Goal: Task Accomplishment & Management: Complete application form

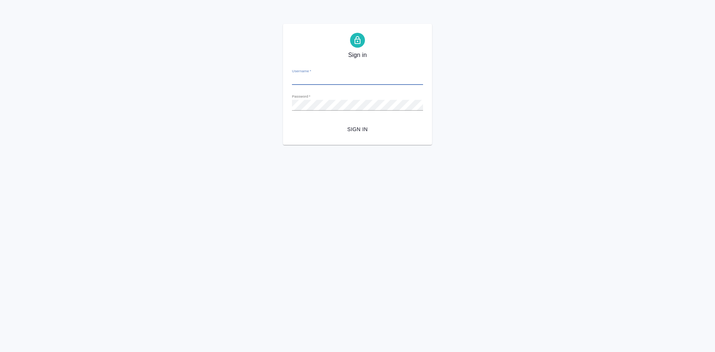
type input "[EMAIL_ADDRESS][DOMAIN_NAME]"
click at [355, 127] on span "Sign in" at bounding box center [357, 129] width 119 height 9
type input "[EMAIL_ADDRESS][DOMAIN_NAME]"
click at [362, 126] on span "Sign in" at bounding box center [357, 129] width 119 height 9
type input "a.kasatkina@awatera.com"
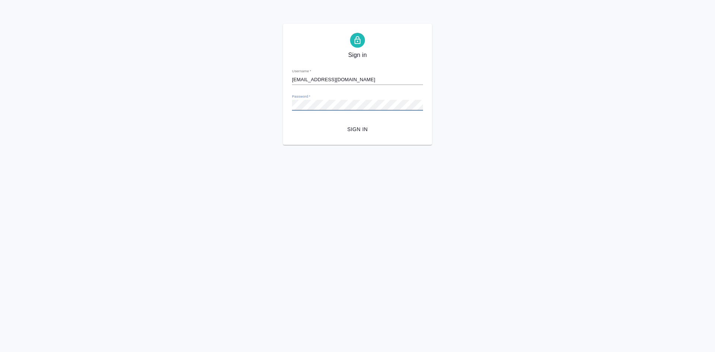
click at [219, 102] on div "Sign in Username   * a.kasatkina@awatera.com Password   * urlPath   * / Sign in" at bounding box center [357, 84] width 715 height 121
drag, startPoint x: 677, startPoint y: 87, endPoint x: 630, endPoint y: 87, distance: 46.9
click at [677, 87] on div "Sign in Username   * a.kasatkina@awatera.com Password   * urlPath   * / Sign in" at bounding box center [357, 84] width 715 height 121
click at [296, 129] on button "Sign in" at bounding box center [357, 130] width 131 height 14
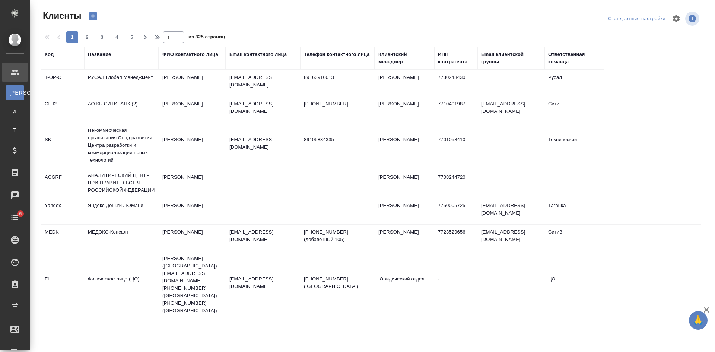
select select "RU"
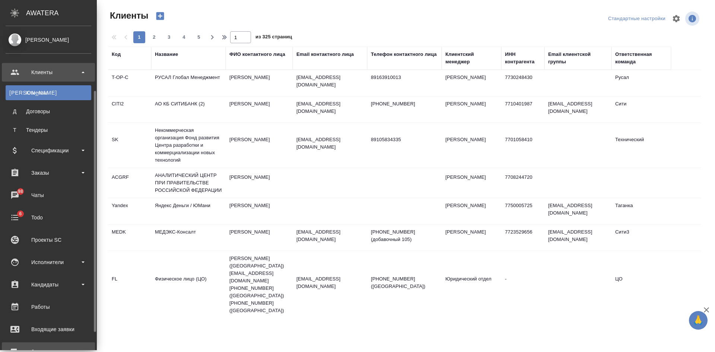
scroll to position [37, 0]
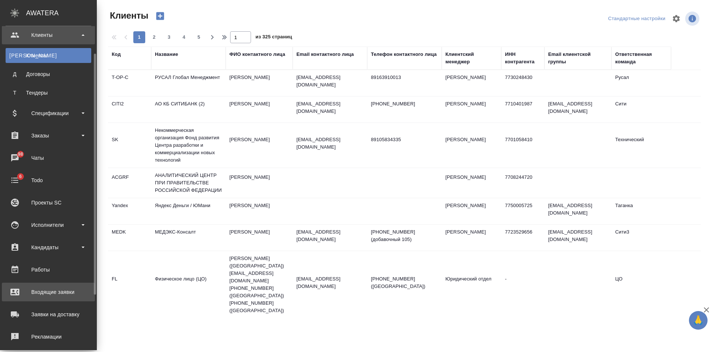
click at [46, 288] on div "Входящие заявки" at bounding box center [49, 292] width 86 height 11
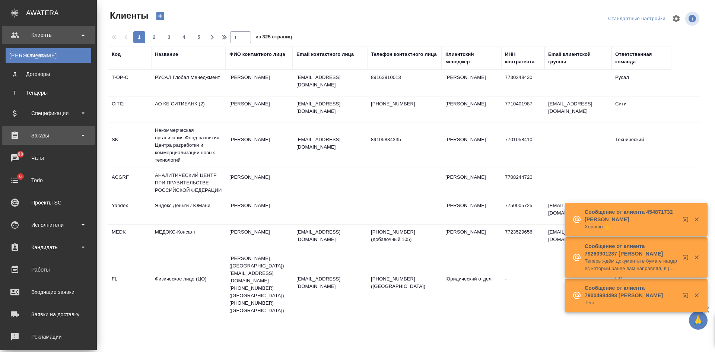
click at [51, 133] on div "Заказы" at bounding box center [49, 135] width 86 height 11
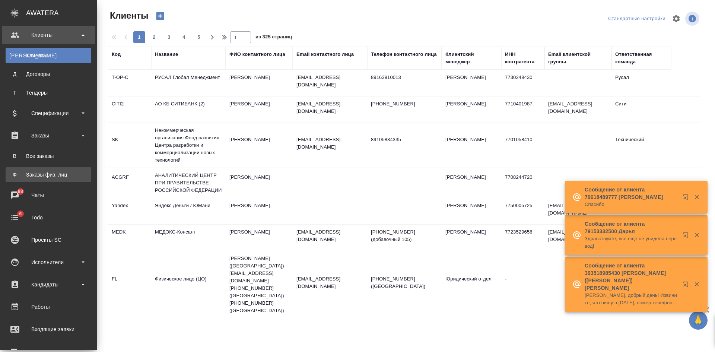
click at [46, 173] on div "Заказы физ. лиц" at bounding box center [48, 174] width 78 height 7
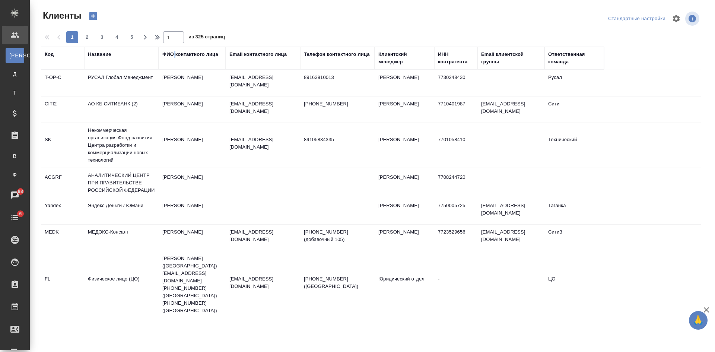
click at [176, 53] on div "ФИО контактного лица" at bounding box center [190, 54] width 56 height 7
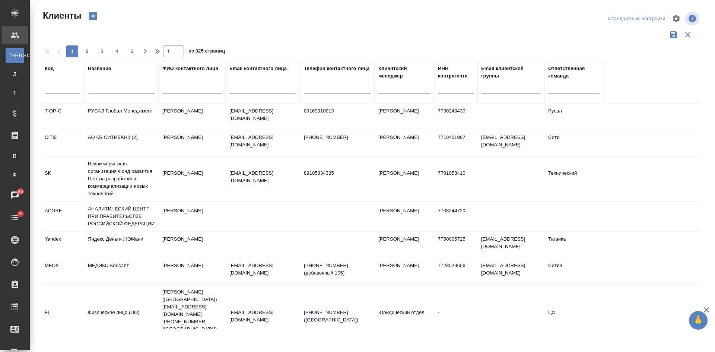
click at [176, 94] on div at bounding box center [192, 90] width 60 height 18
click at [276, 90] on input "text" at bounding box center [263, 89] width 67 height 9
paste input "Alisher.Akhmadjonov@plenary.com"
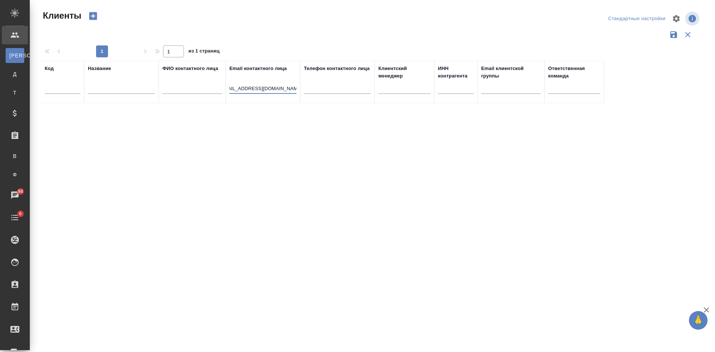
scroll to position [0, 0]
drag, startPoint x: 266, startPoint y: 87, endPoint x: 179, endPoint y: 83, distance: 87.3
click at [182, 87] on tr "Код Название ФИО контактного лица Email контактного лица Alisher.Akhmadjonov@pl…" at bounding box center [322, 82] width 563 height 42
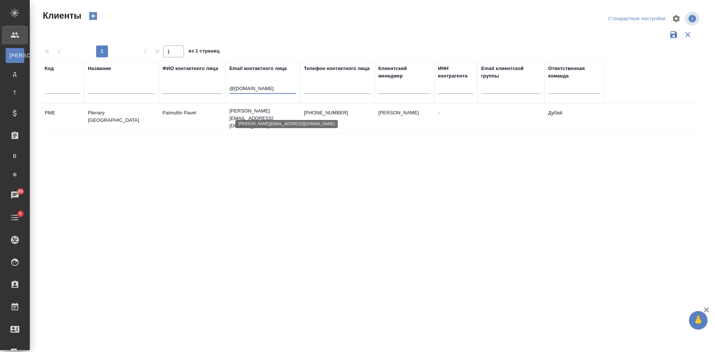
type input "@plenary.com"
click at [256, 120] on td "pavel.paimulin@plenary.com" at bounding box center [263, 119] width 75 height 30
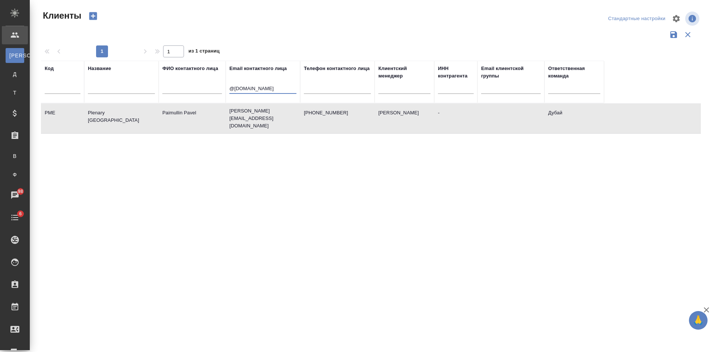
drag, startPoint x: 270, startPoint y: 90, endPoint x: 177, endPoint y: 79, distance: 93.4
click at [179, 80] on tr "Код Название ФИО контактного лица Email контактного лица @plenary.com Телефон к…" at bounding box center [322, 82] width 563 height 42
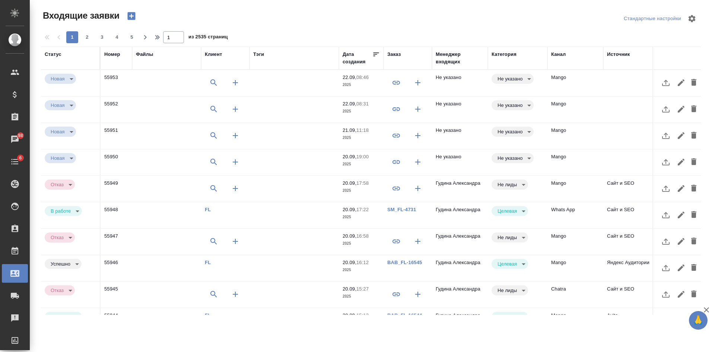
select select "RU"
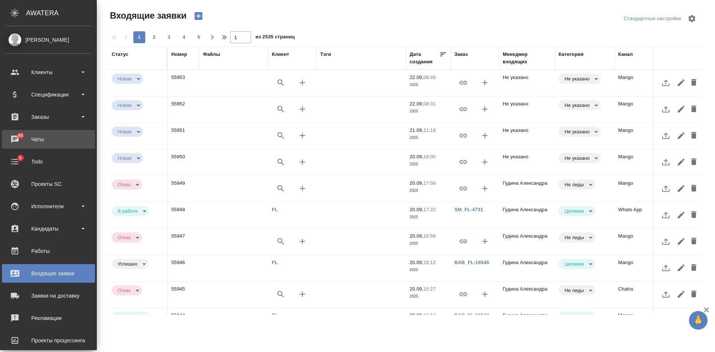
drag, startPoint x: 48, startPoint y: 140, endPoint x: 46, endPoint y: 135, distance: 5.7
click at [48, 140] on div "Чаты" at bounding box center [49, 139] width 86 height 11
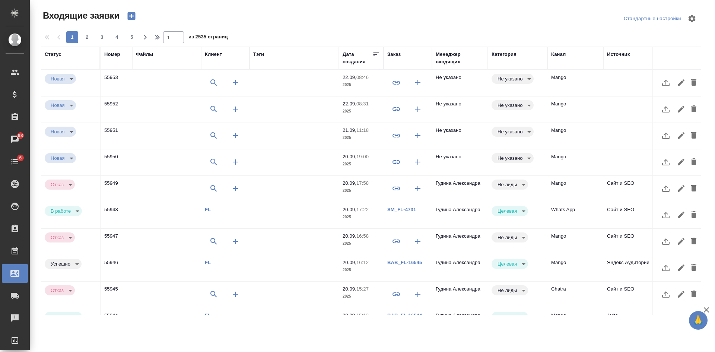
drag, startPoint x: 240, startPoint y: 18, endPoint x: 512, endPoint y: 84, distance: 279.6
click at [240, 18] on div "Входящие заявки" at bounding box center [152, 16] width 222 height 13
click at [559, 89] on td "Mango" at bounding box center [576, 83] width 56 height 26
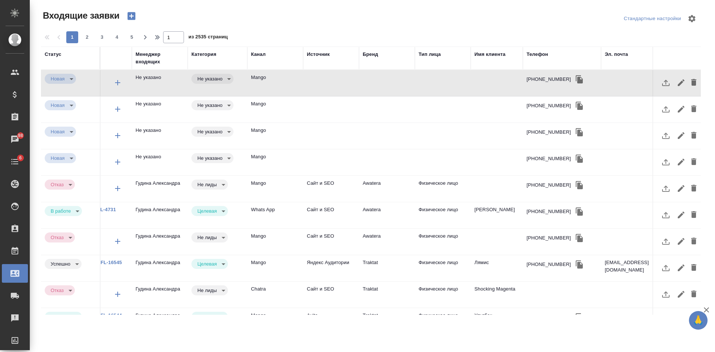
scroll to position [0, 329]
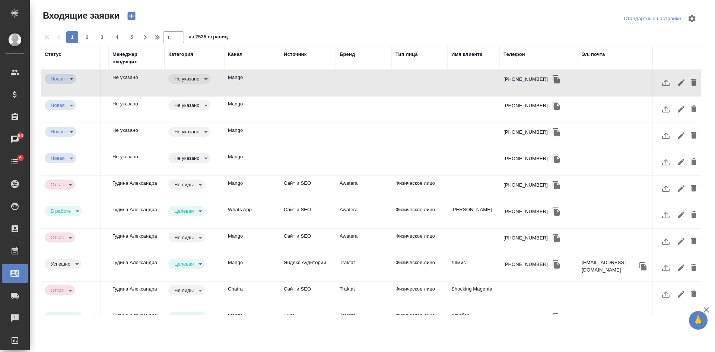
click at [582, 56] on div "Эл. почта" at bounding box center [593, 54] width 23 height 7
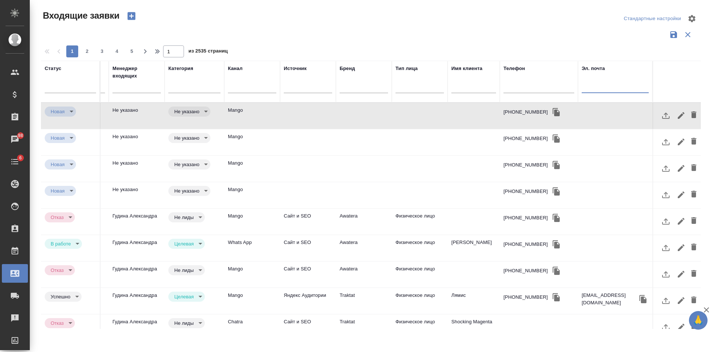
click at [591, 86] on input "text" at bounding box center [615, 87] width 67 height 9
paste input "yadmitrievna@yandex.ru"
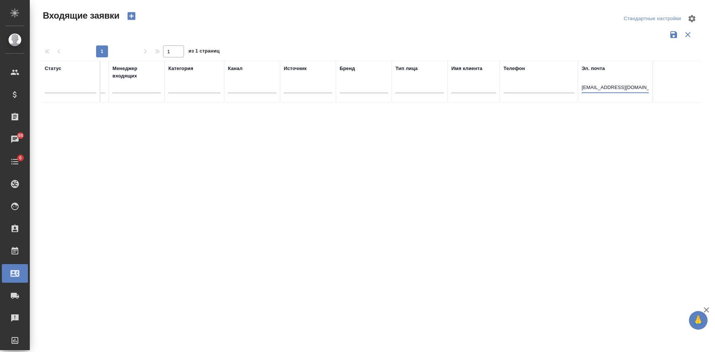
scroll to position [0, 323]
type input "yadmitrievna@yandex.ru"
click at [135, 14] on icon "button" at bounding box center [131, 16] width 8 height 8
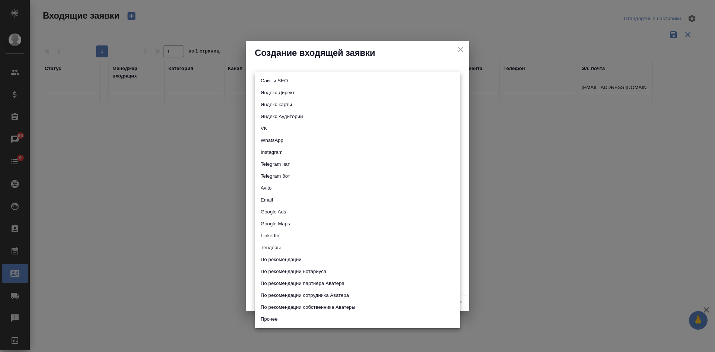
click at [265, 83] on body "🙏 .cls-1 fill:#fff; AWATERA Kasatkina Aleksandra Клиенты Спецификации Заказы 98…" at bounding box center [357, 176] width 715 height 352
click at [265, 83] on li "Сайт и SEO" at bounding box center [358, 81] width 206 height 12
type input "seo"
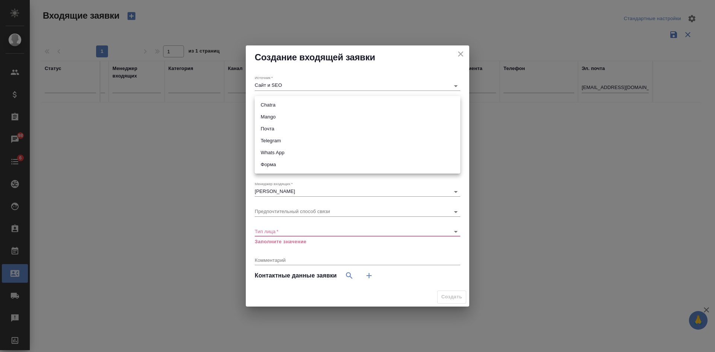
click at [263, 107] on body "🙏 .cls-1 fill:#fff; AWATERA Kasatkina Aleksandra Клиенты Спецификации Заказы 98…" at bounding box center [357, 176] width 715 height 352
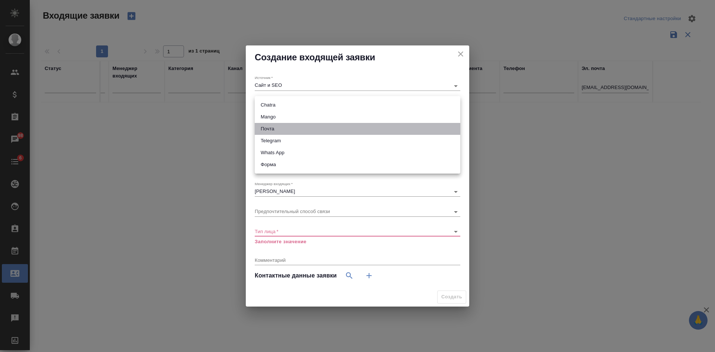
click at [269, 132] on li "Почта" at bounding box center [358, 129] width 206 height 12
type input "640a088c6aae0874b0a8d791"
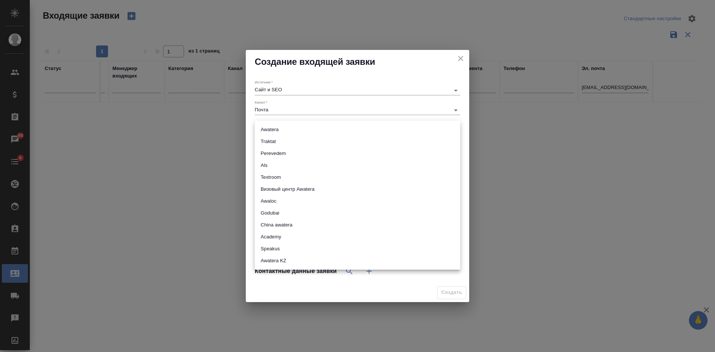
click at [269, 131] on body "🙏 .cls-1 fill:#fff; AWATERA Kasatkina Aleksandra Клиенты Спецификации Заказы 98…" at bounding box center [357, 176] width 715 height 352
click at [269, 131] on li "Awatera" at bounding box center [358, 130] width 206 height 12
type input "awatera"
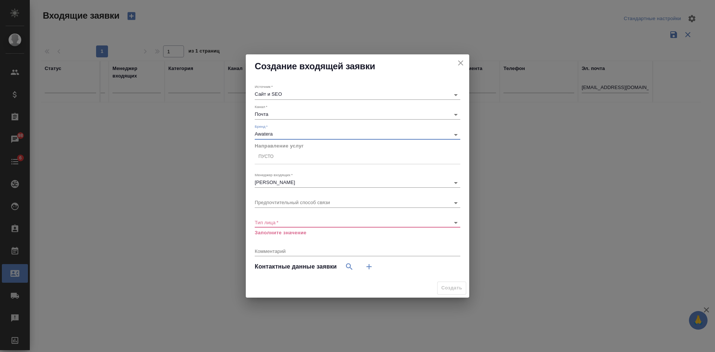
click at [270, 159] on div "Пусто" at bounding box center [266, 157] width 15 height 6
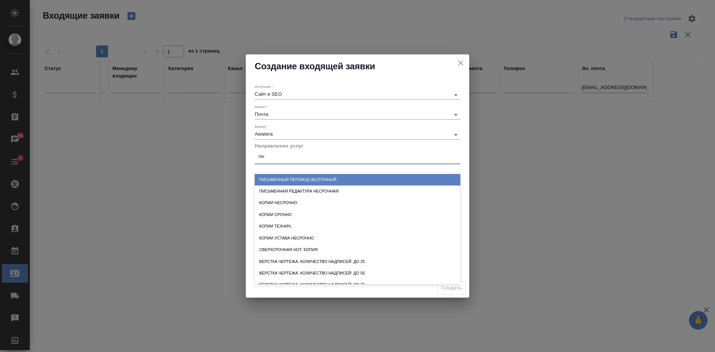
type input "пись"
click at [294, 179] on div "Письменный перевод несрочный" at bounding box center [358, 180] width 206 height 12
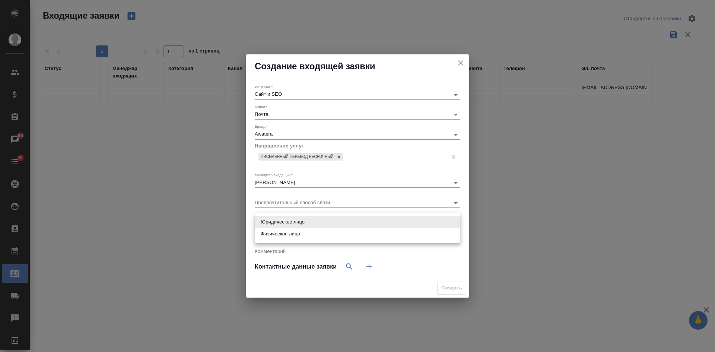
click at [284, 223] on body "🙏 .cls-1 fill:#fff; AWATERA Kasatkina Aleksandra Клиенты Спецификации Заказы 98…" at bounding box center [357, 176] width 715 height 352
click at [282, 230] on li "Физическое лицо" at bounding box center [358, 234] width 206 height 12
type input "private"
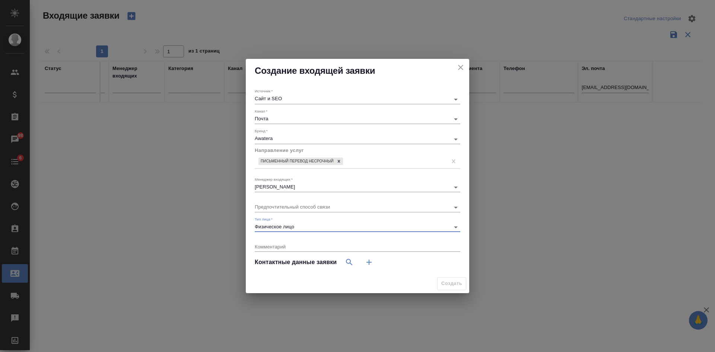
click at [375, 261] on button "button" at bounding box center [369, 262] width 18 height 18
select select "RU"
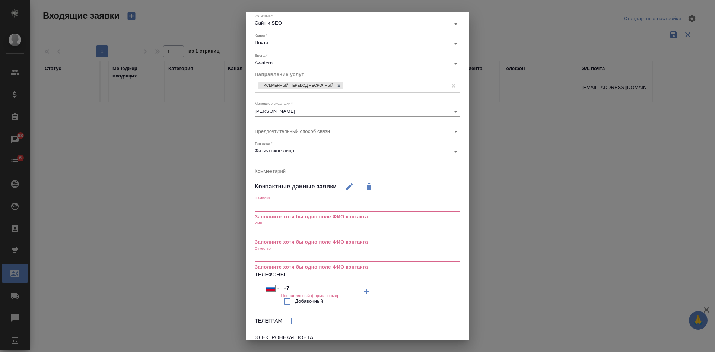
scroll to position [77, 0]
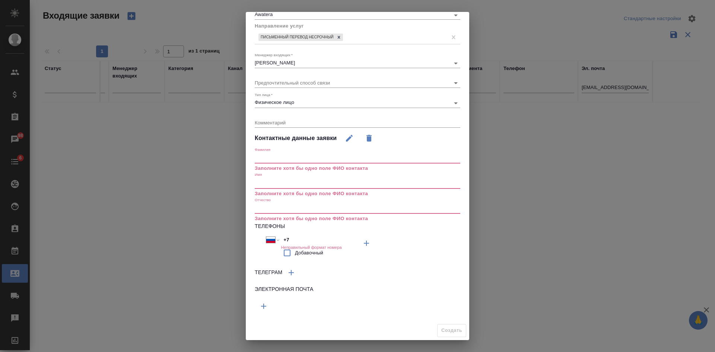
click at [266, 304] on icon "button" at bounding box center [263, 306] width 9 height 9
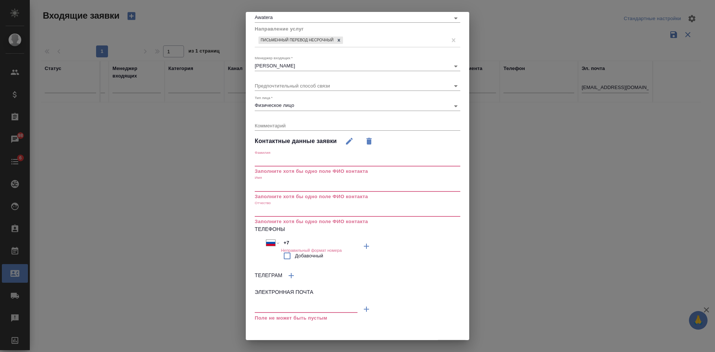
click at [267, 310] on input "text" at bounding box center [306, 307] width 103 height 9
paste input "yadmitrievna@yandex.ru"
type input "yadmitrievna@yandex.ru"
click at [284, 184] on input "text" at bounding box center [358, 186] width 206 height 10
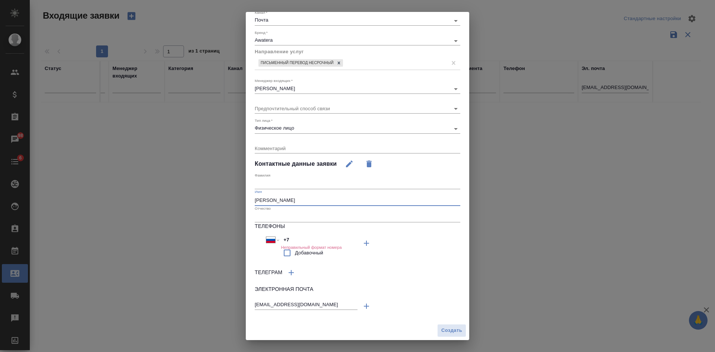
scroll to position [51, 0]
type input "Яна"
click at [449, 329] on span "Создать" at bounding box center [452, 330] width 21 height 9
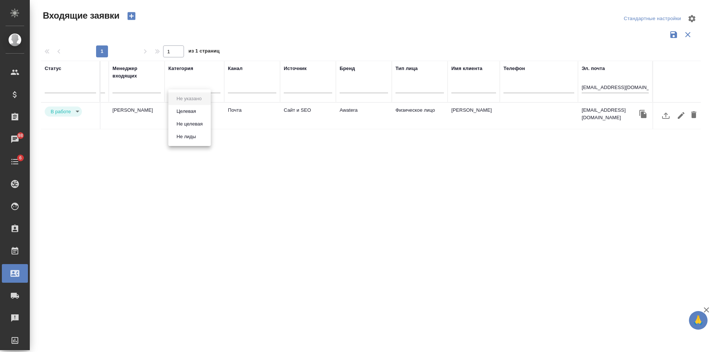
click at [192, 112] on body "🙏 .cls-1 fill:#fff; AWATERA Kasatkina Aleksandra Клиенты Спецификации Заказы 98…" at bounding box center [357, 176] width 715 height 352
click at [192, 113] on button "Целевая" at bounding box center [186, 111] width 24 height 8
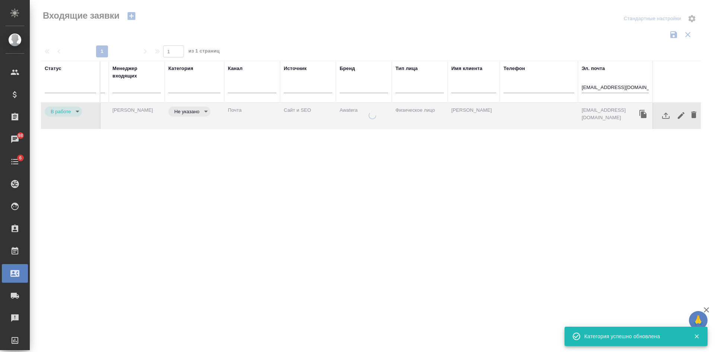
type input "target"
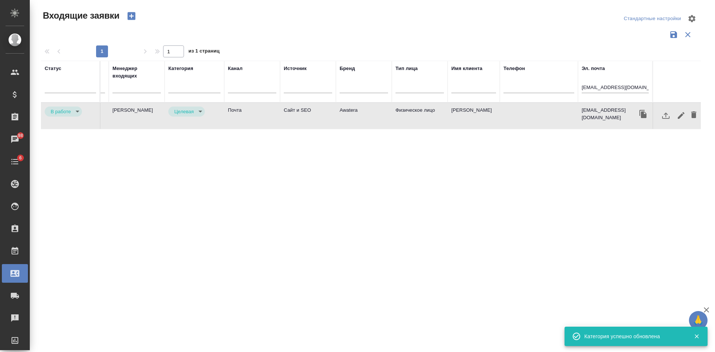
click at [540, 121] on td at bounding box center [539, 116] width 78 height 26
drag, startPoint x: 646, startPoint y: 84, endPoint x: 535, endPoint y: 81, distance: 111.1
click at [538, 81] on tr "Статус Номер Файлы Клиент Тэги Дата создания Заказ Менеджер входящих Категория …" at bounding box center [210, 82] width 984 height 42
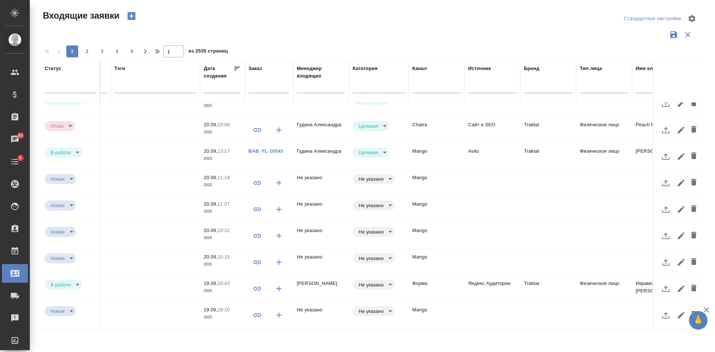
scroll to position [309, 138]
click at [167, 279] on td at bounding box center [155, 289] width 89 height 26
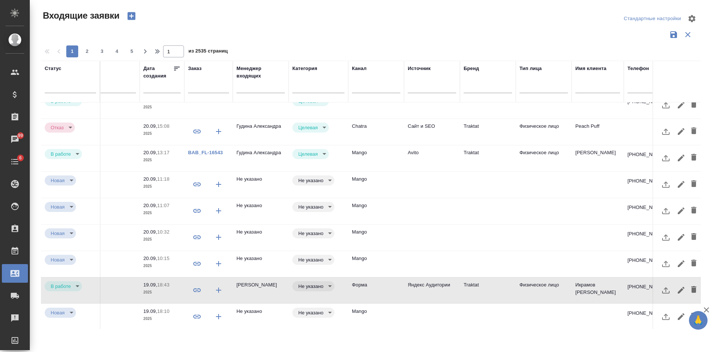
scroll to position [309, 199]
click at [589, 125] on td "Peach Puff" at bounding box center [598, 130] width 52 height 26
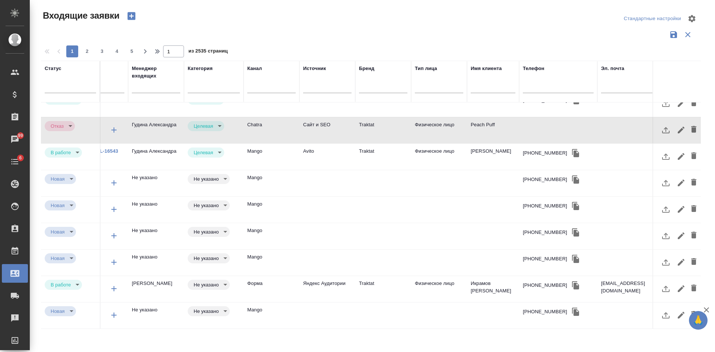
scroll to position [309, 329]
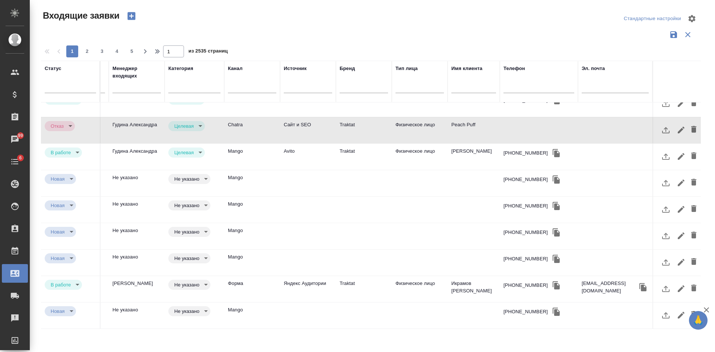
click at [584, 87] on input "text" at bounding box center [615, 87] width 67 height 9
paste input "el.ermakova99@gmail.com"
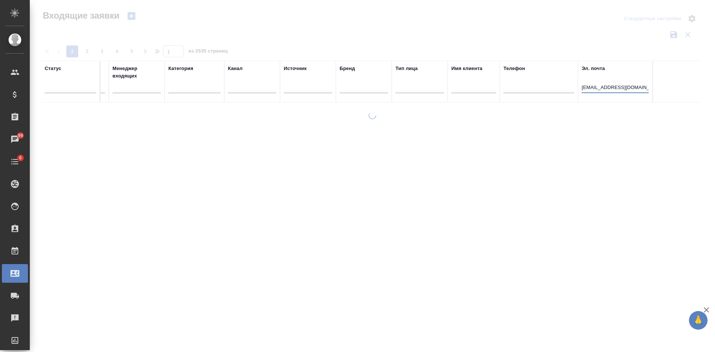
scroll to position [0, 323]
type input "el.ermakova99@gmail.com"
drag, startPoint x: 652, startPoint y: 89, endPoint x: 550, endPoint y: 91, distance: 102.9
click at [551, 91] on tr "Статус Номер Файлы Клиент Тэги Дата создания Заказ Менеджер входящих Категория …" at bounding box center [210, 82] width 984 height 42
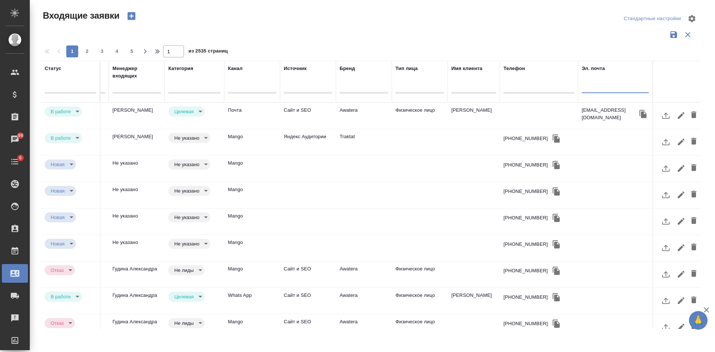
click at [475, 89] on input "text" at bounding box center [474, 87] width 45 height 9
click at [603, 90] on input "text" at bounding box center [615, 87] width 67 height 9
paste input "el.ermakova99@gmail.com"
type input "el.ermakova99@gmail.com"
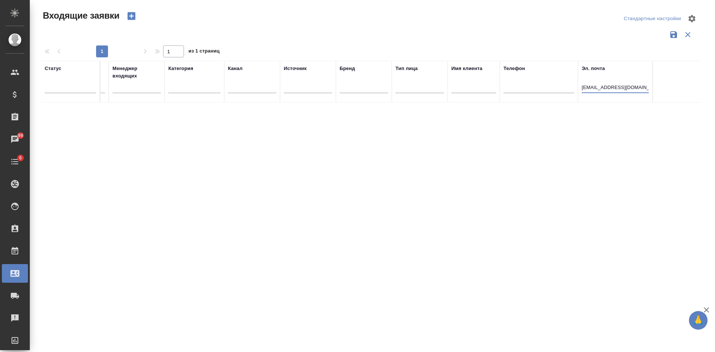
drag, startPoint x: 649, startPoint y: 88, endPoint x: 547, endPoint y: 88, distance: 102.1
click at [551, 88] on tr "Статус Номер Файлы Клиент Тэги Дата создания Заказ Менеджер входящих Категория …" at bounding box center [210, 82] width 984 height 42
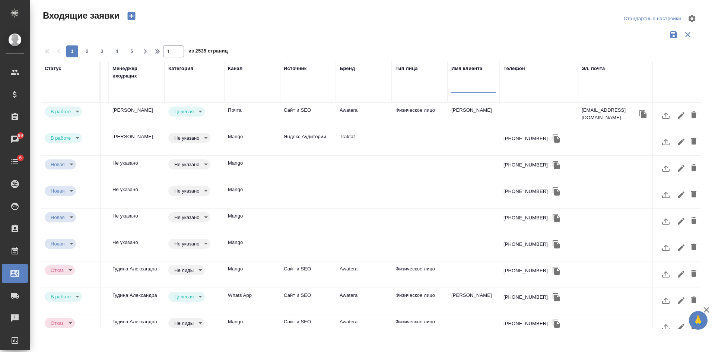
click at [481, 88] on input "text" at bounding box center [474, 87] width 45 height 9
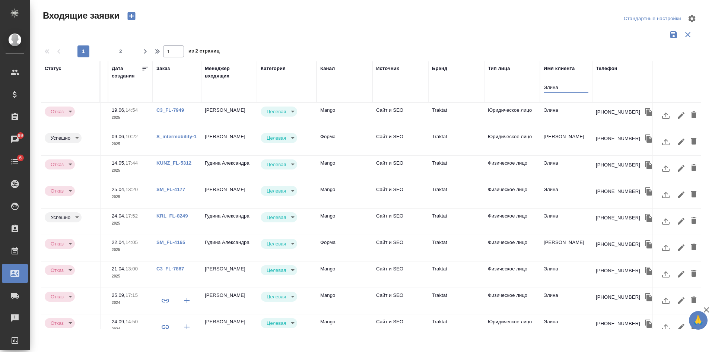
scroll to position [0, 238]
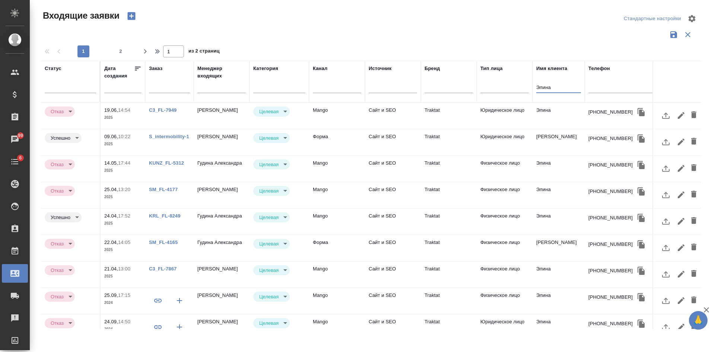
type input "Элина"
click at [285, 42] on div at bounding box center [374, 44] width 666 height 4
drag, startPoint x: 563, startPoint y: 88, endPoint x: 467, endPoint y: 84, distance: 96.2
click at [468, 84] on tr "Статус Номер Файлы Клиент Тэги Дата создания Заказ Менеджер входящих Категория …" at bounding box center [295, 82] width 984 height 42
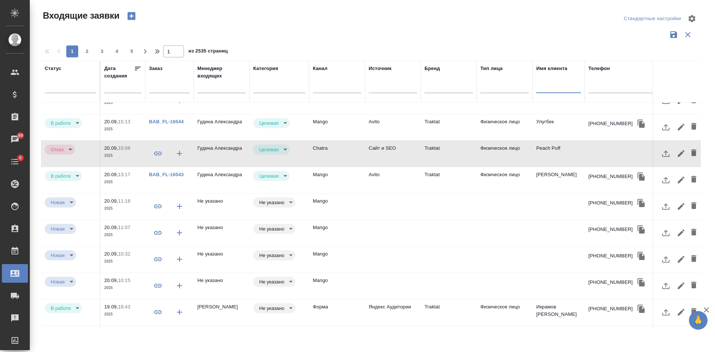
scroll to position [298, 238]
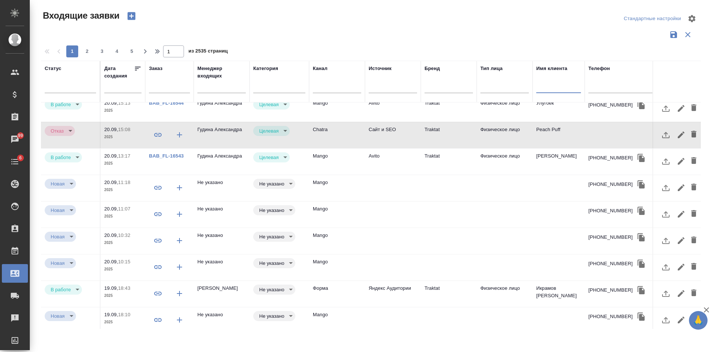
click at [358, 162] on td "Mango" at bounding box center [337, 162] width 56 height 26
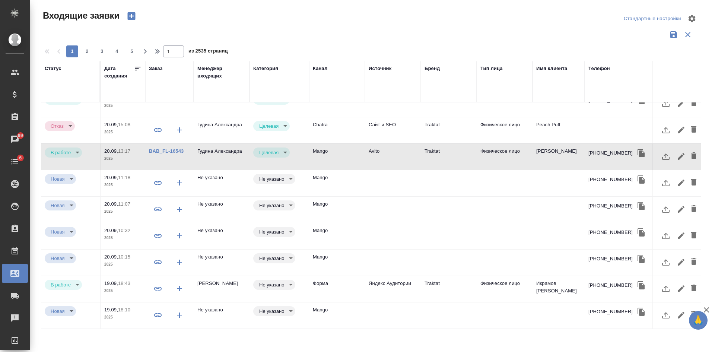
scroll to position [309, 238]
click at [358, 288] on td "Форма" at bounding box center [337, 289] width 56 height 26
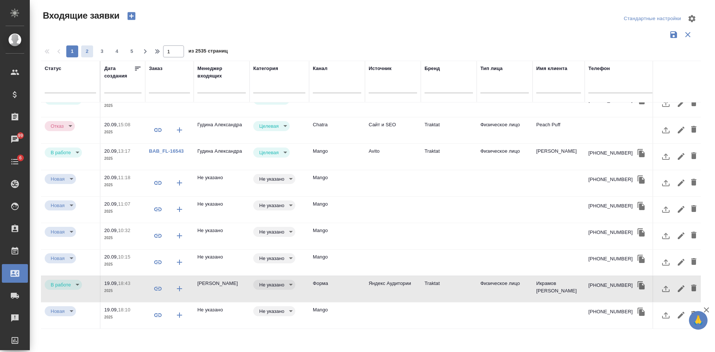
click at [86, 48] on span "2" at bounding box center [87, 51] width 12 height 7
type input "2"
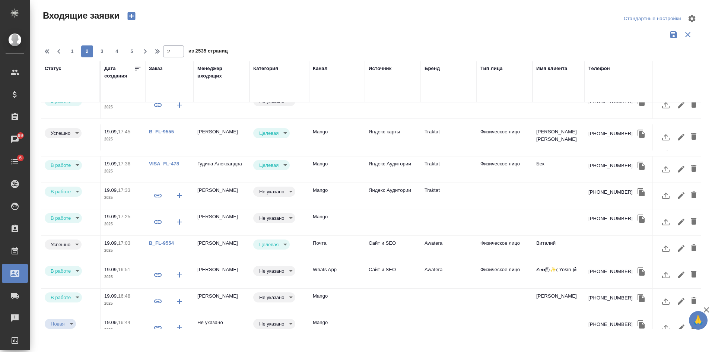
scroll to position [0, 238]
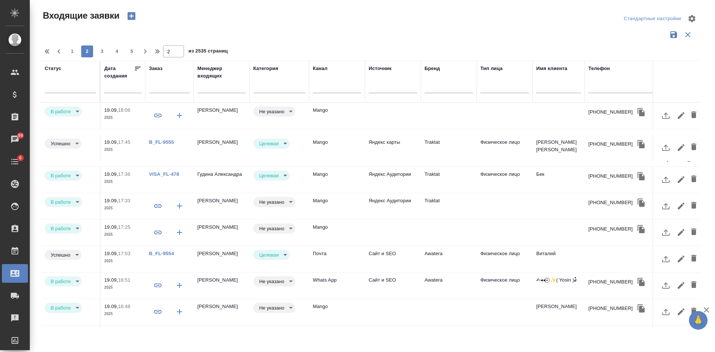
click at [380, 116] on td at bounding box center [393, 116] width 56 height 26
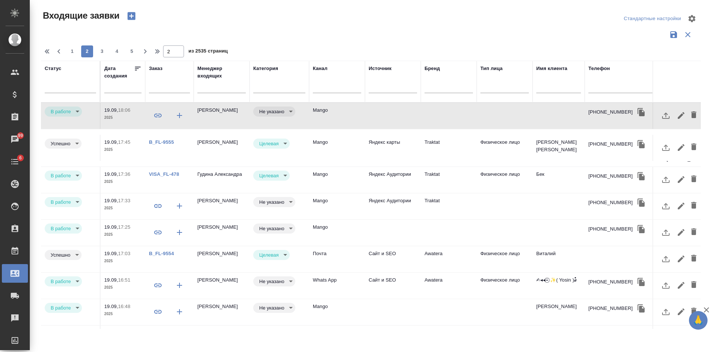
click at [380, 116] on td at bounding box center [393, 116] width 56 height 26
click at [260, 177] on td "Целевая target" at bounding box center [280, 180] width 60 height 26
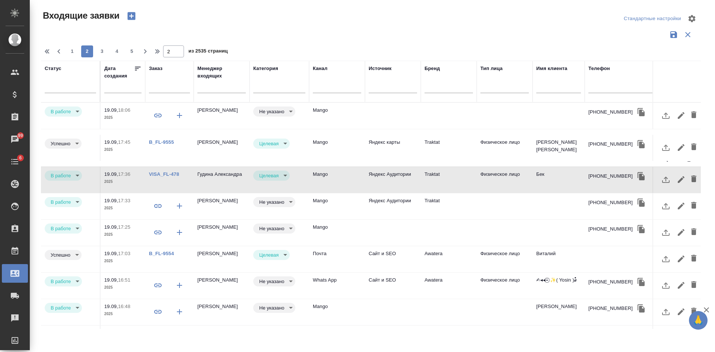
click at [340, 195] on td "Mango" at bounding box center [337, 206] width 56 height 26
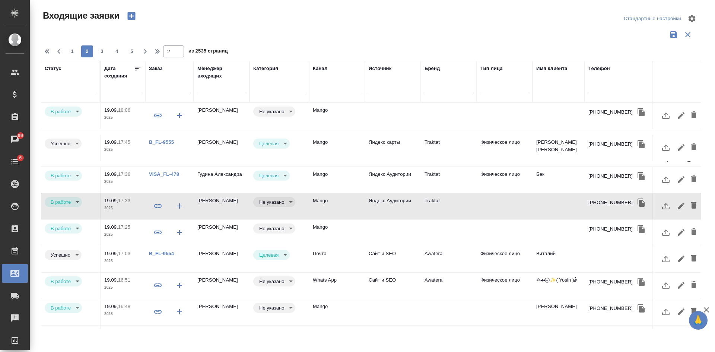
click at [340, 198] on td "Mango" at bounding box center [337, 206] width 56 height 26
click at [343, 220] on td "Mango" at bounding box center [337, 233] width 56 height 26
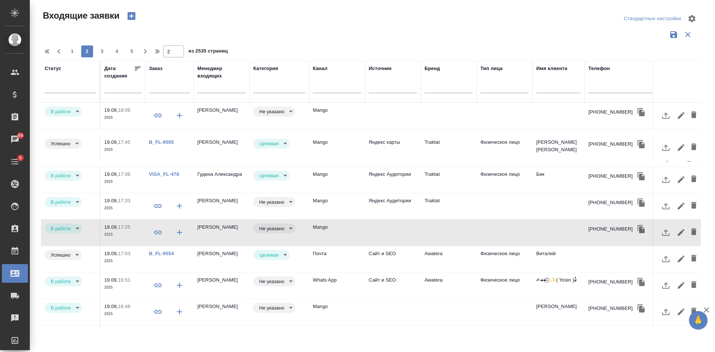
click at [340, 277] on td "Whats App" at bounding box center [337, 286] width 56 height 26
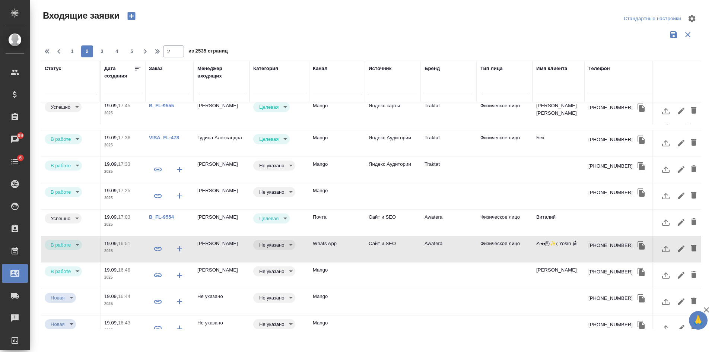
scroll to position [37, 238]
click at [364, 262] on td "Mango" at bounding box center [337, 275] width 56 height 26
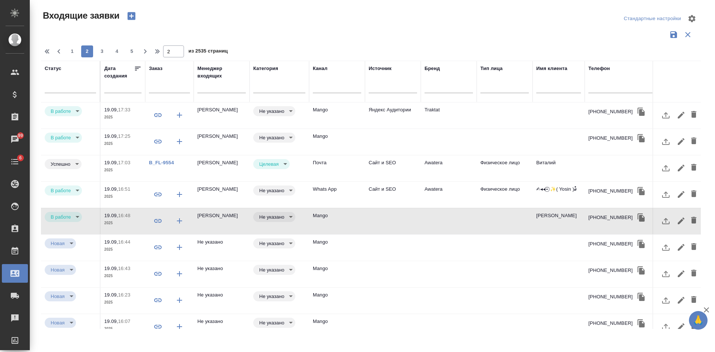
scroll to position [112, 238]
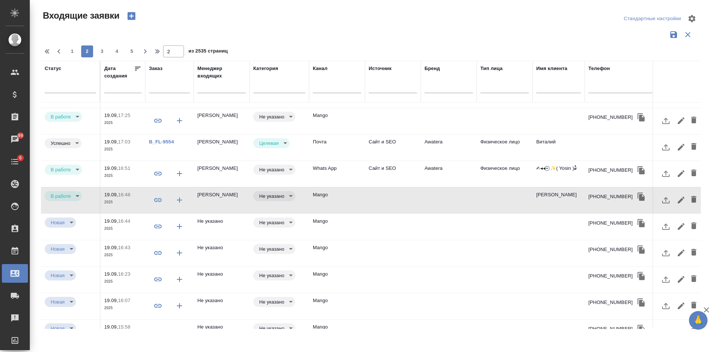
click at [330, 187] on td "Mango" at bounding box center [337, 200] width 56 height 26
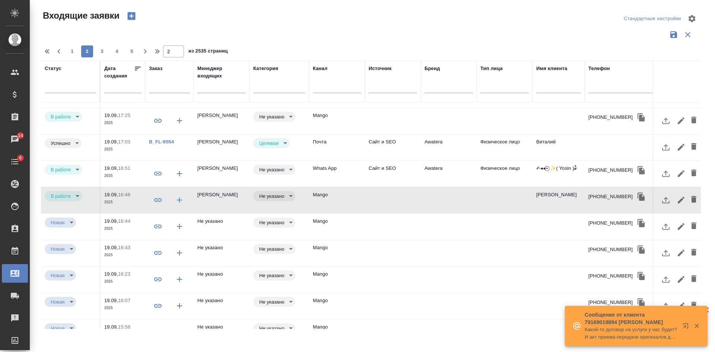
click at [619, 89] on input "text" at bounding box center [624, 87] width 71 height 9
paste input "79104567654"
type input "79104567654"
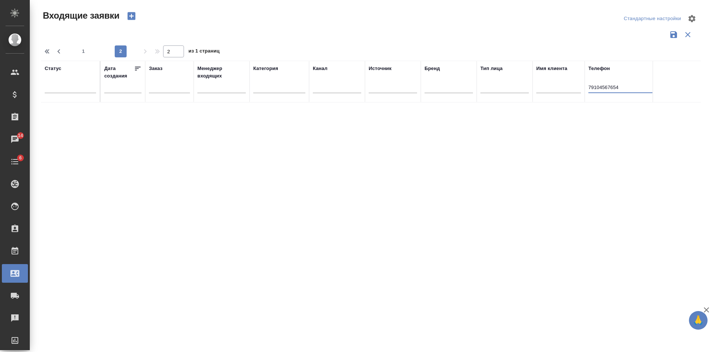
scroll to position [0, 238]
drag, startPoint x: 627, startPoint y: 86, endPoint x: 522, endPoint y: 83, distance: 105.9
click at [522, 83] on tr "Статус Номер Файлы Клиент Тэги Дата создания Заказ Менеджер входящих Категория …" at bounding box center [295, 82] width 984 height 42
type input "1"
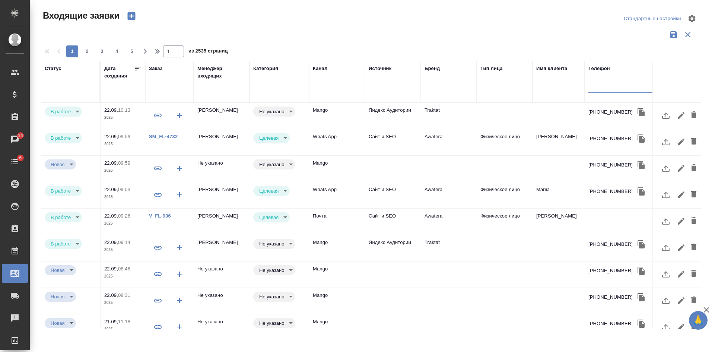
click at [549, 117] on td at bounding box center [559, 116] width 52 height 26
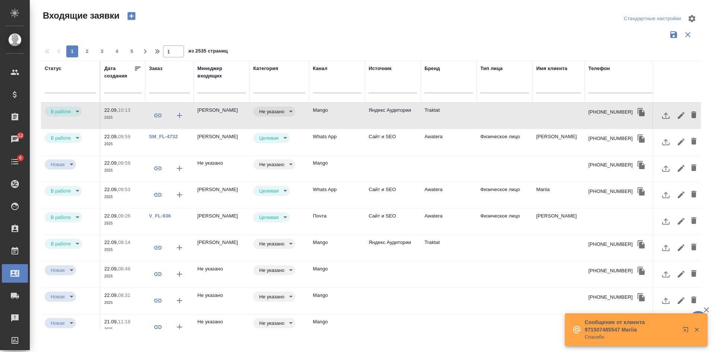
click at [604, 86] on input "text" at bounding box center [624, 87] width 71 height 9
paste input "79635783085"
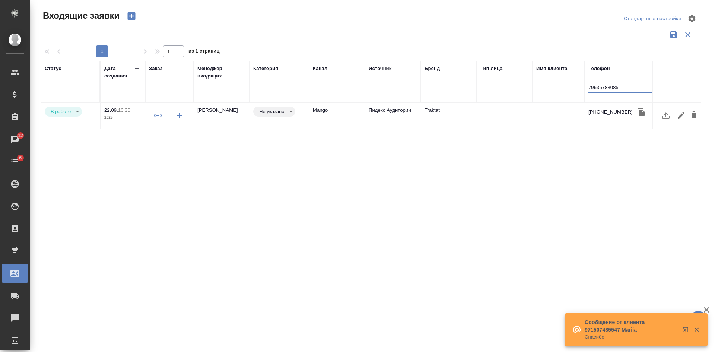
type input "79635783085"
click at [466, 111] on td "Traktat" at bounding box center [449, 116] width 56 height 26
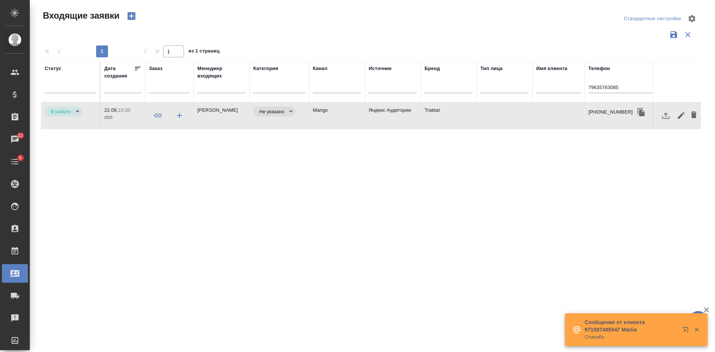
click at [466, 111] on td "Traktat" at bounding box center [449, 116] width 56 height 26
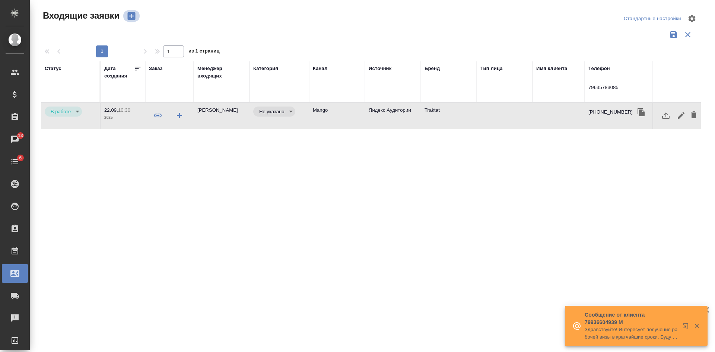
click at [136, 14] on icon "button" at bounding box center [131, 16] width 10 height 10
select select "RU"
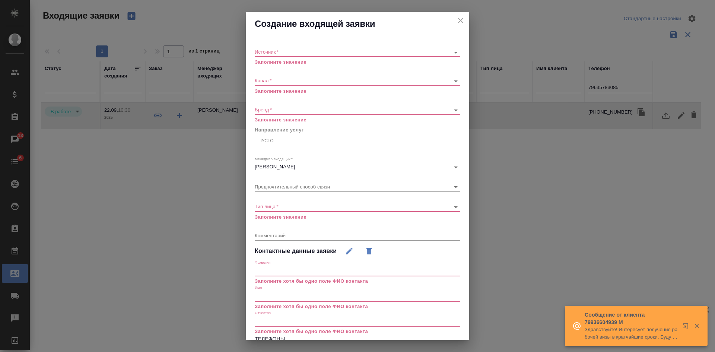
click at [268, 51] on body "🙏 .cls-1 fill:#fff; AWATERA Kasatkina Aleksandra Клиенты Спецификации Заказы 13…" at bounding box center [357, 176] width 715 height 352
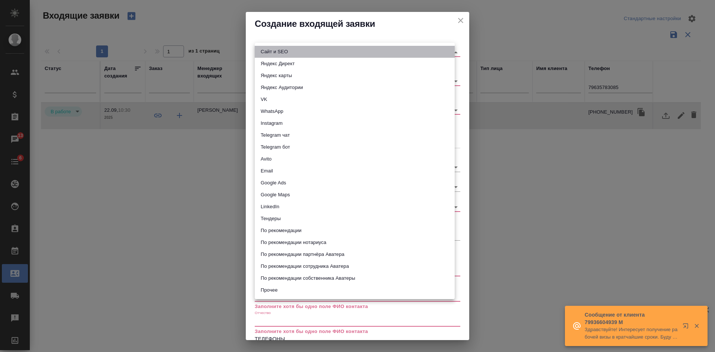
click at [269, 51] on li "Сайт и SEO" at bounding box center [355, 52] width 200 height 12
type input "seo"
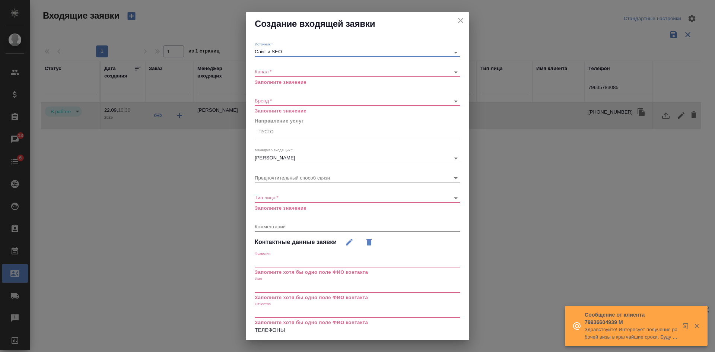
click at [275, 72] on body "🙏 .cls-1 fill:#fff; AWATERA Kasatkina Aleksandra Клиенты Спецификации Заказы 13…" at bounding box center [357, 176] width 715 height 352
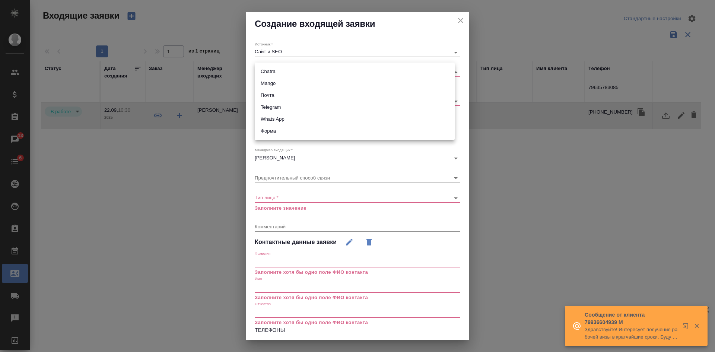
click at [277, 72] on li "Chatra" at bounding box center [355, 72] width 200 height 12
type input "636e3af525d34d44ee8ac032"
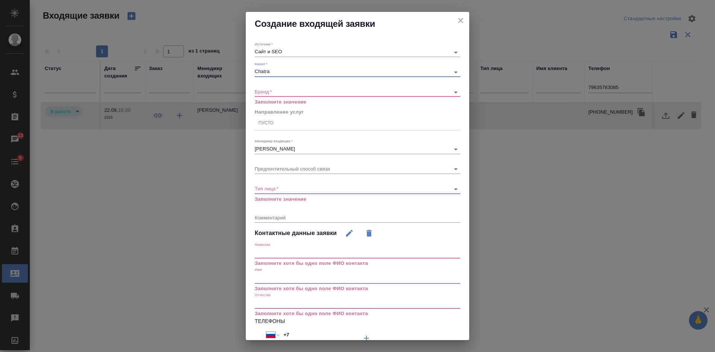
click at [263, 92] on body "🙏 .cls-1 fill:#fff; AWATERA Kasatkina Aleksandra Клиенты Спецификации Заказы 13…" at bounding box center [357, 176] width 715 height 352
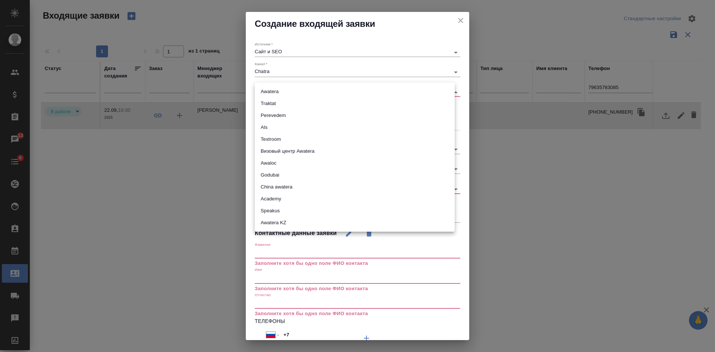
click at [266, 92] on li "Awatera" at bounding box center [355, 92] width 200 height 12
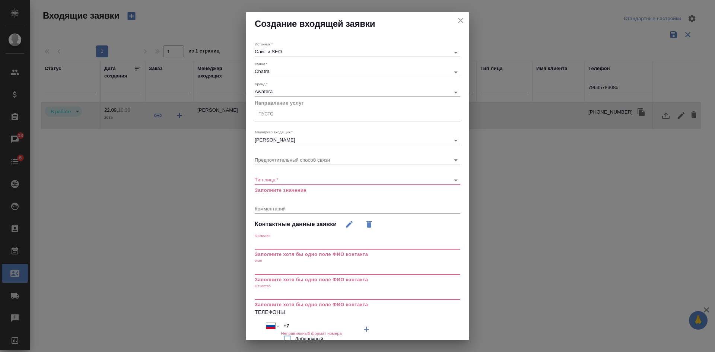
click at [268, 96] on div "Awatera awatera" at bounding box center [358, 92] width 206 height 9
click at [267, 94] on body "🙏 .cls-1 fill:#fff; AWATERA Kasatkina Aleksandra Клиенты Спецификации Заказы 13…" at bounding box center [357, 176] width 715 height 352
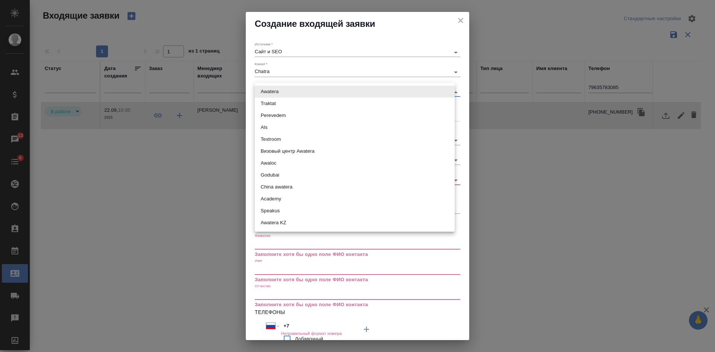
drag, startPoint x: 272, startPoint y: 104, endPoint x: 272, endPoint y: 112, distance: 7.8
click at [272, 105] on li "Traktat" at bounding box center [355, 104] width 200 height 12
type input "traktat"
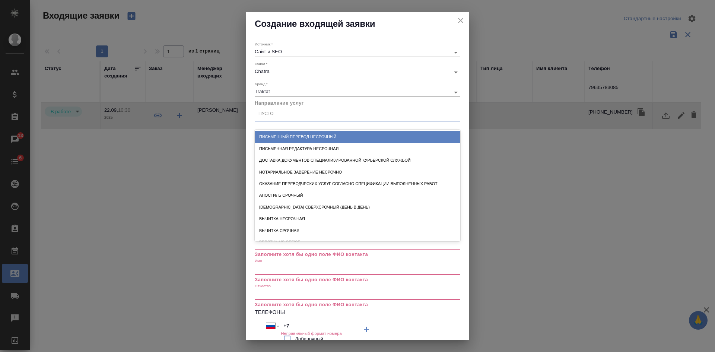
click at [272, 118] on div "Пусто" at bounding box center [358, 114] width 206 height 11
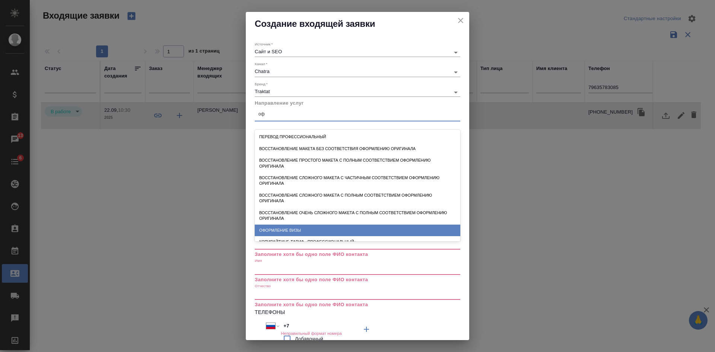
type input "о"
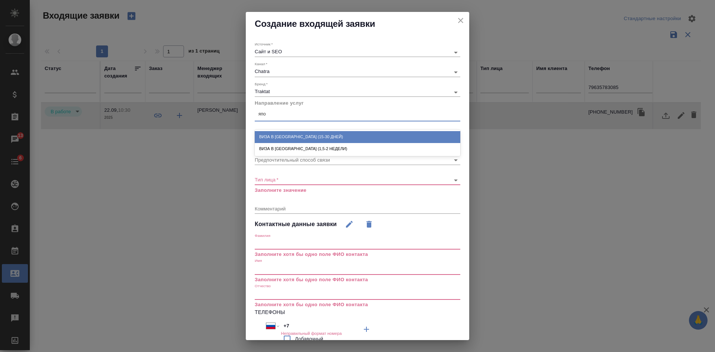
type input "япон"
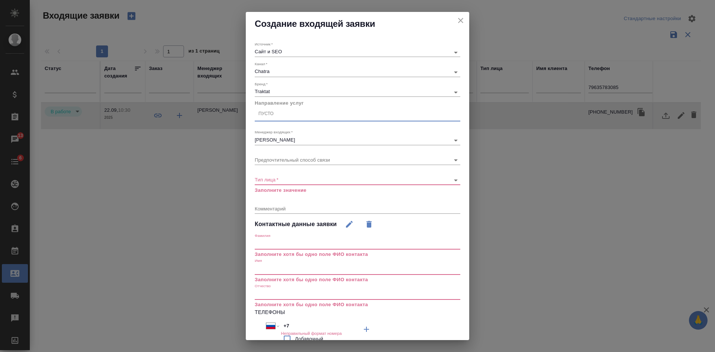
drag, startPoint x: 275, startPoint y: 117, endPoint x: 262, endPoint y: 117, distance: 13.0
click at [262, 117] on div "Пусто" at bounding box center [358, 114] width 206 height 11
click at [293, 124] on div "0 results available. Select is focused ,type to refine list, press Down to open…" at bounding box center [358, 116] width 206 height 19
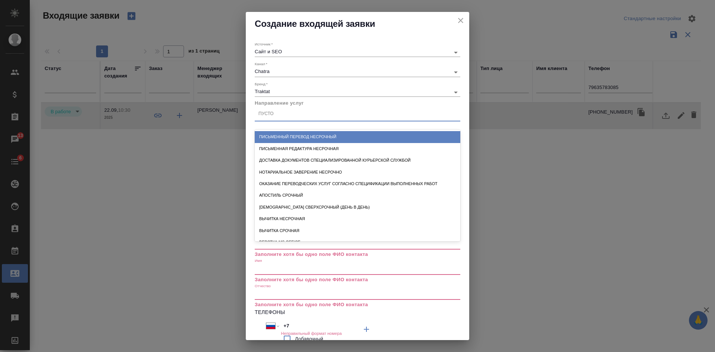
click at [282, 117] on div "Пусто" at bounding box center [358, 114] width 206 height 11
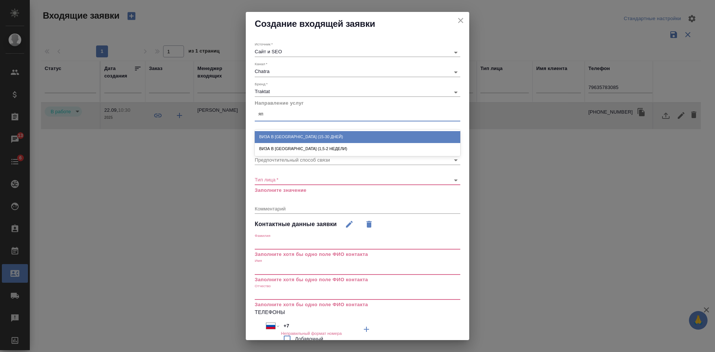
type input "япо"
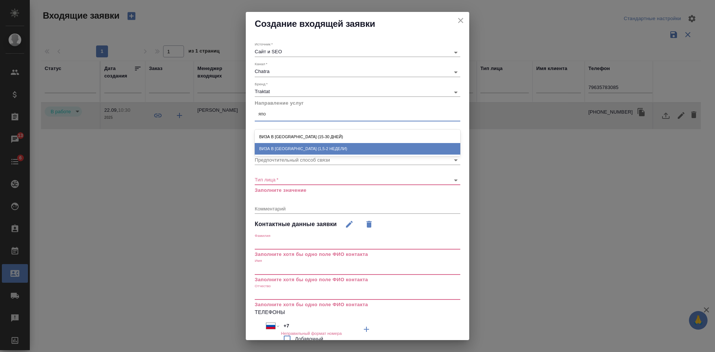
click at [288, 148] on div "Виза в Японию (1,5-2 недели)" at bounding box center [358, 149] width 206 height 12
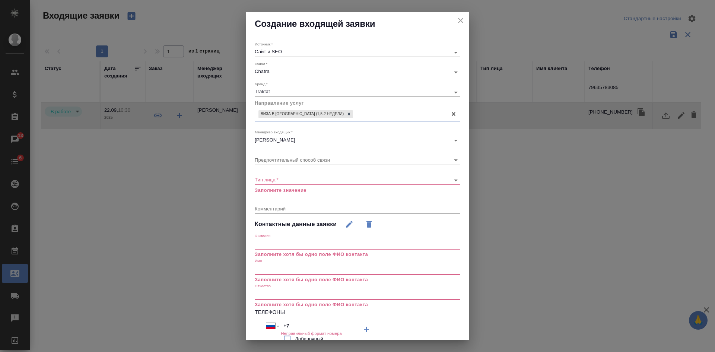
click at [272, 181] on body "🙏 .cls-1 fill:#fff; AWATERA Kasatkina Aleksandra Клиенты Спецификации Заказы 13…" at bounding box center [357, 176] width 715 height 352
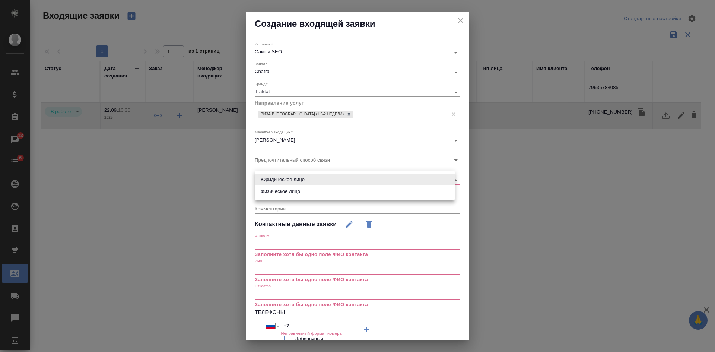
click at [274, 196] on li "Физическое лицо" at bounding box center [355, 192] width 200 height 12
type input "private"
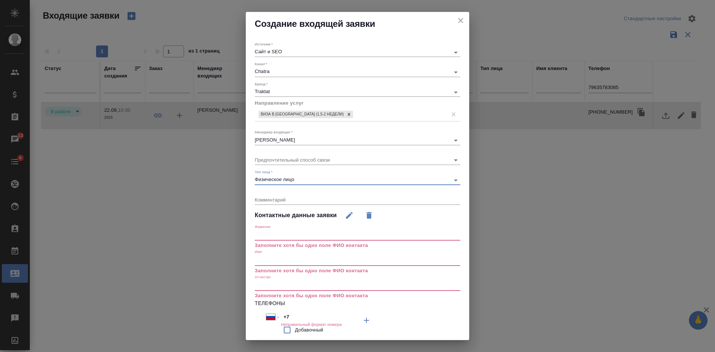
click at [287, 262] on input "text" at bounding box center [358, 260] width 206 height 10
paste input "Маъруф"
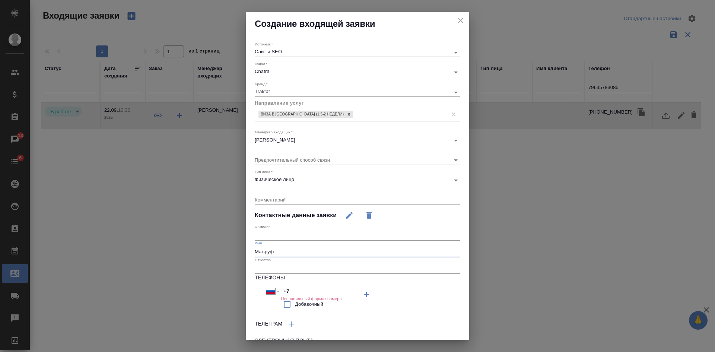
type input "Маъруф"
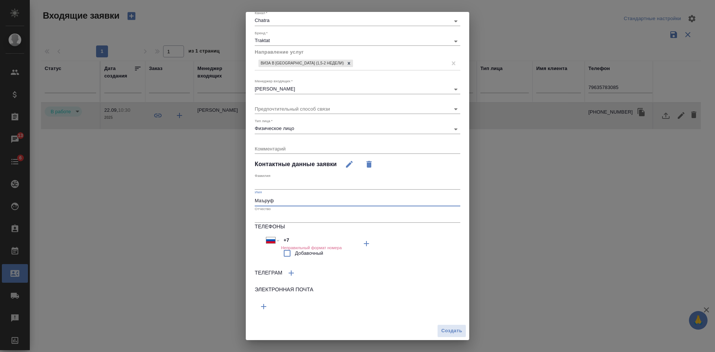
scroll to position [51, 0]
click at [298, 243] on input "+7" at bounding box center [313, 240] width 65 height 11
click at [265, 303] on icon "button" at bounding box center [263, 306] width 9 height 9
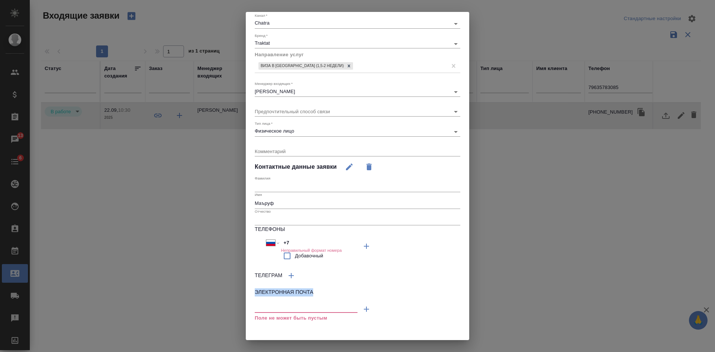
click at [265, 303] on div "Поле не может быть пустым" at bounding box center [306, 311] width 103 height 23
click at [260, 315] on p "Поле не может быть пустым" at bounding box center [306, 317] width 103 height 7
click at [263, 309] on input "text" at bounding box center [306, 307] width 103 height 9
paste input "amirovasuman@gmail.com"
type input "amirovasuman@gmail.com"
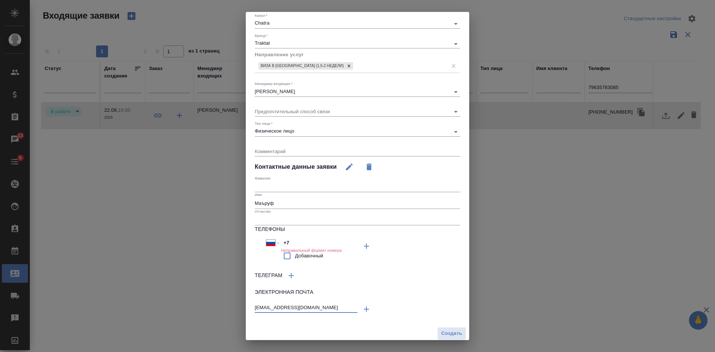
click at [299, 242] on input "+7" at bounding box center [313, 242] width 65 height 11
type input "+"
select select "ZZ"
paste input "+89017360091"
type input "+89017360091"
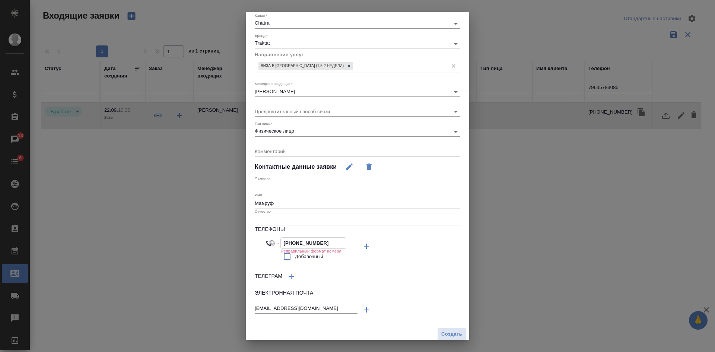
click at [287, 240] on input "+89017360091" at bounding box center [313, 243] width 65 height 11
select select "TR"
type input "+90 17360091"
select select "RU"
type input "+7 901 736 00 91"
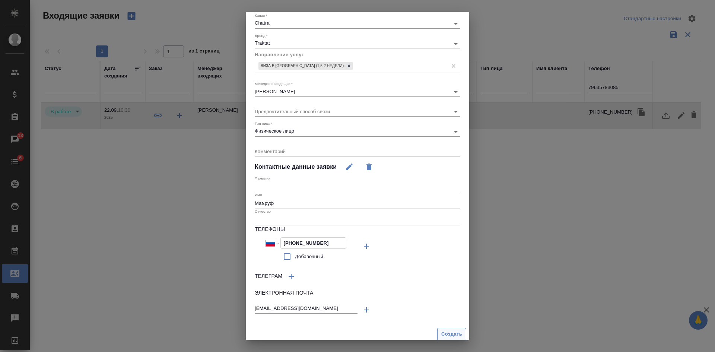
click at [454, 332] on span "Создать" at bounding box center [452, 334] width 21 height 9
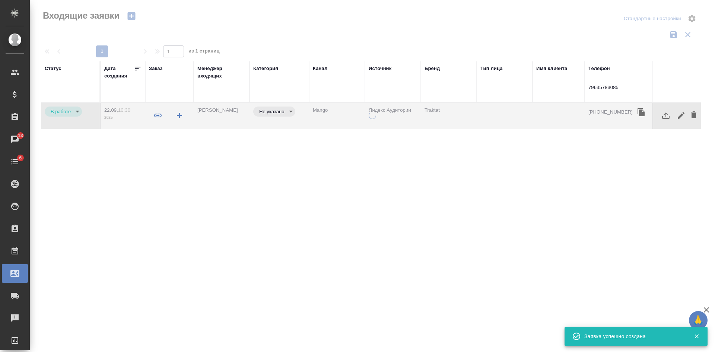
type input "target"
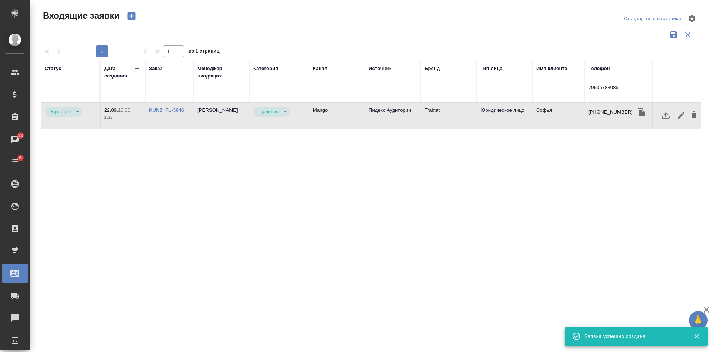
drag, startPoint x: 633, startPoint y: 82, endPoint x: 629, endPoint y: 86, distance: 6.1
click at [631, 83] on div "79635783085" at bounding box center [624, 89] width 71 height 18
drag, startPoint x: 626, startPoint y: 87, endPoint x: 552, endPoint y: 87, distance: 74.2
click at [552, 87] on tr "Статус Номер Файлы Клиент Тэги Дата создания Заказ Менеджер входящих Категория …" at bounding box center [295, 82] width 984 height 42
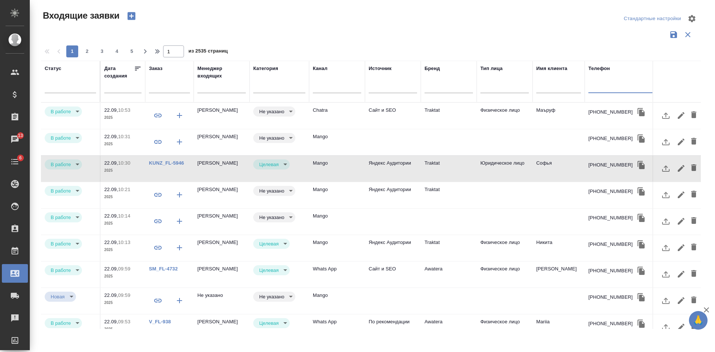
click at [479, 118] on td "Физическое лицо" at bounding box center [505, 116] width 56 height 26
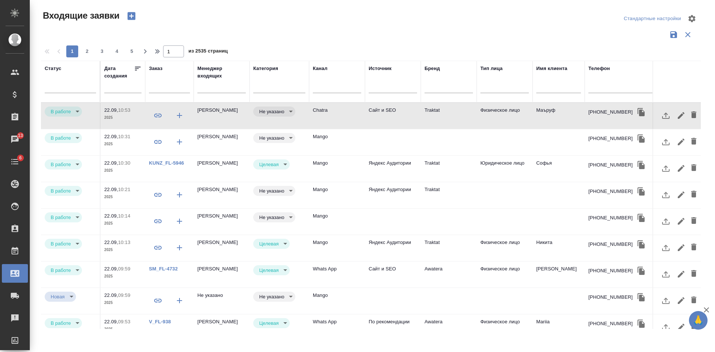
click at [563, 86] on input "text" at bounding box center [559, 87] width 45 height 9
click at [599, 89] on input "text" at bounding box center [624, 87] width 71 height 9
paste input "79039691609"
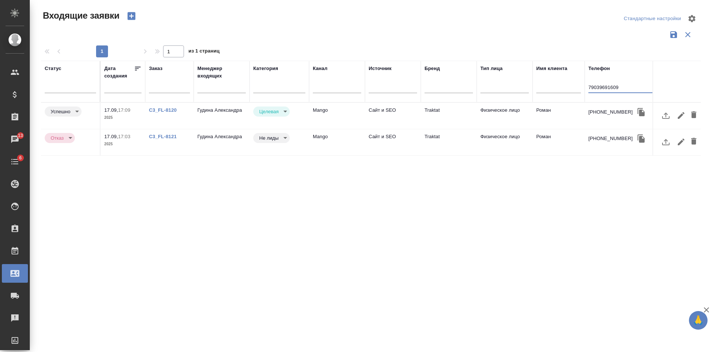
type input "79039691609"
click at [158, 109] on link "C3_FL-8120" at bounding box center [163, 110] width 28 height 6
drag, startPoint x: 638, startPoint y: 89, endPoint x: 519, endPoint y: 86, distance: 119.3
click at [519, 86] on tr "Статус Номер Файлы Клиент Тэги Дата создания Заказ Менеджер входящих Категория …" at bounding box center [295, 82] width 984 height 42
paste input "79262340879"
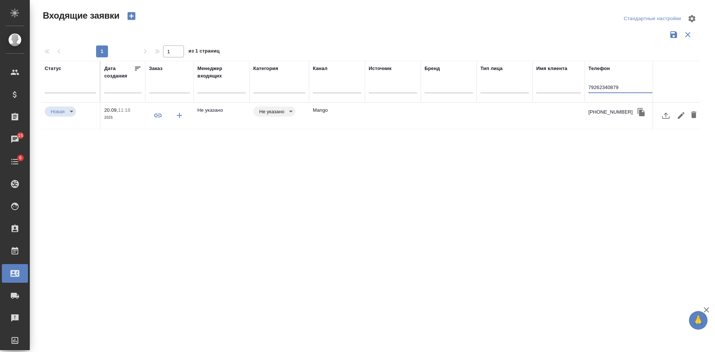
type input "79262340879"
click at [130, 18] on icon "button" at bounding box center [131, 16] width 8 height 8
select select "RU"
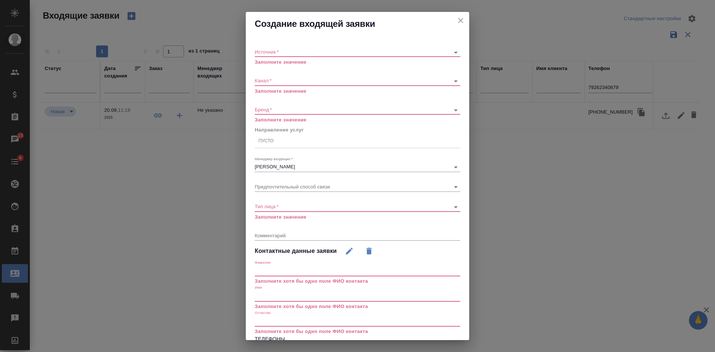
click at [270, 51] on body "🙏 .cls-1 fill:#fff; AWATERA Kasatkina Aleksandra Клиенты Спецификации Заказы 15…" at bounding box center [357, 176] width 715 height 352
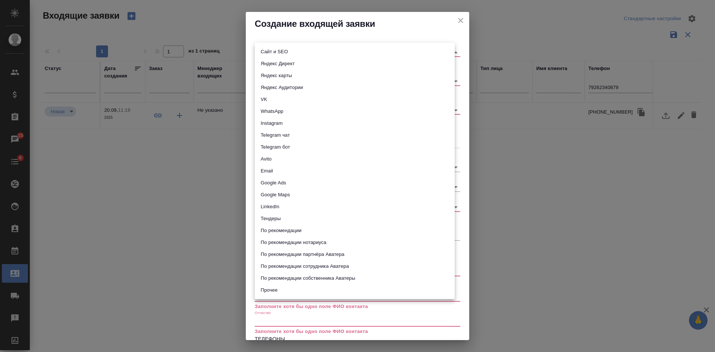
click at [268, 50] on li "Сайт и SEO" at bounding box center [355, 52] width 200 height 12
type input "seo"
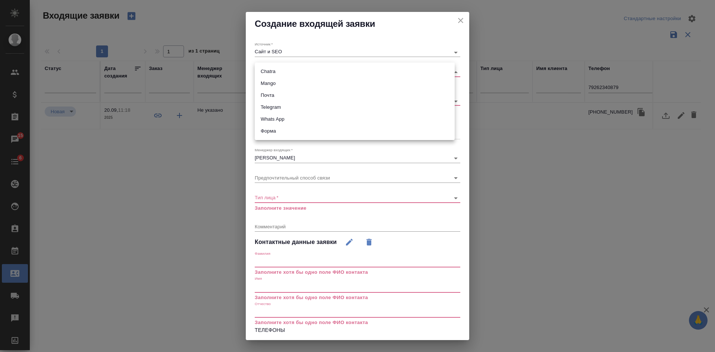
click at [264, 69] on body "🙏 .cls-1 fill:#fff; AWATERA Kasatkina Aleksandra Клиенты Спецификации Заказы 15…" at bounding box center [357, 176] width 715 height 352
click at [265, 83] on li "Mango" at bounding box center [355, 84] width 200 height 12
type input "6374e594cd4a952bacdba9aa"
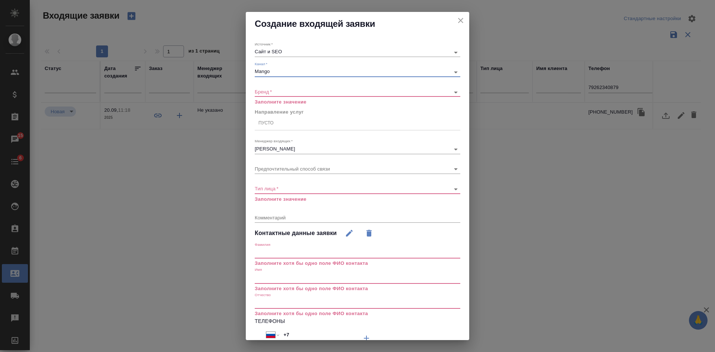
click at [262, 93] on body "🙏 .cls-1 fill:#fff; AWATERA Kasatkina Aleksandra Клиенты Спецификации Заказы 15…" at bounding box center [357, 176] width 715 height 352
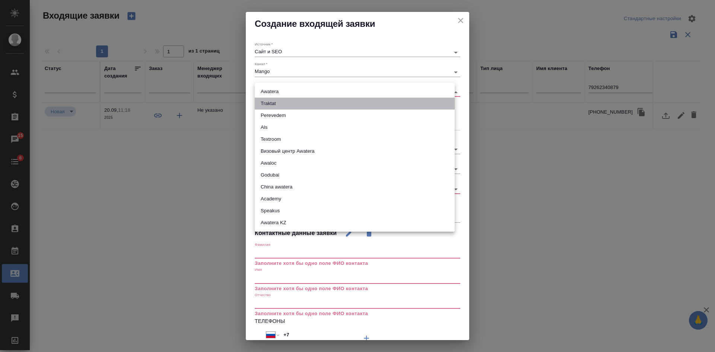
click at [265, 103] on li "Traktat" at bounding box center [355, 104] width 200 height 12
type input "traktat"
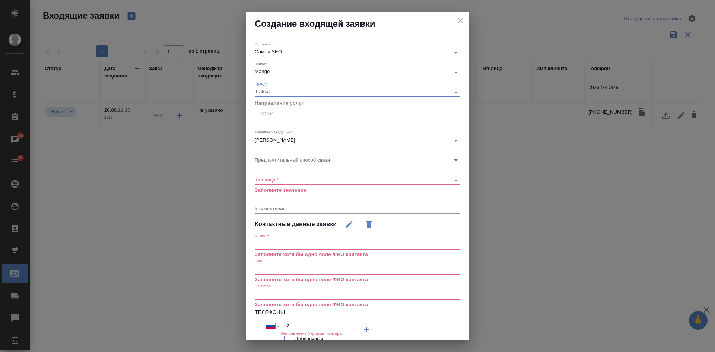
click at [262, 115] on div "Пусто" at bounding box center [266, 114] width 15 height 6
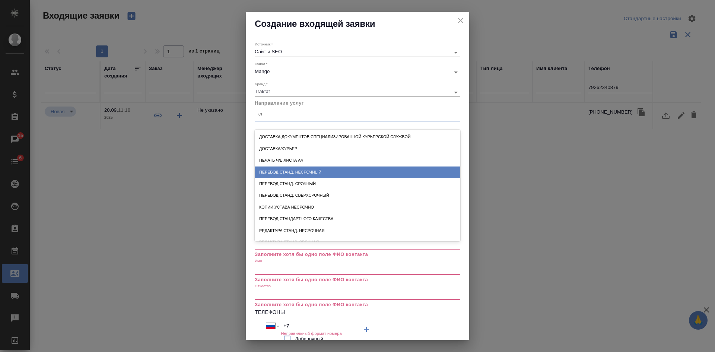
type input "с"
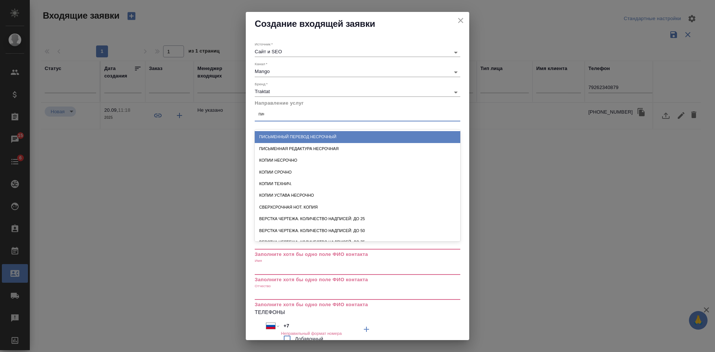
type input "пись"
click at [315, 135] on div "Письменный перевод несрочный" at bounding box center [358, 137] width 206 height 12
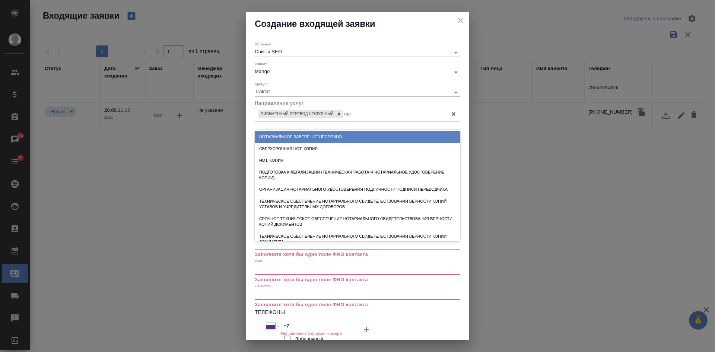
type input "нота"
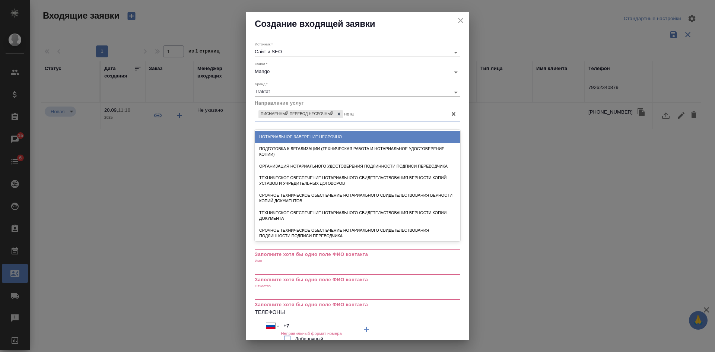
click at [332, 138] on div "Нотариальное заверение несрочно" at bounding box center [358, 137] width 206 height 12
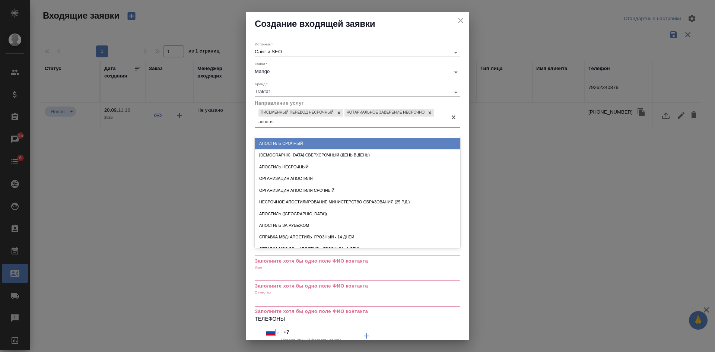
type input "апостиль"
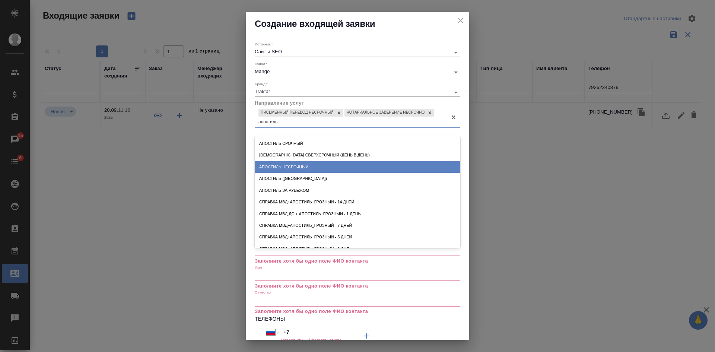
click at [281, 167] on div "Апостиль несрочный" at bounding box center [358, 167] width 206 height 12
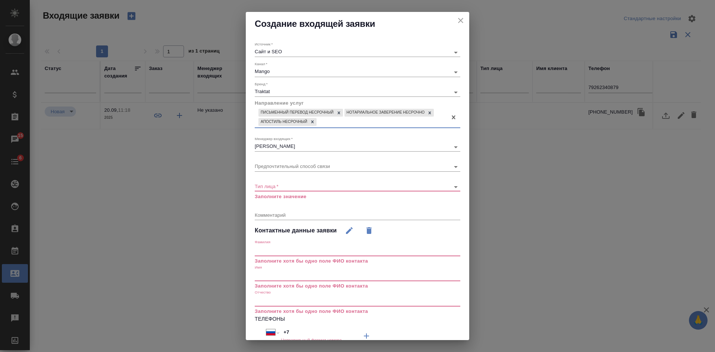
click at [276, 186] on body "🙏 .cls-1 fill:#fff; AWATERA Kasatkina Aleksandra Клиенты Спецификации Заказы 15…" at bounding box center [357, 176] width 715 height 352
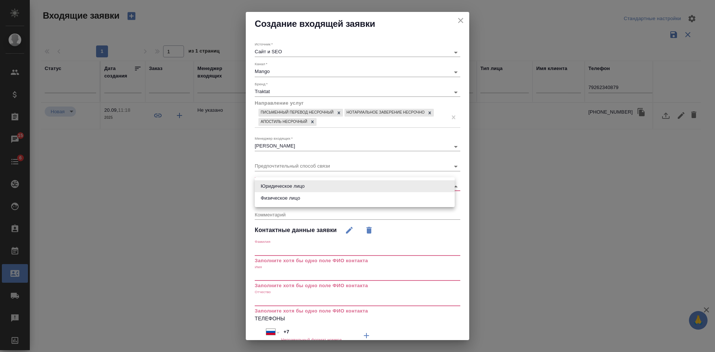
click at [276, 199] on li "Физическое лицо" at bounding box center [355, 198] width 200 height 12
type input "private"
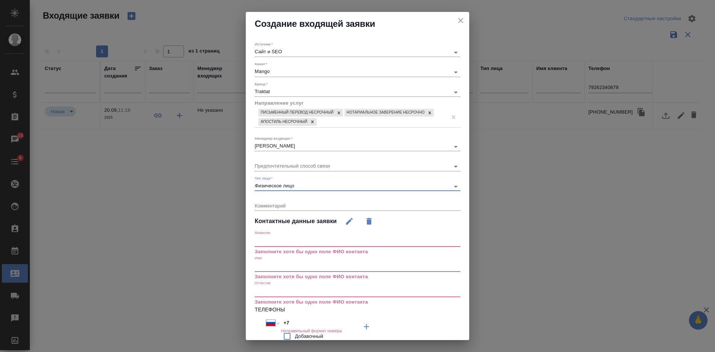
click at [265, 266] on input "text" at bounding box center [358, 267] width 206 height 10
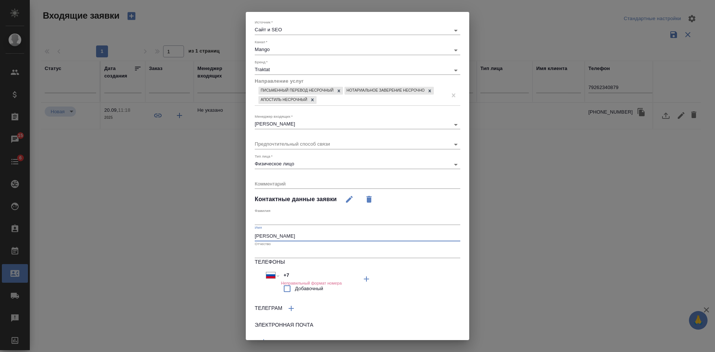
scroll to position [58, 0]
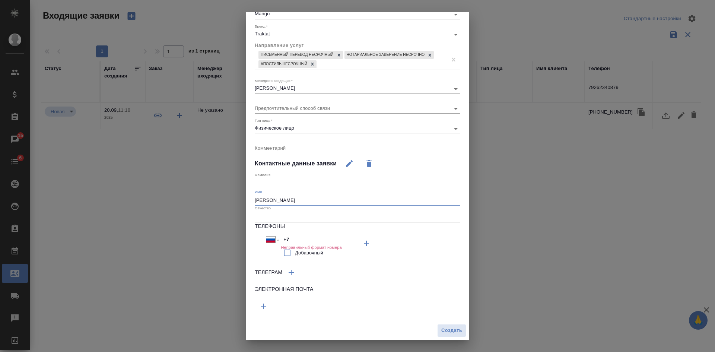
type input "Борис"
click at [299, 238] on input "+7" at bounding box center [313, 239] width 65 height 11
select select "ZZ"
type input "+"
paste input "+7 926 234 08 79"
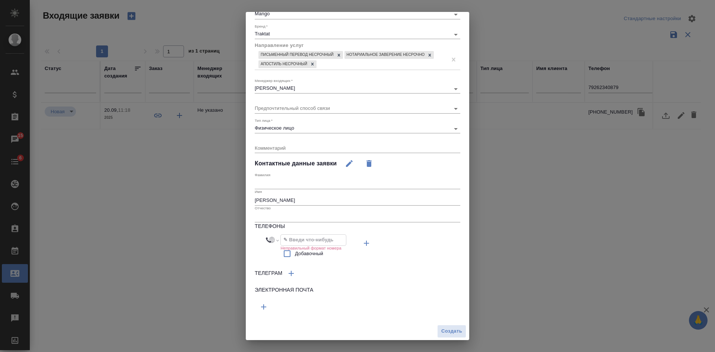
select select "RU"
type input "+7 926 234 08 79"
click at [442, 329] on span "Создать" at bounding box center [452, 331] width 21 height 9
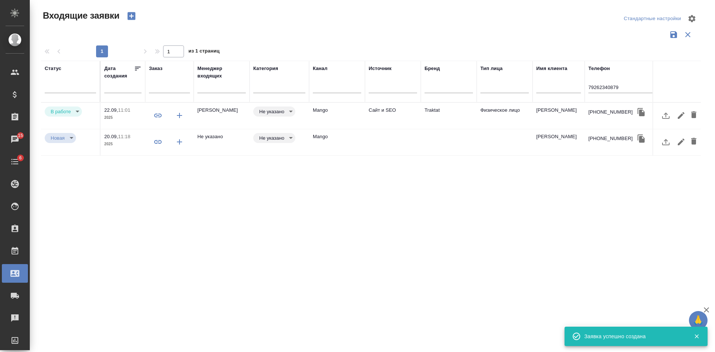
click at [383, 120] on td "Сайт и SEO" at bounding box center [393, 116] width 56 height 26
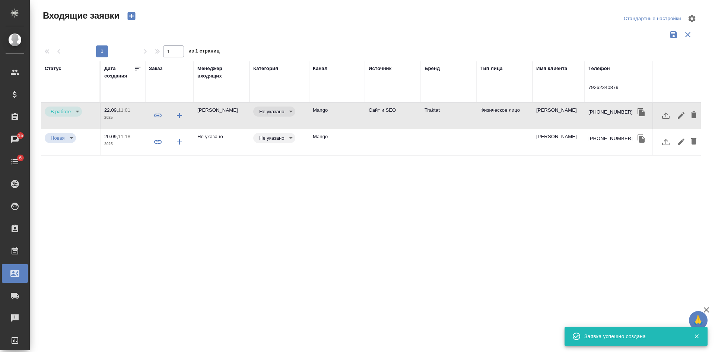
click at [383, 120] on td "Сайт и SEO" at bounding box center [393, 116] width 56 height 26
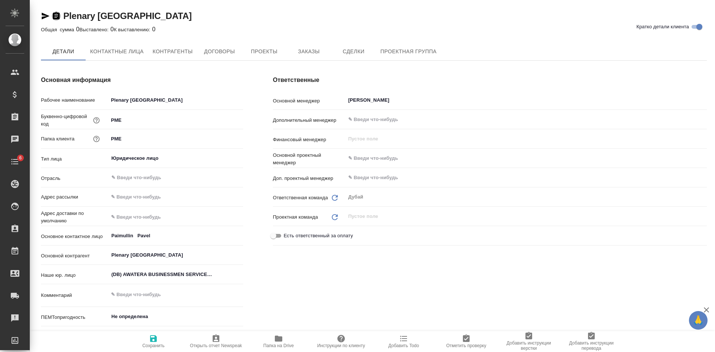
click at [53, 16] on icon "button" at bounding box center [56, 15] width 7 height 7
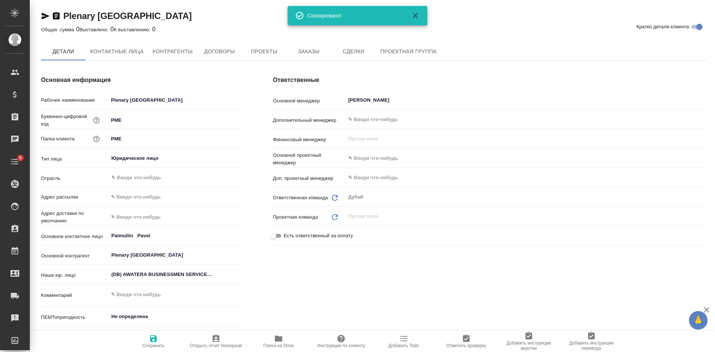
type textarea "x"
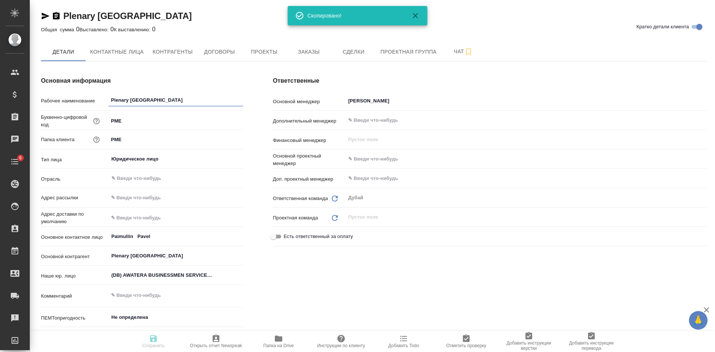
type textarea "x"
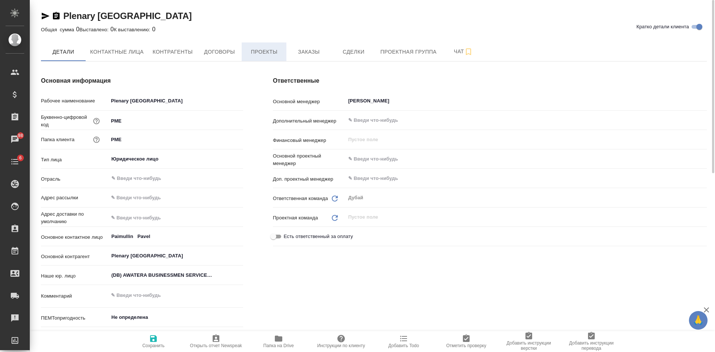
click at [258, 51] on span "Проекты" at bounding box center [264, 51] width 36 height 9
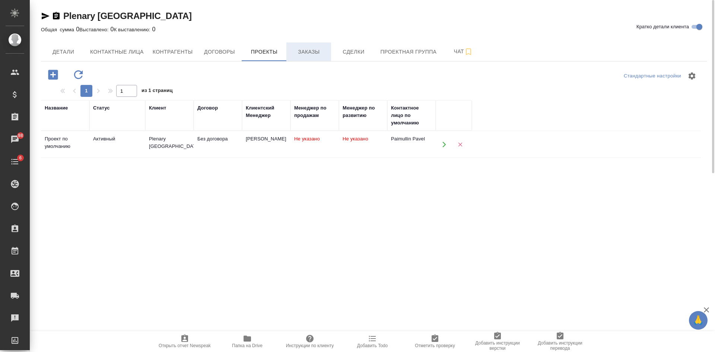
click at [311, 46] on button "Заказы" at bounding box center [309, 51] width 45 height 19
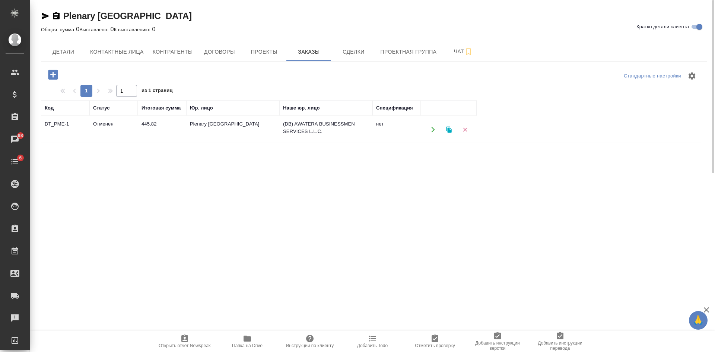
click at [245, 133] on td "Plenary [GEOGRAPHIC_DATA]" at bounding box center [232, 130] width 93 height 26
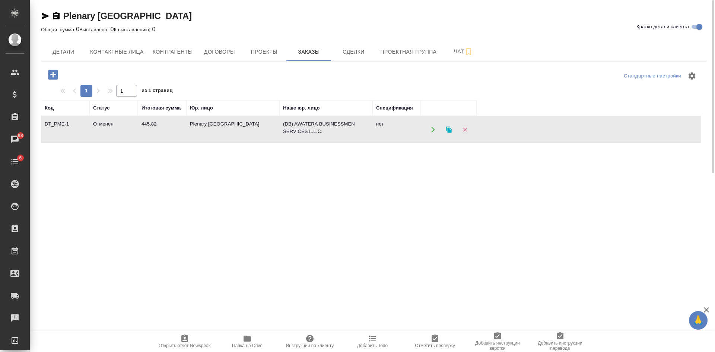
click at [245, 133] on td "Plenary [GEOGRAPHIC_DATA]" at bounding box center [232, 130] width 93 height 26
click at [54, 16] on icon "button" at bounding box center [56, 15] width 7 height 7
click at [66, 56] on span "Детали" at bounding box center [63, 51] width 36 height 9
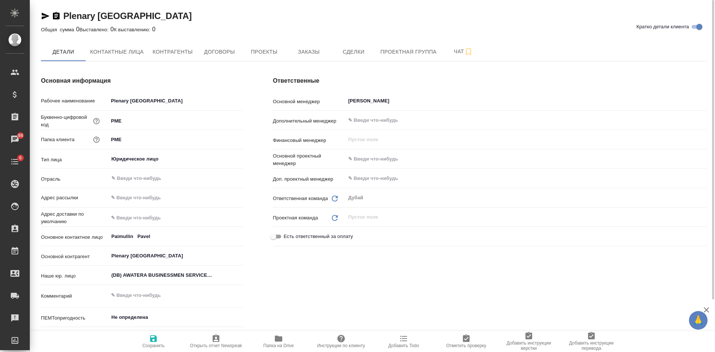
type textarea "x"
click at [57, 15] on icon "button" at bounding box center [56, 16] width 9 height 9
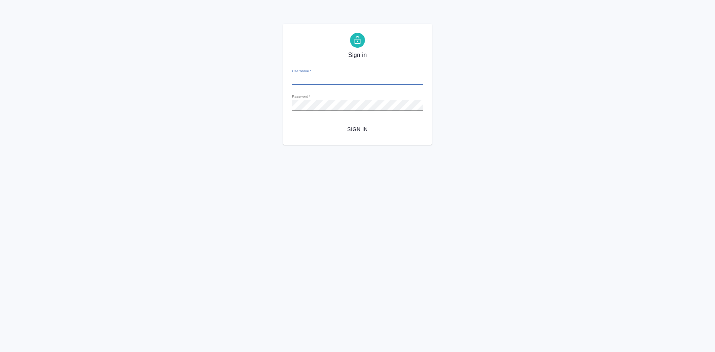
type input "[EMAIL_ADDRESS][DOMAIN_NAME]"
click at [363, 126] on span "Sign in" at bounding box center [357, 129] width 119 height 9
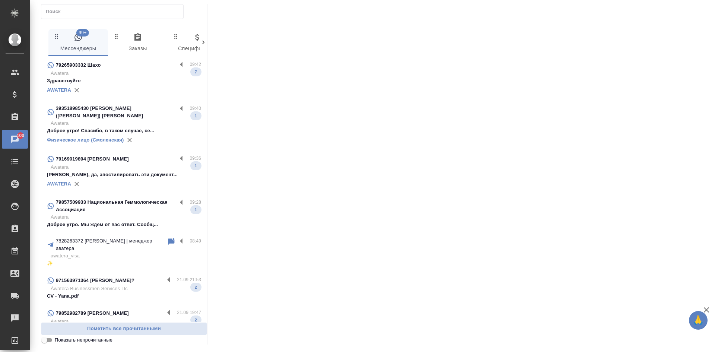
click at [141, 108] on p "393518985430 [PERSON_NAME] ([PERSON_NAME]) [PERSON_NAME]" at bounding box center [116, 112] width 121 height 15
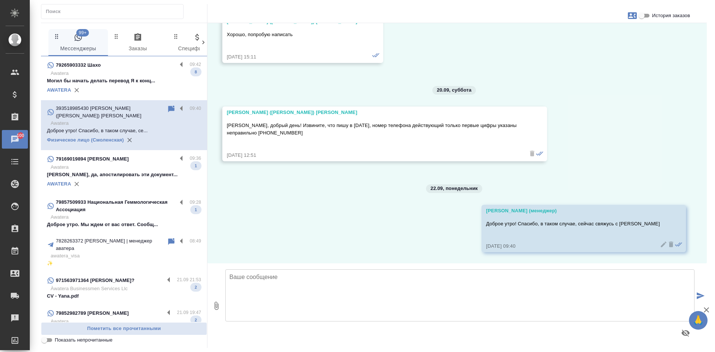
scroll to position [37, 0]
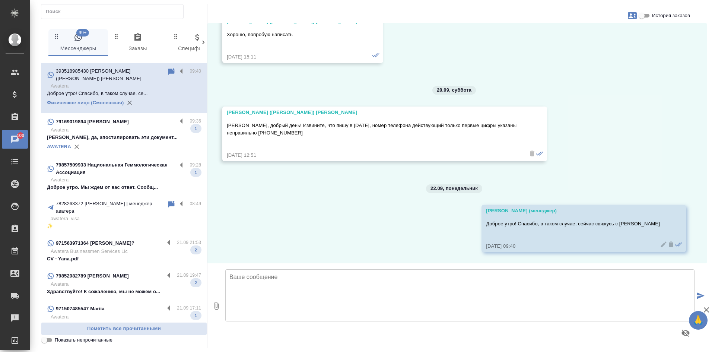
click at [108, 255] on p "CV - Yana.pdf" at bounding box center [124, 258] width 154 height 7
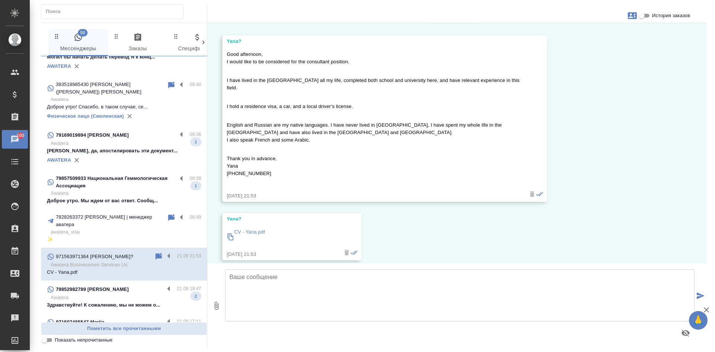
scroll to position [21, 0]
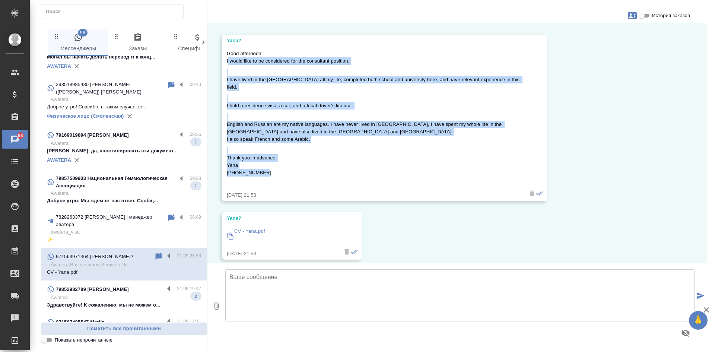
drag, startPoint x: 229, startPoint y: 60, endPoint x: 303, endPoint y: 168, distance: 131.4
click at [303, 168] on div "Good afternoon, I would like to be considered for the consultant position. I ha…" at bounding box center [374, 118] width 294 height 140
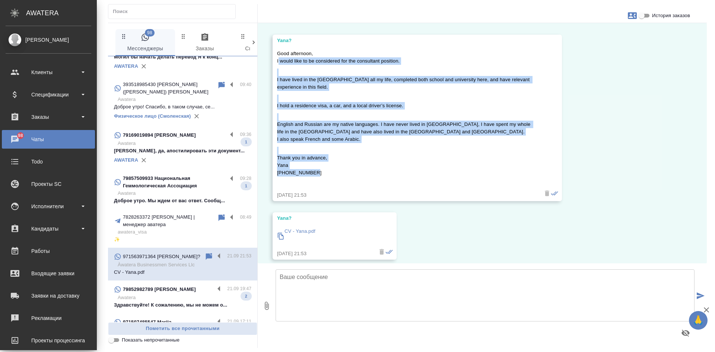
scroll to position [87, 0]
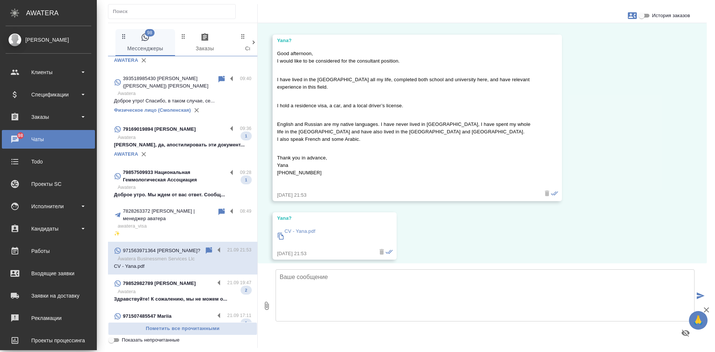
click at [312, 300] on textarea at bounding box center [485, 295] width 419 height 52
paste textarea "Hello! Thank you for your interest in our company! Could you please send us you…"
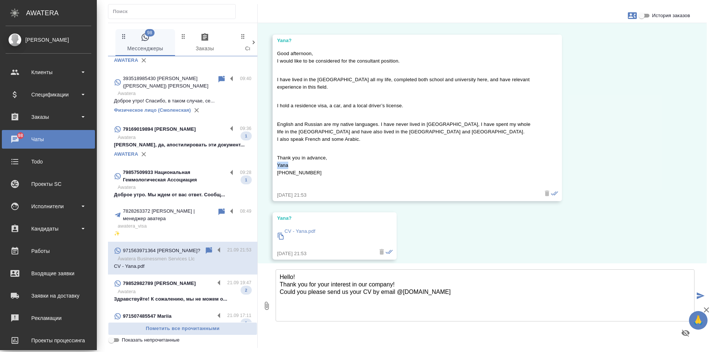
drag, startPoint x: 293, startPoint y: 167, endPoint x: 275, endPoint y: 167, distance: 17.9
click at [275, 167] on div "Yana? Good afternoon, I would like to be considered for the consultant position…" at bounding box center [418, 118] width 290 height 167
copy p "Yana"
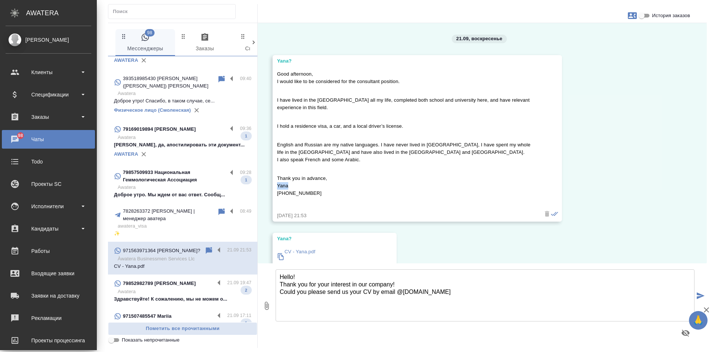
scroll to position [0, 0]
drag, startPoint x: 301, startPoint y: 278, endPoint x: 256, endPoint y: 271, distance: 46.3
click at [258, 272] on div "0 Hello! Thank you for your interest in our company! Could you please send us y…" at bounding box center [482, 305] width 449 height 85
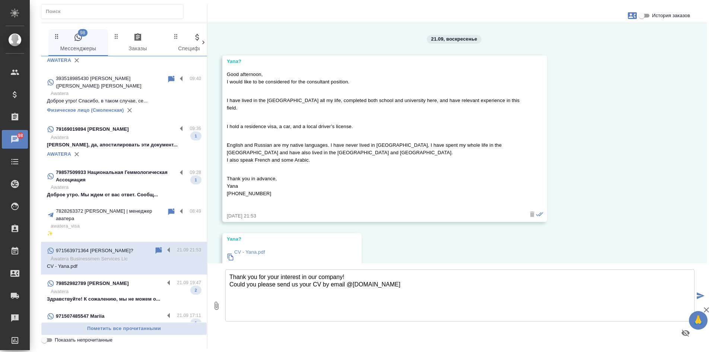
scroll to position [81, 0]
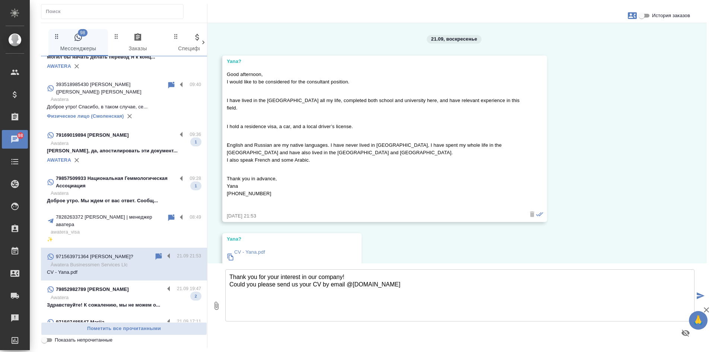
paste textarea "Good afternoon, Yana."
drag, startPoint x: 306, startPoint y: 274, endPoint x: 272, endPoint y: 276, distance: 34.3
click at [272, 276] on textarea "Good afternoon, Yana. Thank you for your interest in our company! Could you ple…" at bounding box center [459, 295] width 469 height 52
click at [349, 284] on textarea "Good afternoon! Thank you for your interest in our company! Could you please se…" at bounding box center [459, 295] width 469 height 52
drag, startPoint x: 404, startPoint y: 293, endPoint x: 354, endPoint y: 295, distance: 50.4
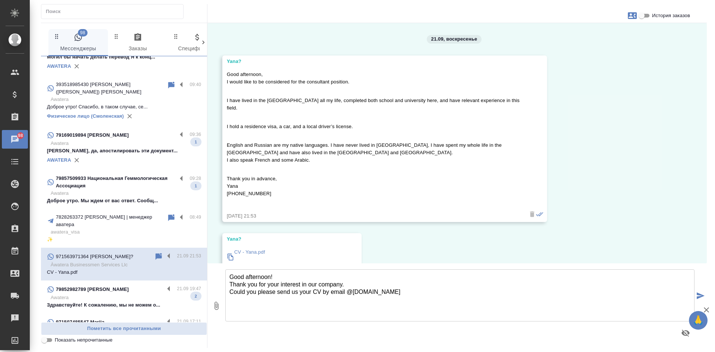
click at [354, 295] on textarea "Good afternoon! Thank you for your interest in our company. Could you please se…" at bounding box center [459, 295] width 469 height 52
click at [383, 293] on textarea "Good afternoon! Thank you for your interest in our company. Could you please se…" at bounding box center [459, 295] width 469 height 52
drag, startPoint x: 403, startPoint y: 292, endPoint x: 225, endPoint y: 292, distance: 177.7
click at [225, 292] on div "Good afternoon! Thank you for your interest in our company. Could you please se…" at bounding box center [459, 305] width 475 height 79
paste textarea "Please also send your resume to awatera@awatera.com"
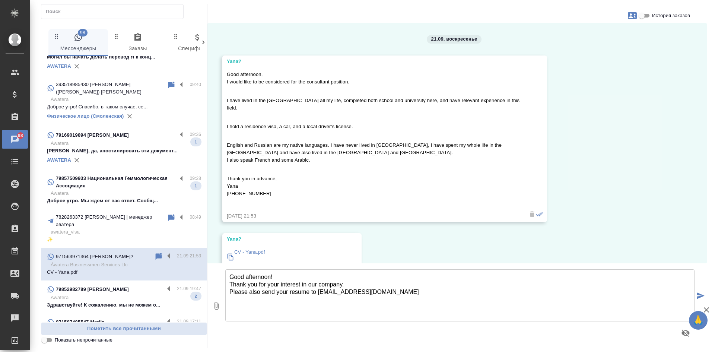
drag, startPoint x: 310, startPoint y: 293, endPoint x: 297, endPoint y: 293, distance: 13.4
click at [297, 293] on textarea "Good afternoon! Thank you for your interest in our company. Please also send yo…" at bounding box center [459, 295] width 469 height 52
paste textarea "CV"
click at [292, 291] on textarea "Good afternoon! Thank you for your interest in our company. Please also send yo…" at bounding box center [459, 295] width 469 height 52
drag, startPoint x: 228, startPoint y: 178, endPoint x: 240, endPoint y: 178, distance: 11.9
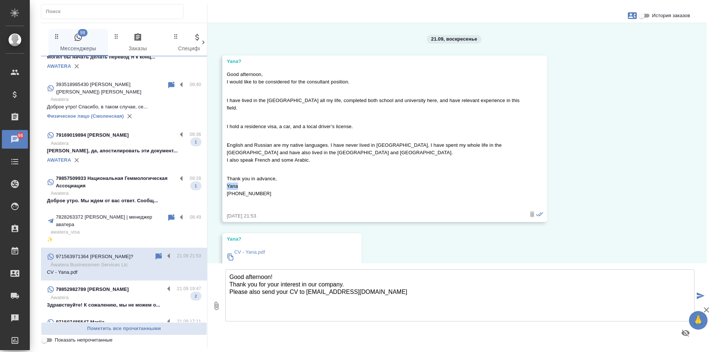
click at [240, 178] on p "Thank you in advance, Yana +971563971364" at bounding box center [374, 186] width 294 height 22
copy p "Yana"
click at [231, 275] on textarea "Good afternoon! Thank you for your interest in our company. Please also send yo…" at bounding box center [459, 295] width 469 height 52
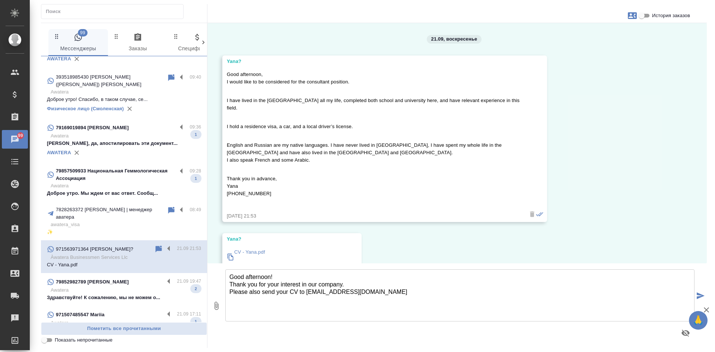
click at [272, 274] on textarea "Good afternoon! Thank you for your interest in our company. Please also send yo…" at bounding box center [459, 295] width 469 height 52
paste textarea "Yana"
click at [378, 296] on textarea "Good afternoon, Yana! Thank you for your interest in our company. Please also s…" at bounding box center [459, 295] width 469 height 52
click at [373, 292] on textarea "Good afternoon, Yana! Thank you for your interest in our company. Please also s…" at bounding box center [459, 295] width 469 height 52
type textarea "Good afternoon, Yana! Thank you for your interest in our company. Please also s…"
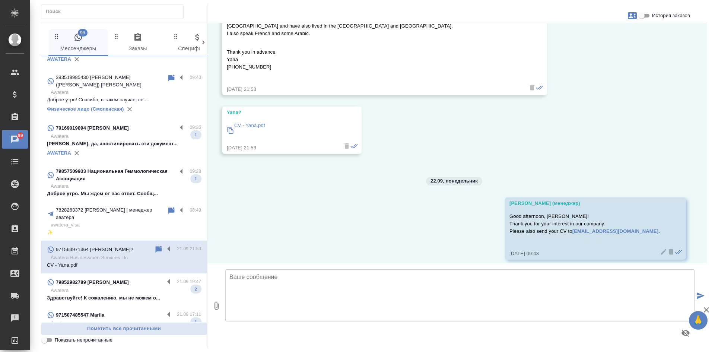
scroll to position [127, 0]
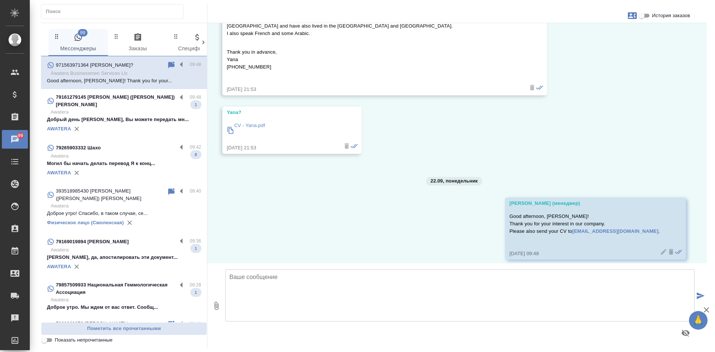
click at [124, 123] on div "AWATERA" at bounding box center [124, 128] width 154 height 11
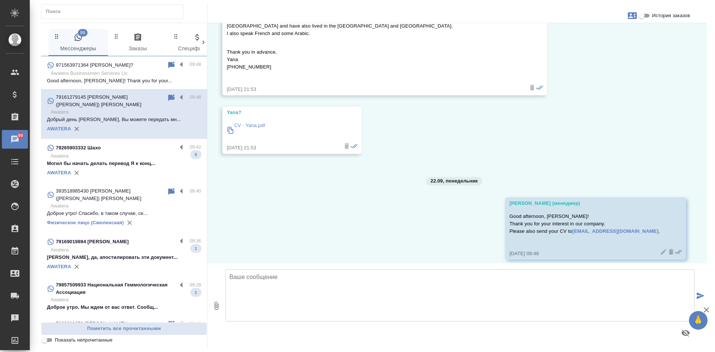
scroll to position [0, 0]
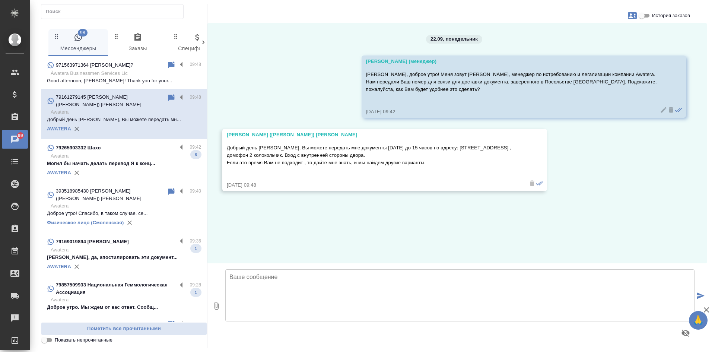
click at [168, 98] on icon at bounding box center [171, 97] width 6 height 7
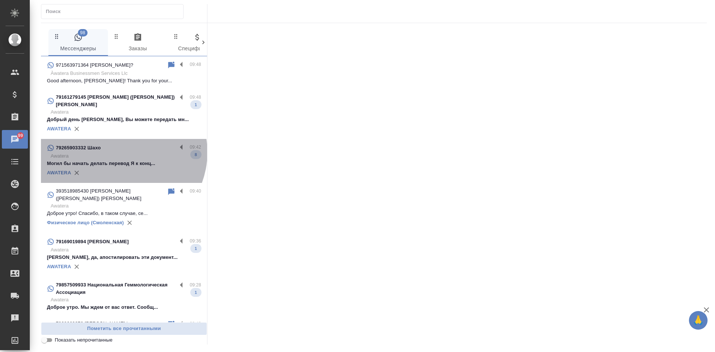
click at [120, 152] on p "Awatera" at bounding box center [126, 155] width 151 height 7
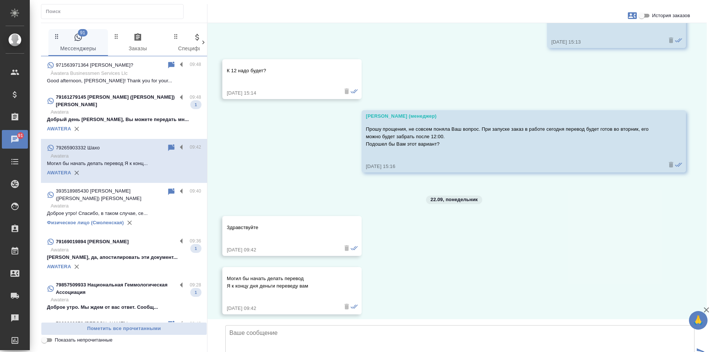
scroll to position [650, 0]
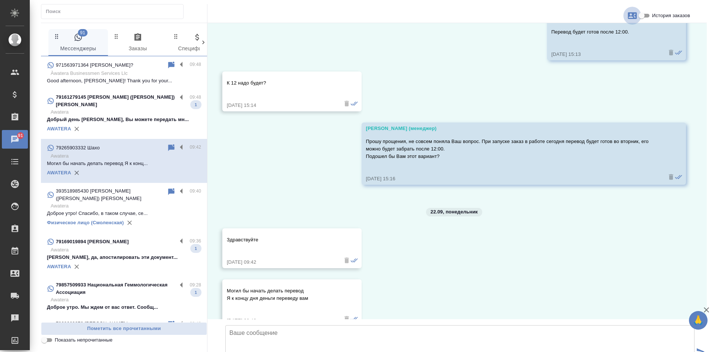
click at [630, 17] on icon "button" at bounding box center [632, 15] width 9 height 9
click at [601, 91] on div at bounding box center [357, 176] width 715 height 352
click at [646, 13] on input "История заказов" at bounding box center [642, 15] width 27 height 9
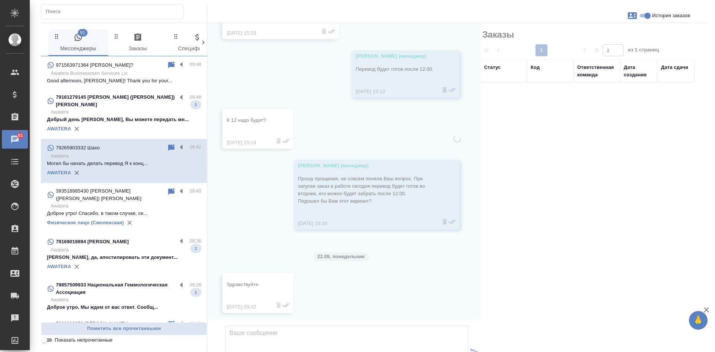
scroll to position [680, 0]
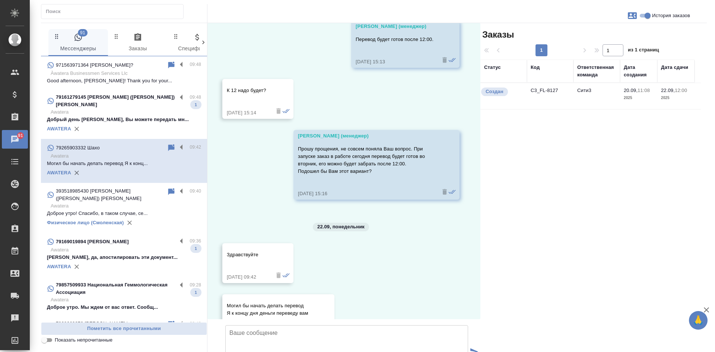
click at [644, 15] on input "История заказов" at bounding box center [648, 15] width 27 height 9
checkbox input "false"
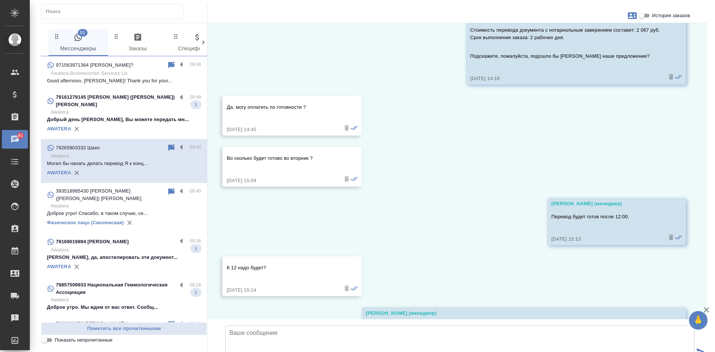
scroll to position [464, 0]
drag, startPoint x: 482, startPoint y: 181, endPoint x: 531, endPoint y: 102, distance: 92.2
click at [482, 178] on div "20.09, суббота Ильина Екатерина (менеджер) Добрый день! Вас беспокоит бюро пере…" at bounding box center [458, 171] width 500 height 296
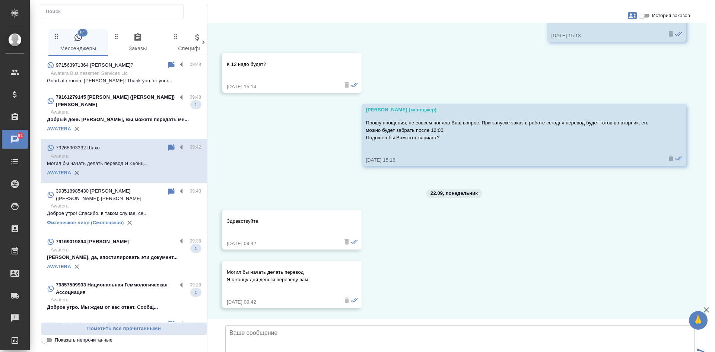
scroll to position [724, 0]
click at [168, 144] on icon at bounding box center [171, 147] width 6 height 7
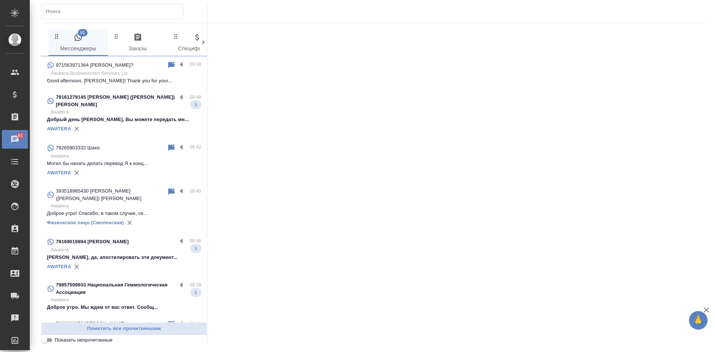
click at [168, 144] on icon at bounding box center [171, 147] width 6 height 7
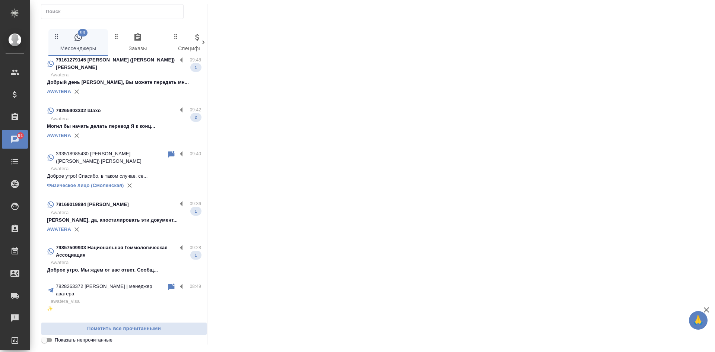
click at [110, 224] on div "AWATERA" at bounding box center [124, 229] width 154 height 11
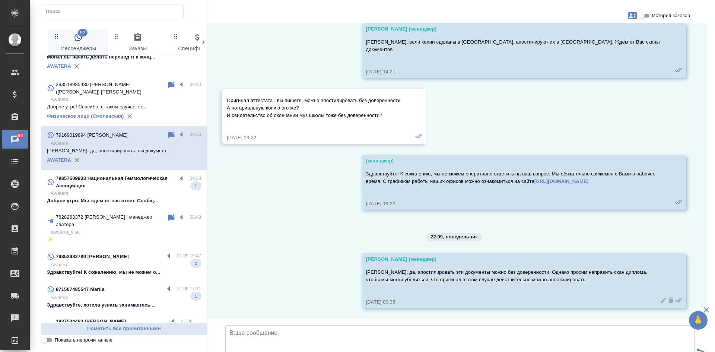
scroll to position [112, 0]
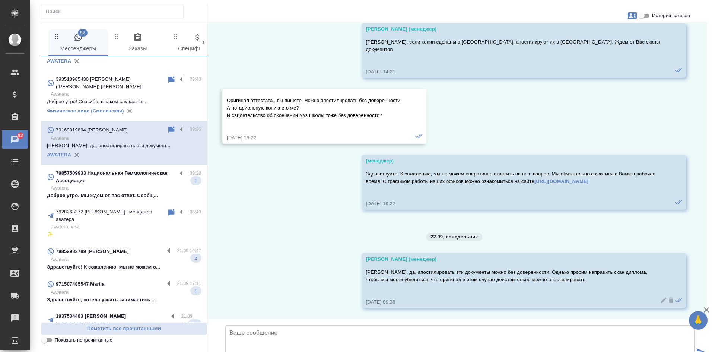
click at [105, 170] on p "79857509933 Национальная Геммологическая Ассоциация" at bounding box center [116, 177] width 121 height 15
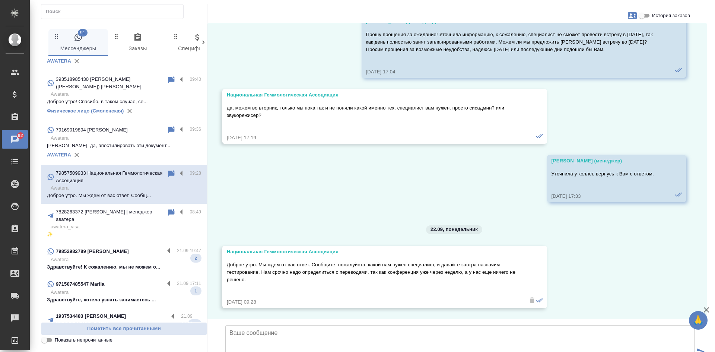
scroll to position [2522, 0]
click at [168, 170] on icon at bounding box center [171, 173] width 6 height 7
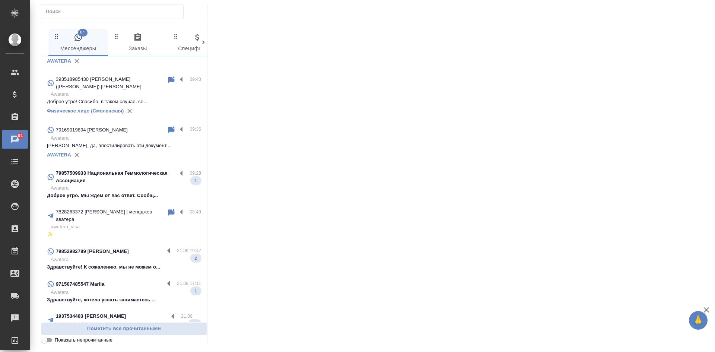
click at [97, 263] on p "Здравствуйте! К сожалению, мы не можем о..." at bounding box center [124, 266] width 154 height 7
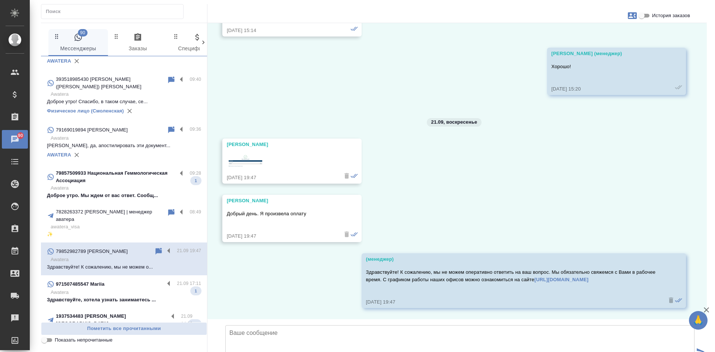
scroll to position [8670, 0]
click at [154, 247] on icon at bounding box center [158, 251] width 9 height 9
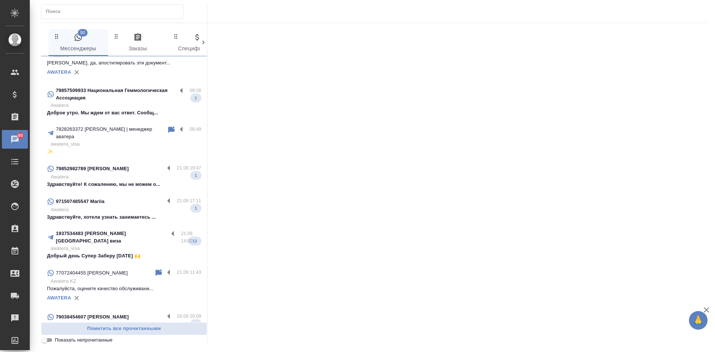
scroll to position [224, 0]
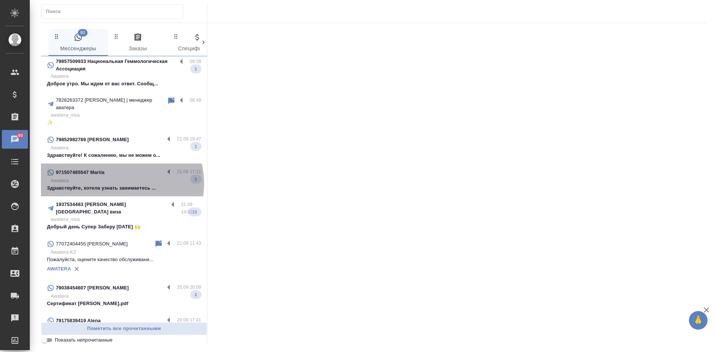
click at [118, 177] on p "Awatera" at bounding box center [126, 180] width 151 height 7
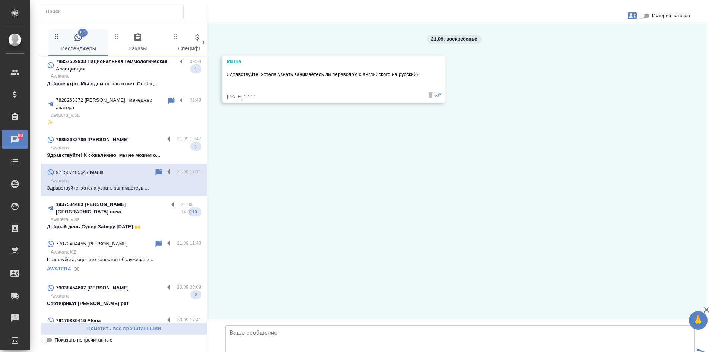
click at [273, 325] on textarea at bounding box center [459, 351] width 469 height 52
drag, startPoint x: 247, startPoint y: 63, endPoint x: 225, endPoint y: 63, distance: 21.6
click at [225, 63] on div "Mariia Здравствуйте, хотела узнать занимаетесь ли переводом с английского на ру…" at bounding box center [333, 79] width 223 height 47
copy div "Mariia"
click at [271, 325] on textarea at bounding box center [459, 351] width 469 height 52
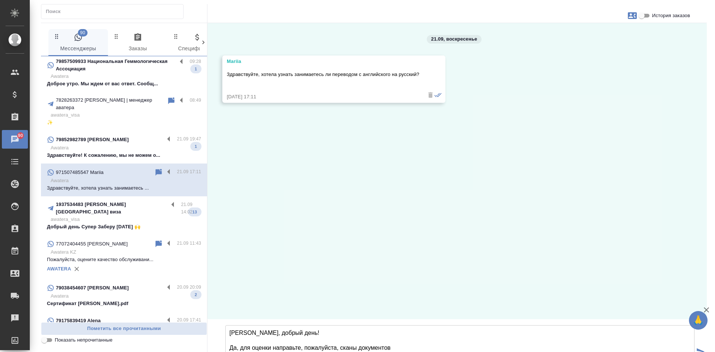
drag, startPoint x: 271, startPoint y: 294, endPoint x: 252, endPoint y: 291, distance: 18.8
click at [253, 325] on textarea "Мария, добрый день! Да, для оценки направьте, пожалуйста, сканы документов" at bounding box center [459, 351] width 469 height 52
click at [413, 325] on textarea "Мария, добрый день! Да, для расчета направьте, пожалуйста, сканы документов" at bounding box center [459, 351] width 469 height 52
click at [325, 325] on textarea "Мария, добрый день! Да, для расчета направьте, пожалуйста, сканы документов. По…" at bounding box center [459, 351] width 469 height 52
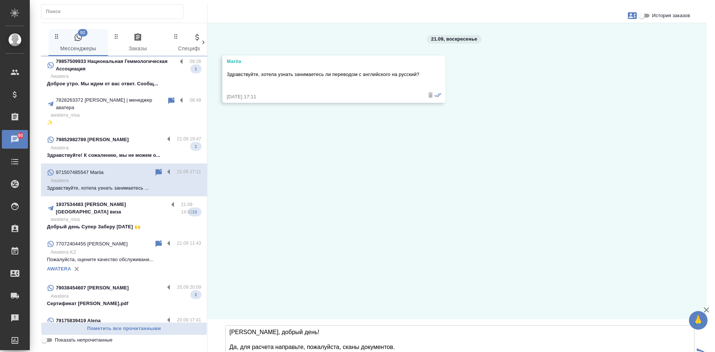
paste textarea "Какой офис Вам удобен для обращения? Наши филиалы находятся в районе следующих …"
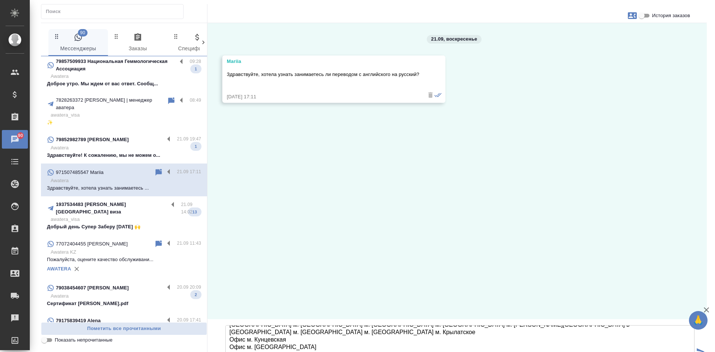
type textarea "Мария, добрый день! Да, для расчета направьте, пожалуйста, сканы документов. По…"
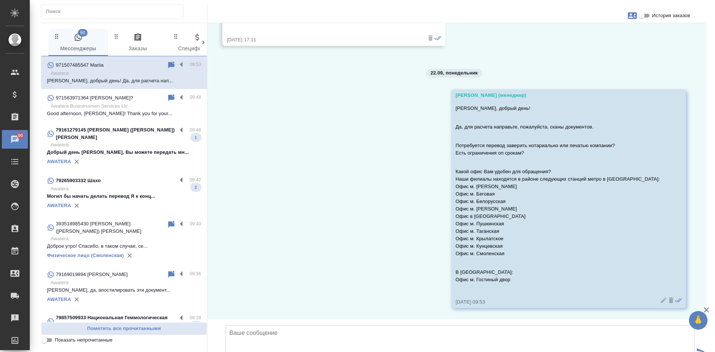
scroll to position [113, 0]
click at [632, 14] on icon "button" at bounding box center [632, 15] width 9 height 9
click at [605, 39] on span "Создать заявку" at bounding box center [600, 35] width 35 height 7
select select "AE"
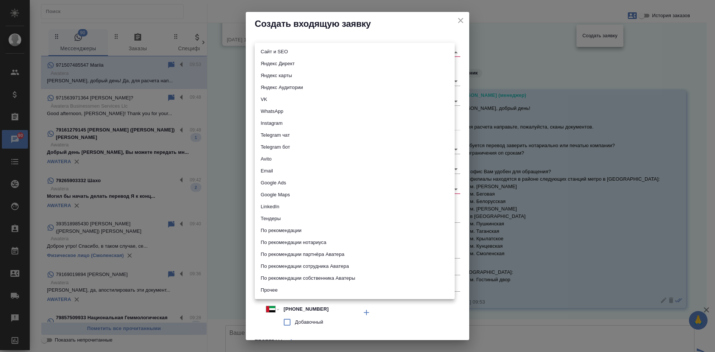
click at [318, 52] on body "🙏 .cls-1 fill:#fff; AWATERA Kasatkina Aleksandra Клиенты Спецификации Заказы 90…" at bounding box center [357, 176] width 715 height 352
click at [310, 53] on li "Сайт и SEO" at bounding box center [355, 52] width 200 height 12
type input "seo"
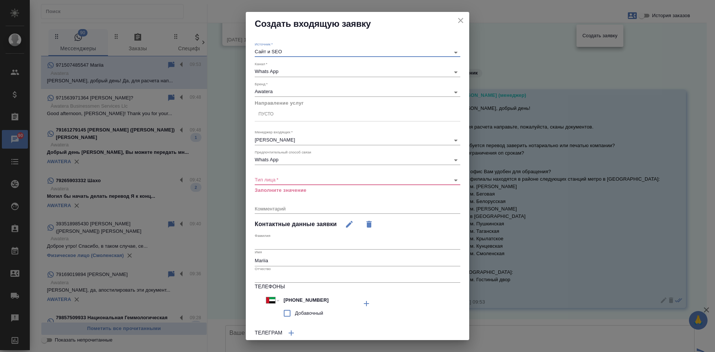
click at [282, 114] on div "Пусто" at bounding box center [358, 114] width 206 height 11
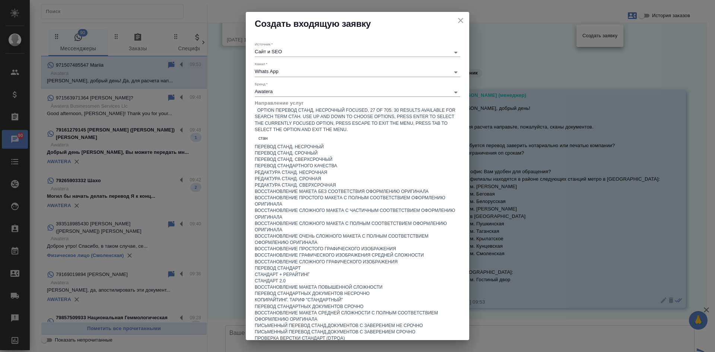
type input "станд"
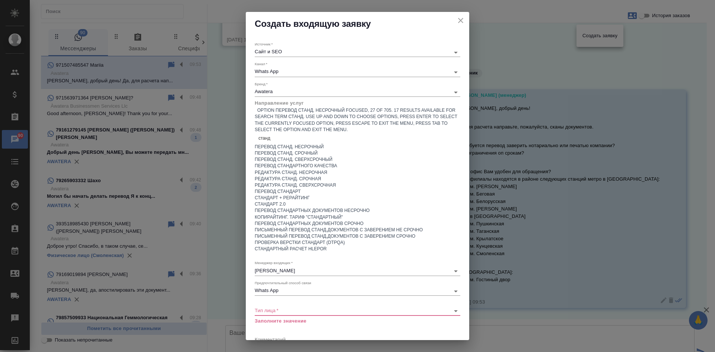
click at [297, 144] on div "Перевод станд. несрочный" at bounding box center [358, 147] width 206 height 6
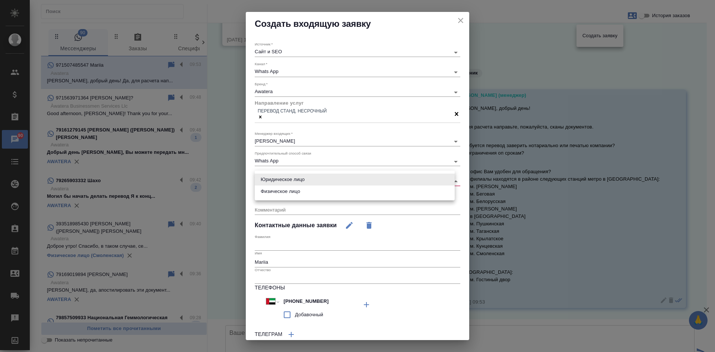
click at [275, 180] on body "🙏 .cls-1 fill:#fff; AWATERA Kasatkina Aleksandra Клиенты Спецификации Заказы 90…" at bounding box center [357, 176] width 715 height 352
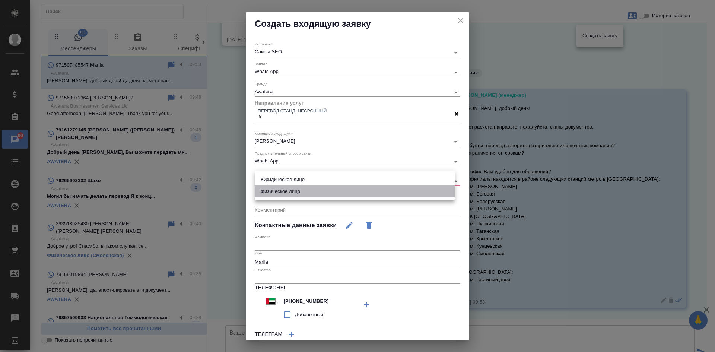
click at [272, 189] on li "Физическое лицо" at bounding box center [355, 192] width 200 height 12
type input "private"
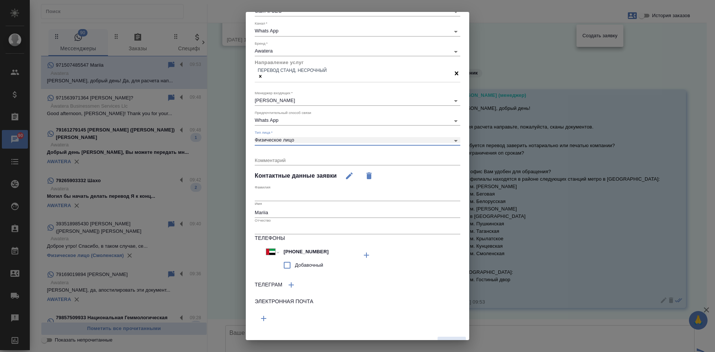
scroll to position [51, 0]
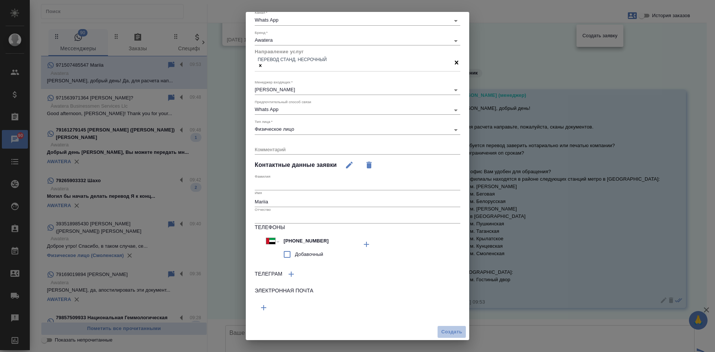
drag, startPoint x: 450, startPoint y: 326, endPoint x: 447, endPoint y: 318, distance: 8.0
click at [449, 326] on button "Создать" at bounding box center [451, 332] width 29 height 13
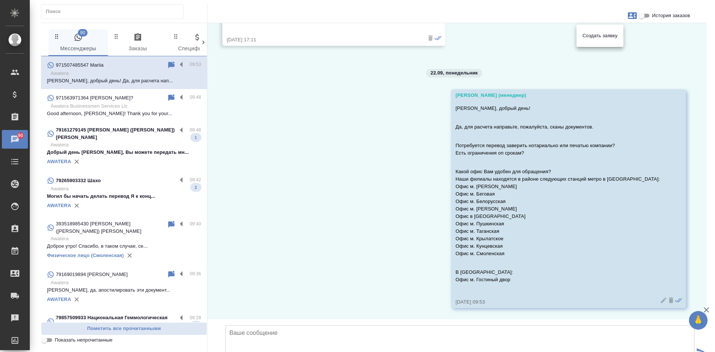
click at [48, 341] on div at bounding box center [357, 176] width 715 height 352
click at [46, 341] on input "Показать непрочитанные" at bounding box center [44, 340] width 27 height 9
checkbox input "true"
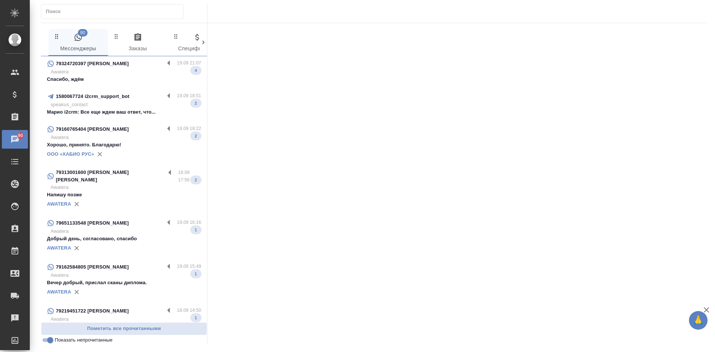
scroll to position [645, 0]
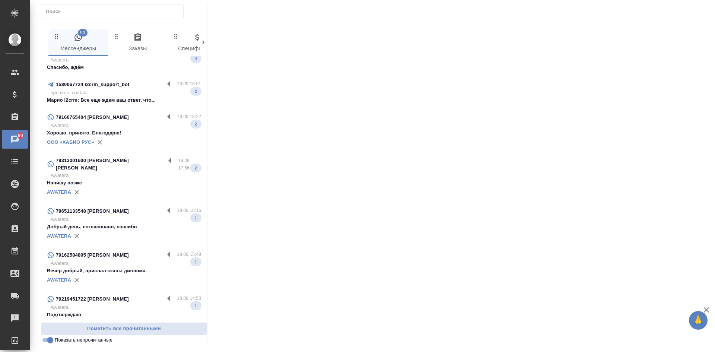
click at [134, 295] on div "79219451722 Михаил" at bounding box center [105, 299] width 117 height 9
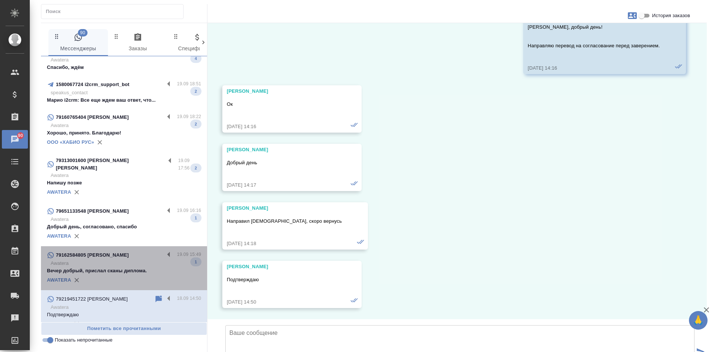
click at [126, 275] on div "AWATERA" at bounding box center [124, 280] width 154 height 11
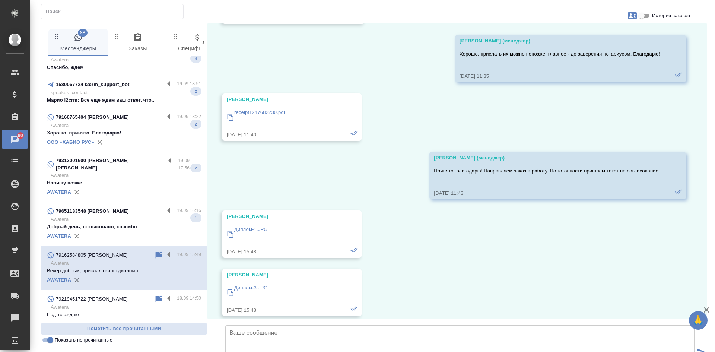
scroll to position [1379, 0]
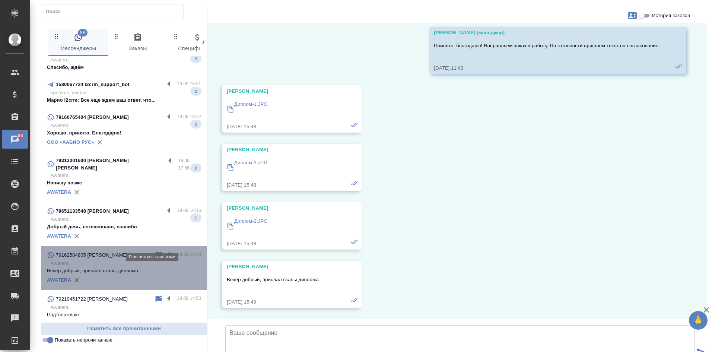
click at [156, 252] on icon at bounding box center [159, 255] width 6 height 7
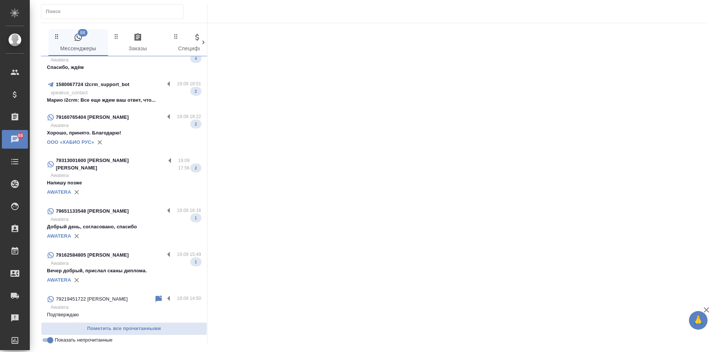
click at [94, 216] on p "Awatera" at bounding box center [126, 219] width 151 height 7
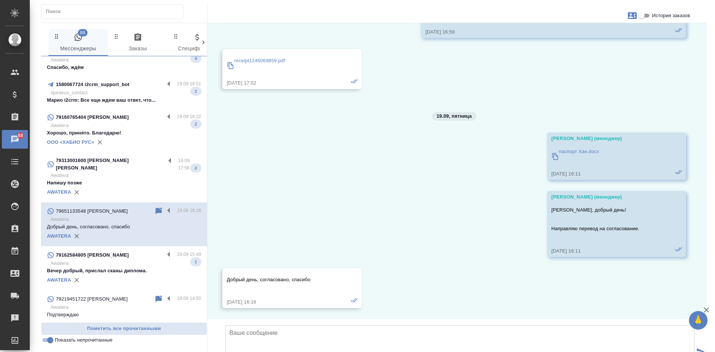
scroll to position [173, 0]
click at [648, 16] on input "История заказов" at bounding box center [642, 15] width 27 height 9
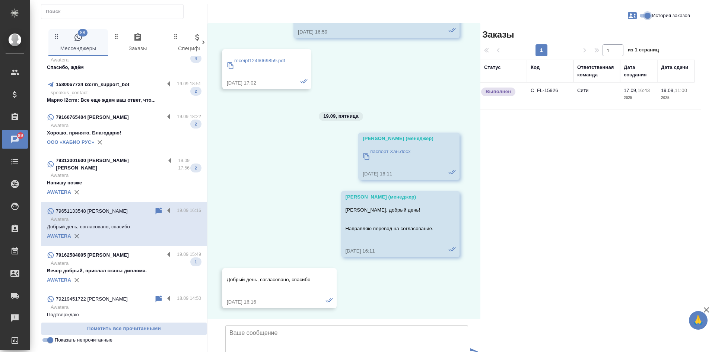
click at [648, 16] on input "История заказов" at bounding box center [648, 15] width 27 height 9
checkbox input "false"
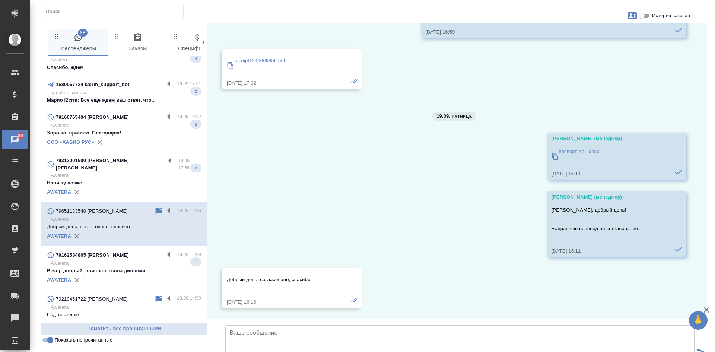
click at [107, 172] on p "Awatera" at bounding box center [126, 175] width 151 height 7
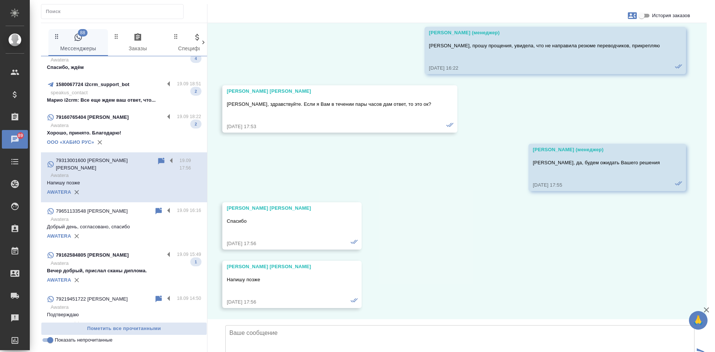
scroll to position [391, 0]
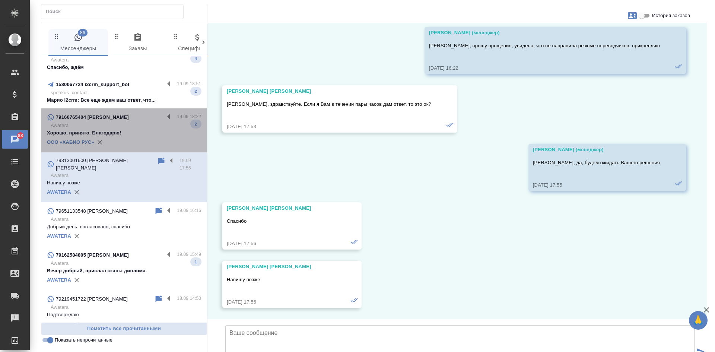
click at [126, 114] on p "79160765404 Максимова Вероника Юрьевна" at bounding box center [92, 117] width 73 height 7
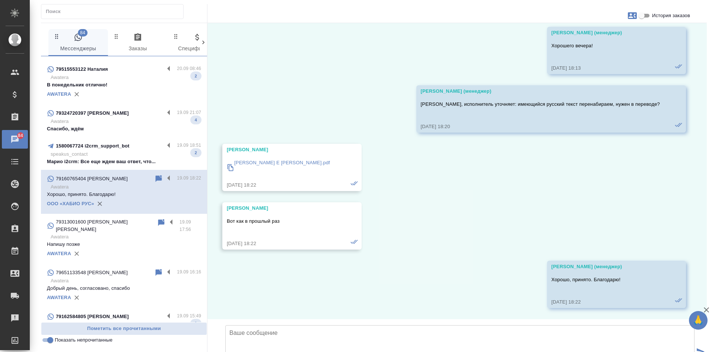
scroll to position [534, 0]
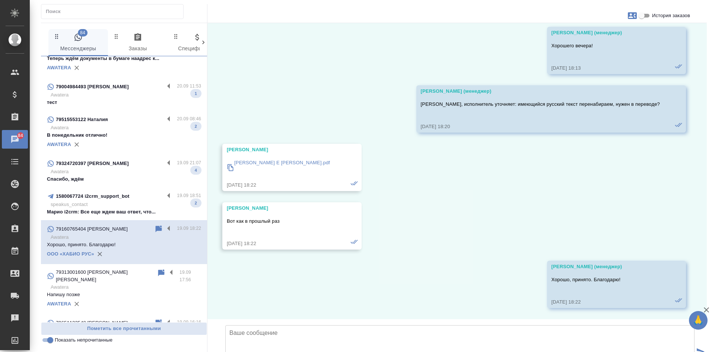
click at [110, 201] on p "speakus_contact" at bounding box center [126, 204] width 151 height 7
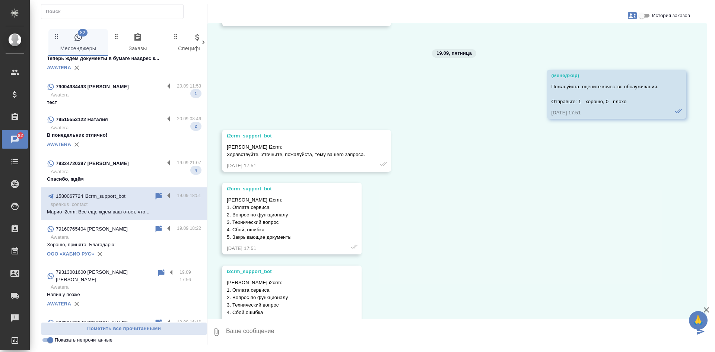
scroll to position [654, 0]
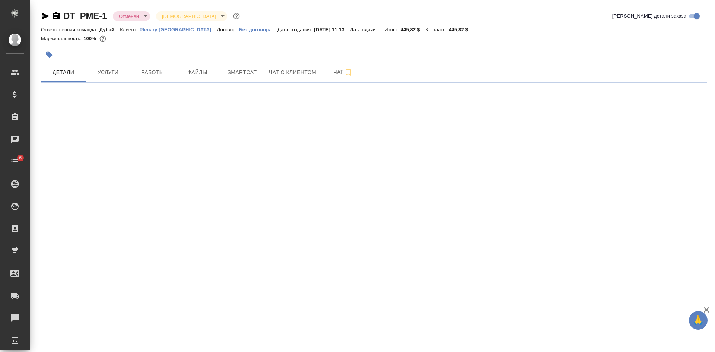
select select "RU"
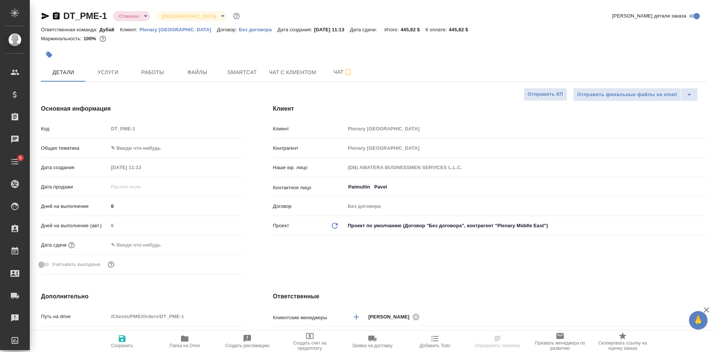
type textarea "x"
click at [104, 67] on button "Услуги" at bounding box center [108, 72] width 45 height 19
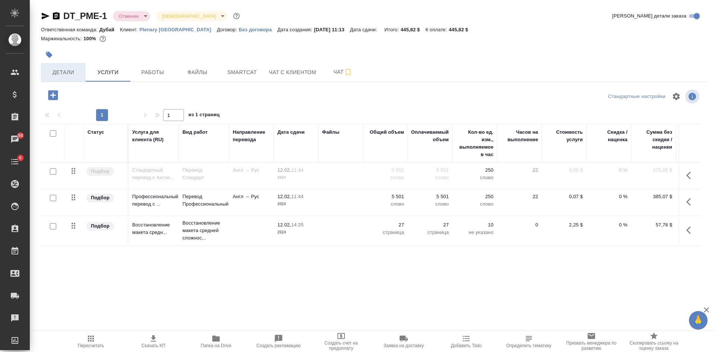
click at [61, 71] on span "Детали" at bounding box center [63, 72] width 36 height 9
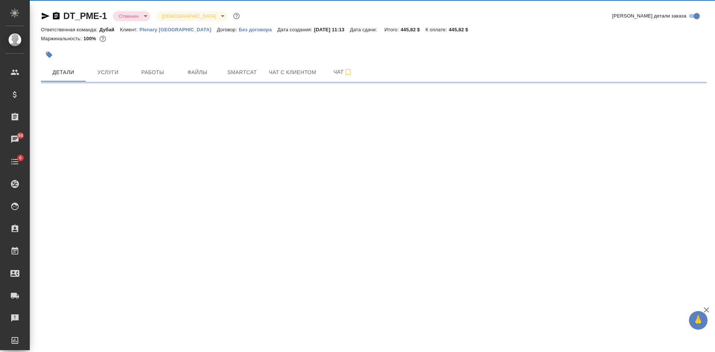
select select "RU"
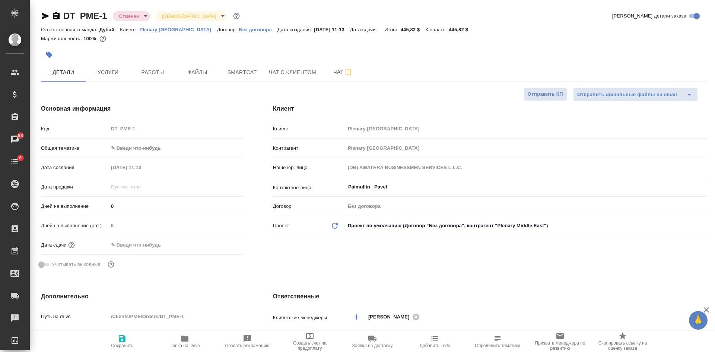
type textarea "x"
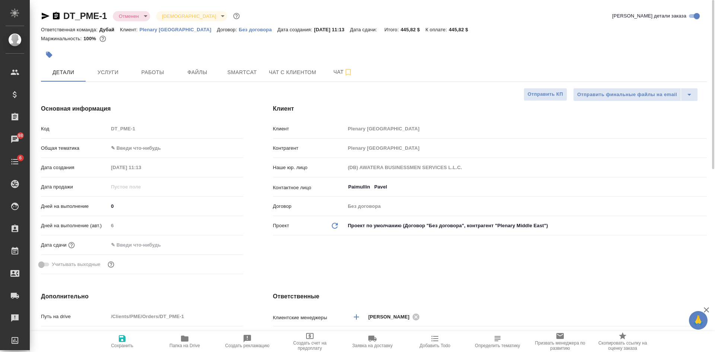
type textarea "x"
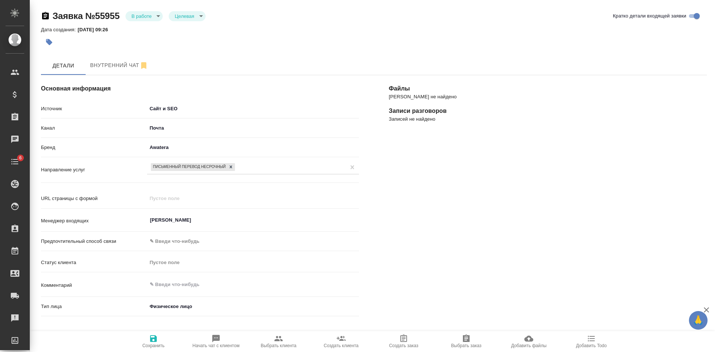
select select "RU"
click at [279, 345] on span "Выбрать клиента" at bounding box center [279, 345] width 36 height 5
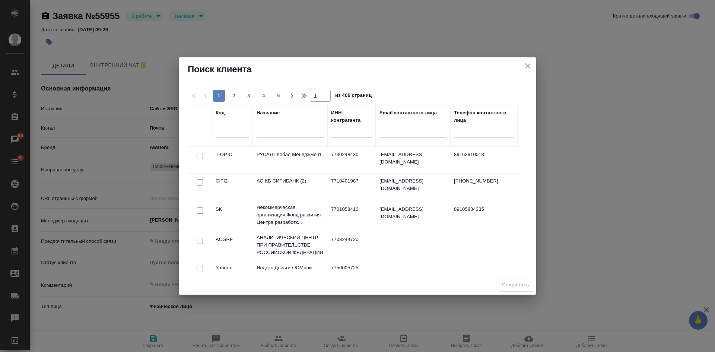
click at [268, 136] on input "text" at bounding box center [290, 132] width 67 height 9
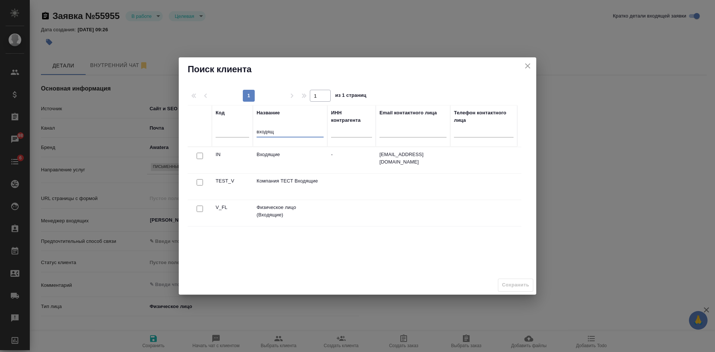
type input "входящ"
click at [199, 209] on input "checkbox" at bounding box center [200, 209] width 6 height 6
checkbox input "true"
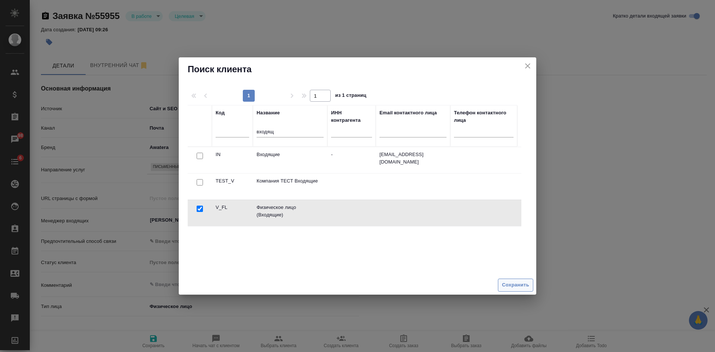
click at [528, 286] on span "Сохранить" at bounding box center [515, 285] width 27 height 9
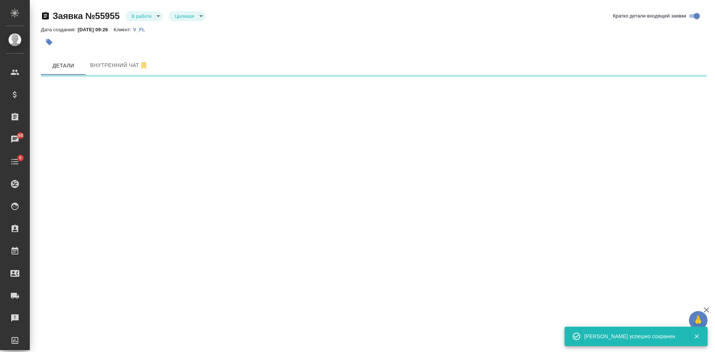
select select "RU"
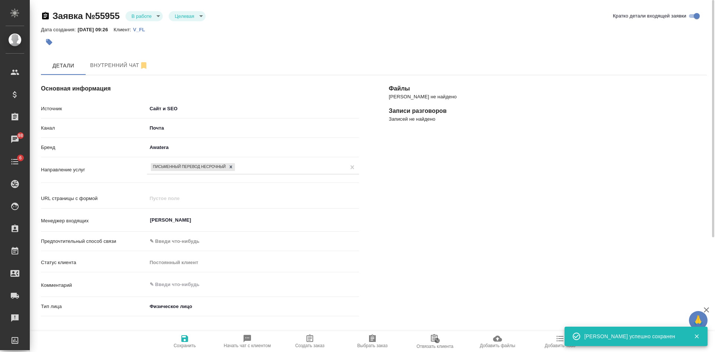
click at [310, 341] on icon "button" at bounding box center [310, 338] width 7 height 7
type textarea "x"
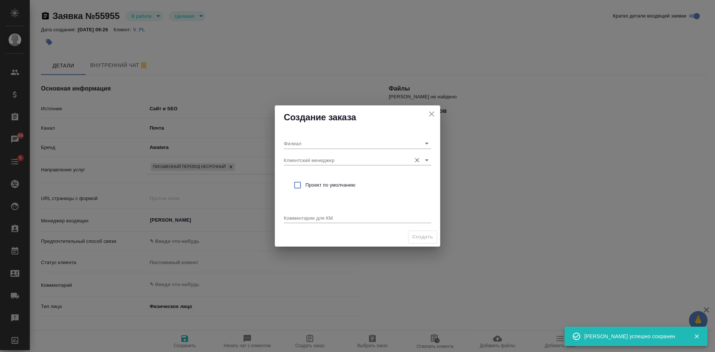
click at [294, 159] on input "Клиентский менеджер" at bounding box center [346, 160] width 124 height 10
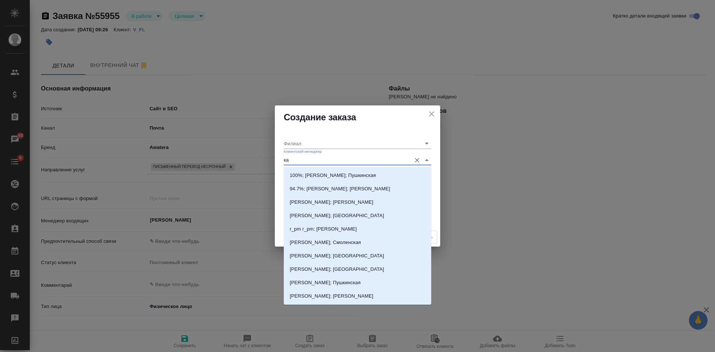
type input "кас"
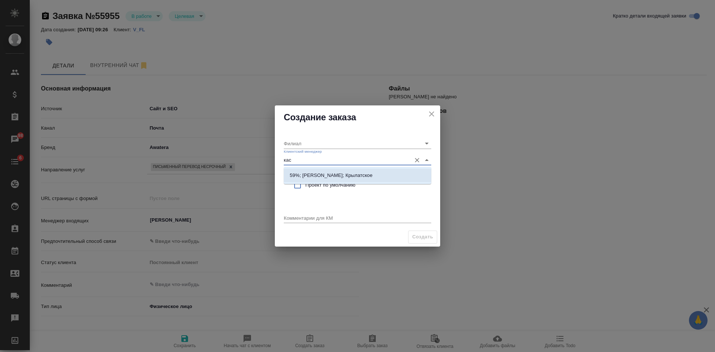
click at [287, 176] on li "59%; [PERSON_NAME]; Крылатское" at bounding box center [358, 175] width 148 height 13
type input "Крылатское"
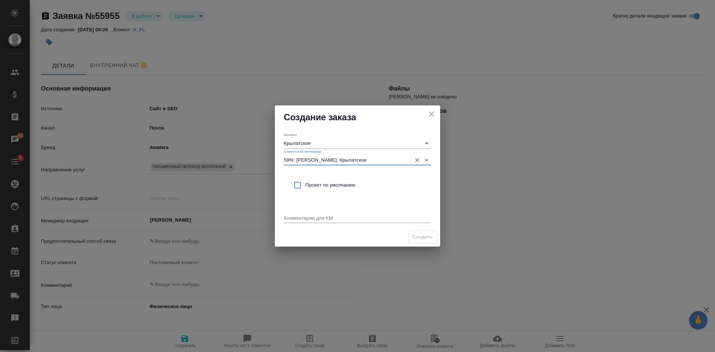
type input "59%; [PERSON_NAME]; Крылатское"
click at [307, 189] on span "Проект по умолчанию" at bounding box center [366, 184] width 120 height 7
checkbox input "true"
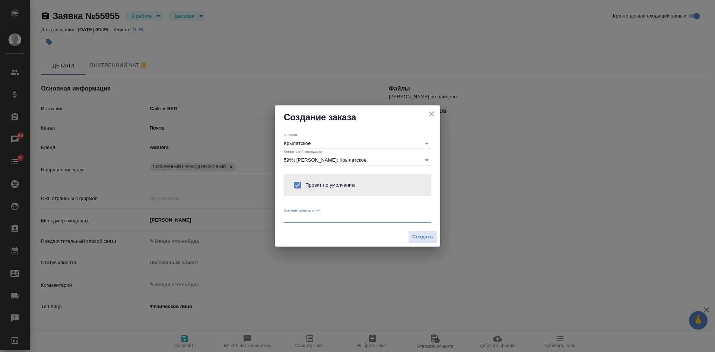
click at [304, 220] on textarea at bounding box center [358, 218] width 148 height 6
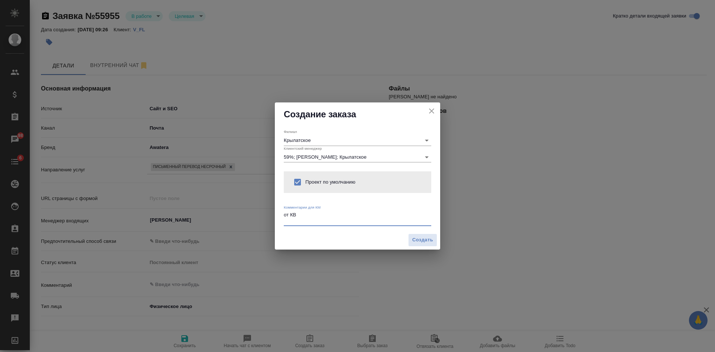
type textarea "от КВ"
type textarea "x"
paste textarea "перевод с русского на Украинский"
click at [338, 221] on textarea "от КВ перевод с русского на Украинский" at bounding box center [358, 218] width 148 height 12
type textarea "от КВ перевод с русского на украинский"
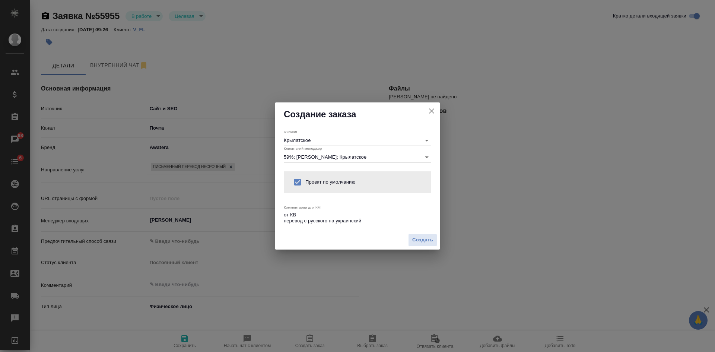
type textarea "x"
click at [363, 218] on textarea "от КВ перевод с русского на украинский" at bounding box center [358, 218] width 148 height 12
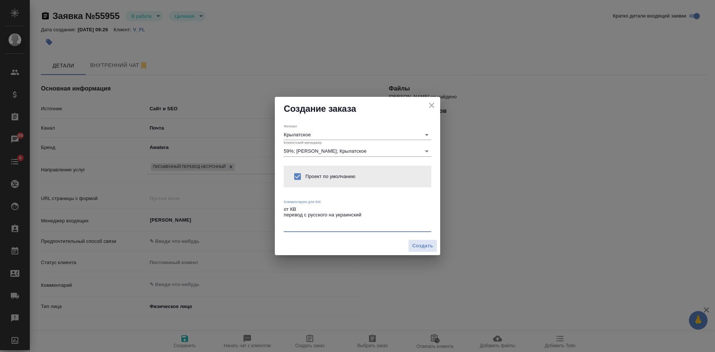
paste textarea "А из второй доверенности только часть из нее перевести. На фото одна довереннос…"
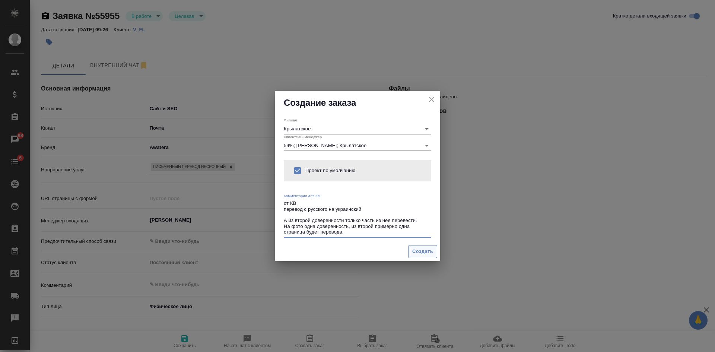
type textarea "от КВ перевод с русского на украинский А из второй доверенности только часть из…"
click at [424, 251] on span "Создать" at bounding box center [422, 251] width 21 height 9
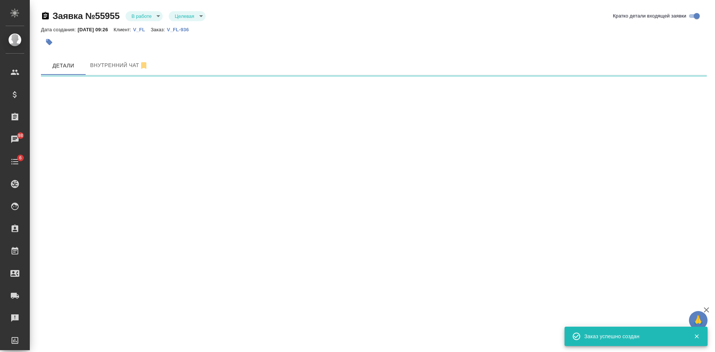
select select "RU"
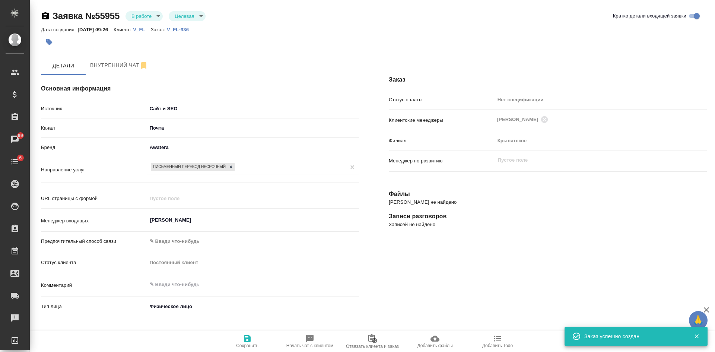
type textarea "x"
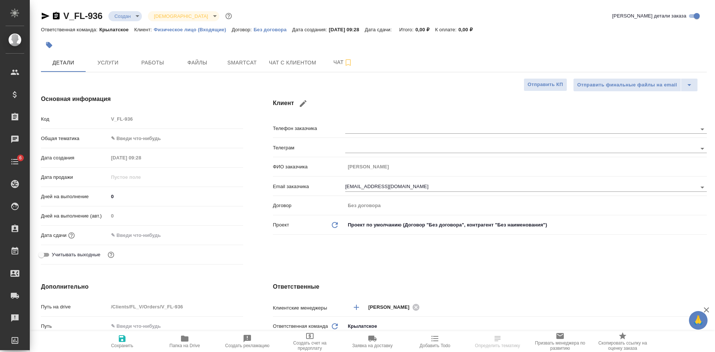
select select "RU"
click at [200, 66] on span "Файлы" at bounding box center [198, 62] width 36 height 9
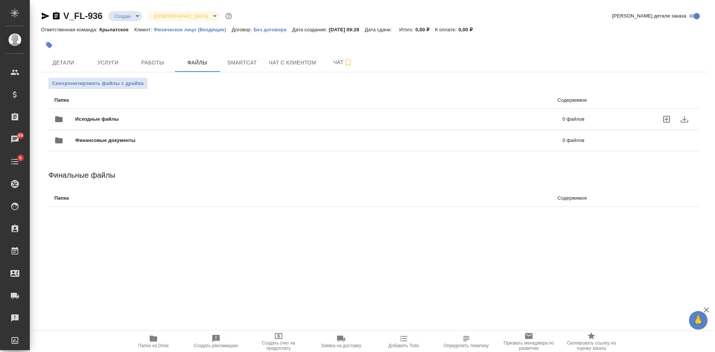
click at [667, 118] on icon "uploadFiles" at bounding box center [667, 119] width 9 height 9
click at [0, 0] on input "uploadFiles" at bounding box center [0, 0] width 0 height 0
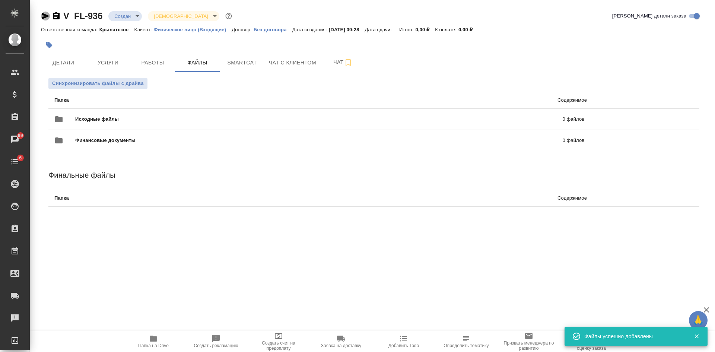
drag, startPoint x: 44, startPoint y: 16, endPoint x: 76, endPoint y: 32, distance: 35.3
click at [45, 16] on icon "button" at bounding box center [45, 16] width 9 height 9
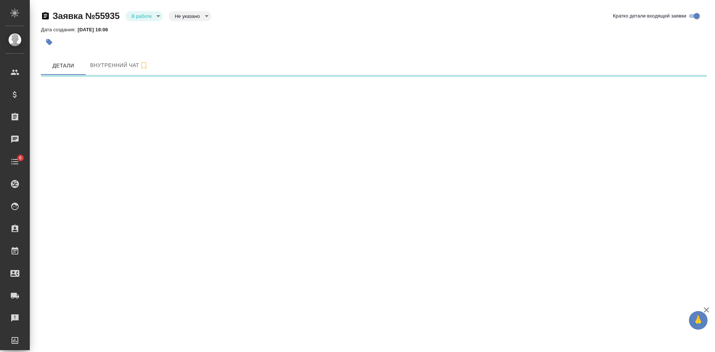
select select "RU"
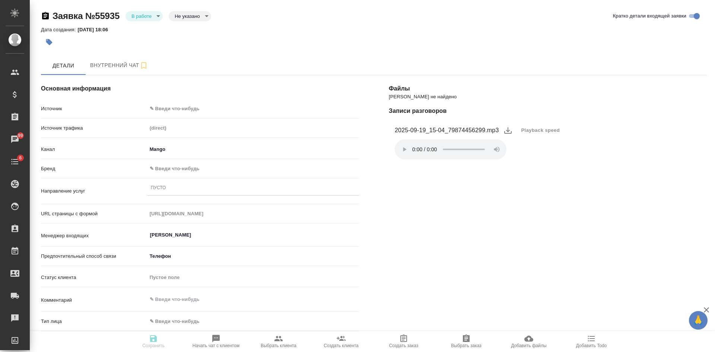
type textarea "x"
click at [558, 131] on span "Playback speed" at bounding box center [541, 130] width 39 height 7
click at [540, 168] on li "1.75" at bounding box center [530, 166] width 27 height 12
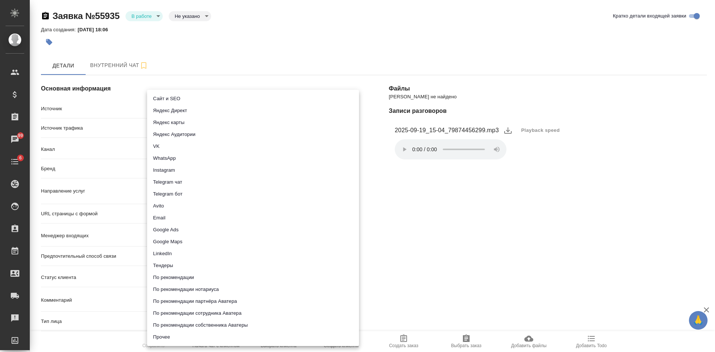
drag, startPoint x: 201, startPoint y: 107, endPoint x: 196, endPoint y: 107, distance: 4.5
click at [200, 107] on body "🙏 .cls-1 fill:#fff; AWATERA [PERSON_NAME] Спецификации Заказы 99 Чаты 6 Todo Пр…" at bounding box center [357, 176] width 715 height 352
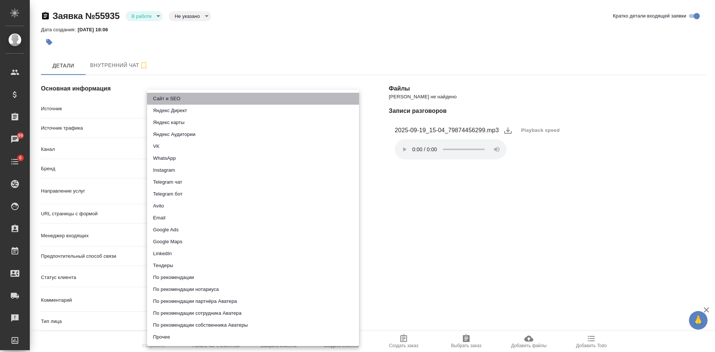
click at [178, 98] on li "Сайт и SEO" at bounding box center [253, 99] width 212 height 12
type input "seo"
type textarea "x"
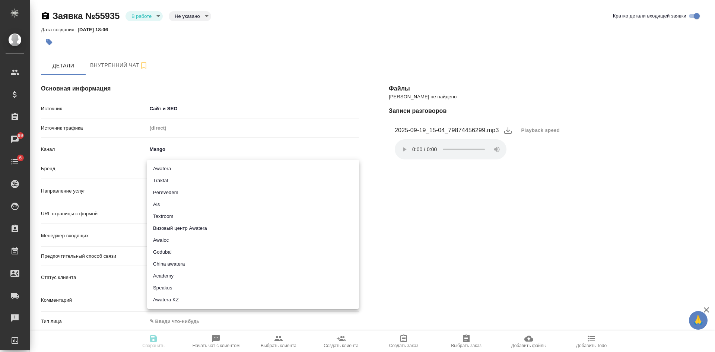
click at [171, 168] on body "🙏 .cls-1 fill:#fff; AWATERA [PERSON_NAME] Спецификации Заказы 99 Чаты 6 Todo Пр…" at bounding box center [357, 176] width 715 height 352
click at [163, 178] on li "Traktat" at bounding box center [253, 181] width 212 height 12
type input "traktat"
type textarea "x"
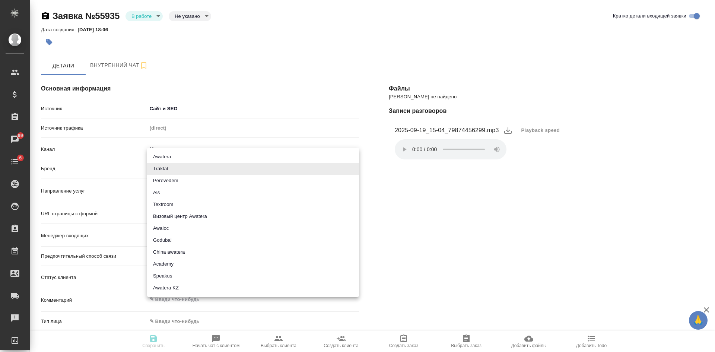
click at [163, 167] on body "🙏 .cls-1 fill:#fff; AWATERA [PERSON_NAME] Спецификации Заказы 99 Чаты 6 Todo Пр…" at bounding box center [357, 176] width 715 height 352
click at [165, 152] on li "Awatera" at bounding box center [253, 157] width 212 height 12
type input "awatera"
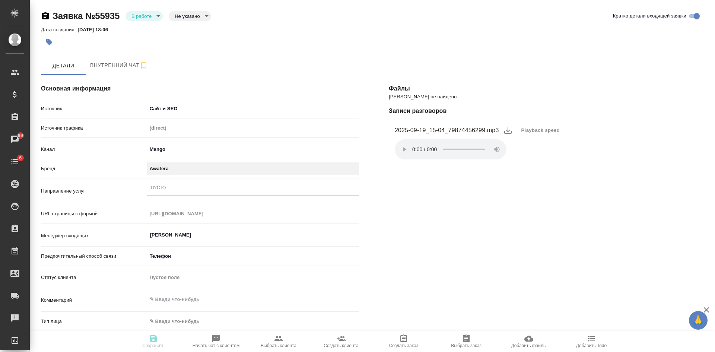
scroll to position [75, 0]
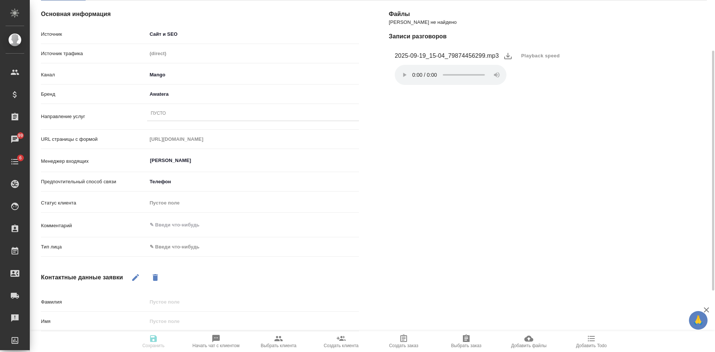
click at [165, 254] on div "Тип лица ✎ Введи что-нибудь" at bounding box center [200, 249] width 318 height 19
click at [165, 242] on body "🙏 .cls-1 fill:#fff; AWATERA [PERSON_NAME] Спецификации Заказы 99 Чаты 6 Todo Пр…" at bounding box center [357, 176] width 715 height 352
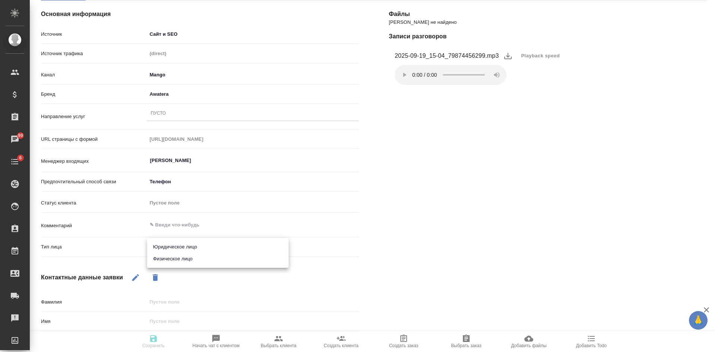
click at [161, 254] on li "Физическое лицо" at bounding box center [218, 259] width 142 height 12
type textarea "x"
type input "private"
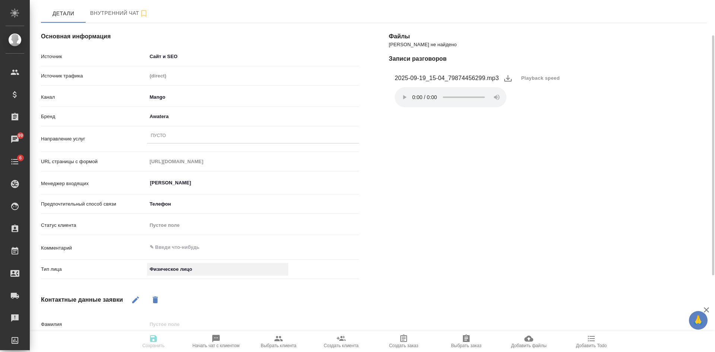
scroll to position [164, 0]
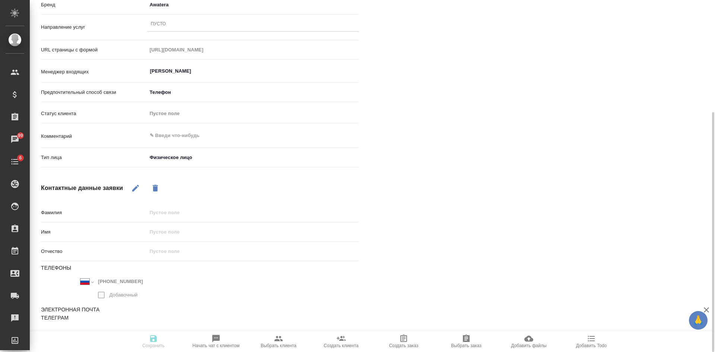
click at [133, 190] on icon "button" at bounding box center [135, 188] width 7 height 7
click at [169, 229] on input "text" at bounding box center [253, 232] width 212 height 11
type textarea "x"
type input "Э"
type textarea "x"
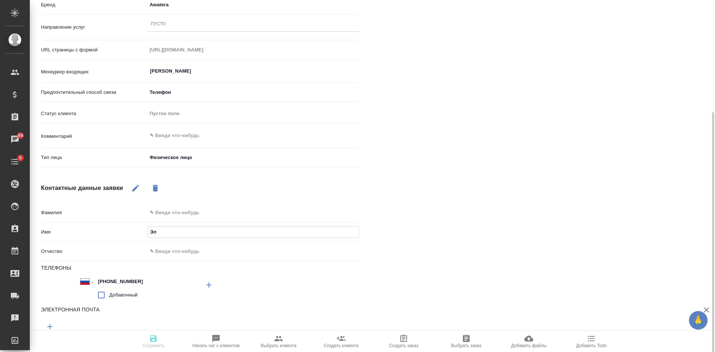
type input "Эли"
type textarea "x"
type input "Элин"
type textarea "x"
type input "Элина"
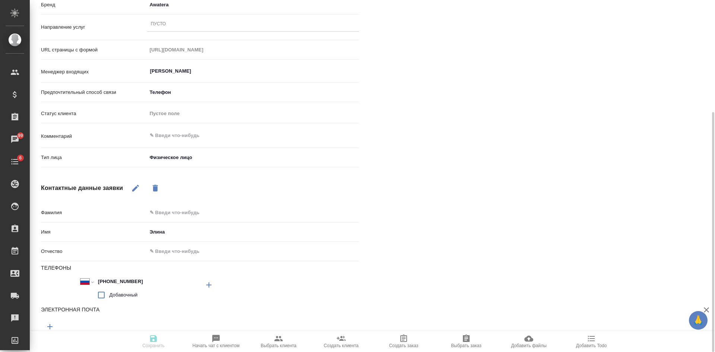
click at [427, 197] on div "Файлы Файлов не найдено Записи разговоров 2025-09-19_15-04_79874456299.mp3 Play…" at bounding box center [548, 141] width 348 height 490
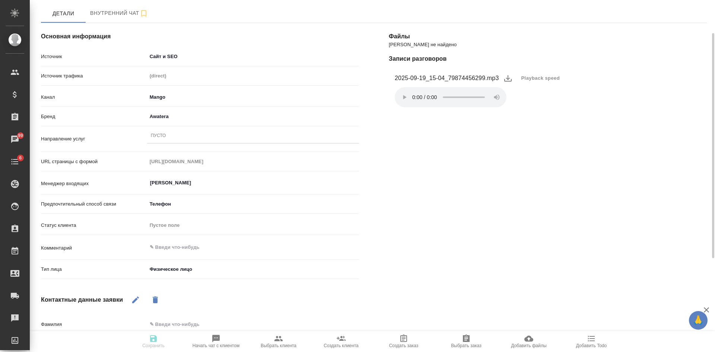
scroll to position [0, 0]
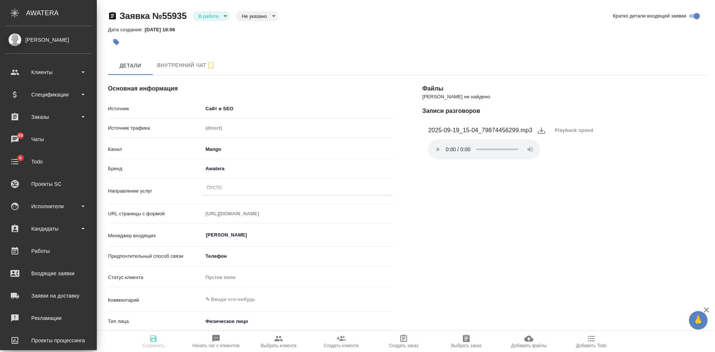
type textarea "x"
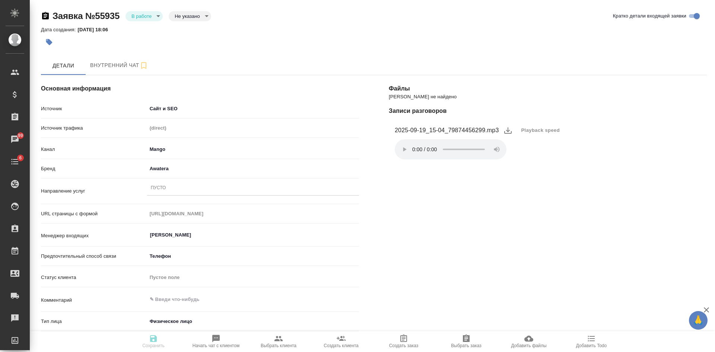
click at [174, 193] on div "Пусто" at bounding box center [253, 188] width 212 height 11
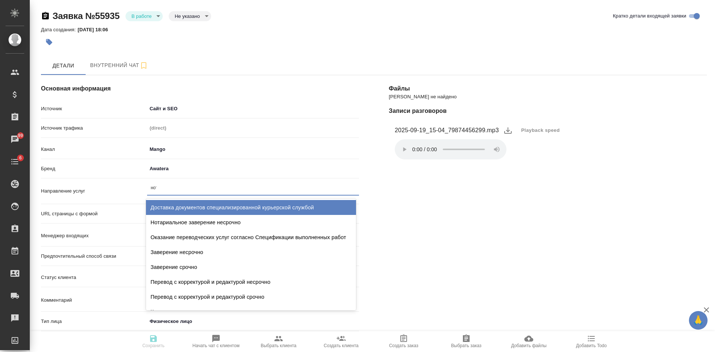
type input "нота"
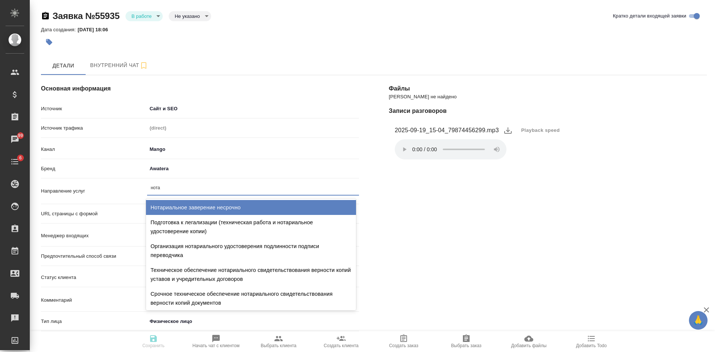
click at [198, 209] on div "Нотариальное заверение несрочно" at bounding box center [251, 207] width 210 height 15
type textarea "x"
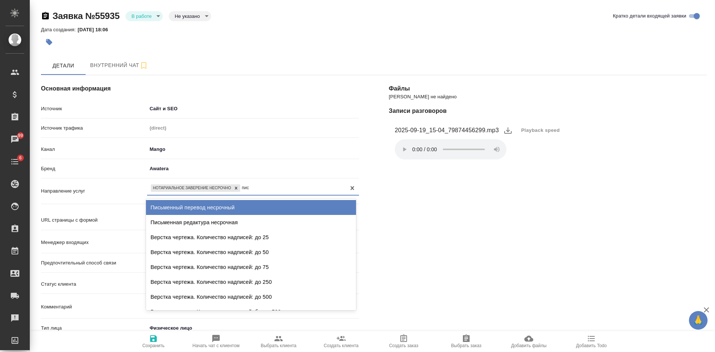
type input "пись"
click at [219, 208] on div "Письменный перевод несрочный" at bounding box center [251, 207] width 210 height 15
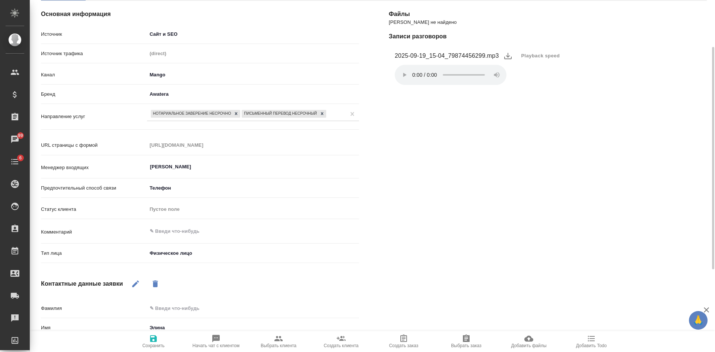
scroll to position [186, 0]
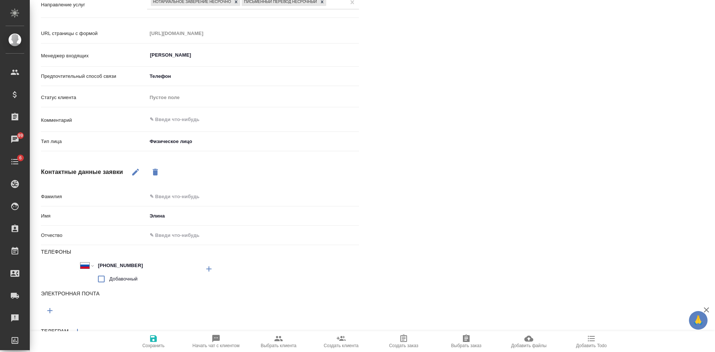
click at [53, 310] on icon "button" at bounding box center [49, 310] width 5 height 5
type textarea "x"
click at [54, 310] on input "text" at bounding box center [120, 309] width 159 height 9
paste input "el.ermakova99@gmail.com"
type input "el.ermakova99@gmail.com"
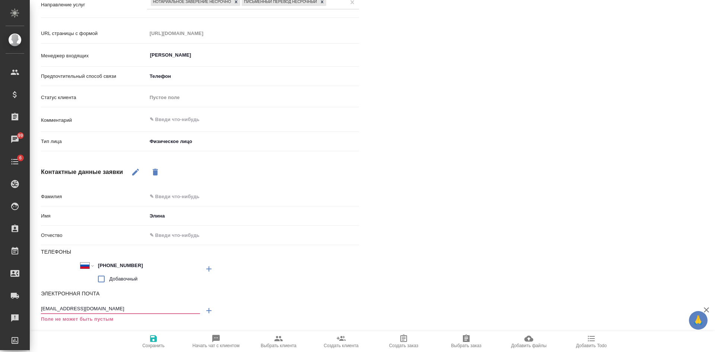
type textarea "x"
type input "el.ermakova99@gmail.com"
click at [152, 336] on icon "button" at bounding box center [153, 338] width 7 height 7
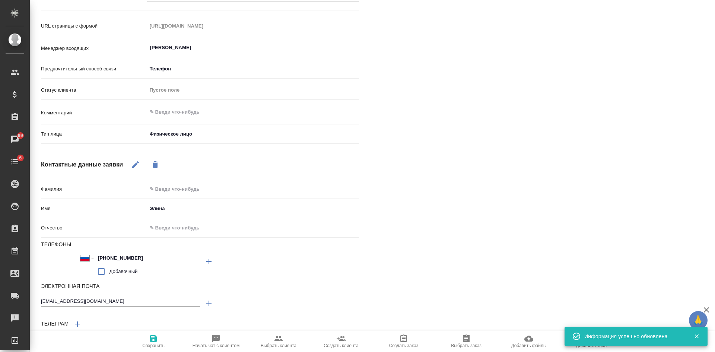
select select "RU"
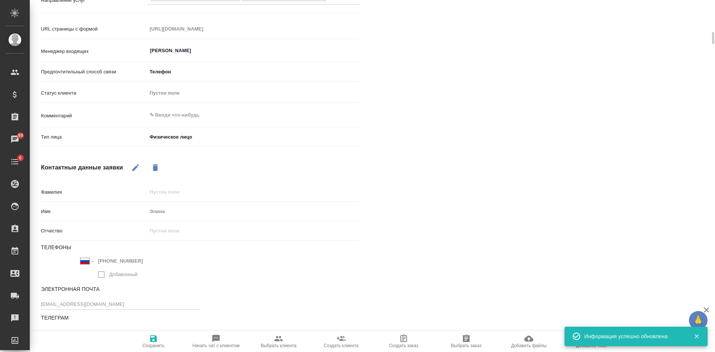
type textarea "x"
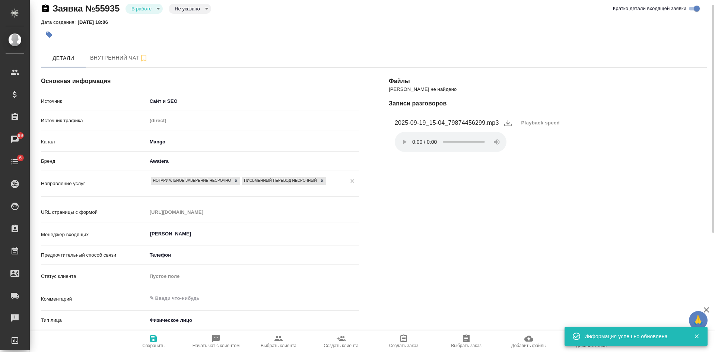
scroll to position [0, 0]
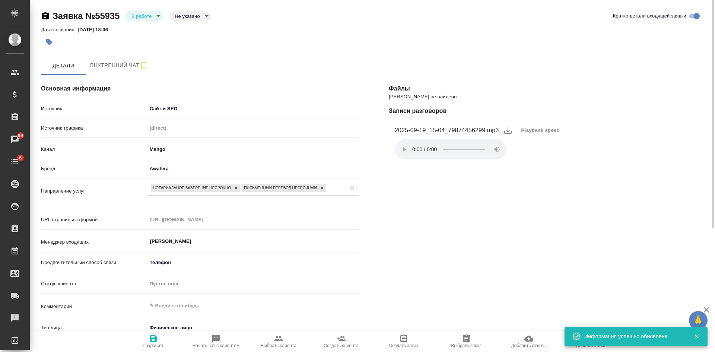
click at [184, 22] on div "Заявка №55935 В работе inProcess Не указано notSelected Кратко детали входящей …" at bounding box center [374, 17] width 666 height 15
click at [183, 19] on body "🙏 .cls-1 fill:#fff; AWATERA Kasatkina Aleksandra Клиенты Спецификации Заказы 99…" at bounding box center [357, 176] width 715 height 352
click at [183, 29] on button "Целевая" at bounding box center [187, 28] width 24 height 8
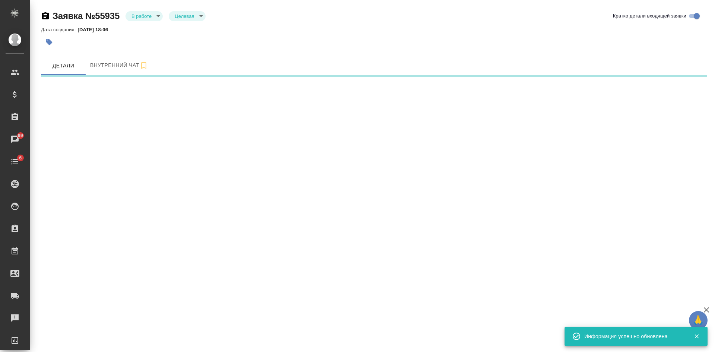
select select "RU"
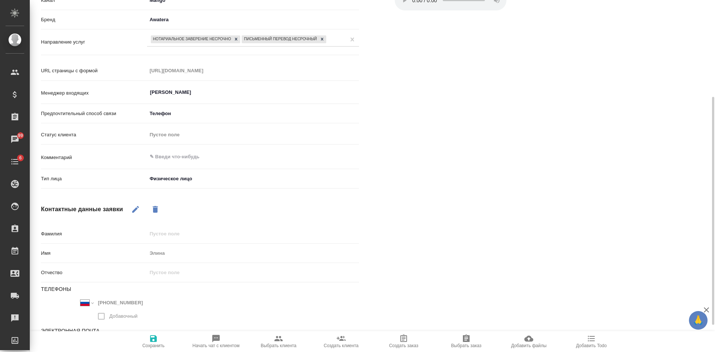
scroll to position [196, 0]
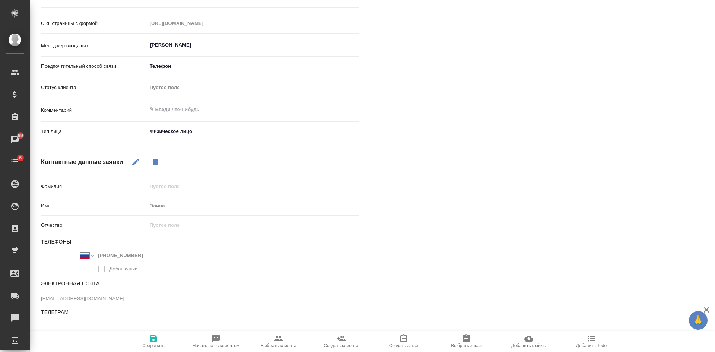
click at [132, 164] on icon "button" at bounding box center [135, 162] width 9 height 9
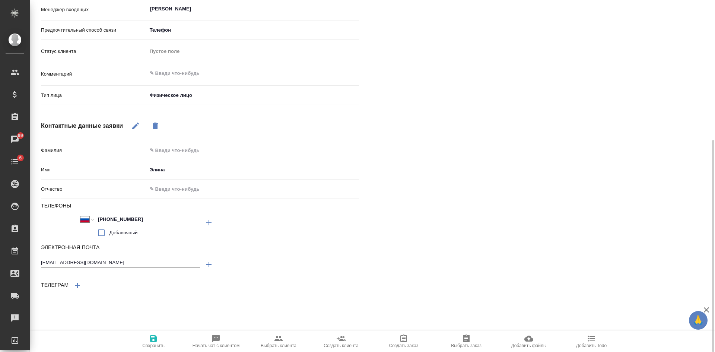
scroll to position [233, 0]
click at [80, 283] on icon "button" at bounding box center [77, 285] width 9 height 9
type textarea "x"
click at [63, 304] on input "text" at bounding box center [125, 304] width 168 height 10
paste input "@k_rmr"
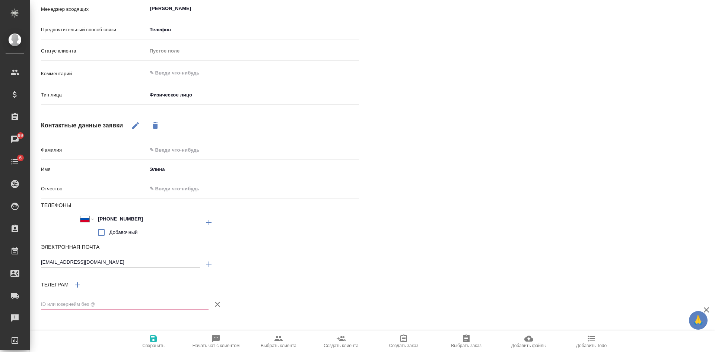
type input "@k_rmr"
click at [47, 303] on input "@k_rmr" at bounding box center [125, 304] width 168 height 10
click at [45, 303] on input "@k_rmr" at bounding box center [125, 304] width 168 height 10
type textarea "x"
type input "k_rmr"
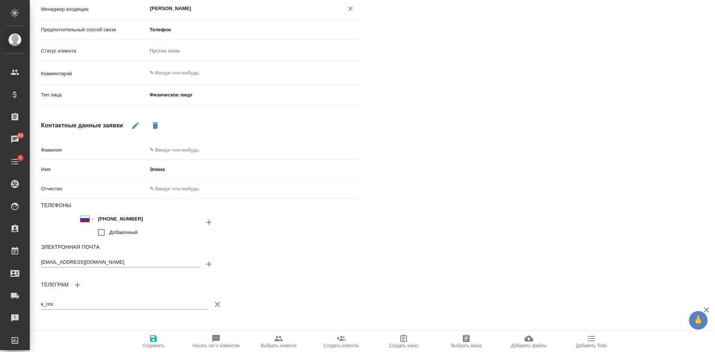
type textarea "x"
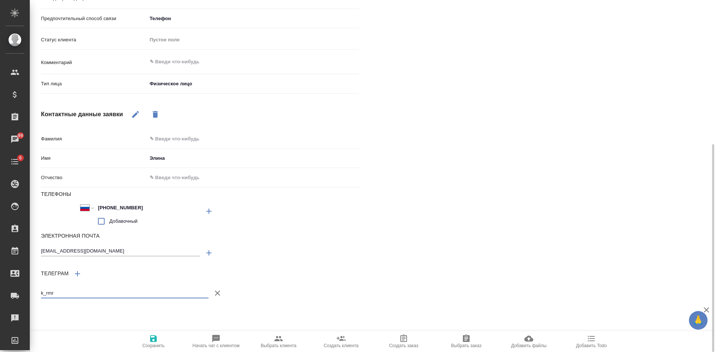
click at [148, 345] on span "Сохранить" at bounding box center [153, 345] width 22 height 5
select select "RU"
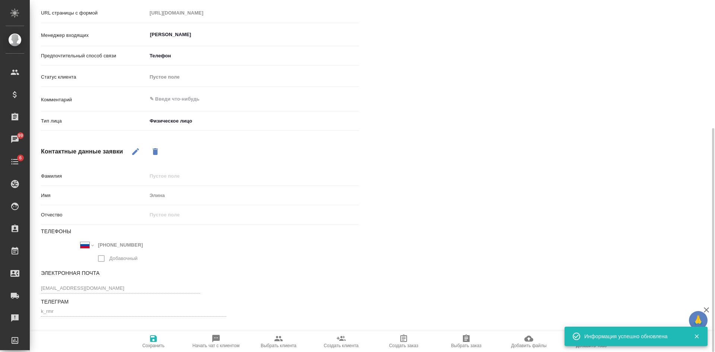
scroll to position [207, 0]
click at [180, 107] on div "x" at bounding box center [253, 100] width 212 height 16
type textarea "x"
paste textarea "Добрый день! Звонила вам в пятницу вечером по поводу перевода документов. Обеща…"
type textarea "Добрый день! Звонила вам в пятницу вечером по поводу перевода документов. Обеща…"
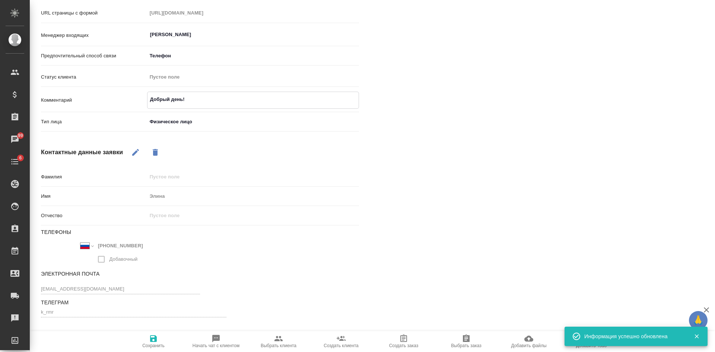
type textarea "x"
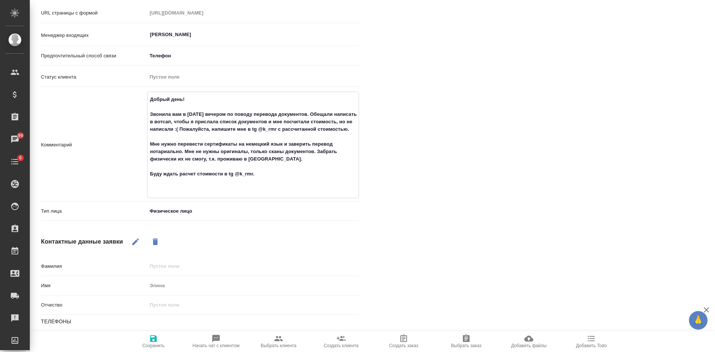
type textarea "Добрый день! Звонила вам в пятницу вечером по поводу перевода документов. Обеща…"
type textarea "x"
click at [159, 343] on span "Сохранить" at bounding box center [154, 341] width 54 height 14
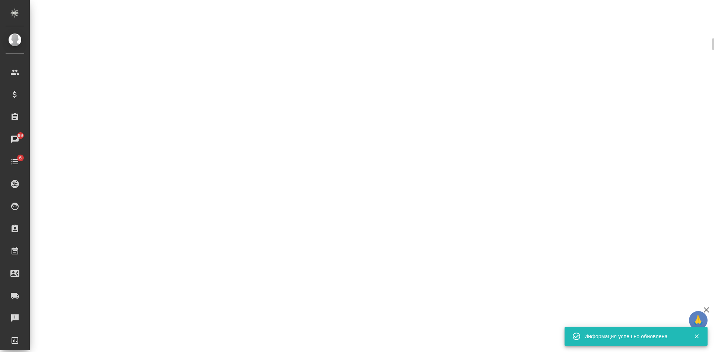
scroll to position [214, 0]
select select "RU"
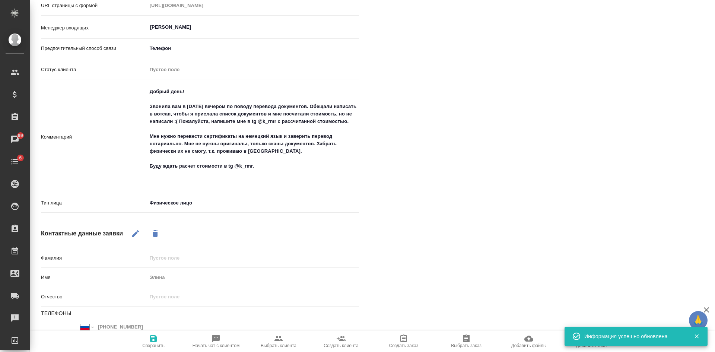
click at [278, 338] on icon "button" at bounding box center [278, 338] width 9 height 9
type textarea "x"
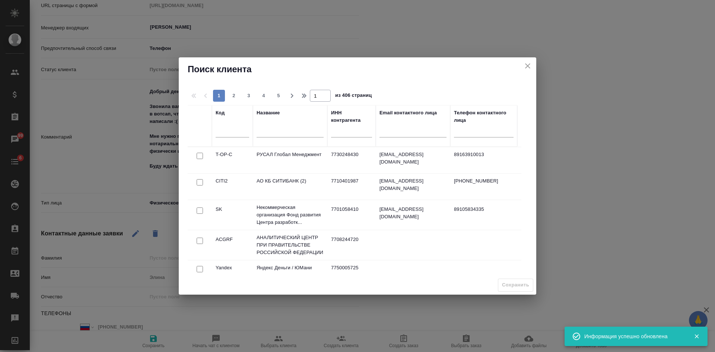
click at [284, 129] on input "text" at bounding box center [290, 132] width 67 height 9
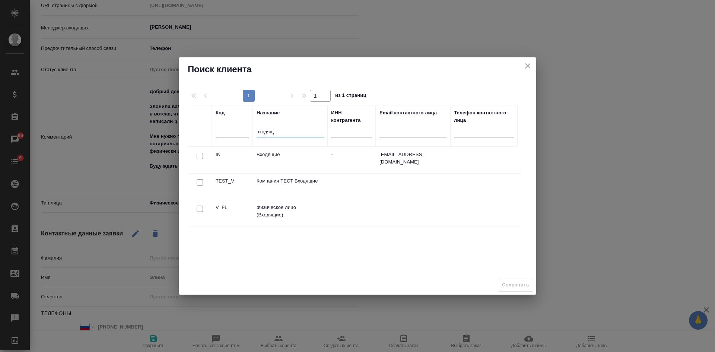
type input "входящ"
click at [199, 206] on input "checkbox" at bounding box center [200, 209] width 6 height 6
checkbox input "true"
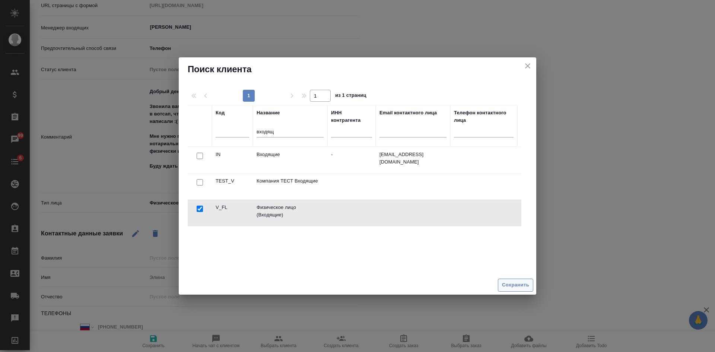
click at [515, 290] on button "Сохранить" at bounding box center [515, 285] width 35 height 13
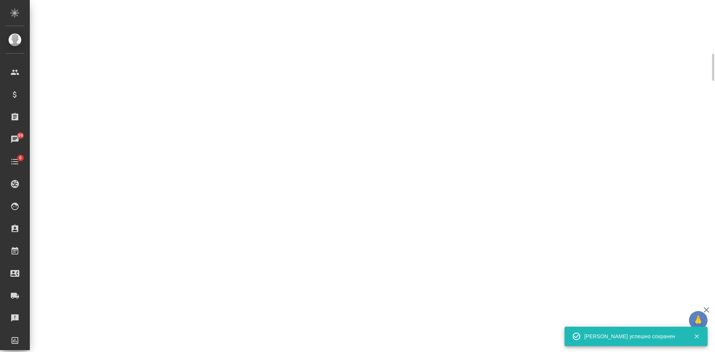
select select "RU"
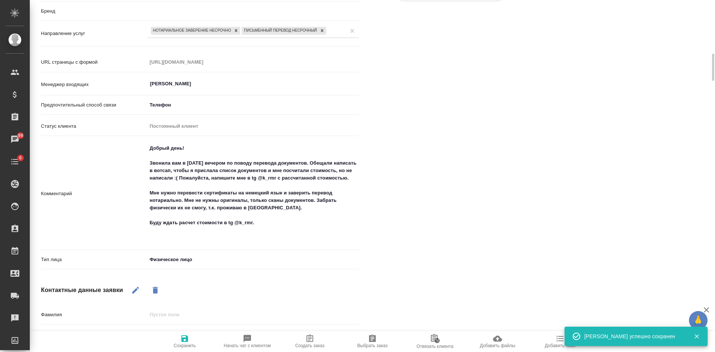
scroll to position [229, 0]
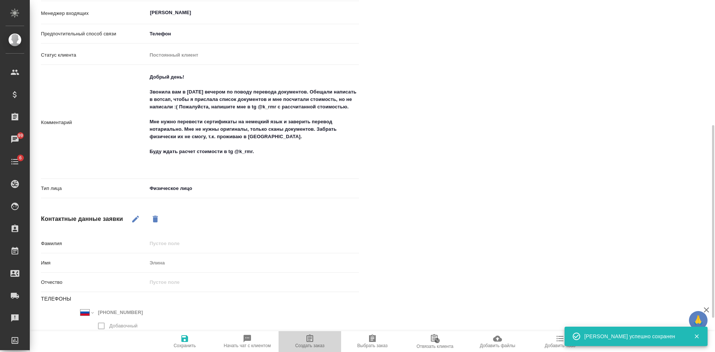
click at [312, 346] on span "Создать заказ" at bounding box center [309, 345] width 29 height 5
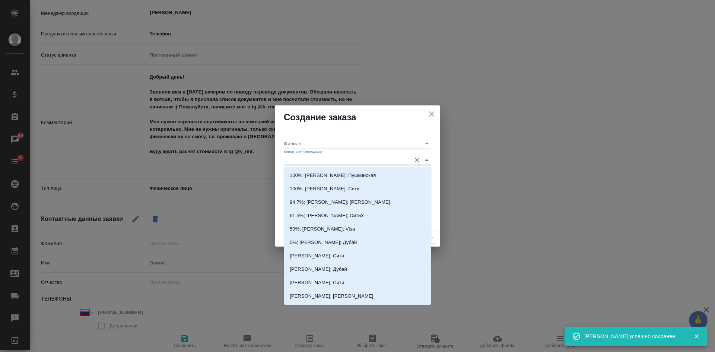
click at [314, 160] on input "Клиентский менеджер" at bounding box center [346, 160] width 124 height 10
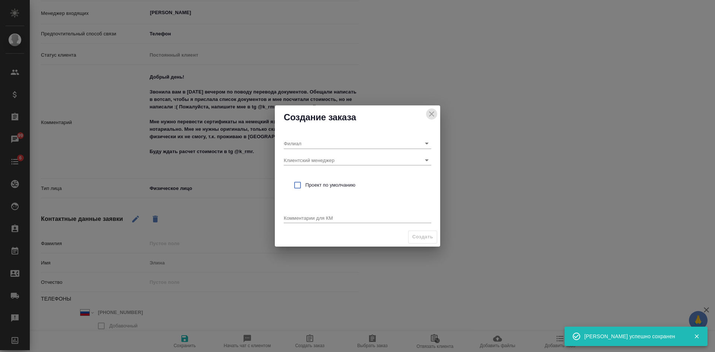
click at [433, 113] on icon "close" at bounding box center [431, 113] width 5 height 5
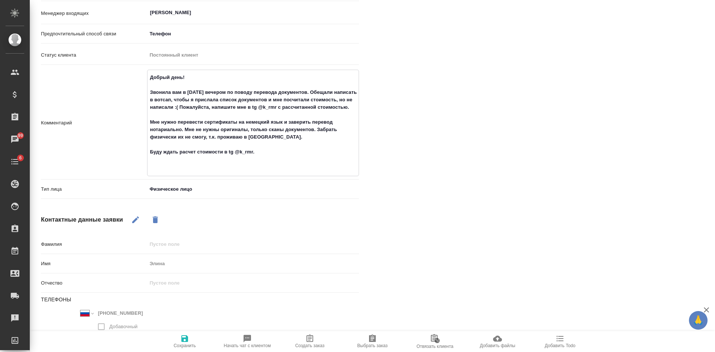
drag, startPoint x: 176, startPoint y: 127, endPoint x: 308, endPoint y: 134, distance: 132.1
click at [316, 137] on textarea "Добрый день! Звонила вам в пятницу вечером по поводу перевода документов. Обеща…" at bounding box center [253, 122] width 211 height 102
click at [314, 340] on span "Создать заказ" at bounding box center [310, 341] width 54 height 14
type textarea "x"
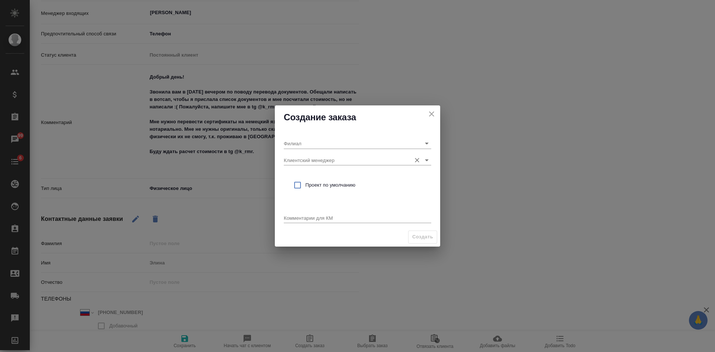
click at [306, 161] on input "Клиентский менеджер" at bounding box center [346, 160] width 124 height 10
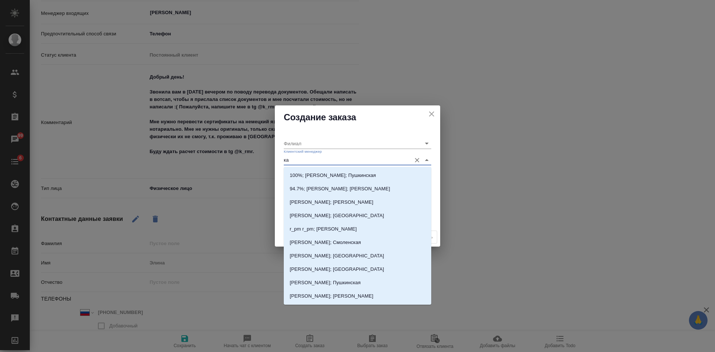
type input "кас"
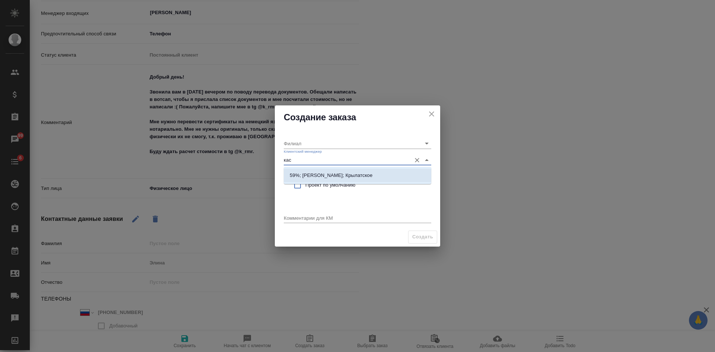
click at [305, 174] on p "59%; Касымов Тимур; Крылатское" at bounding box center [331, 175] width 83 height 7
type input "Крылатское"
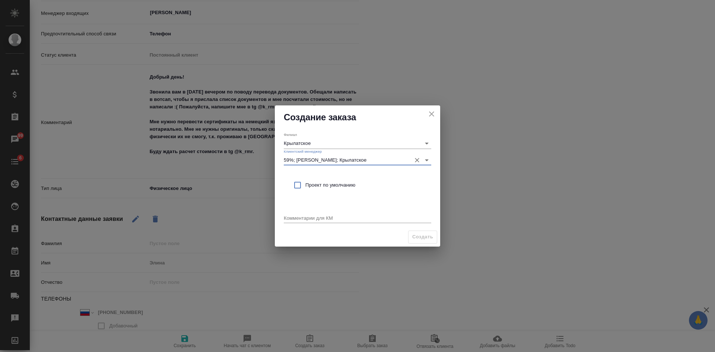
type input "59%; Касымов Тимур; Крылатское"
click at [304, 186] on input "checkbox" at bounding box center [298, 185] width 16 height 16
checkbox input "true"
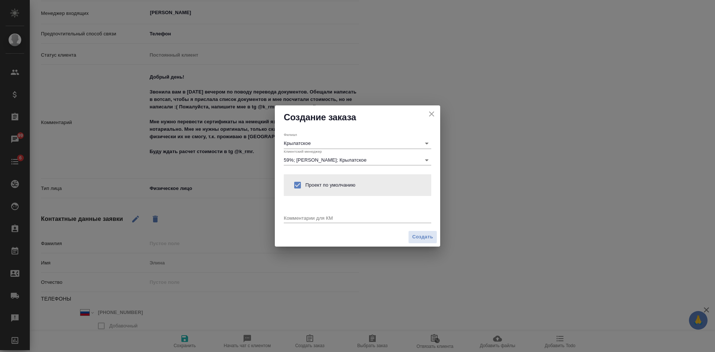
click at [299, 216] on textarea at bounding box center [358, 218] width 148 height 6
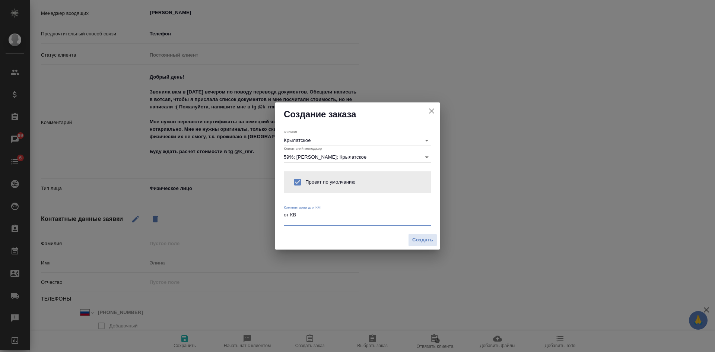
paste textarea "перевести сертификаты на немецкий язык и заверить перевод нотариально. Мне не н…"
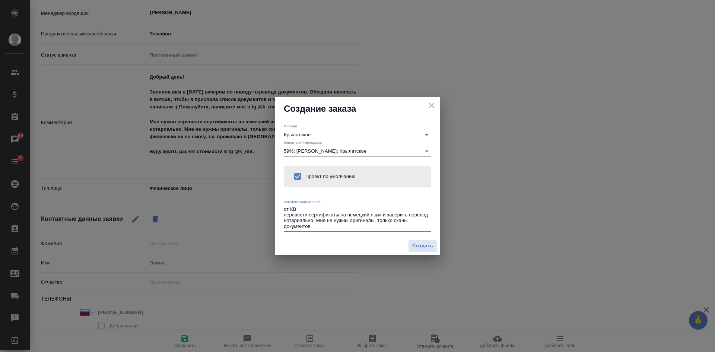
click at [316, 220] on textarea "от КВ перевести сертификаты на немецкий язык и заверить перевод нотариально. Мн…" at bounding box center [358, 217] width 148 height 23
type textarea "от КВ перевести сертификаты на немецкий язык и заверить перевод нотариально. Мн…"
click at [417, 243] on span "Создать" at bounding box center [422, 246] width 21 height 9
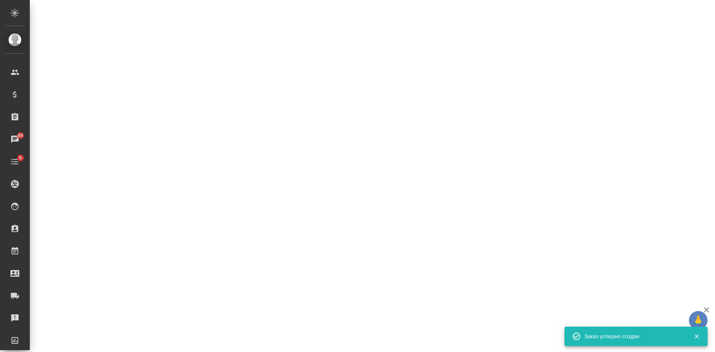
select select "RU"
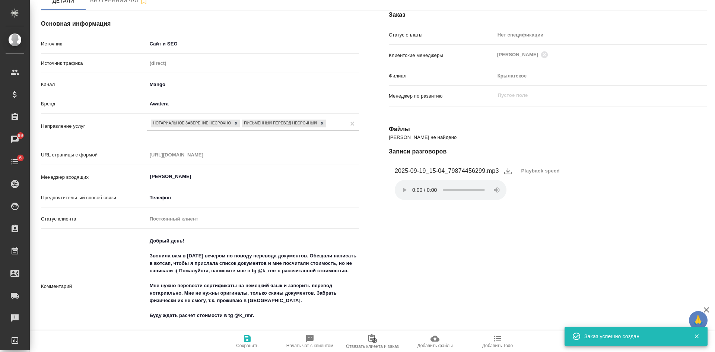
scroll to position [0, 0]
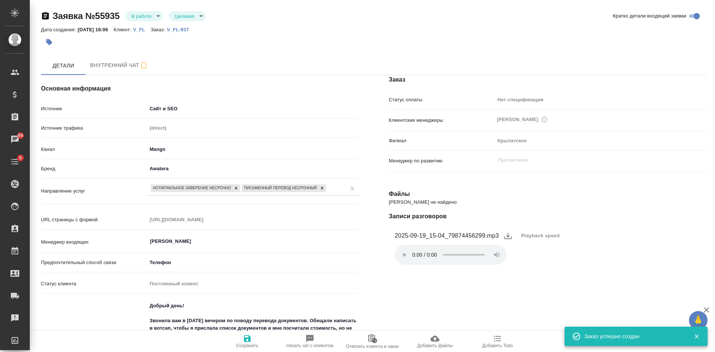
type textarea "x"
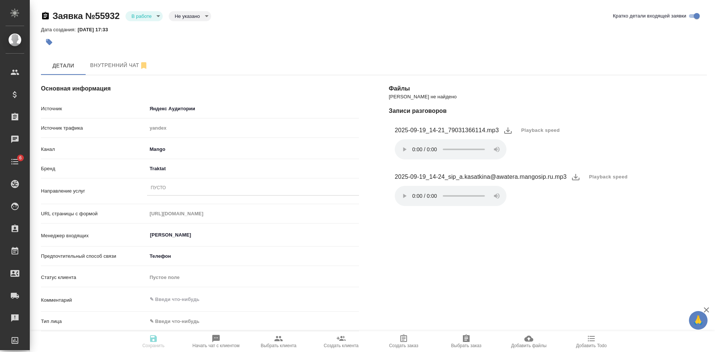
select select "RU"
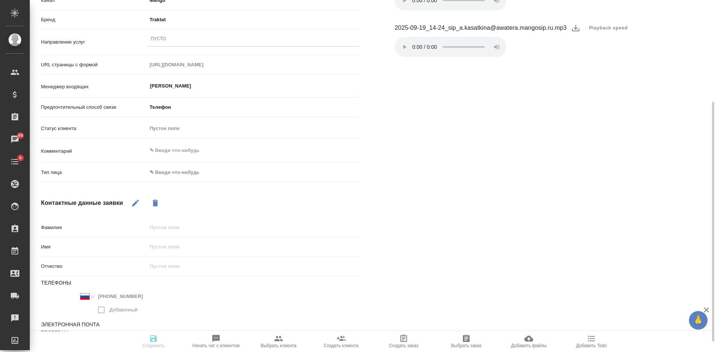
scroll to position [164, 0]
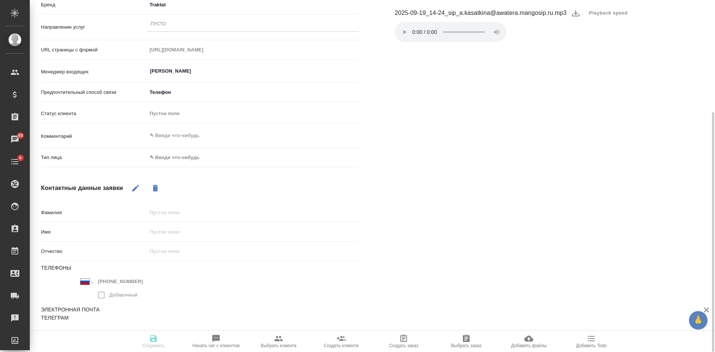
click at [136, 184] on icon "button" at bounding box center [135, 188] width 9 height 9
click at [183, 228] on input "text" at bounding box center [253, 232] width 212 height 11
type input "[PERSON_NAME]"
click at [164, 161] on body "🙏 .cls-1 fill:#fff; AWATERA [PERSON_NAME] Спецификации Заказы 99 Чаты 6 Todo Пр…" at bounding box center [357, 176] width 715 height 352
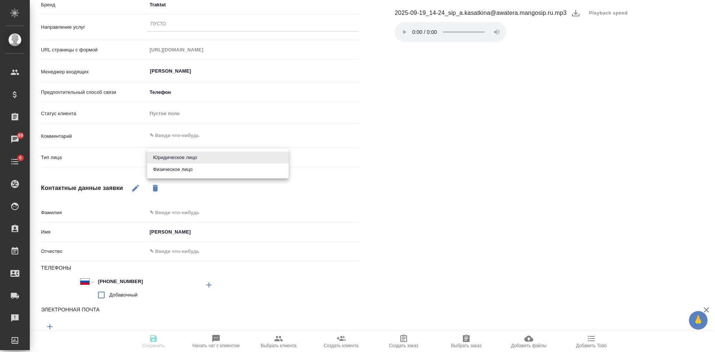
click at [168, 168] on li "Физическое лицо" at bounding box center [218, 170] width 142 height 12
type input "private"
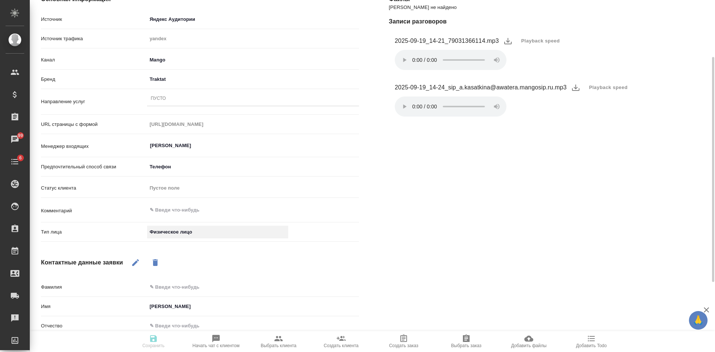
scroll to position [52, 0]
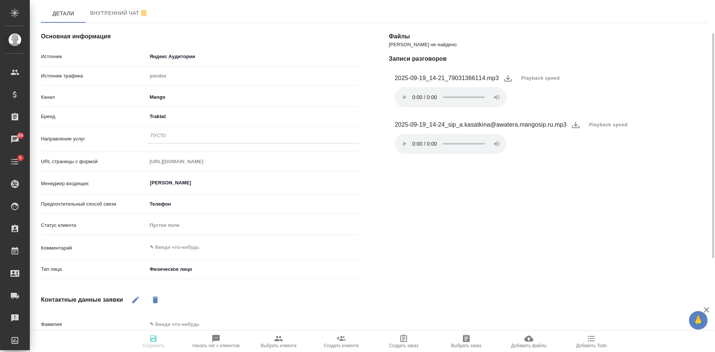
click at [167, 134] on div "Пусто" at bounding box center [253, 136] width 212 height 11
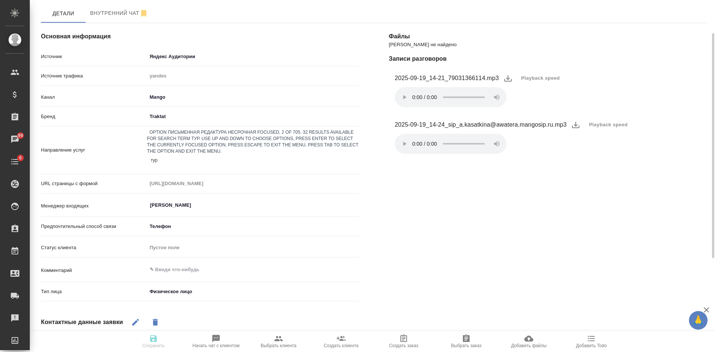
type input "турц"
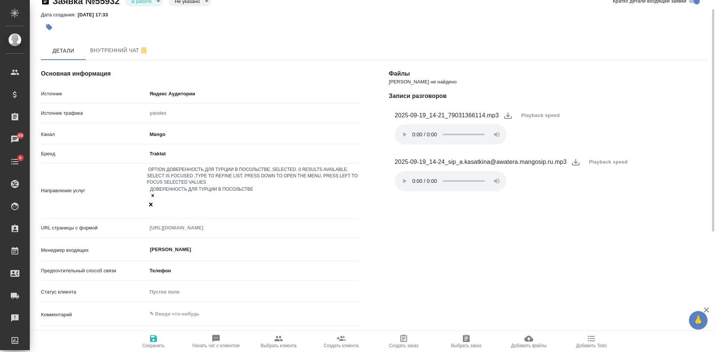
scroll to position [0, 0]
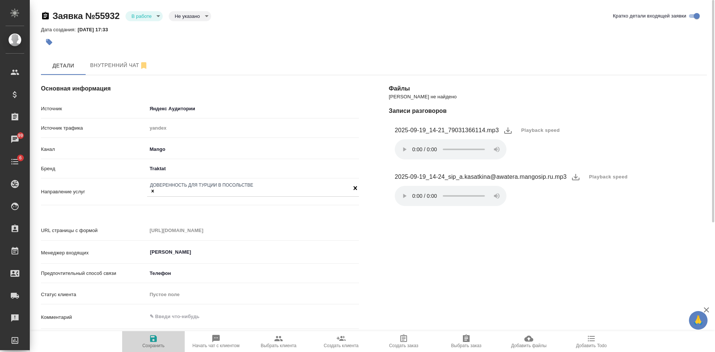
drag, startPoint x: 157, startPoint y: 343, endPoint x: 171, endPoint y: 254, distance: 89.4
click at [157, 342] on icon "button" at bounding box center [153, 338] width 9 height 9
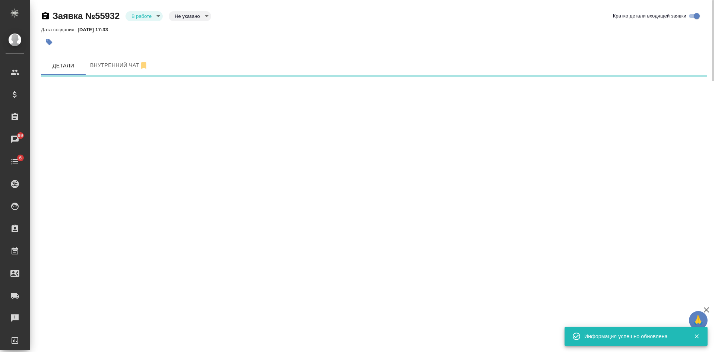
select select "RU"
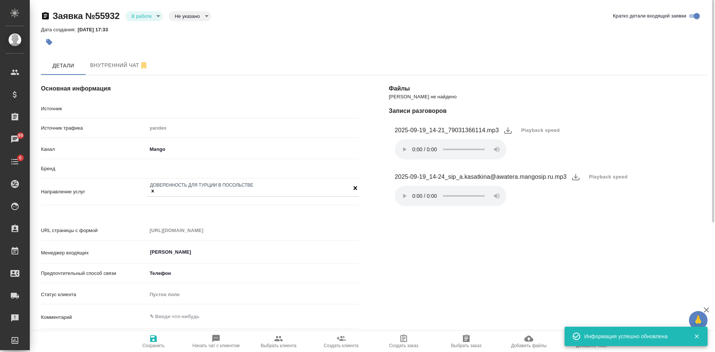
type textarea "x"
click at [193, 14] on body "🙏 .cls-1 fill:#fff; AWATERA [PERSON_NAME] Спецификации Заказы 99 Чаты 6 Todo Пр…" at bounding box center [357, 176] width 715 height 352
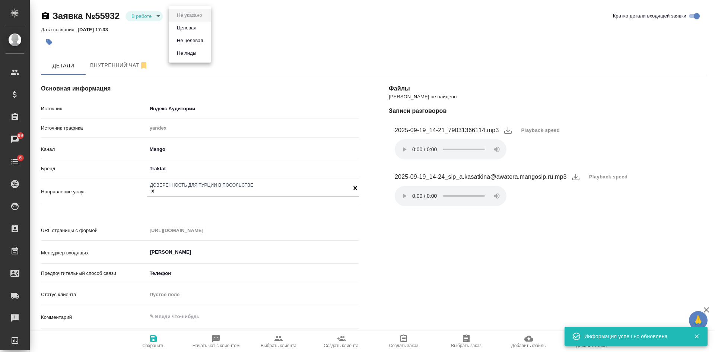
click at [191, 26] on button "Целевая" at bounding box center [187, 28] width 24 height 8
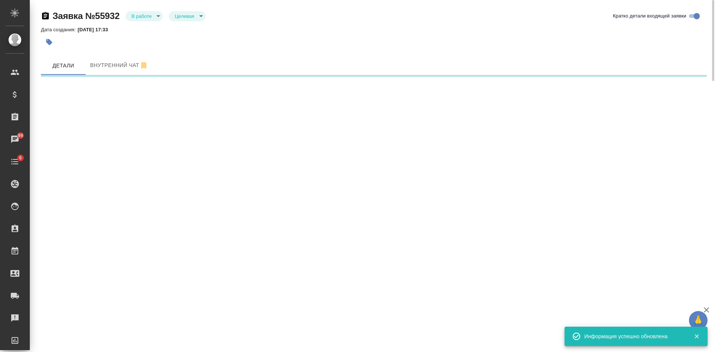
select select "RU"
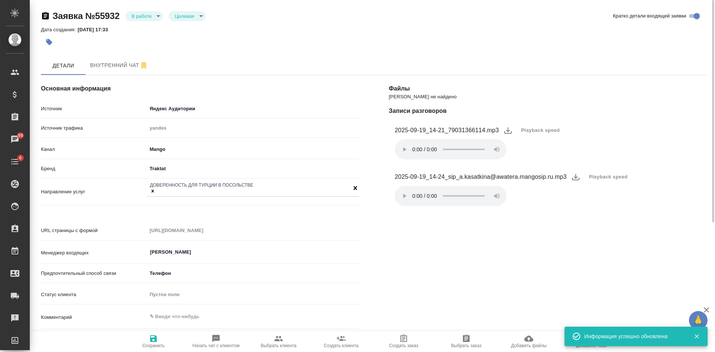
type textarea "x"
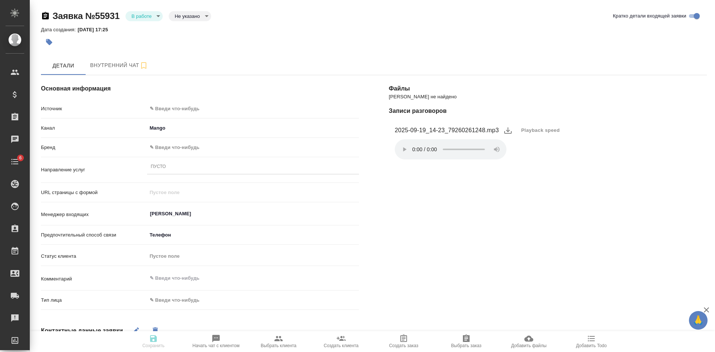
select select "RU"
click at [527, 131] on span "Playback speed" at bounding box center [541, 130] width 39 height 7
click at [532, 168] on li "1.75" at bounding box center [530, 166] width 27 height 12
select select "RU"
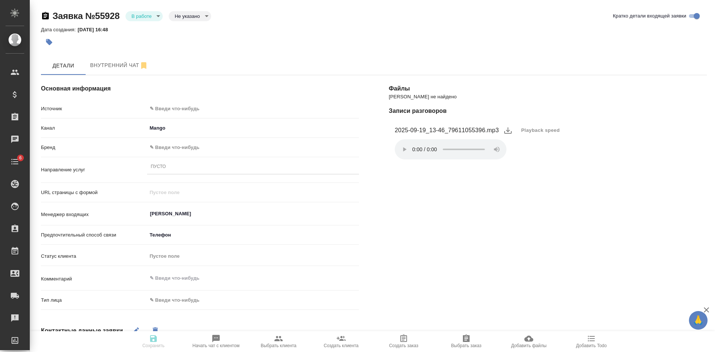
select select "RU"
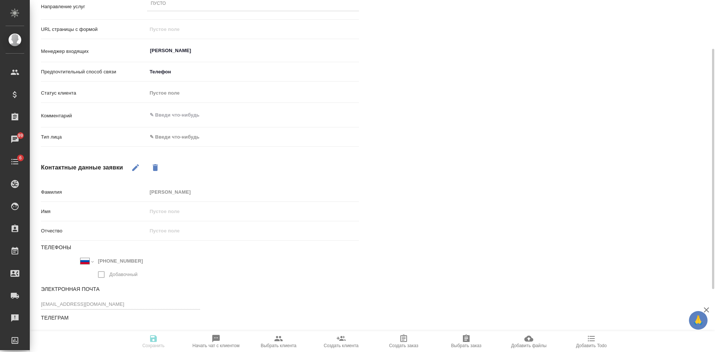
scroll to position [14, 0]
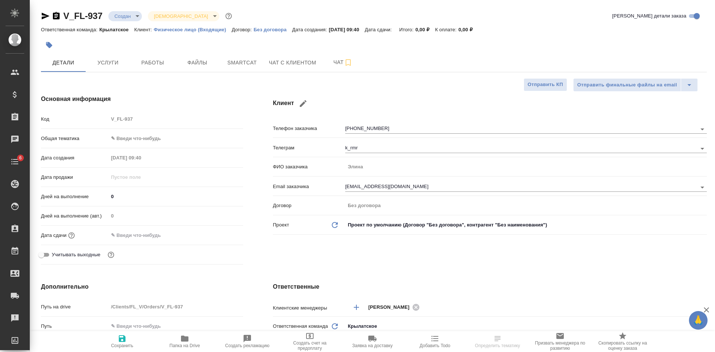
select select "RU"
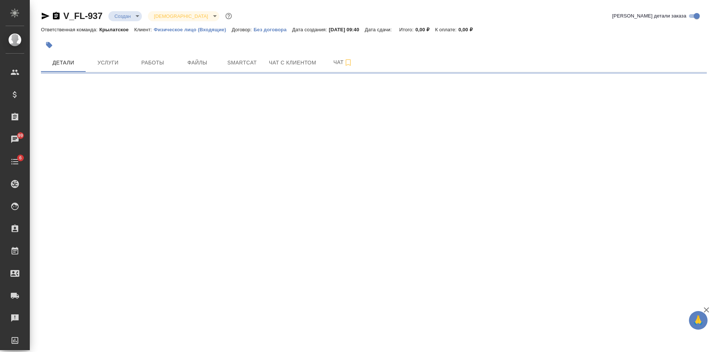
select select "RU"
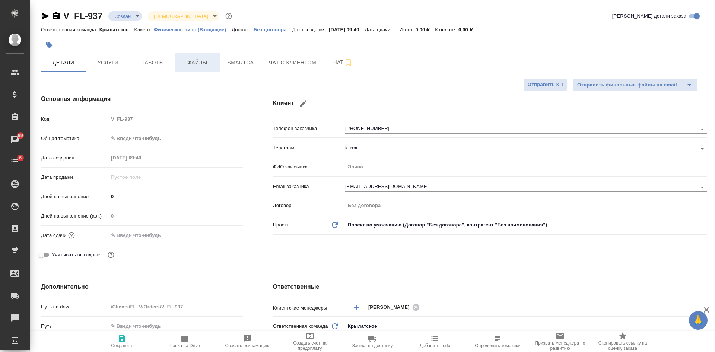
click at [202, 64] on span "Файлы" at bounding box center [198, 62] width 36 height 9
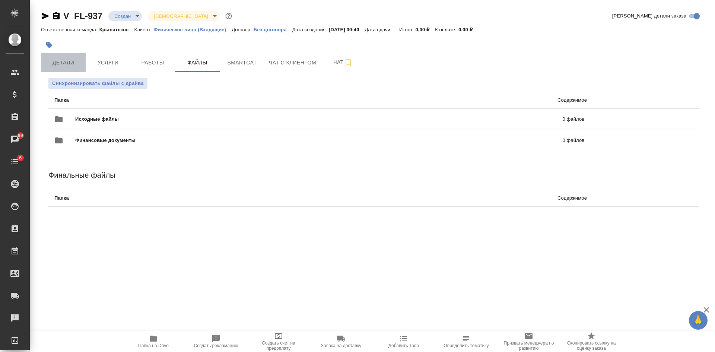
click at [66, 63] on span "Детали" at bounding box center [63, 62] width 36 height 9
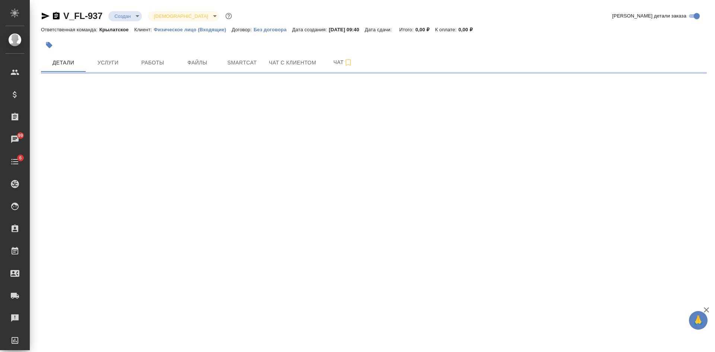
select select "RU"
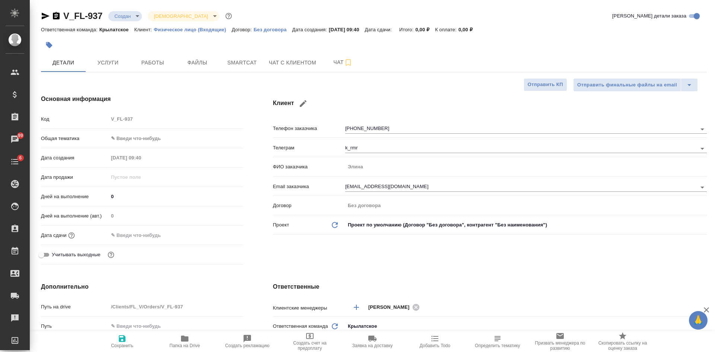
type textarea "x"
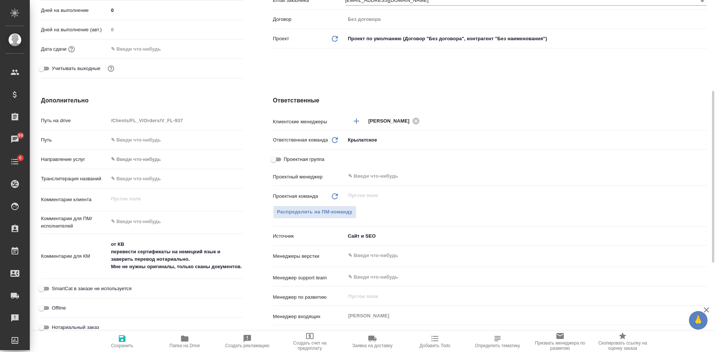
scroll to position [261, 0]
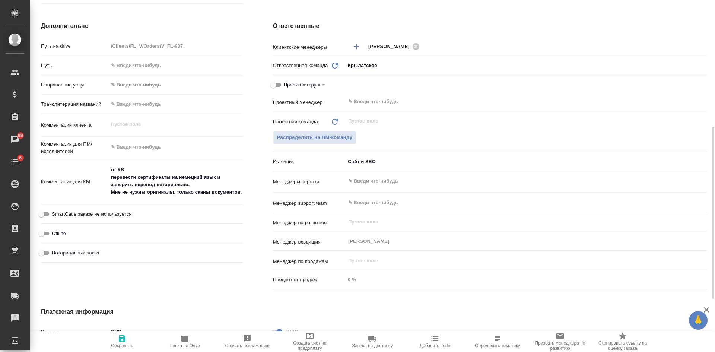
drag, startPoint x: 253, startPoint y: 194, endPoint x: 245, endPoint y: 192, distance: 8.5
click at [253, 194] on div "Дополнительно Путь на drive /Clients/FL_V/Orders/V_FL-937 Путь Направление услу…" at bounding box center [142, 157] width 232 height 301
type textarea "x"
click at [241, 192] on textarea "от КВ перевести сертификаты на немецкий язык и заверить перевод нотариально. Мн…" at bounding box center [175, 181] width 135 height 35
type textarea "от КВ перевести сертификаты на немецкий язык и заверить перевод нотариально. Мн…"
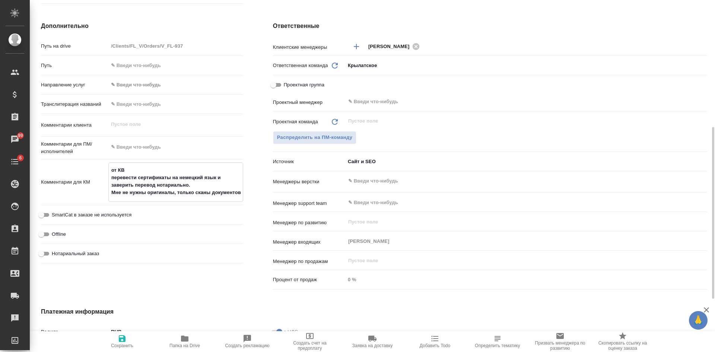
type textarea "x"
type textarea "от КВ перевести сертификаты на немецкий язык и заверить перевод нотариально. Мн…"
type textarea "x"
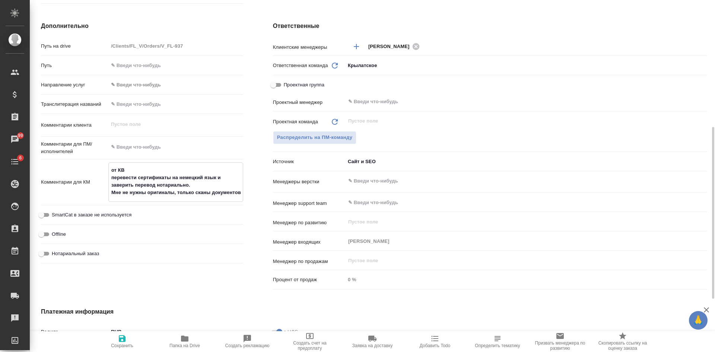
type textarea "x"
type textarea "от КВ перевести сертификаты на немецкий язык и заверить перевод нотариально. Мн…"
type textarea "x"
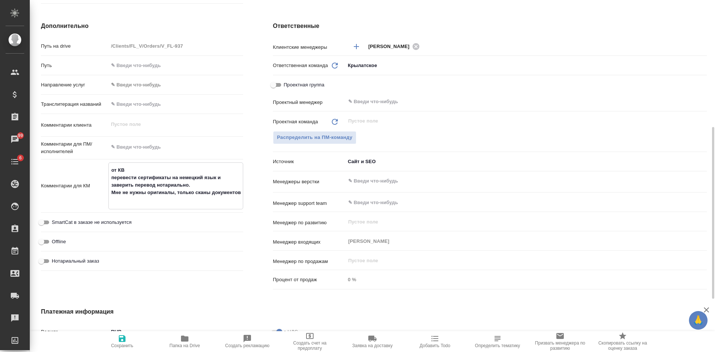
type textarea "x"
paste textarea "расчет стоимости в tg @k_rmr."
type textarea "от КВ перевести сертификаты на немецкий язык и заверить перевод нотариально. Мн…"
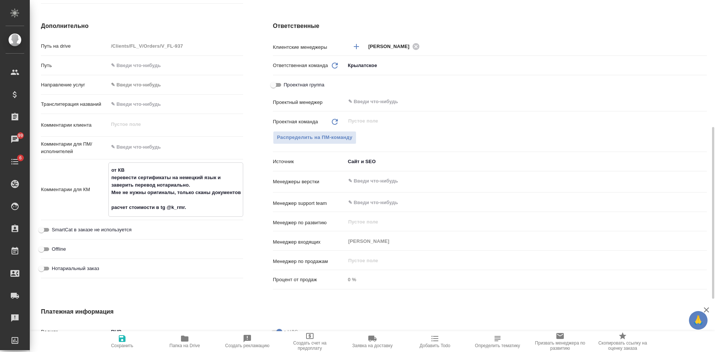
type textarea "x"
type textarea "от КВ перевести сертификаты на немецкий язык и заверить перевод нотариально. Мн…"
type textarea "x"
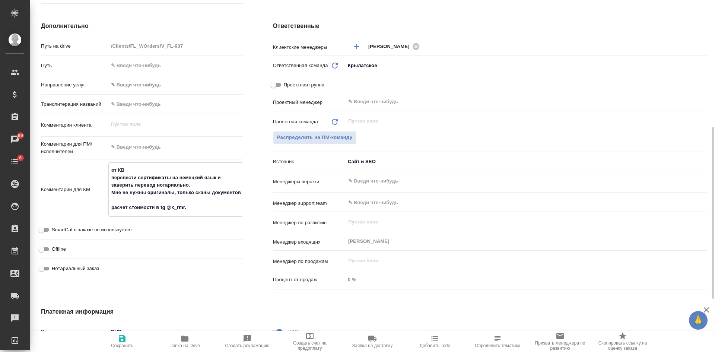
type textarea "x"
type textarea "от КВ перевести сертификаты на немецкий язык и заверить перевод нотариально. Мн…"
type textarea "x"
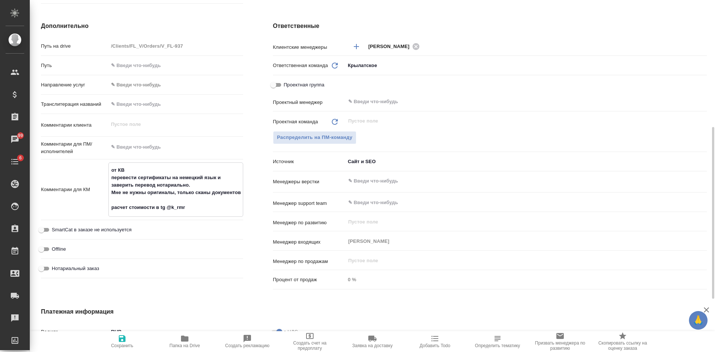
type textarea "x"
type textarea "от КВ перевести сертификаты на немецкий язык и заверить перевод нотариально. Мн…"
type textarea "x"
click at [123, 348] on span "Сохранить" at bounding box center [122, 345] width 22 height 5
type textarea "x"
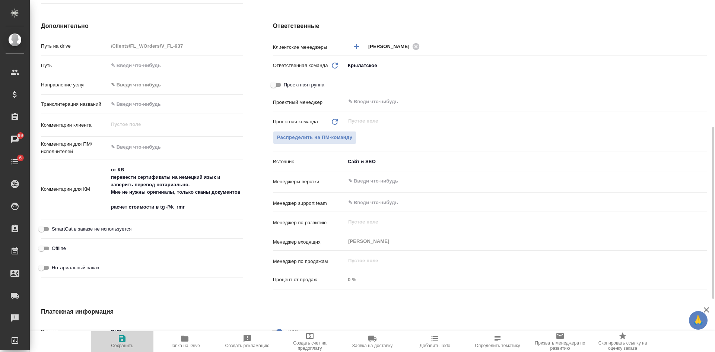
type textarea "x"
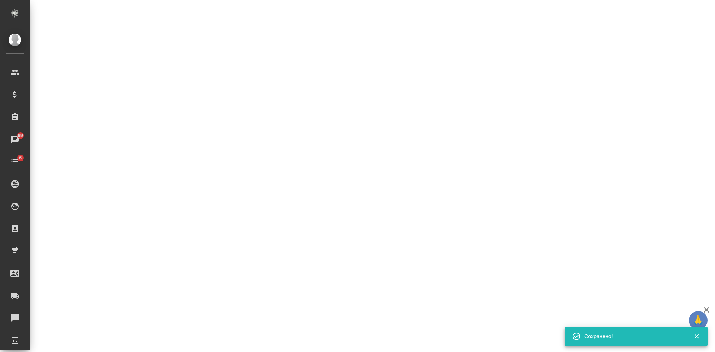
select select "RU"
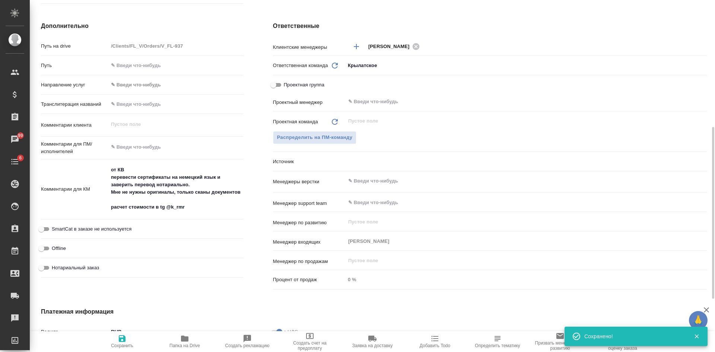
type textarea "x"
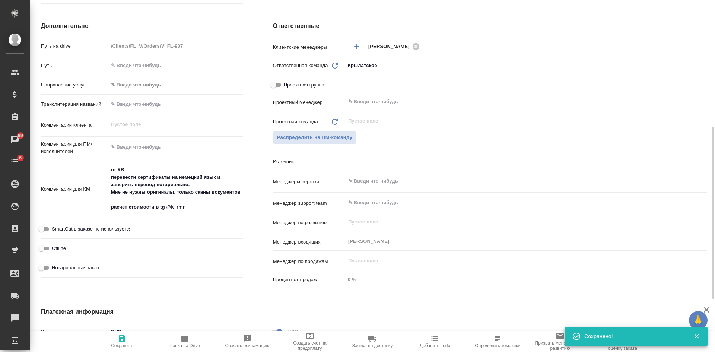
type textarea "x"
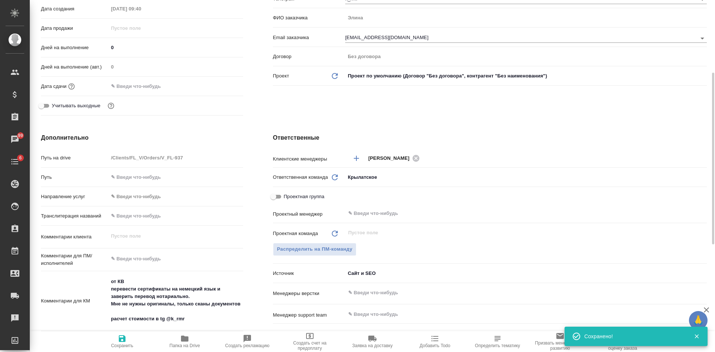
scroll to position [0, 0]
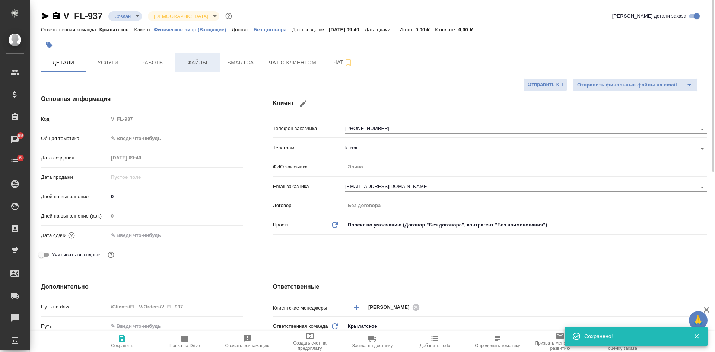
click at [206, 61] on span "Файлы" at bounding box center [198, 62] width 36 height 9
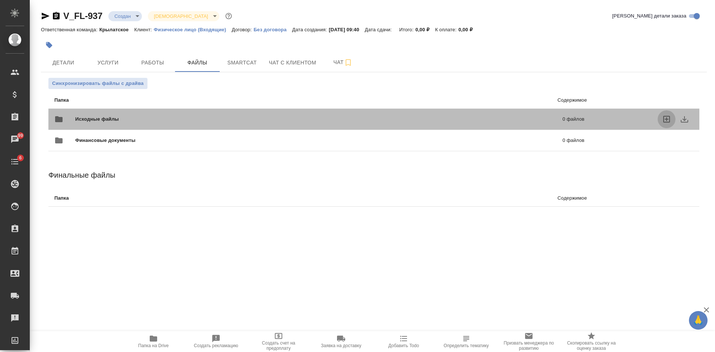
click at [664, 120] on icon "uploadFiles" at bounding box center [667, 119] width 7 height 7
click at [0, 0] on input "uploadFiles" at bounding box center [0, 0] width 0 height 0
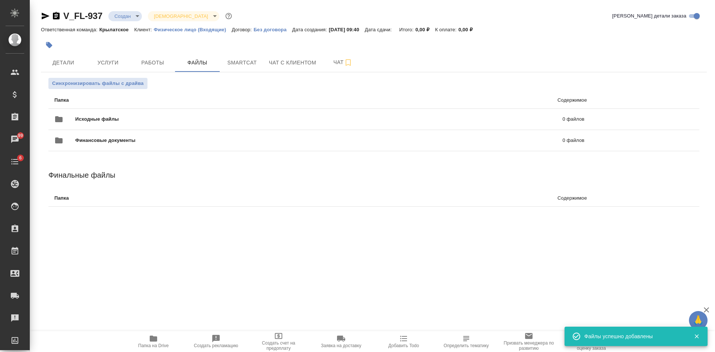
click at [45, 15] on icon "button" at bounding box center [46, 16] width 8 height 7
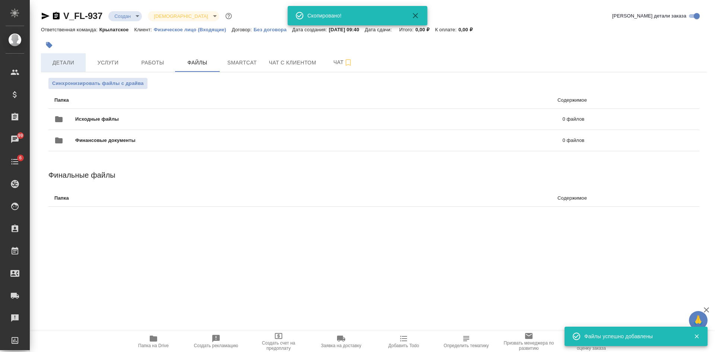
click at [63, 61] on span "Детали" at bounding box center [63, 62] width 36 height 9
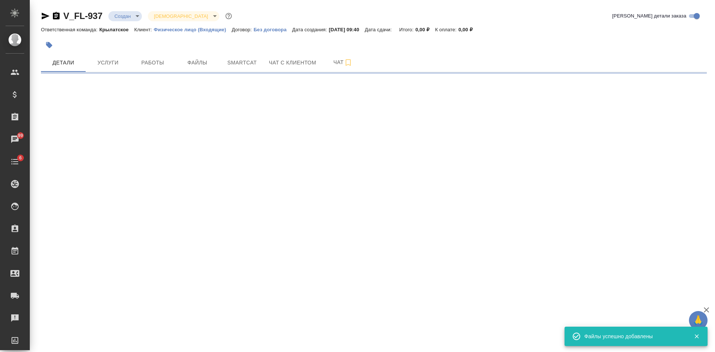
click at [43, 15] on icon "button" at bounding box center [46, 16] width 8 height 7
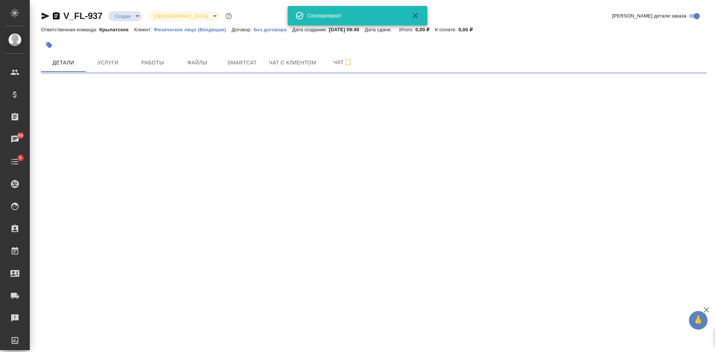
select select "RU"
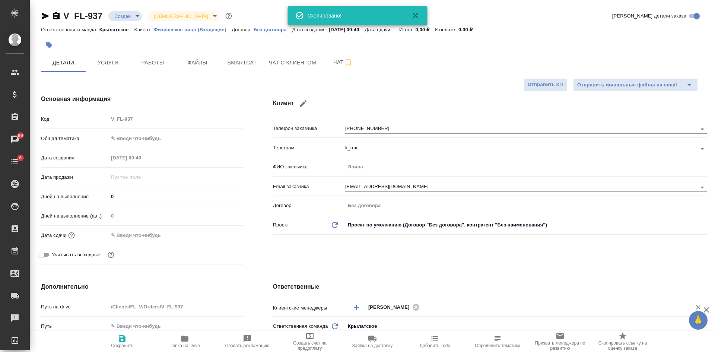
type textarea "x"
drag, startPoint x: 553, startPoint y: 114, endPoint x: 500, endPoint y: 100, distance: 54.0
click at [553, 114] on div "Клиент Телефон заказчика +79874456299 Телеграм k_rmr ФИО заказчика Элина Email …" at bounding box center [490, 181] width 464 height 203
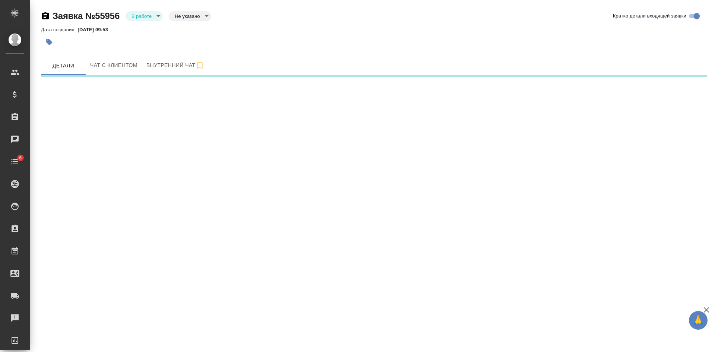
select select "RU"
select select "AE"
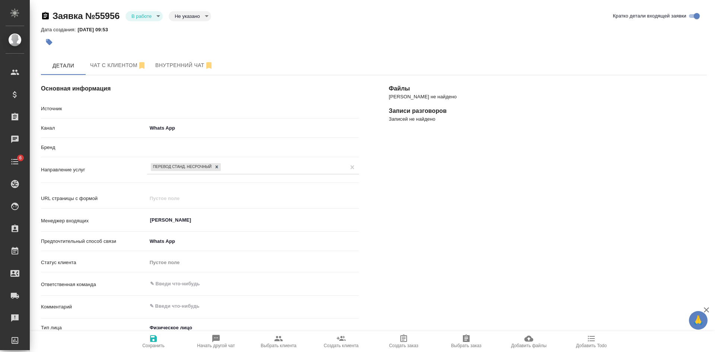
type textarea "x"
click at [195, 20] on body "🙏 .cls-1 fill:#fff; AWATERA [PERSON_NAME] Спецификации Заказы Чаты 6 Todo Проек…" at bounding box center [357, 176] width 715 height 352
click at [192, 26] on button "Целевая" at bounding box center [187, 28] width 24 height 8
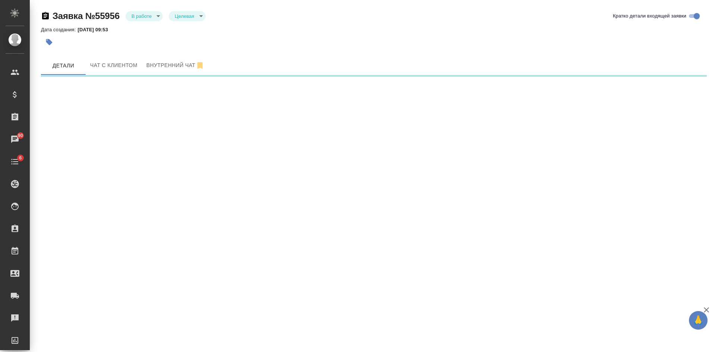
select select "RU"
select select "AE"
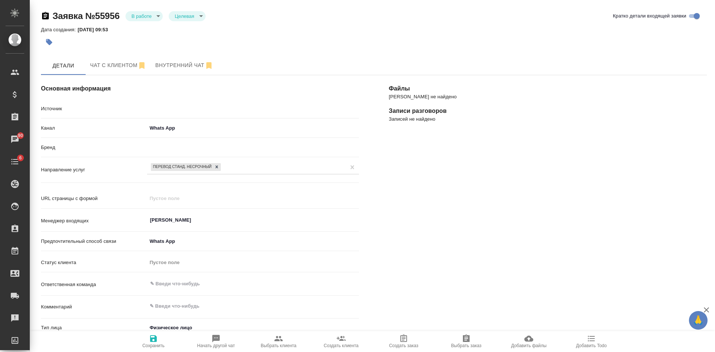
type textarea "x"
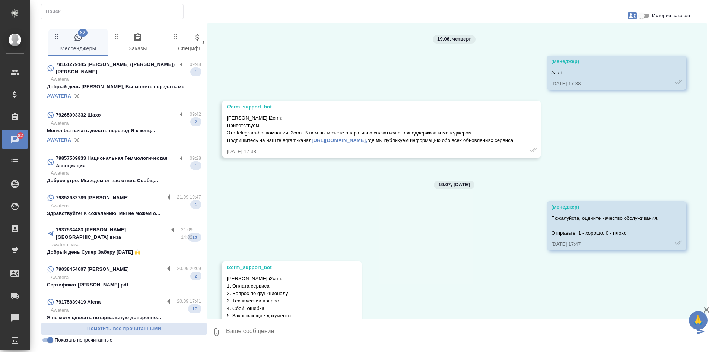
scroll to position [663, 0]
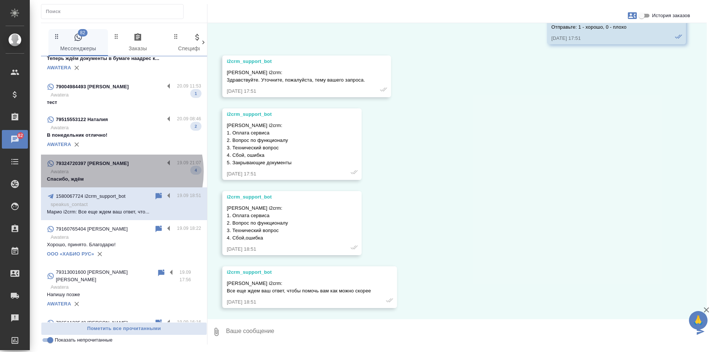
click at [113, 168] on p "Awatera" at bounding box center [126, 171] width 151 height 7
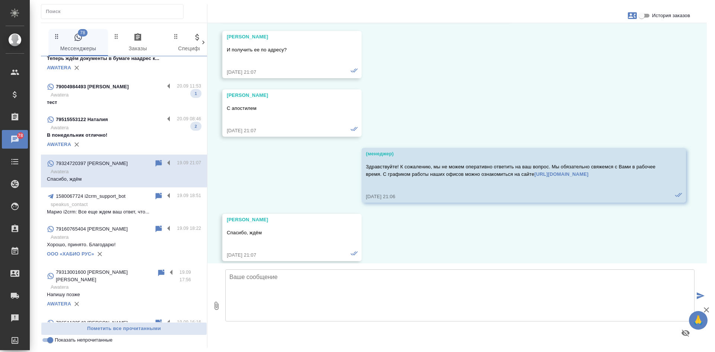
scroll to position [92, 0]
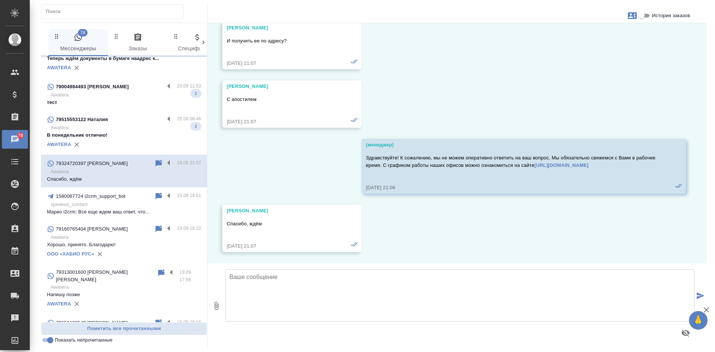
click at [289, 289] on textarea at bounding box center [459, 295] width 469 height 52
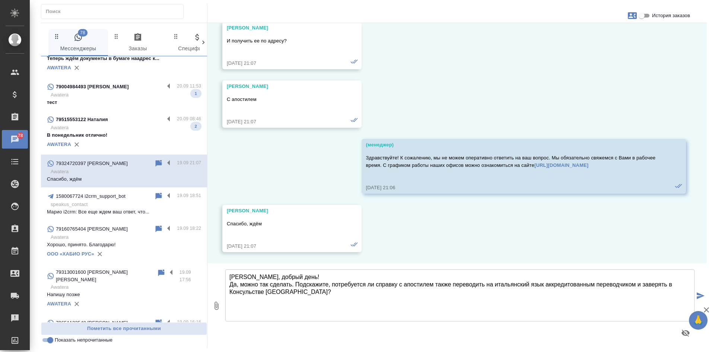
click at [305, 278] on textarea "Екатерина, добрый день! Да, можно так сделать. Подскажите, потребуется ли справ…" at bounding box center [459, 295] width 469 height 52
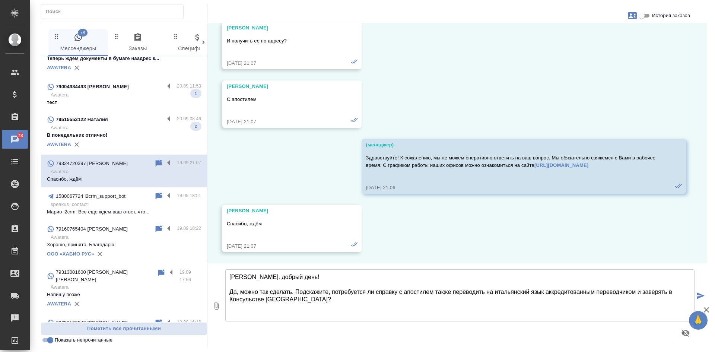
click at [300, 291] on textarea "Екатерина, добрый день! Да, можно так сделать. Подскажите, потребуется ли справ…" at bounding box center [459, 295] width 469 height 52
click at [295, 289] on textarea "Екатерина, добрый день! Да, можно так сделать. Подскажите, потребуется ли справ…" at bounding box center [459, 295] width 469 height 52
click at [521, 292] on textarea "Екатерина, добрый день! Да, можно так сделать. передаю Ваш запрос коллегам в от…" at bounding box center [459, 295] width 469 height 52
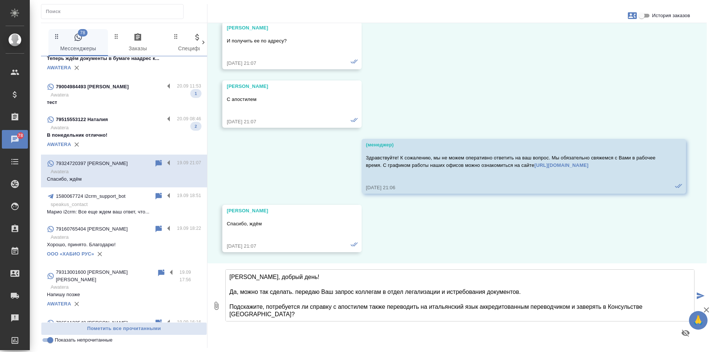
click at [300, 292] on textarea "Екатерина, добрый день! Да, можно так сделать. передаю Ваш запрос коллегам в от…" at bounding box center [459, 295] width 469 height 52
click at [518, 291] on textarea "Екатерина, добрый день! Да, можно так сделать. Передаю Ваш запрос коллегам в от…" at bounding box center [459, 295] width 469 height 52
type textarea "Екатерина, добрый день! Да, можно так сделать. Передаю Ваш запрос коллегам в от…"
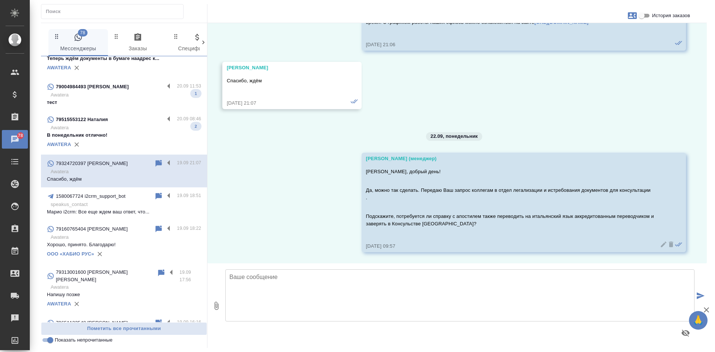
scroll to position [0, 0]
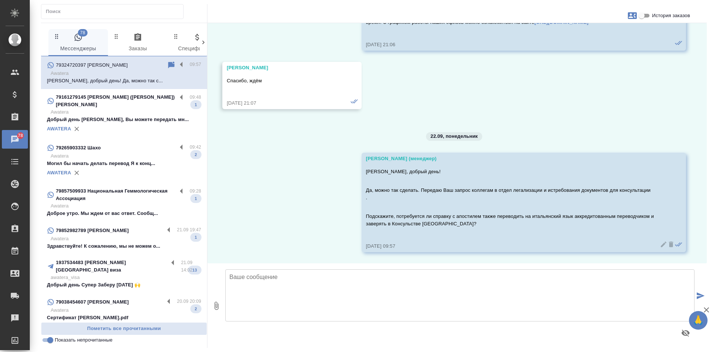
click at [660, 242] on icon at bounding box center [663, 244] width 7 height 7
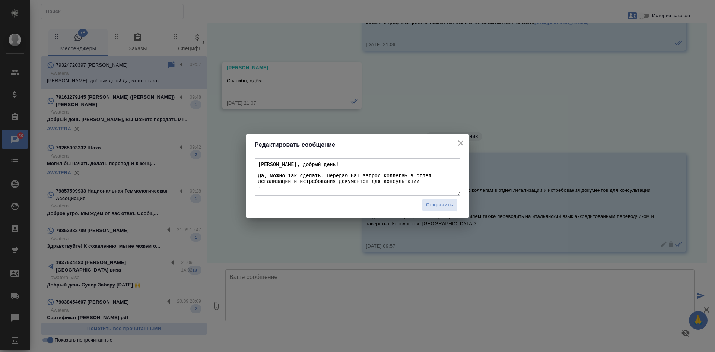
click at [258, 187] on textarea "Екатерина, добрый день! Да, можно так сделать. Передаю Ваш запрос коллегам в от…" at bounding box center [358, 176] width 206 height 37
type textarea "Екатерина, добрый день! Да, можно так сделать. Передаю Ваш запрос коллегам в от…"
click at [445, 210] on button "Сохранить" at bounding box center [439, 205] width 35 height 13
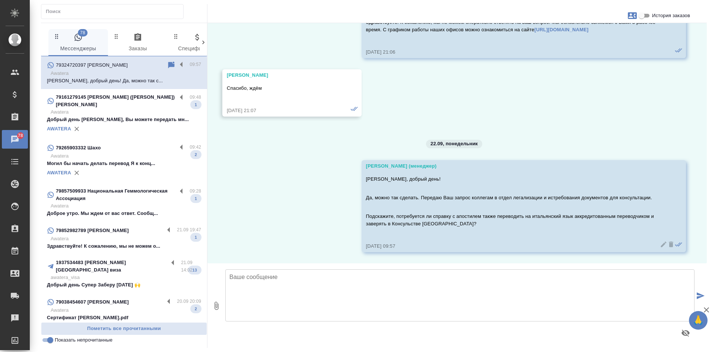
scroll to position [228, 0]
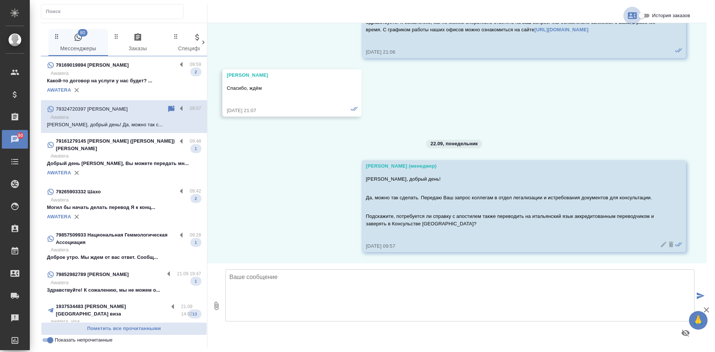
click at [632, 11] on icon "button" at bounding box center [632, 15] width 9 height 9
click at [598, 34] on span "Создать заявку" at bounding box center [600, 35] width 35 height 7
select select "RU"
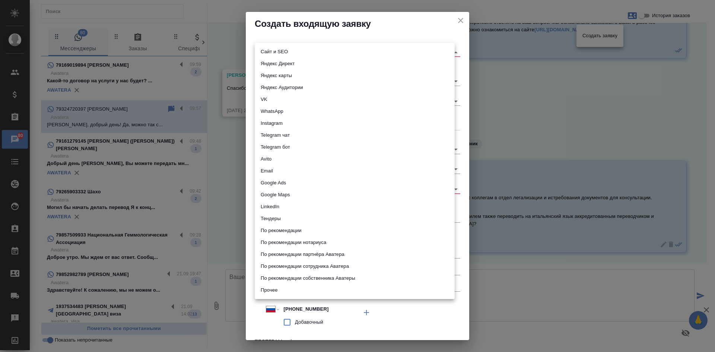
drag, startPoint x: 306, startPoint y: 50, endPoint x: 286, endPoint y: 50, distance: 20.1
click at [305, 50] on body "🙏 .cls-1 fill:#fff; AWATERA Kasatkina Aleksandra Клиенты Спецификации Заказы 80…" at bounding box center [357, 176] width 715 height 352
click at [277, 48] on li "Сайт и SEO" at bounding box center [355, 52] width 200 height 12
type input "seo"
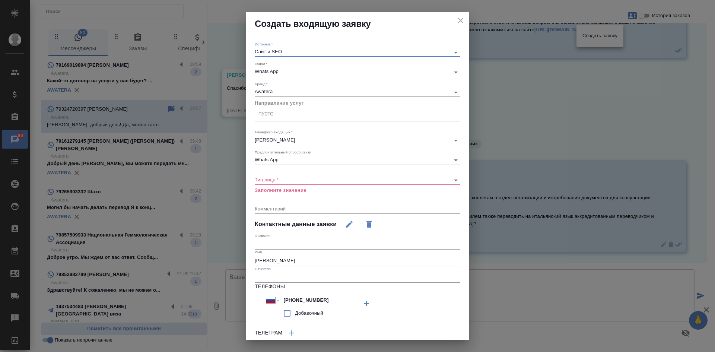
click at [277, 117] on div "Пусто" at bounding box center [358, 114] width 206 height 11
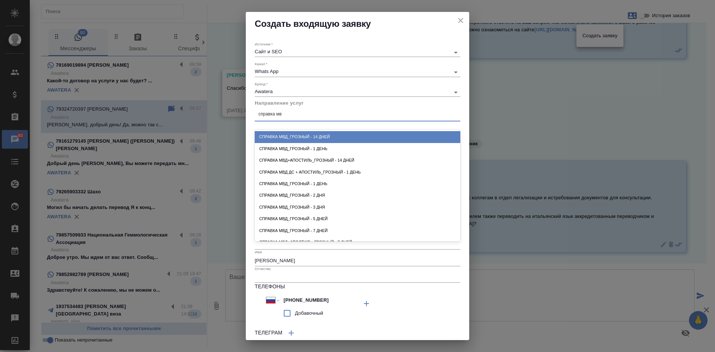
type input "справка мвд"
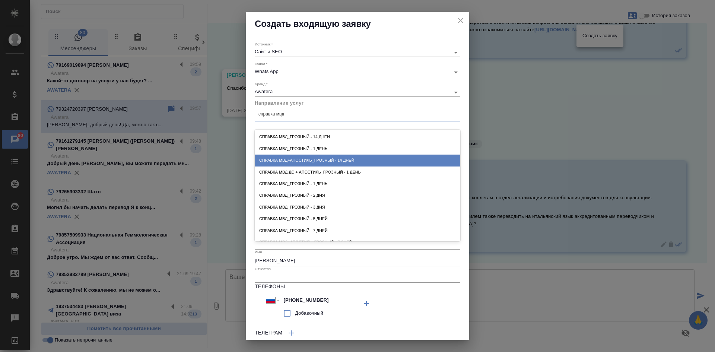
click at [338, 159] on div "Справка МВД+апостиль_Грозный - 14 дней" at bounding box center [358, 161] width 206 height 12
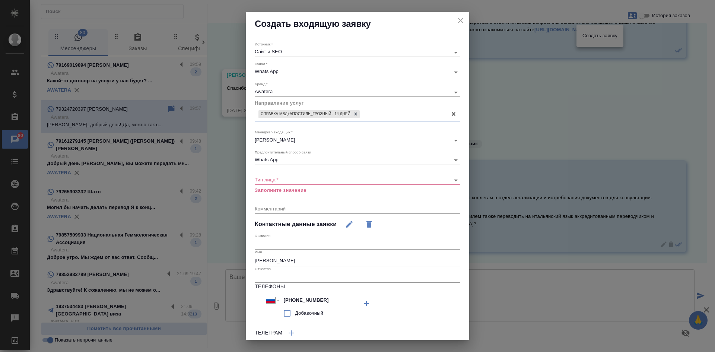
click at [310, 181] on body "🙏 .cls-1 fill:#fff; AWATERA Kasatkina Aleksandra Клиенты Спецификации Заказы 80…" at bounding box center [357, 176] width 715 height 352
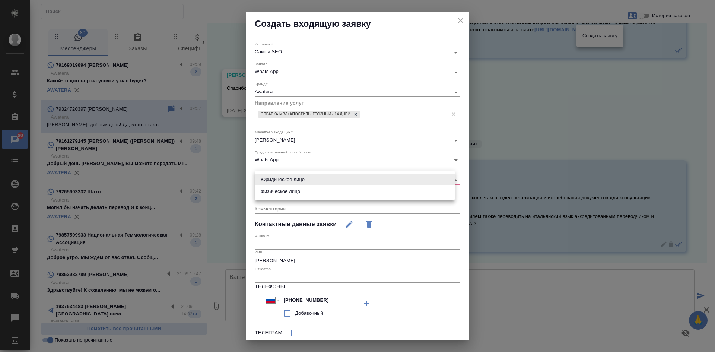
click at [280, 190] on li "Физическое лицо" at bounding box center [355, 192] width 200 height 12
type input "private"
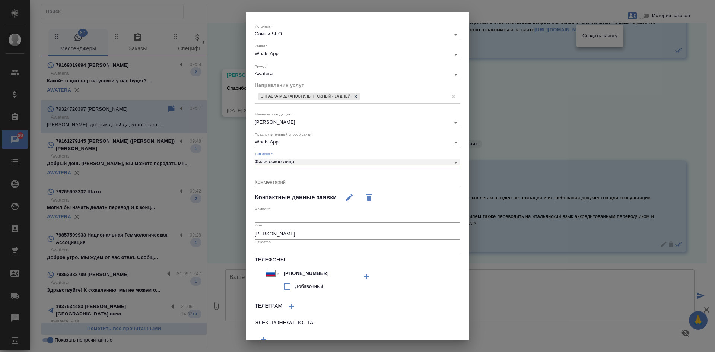
scroll to position [51, 0]
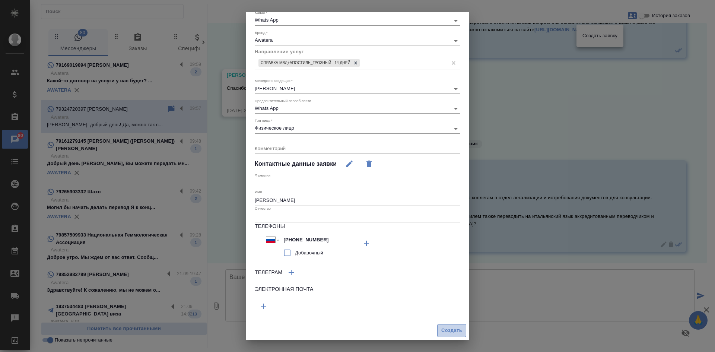
click at [447, 330] on span "Создать" at bounding box center [452, 330] width 21 height 9
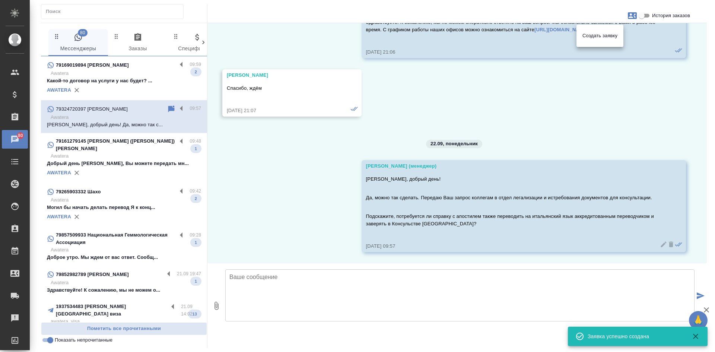
click at [509, 105] on div at bounding box center [357, 176] width 715 height 352
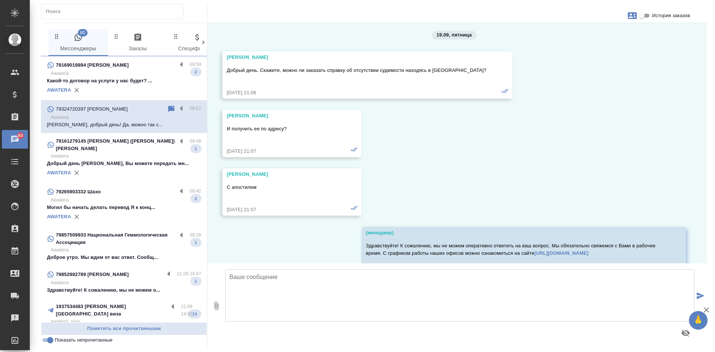
scroll to position [0, 0]
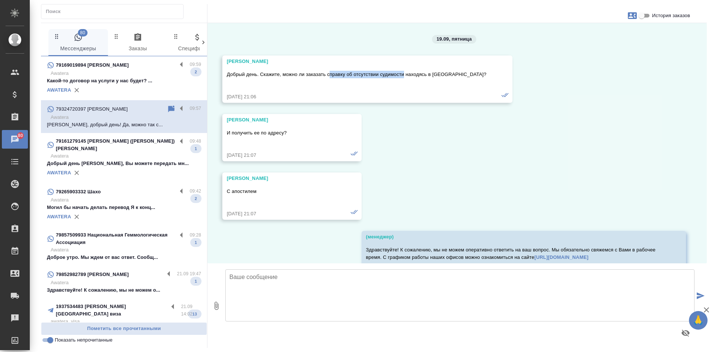
drag, startPoint x: 330, startPoint y: 73, endPoint x: 357, endPoint y: 78, distance: 27.6
click at [405, 74] on p "Добрый день. Скажите, можно ли заказать справку об отсутствии судимости находяс…" at bounding box center [357, 74] width 260 height 7
click at [343, 79] on div "Добрый день. Скажите, можно ли заказать справку об отсутствии судимости находяс…" at bounding box center [357, 79] width 260 height 20
drag, startPoint x: 324, startPoint y: 74, endPoint x: 446, endPoint y: 75, distance: 122.2
click at [446, 75] on p "Добрый день. Скажите, можно ли заказать справку об отсутствии судимости находяс…" at bounding box center [357, 74] width 260 height 7
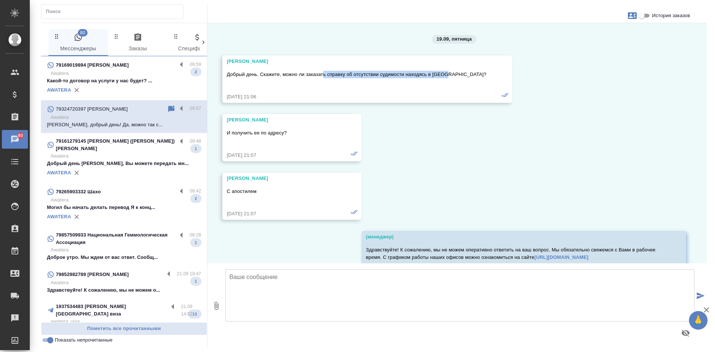
copy p "ь справку об отсутствии судимости находясь в Итали"
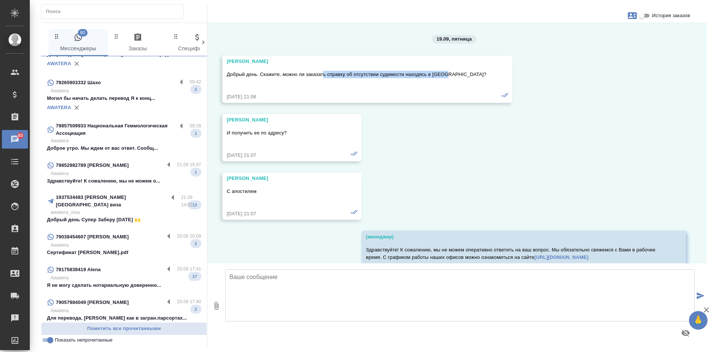
scroll to position [112, 0]
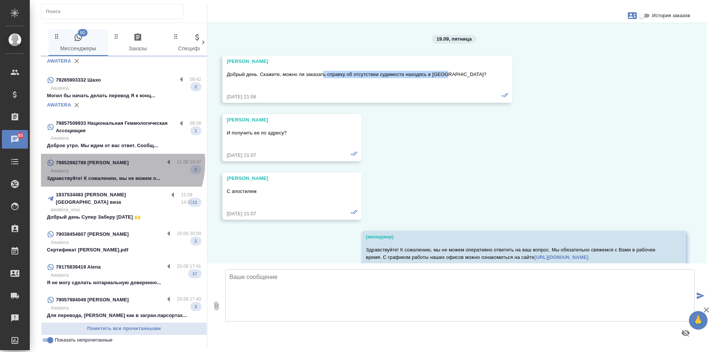
click at [120, 158] on div "79852982789 [PERSON_NAME]" at bounding box center [105, 162] width 117 height 9
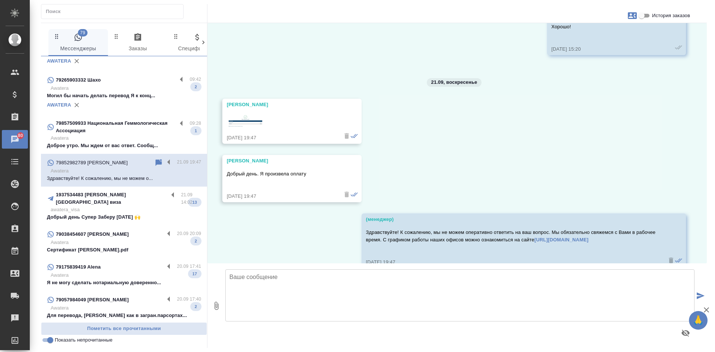
scroll to position [8670, 0]
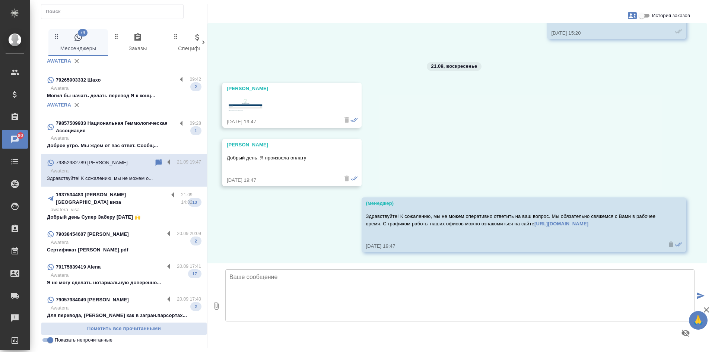
click at [156, 159] on icon at bounding box center [159, 162] width 6 height 7
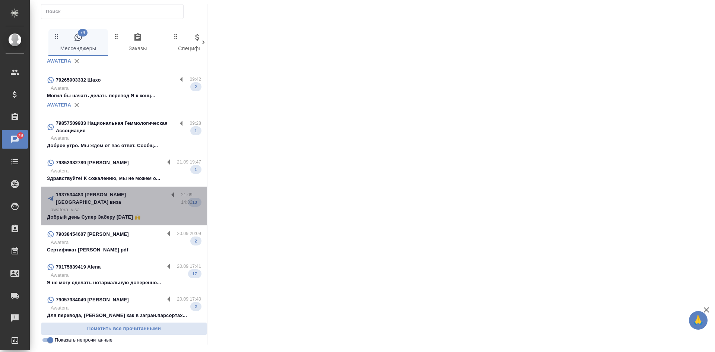
click at [126, 206] on p "awatera_visa" at bounding box center [126, 209] width 151 height 7
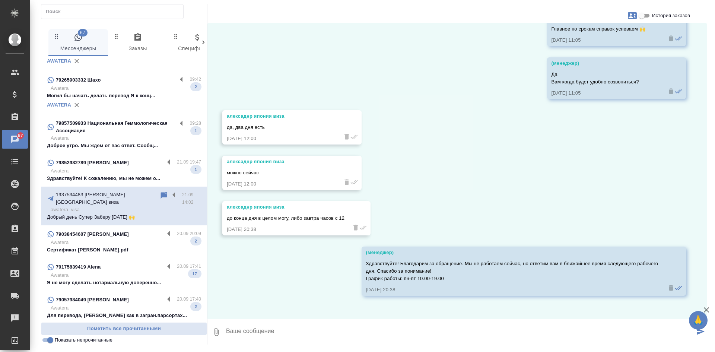
scroll to position [3851, 0]
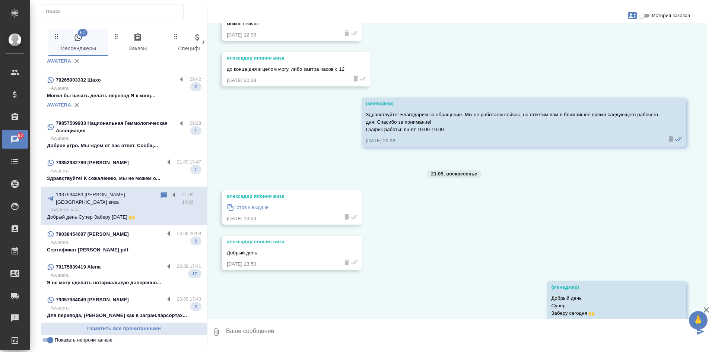
click at [268, 211] on p "Готов к выдаче" at bounding box center [251, 207] width 34 height 7
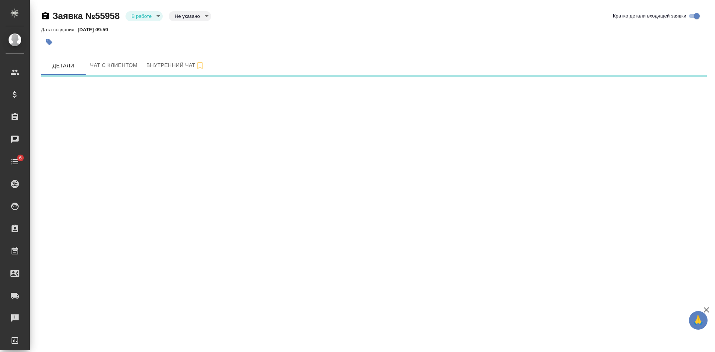
select select "RU"
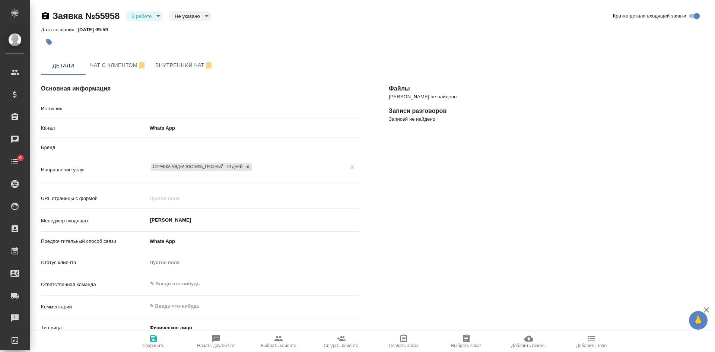
click at [193, 19] on body "🙏 .cls-1 fill:#fff; AWATERA [PERSON_NAME] Спецификации Заказы Чаты 6 Todo Проек…" at bounding box center [357, 176] width 715 height 352
type textarea "x"
click at [187, 24] on button "Целевая" at bounding box center [187, 28] width 24 height 8
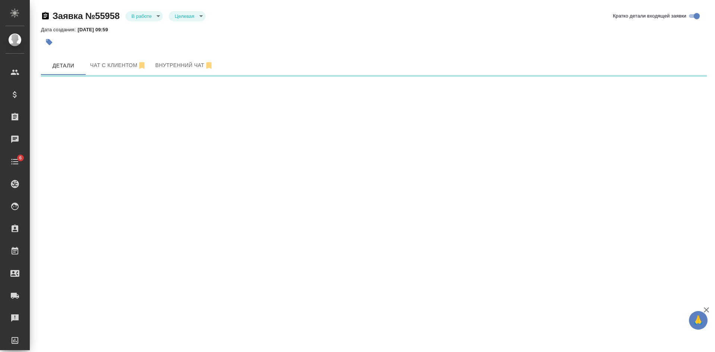
select select "RU"
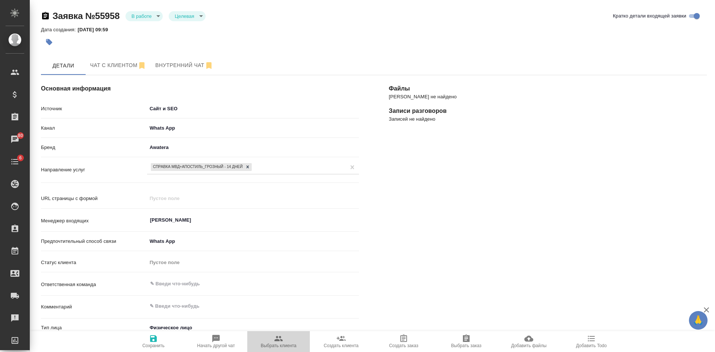
click at [287, 340] on span "Выбрать клиента" at bounding box center [279, 341] width 54 height 14
type textarea "x"
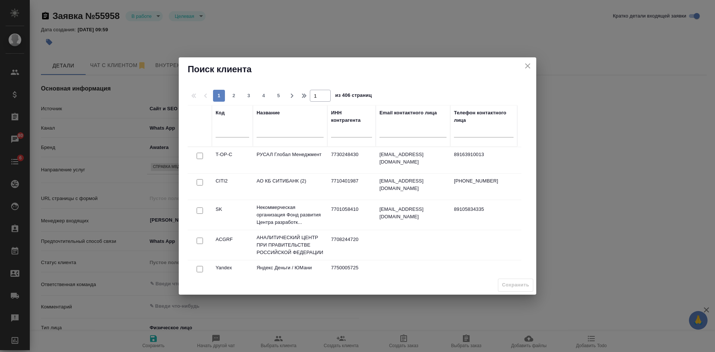
click at [268, 128] on input "text" at bounding box center [290, 132] width 67 height 9
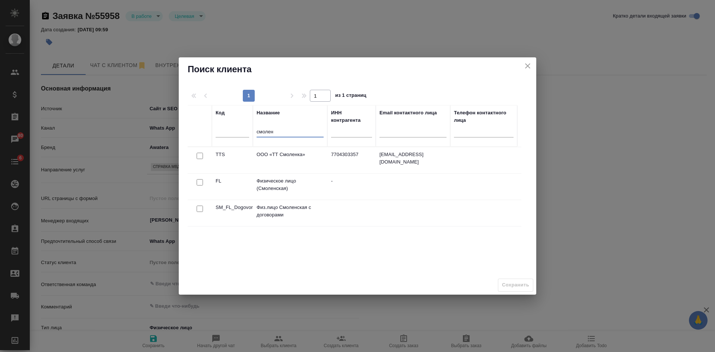
type input "смолен"
click at [200, 181] on input "checkbox" at bounding box center [200, 182] width 6 height 6
checkbox input "true"
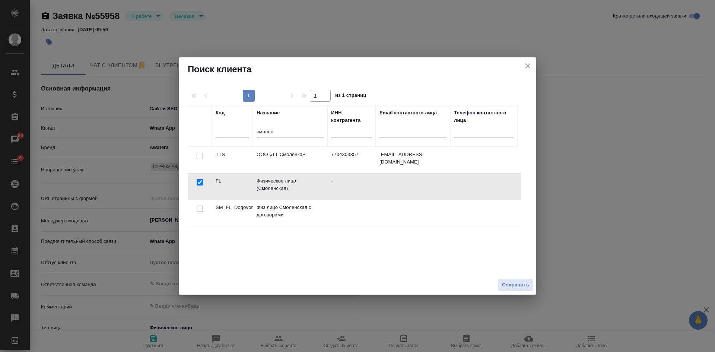
click at [513, 285] on span "Сохранить" at bounding box center [515, 285] width 27 height 9
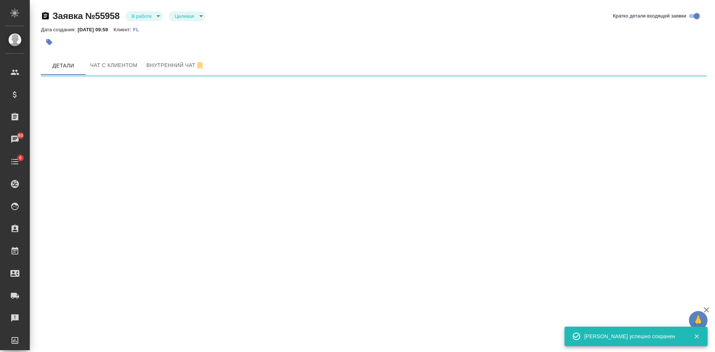
select select "RU"
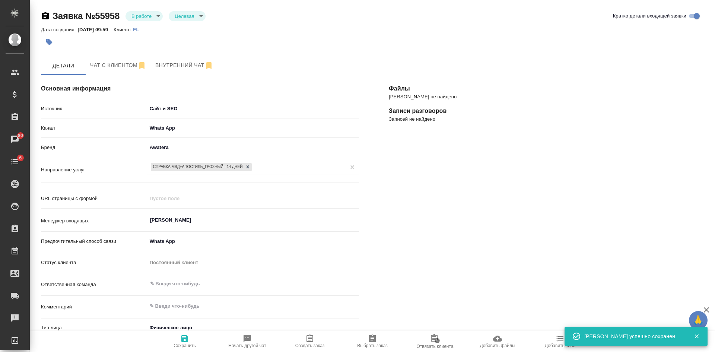
click at [323, 344] on span "Создать заказ" at bounding box center [309, 345] width 29 height 5
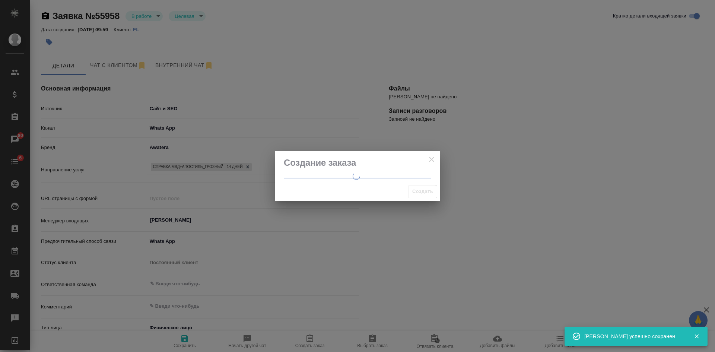
type textarea "x"
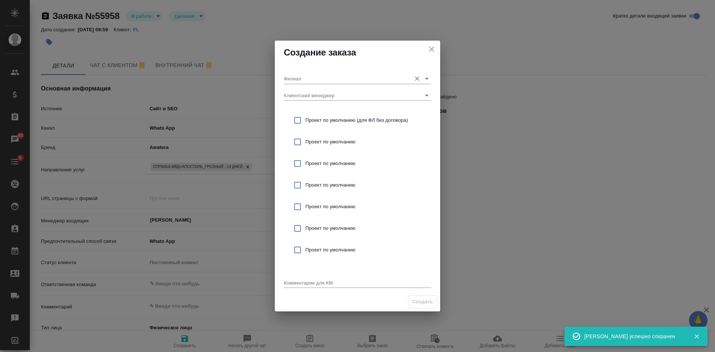
click at [324, 82] on input "Филиал" at bounding box center [346, 78] width 124 height 10
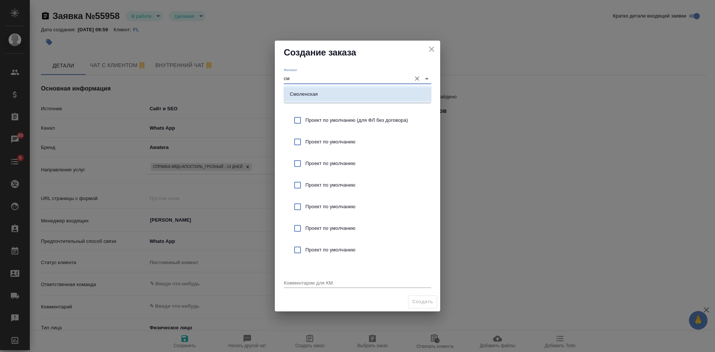
click at [315, 93] on p "Смоленская" at bounding box center [304, 94] width 28 height 7
type input "Смоленская"
click at [312, 118] on span "Проект по умолчанию (для ФЛ без договора)" at bounding box center [366, 120] width 120 height 7
checkbox input "true"
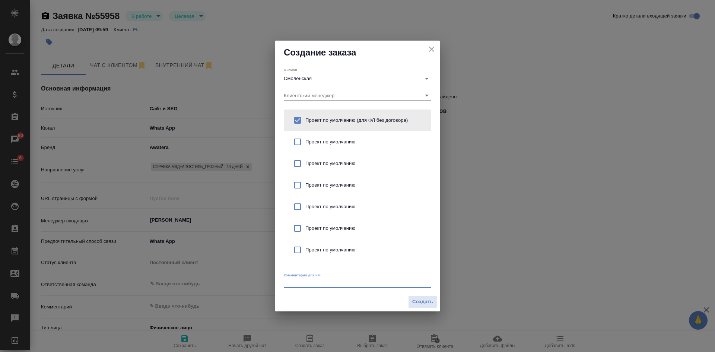
click at [293, 285] on textarea at bounding box center [358, 283] width 148 height 6
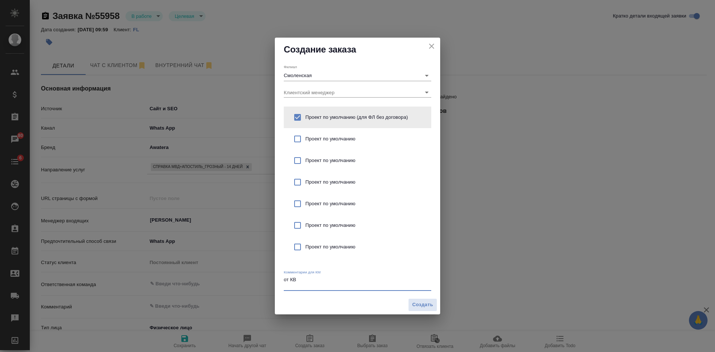
type textarea "от КВ"
type textarea "x"
paste textarea "ь справку об отсутствии судимости находясь в [GEOGRAPHIC_DATA]"
click at [305, 286] on textarea "от КВ ь справку об отсутствии судимости находясь в [GEOGRAPHIC_DATA]" at bounding box center [358, 283] width 148 height 12
click at [290, 285] on textarea "от КВ ь справк об отсутствии судимости находясь в [GEOGRAPHIC_DATA]" at bounding box center [358, 283] width 148 height 12
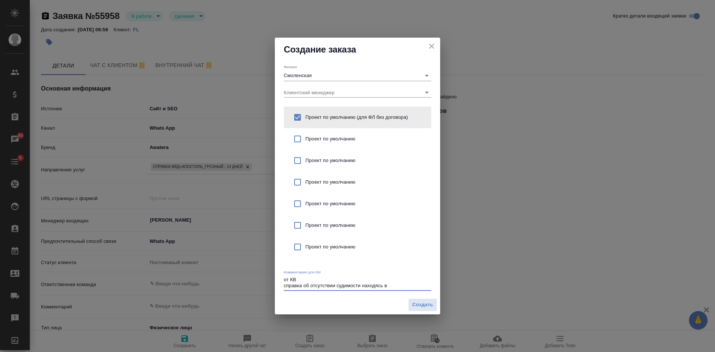
click at [359, 284] on textarea "от КВ справка об отсутствии судимости находясь в [GEOGRAPHIC_DATA]" at bounding box center [358, 283] width 148 height 12
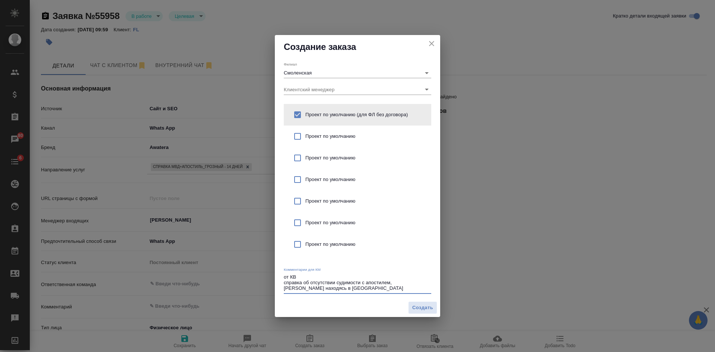
drag, startPoint x: 304, startPoint y: 289, endPoint x: 286, endPoint y: 288, distance: 18.3
click at [286, 288] on textarea "от КВ справка об отсутствии судимости с апостилем, [PERSON_NAME] находясь в [GE…" at bounding box center [358, 282] width 148 height 17
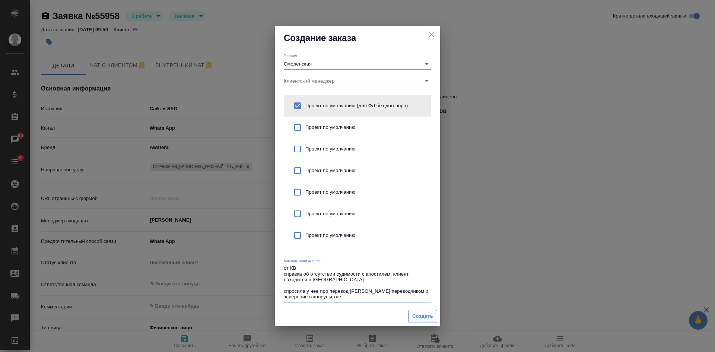
type textarea "от КВ справка об отсутствии судимости с апостилем, клиент находится в [GEOGRAPH…"
click at [420, 312] on span "Создать" at bounding box center [422, 316] width 21 height 9
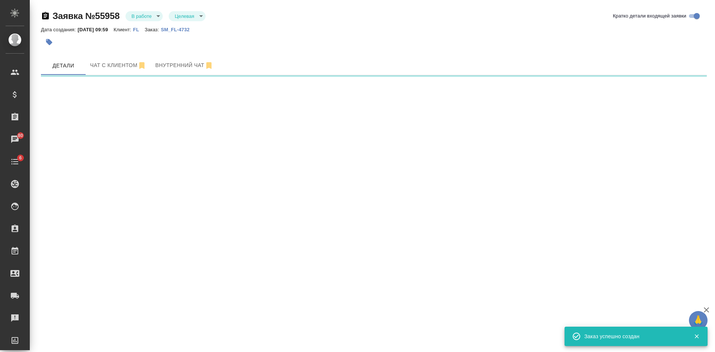
select select "RU"
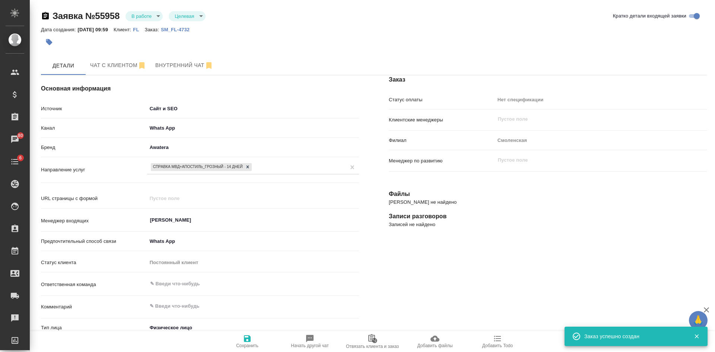
type textarea "x"
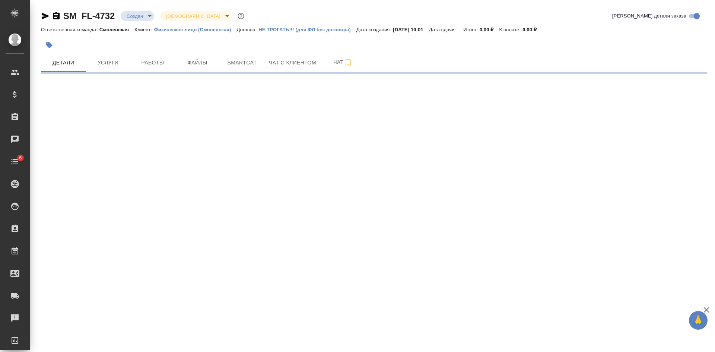
select select "RU"
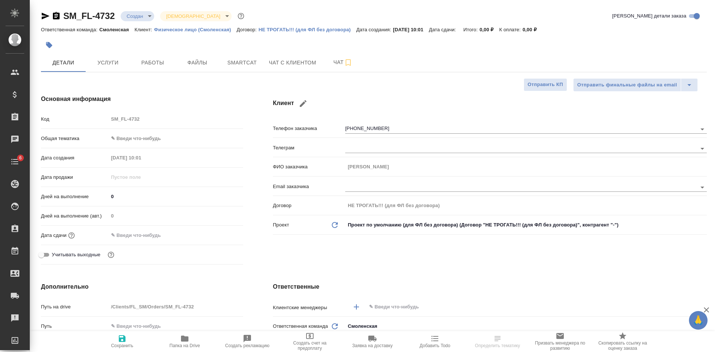
type textarea "x"
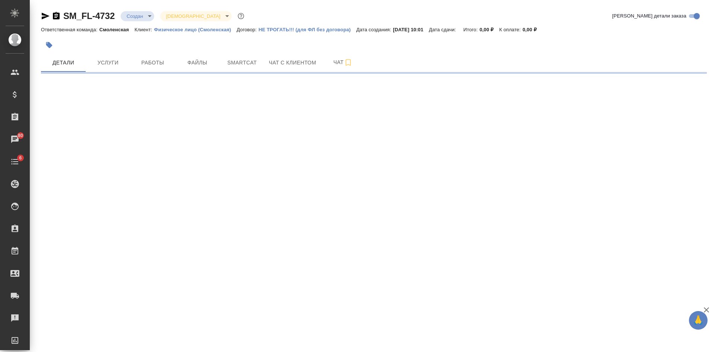
select select "RU"
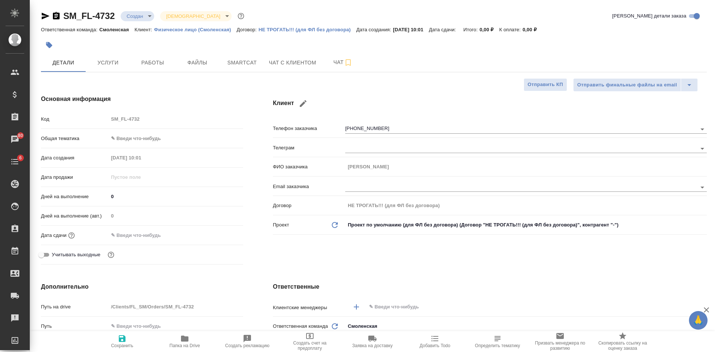
type textarea "x"
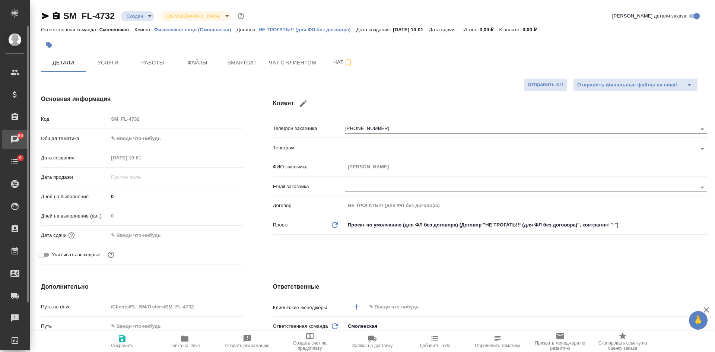
type textarea "x"
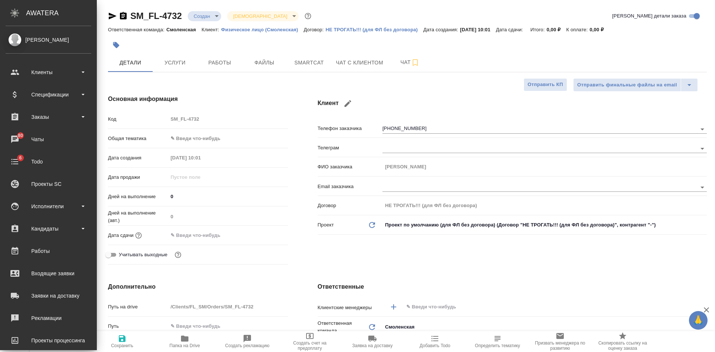
type textarea "x"
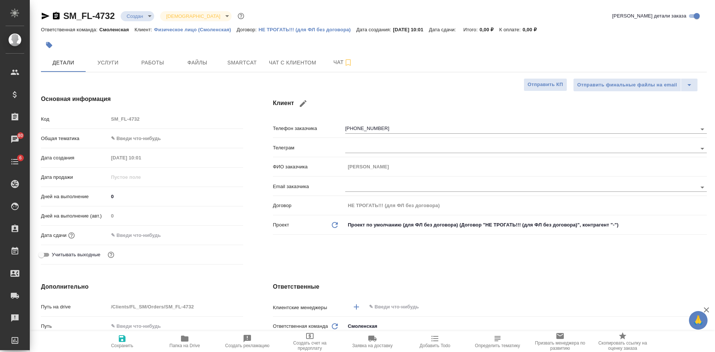
type textarea "x"
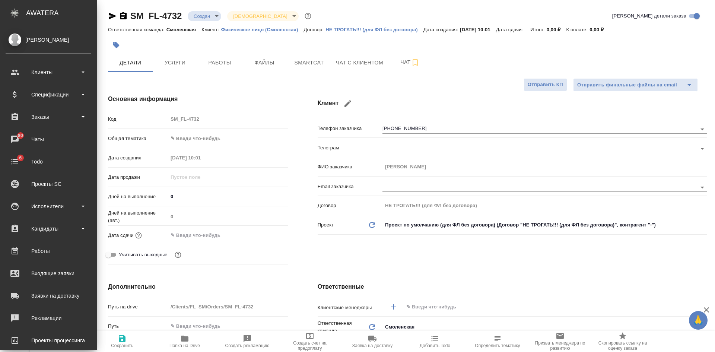
type textarea "x"
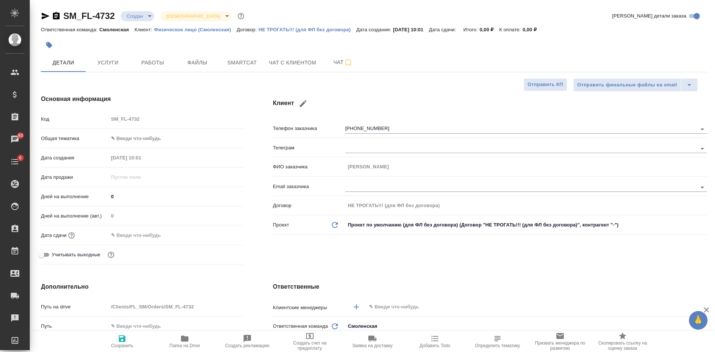
click at [56, 16] on icon "button" at bounding box center [56, 15] width 7 height 7
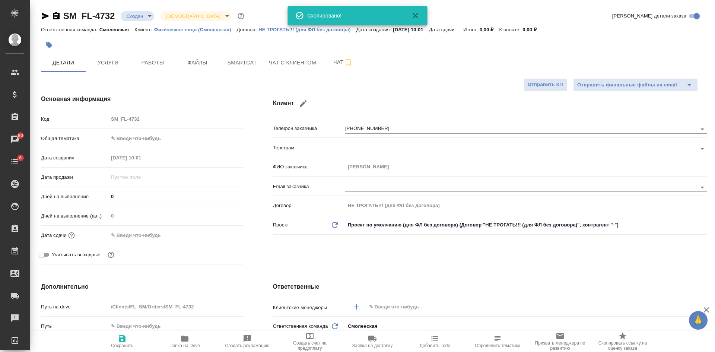
type textarea "x"
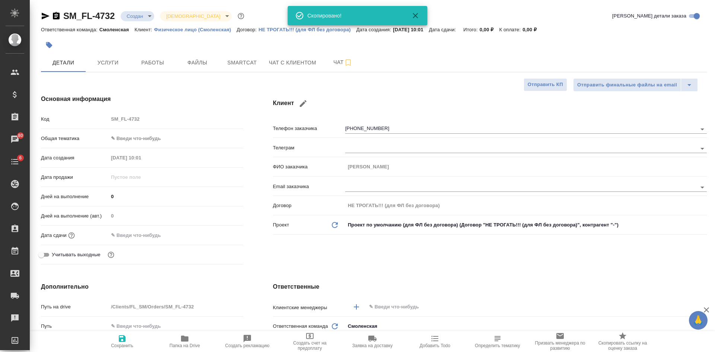
type textarea "x"
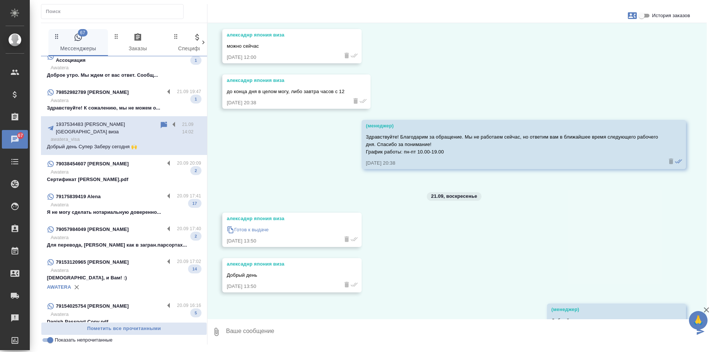
scroll to position [186, 0]
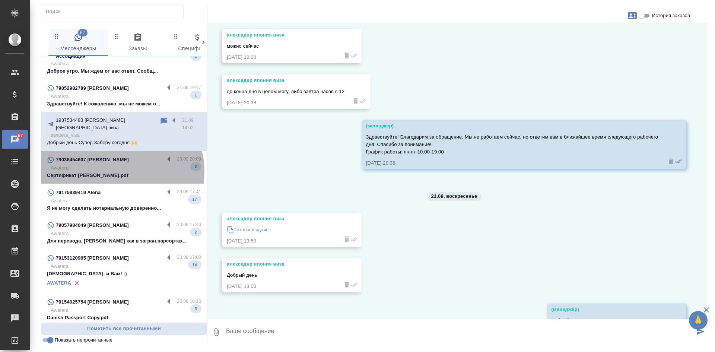
click at [115, 172] on p "Сертификат [PERSON_NAME].pdf" at bounding box center [124, 175] width 154 height 7
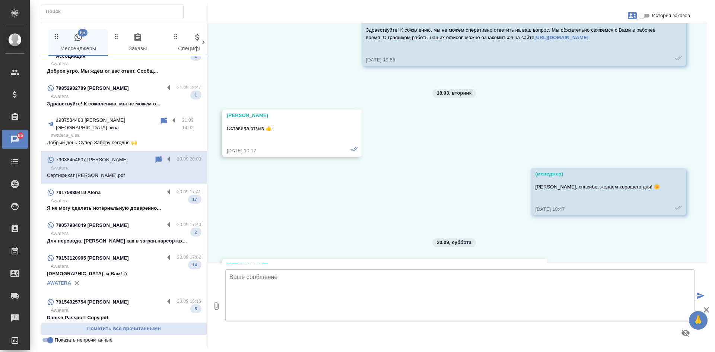
scroll to position [14893, 0]
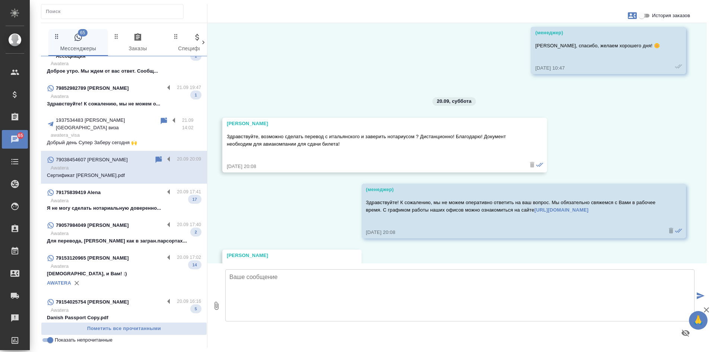
click at [642, 19] on input "История заказов" at bounding box center [642, 15] width 27 height 9
checkbox input "true"
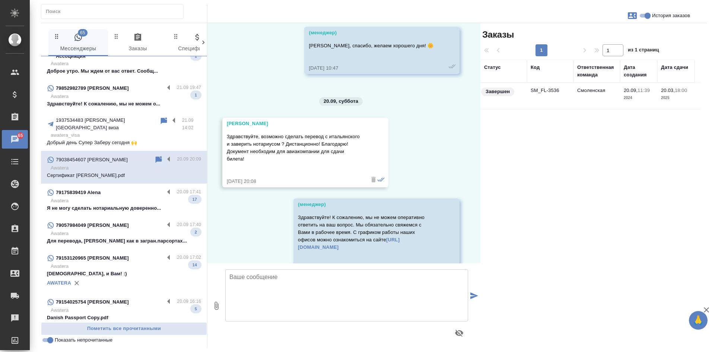
scroll to position [16547, 0]
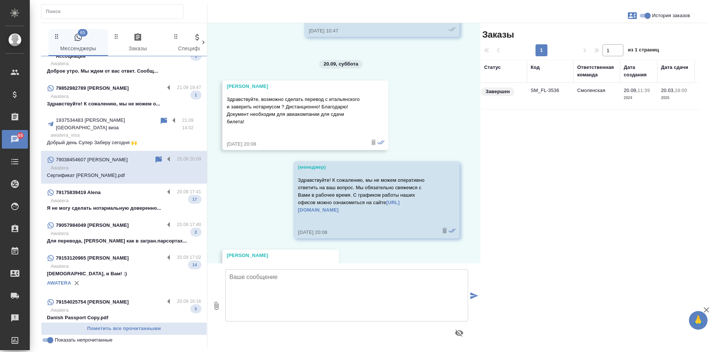
click at [560, 106] on td "SM_FL-3536" at bounding box center [550, 96] width 47 height 26
click at [558, 106] on td "SM_FL-3536" at bounding box center [550, 96] width 47 height 26
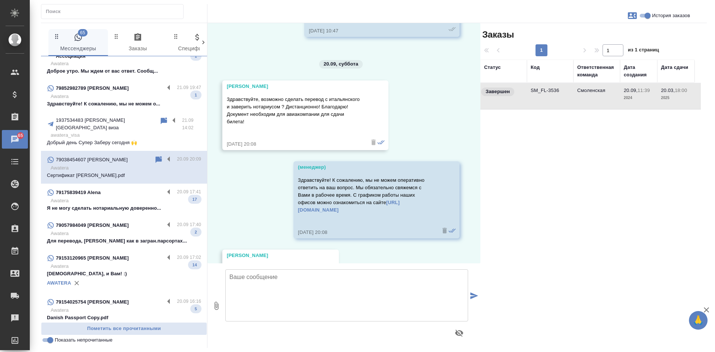
click at [156, 156] on icon at bounding box center [159, 159] width 6 height 7
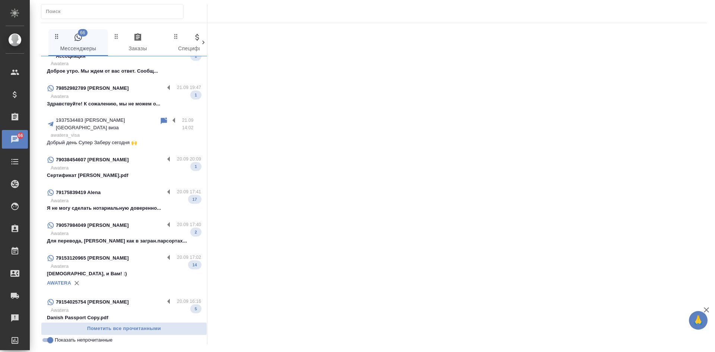
click at [119, 197] on p "Awatera" at bounding box center [126, 200] width 151 height 7
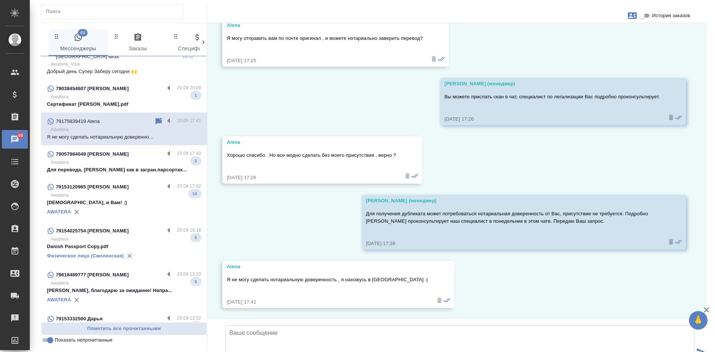
scroll to position [261, 0]
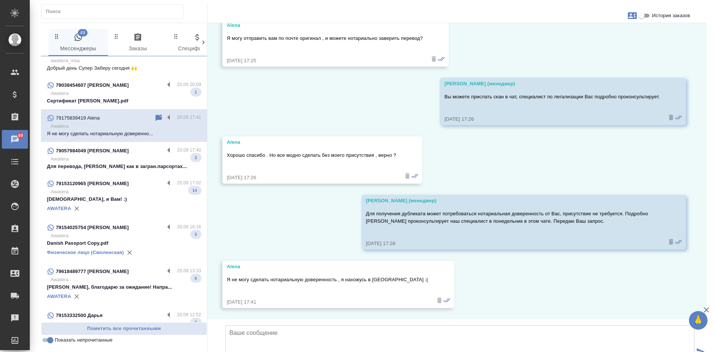
click at [129, 163] on p "Для перевода, ФИО как в загран.парсортах..." at bounding box center [124, 166] width 154 height 7
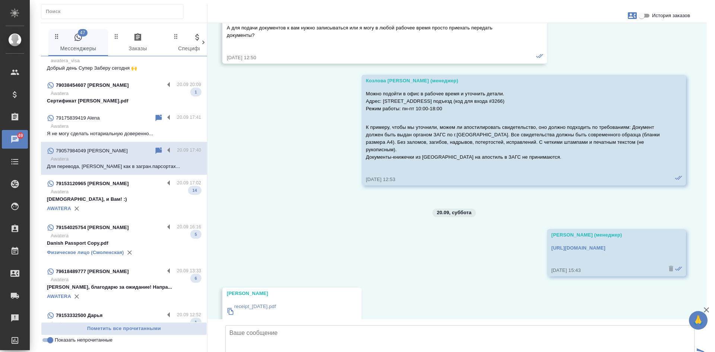
scroll to position [691, 0]
click at [644, 17] on input "История заказов" at bounding box center [642, 15] width 27 height 9
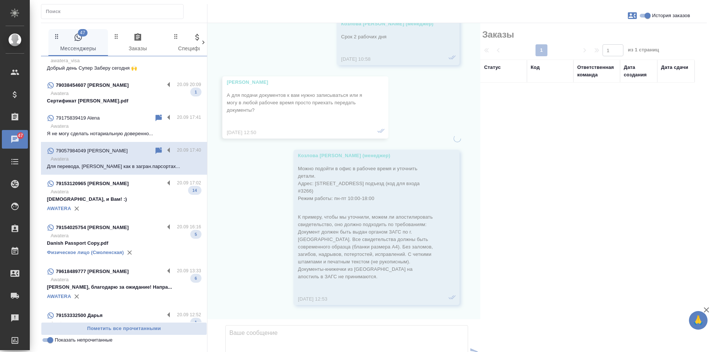
scroll to position [750, 0]
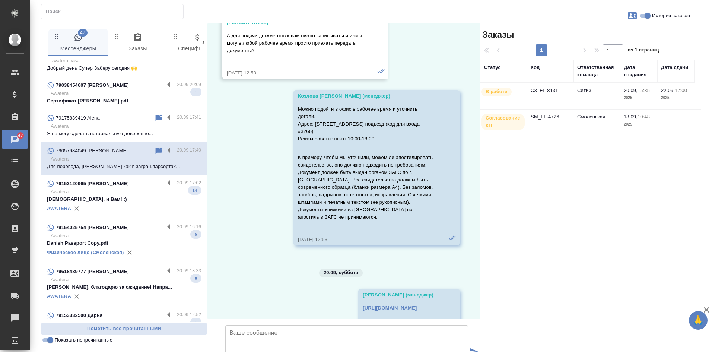
click at [644, 17] on input "История заказов" at bounding box center [648, 15] width 27 height 9
checkbox input "false"
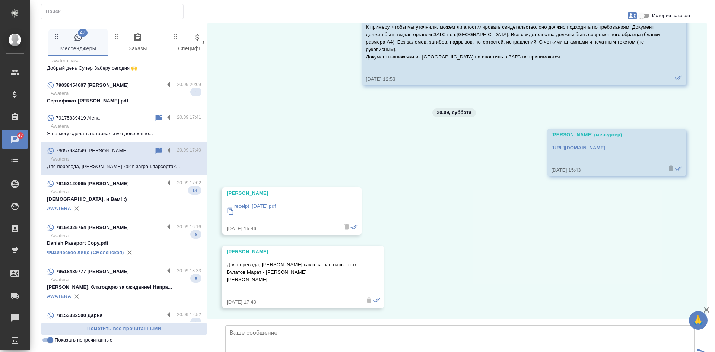
scroll to position [840, 0]
click at [156, 147] on icon at bounding box center [159, 150] width 6 height 7
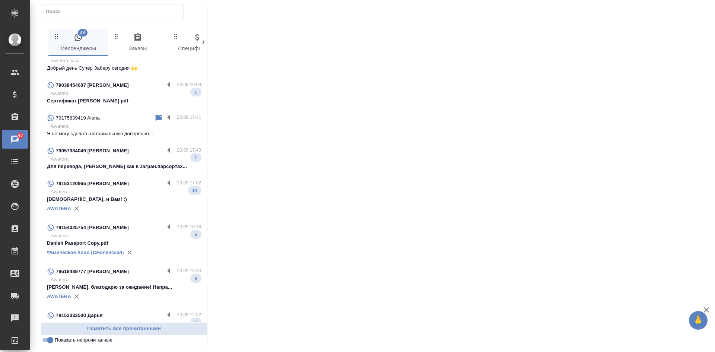
click at [124, 196] on p "Спасибо, и Вам! :)" at bounding box center [124, 199] width 154 height 7
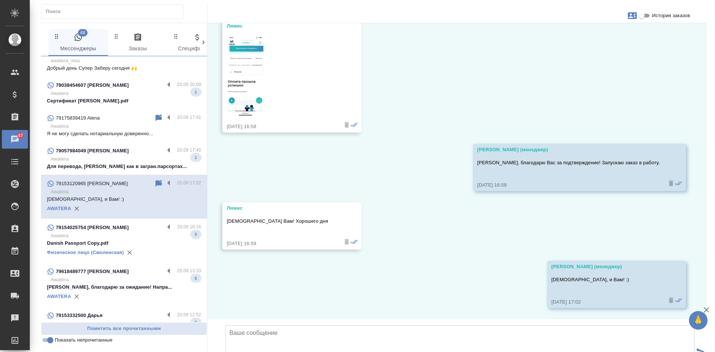
scroll to position [1379, 0]
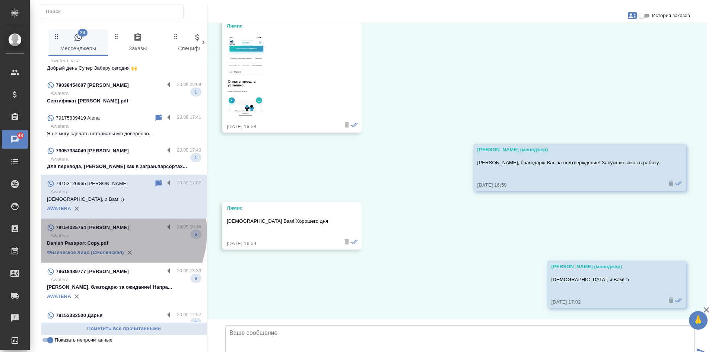
click at [110, 232] on p "Awatera" at bounding box center [126, 235] width 151 height 7
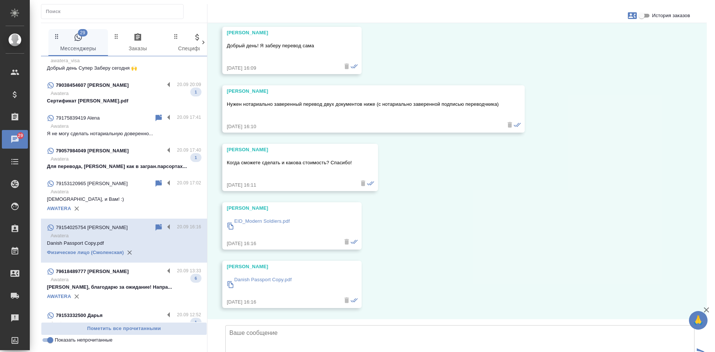
scroll to position [18346, 0]
click at [508, 212] on div "26.03, среда Екатерина Коллеги, добрый день! Для офиса на Смоленской: могли бы …" at bounding box center [458, 171] width 500 height 296
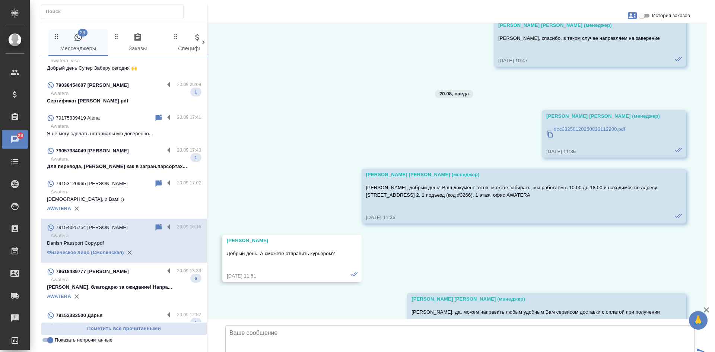
scroll to position [17862, 0]
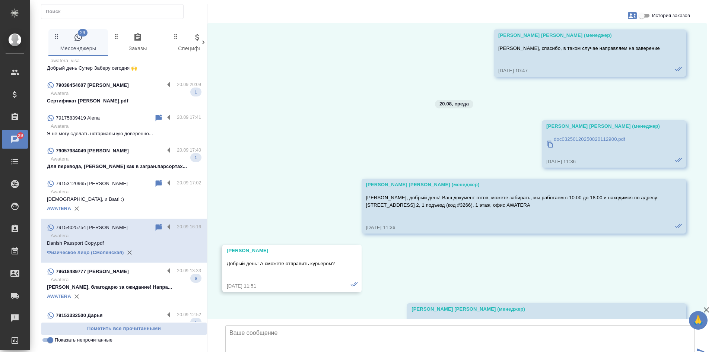
click at [642, 15] on input "История заказов" at bounding box center [642, 15] width 27 height 9
checkbox input "true"
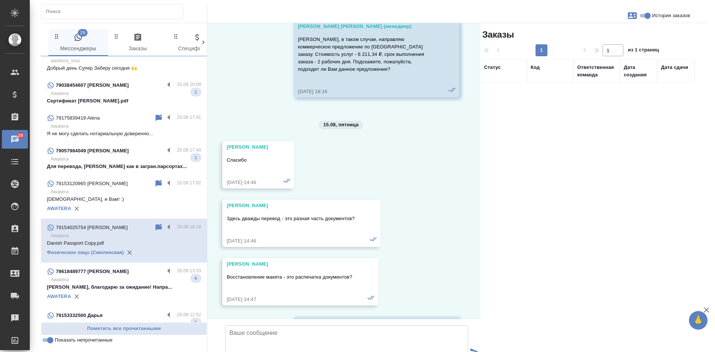
scroll to position [19233, 0]
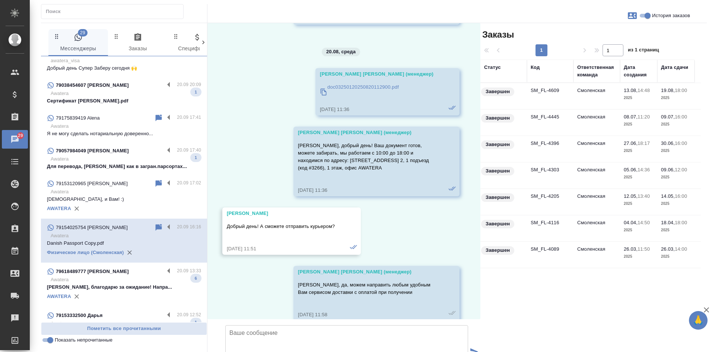
click at [269, 174] on div "26.03, среда Екатерина Коллеги, добрый день! Для офиса на Смоленской: могли бы …" at bounding box center [344, 171] width 273 height 296
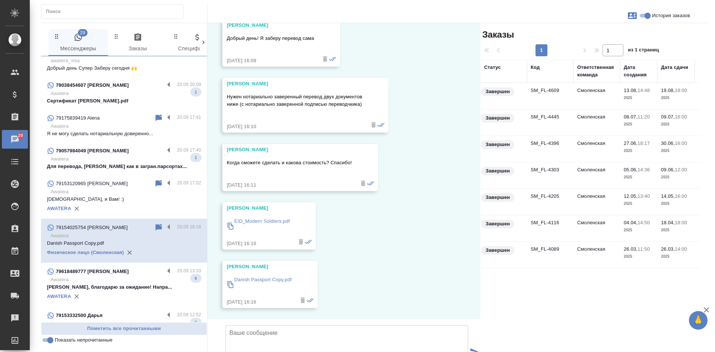
scroll to position [19546, 0]
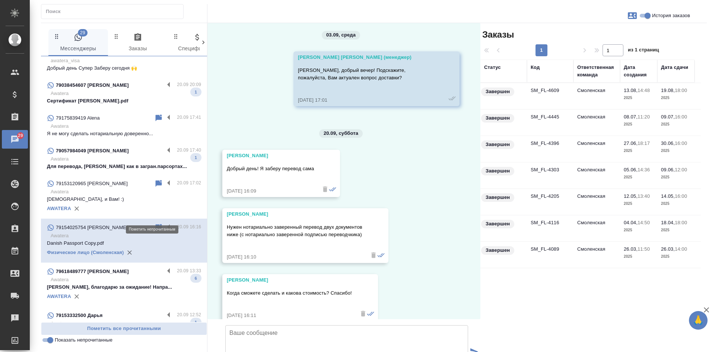
click at [156, 224] on icon at bounding box center [159, 227] width 6 height 7
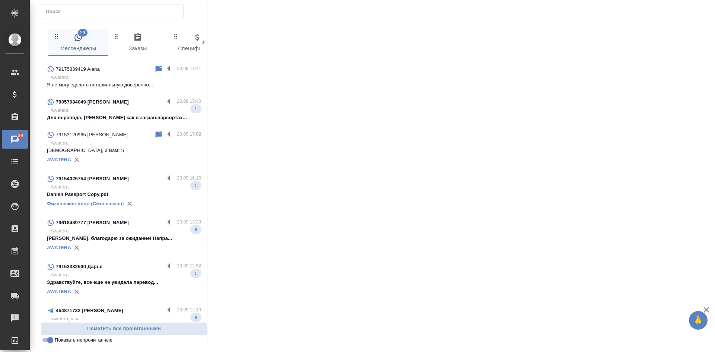
scroll to position [335, 0]
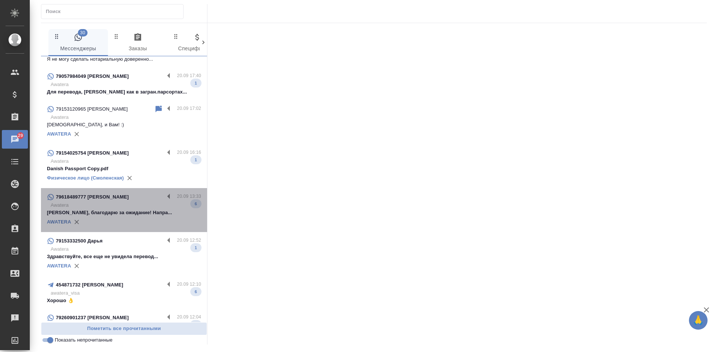
click at [148, 216] on div "AWATERA" at bounding box center [124, 221] width 154 height 11
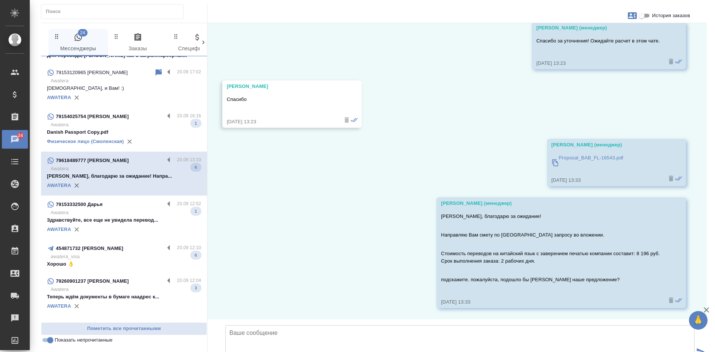
scroll to position [373, 0]
click at [135, 199] on div "79153332500 Дарья" at bounding box center [105, 203] width 117 height 9
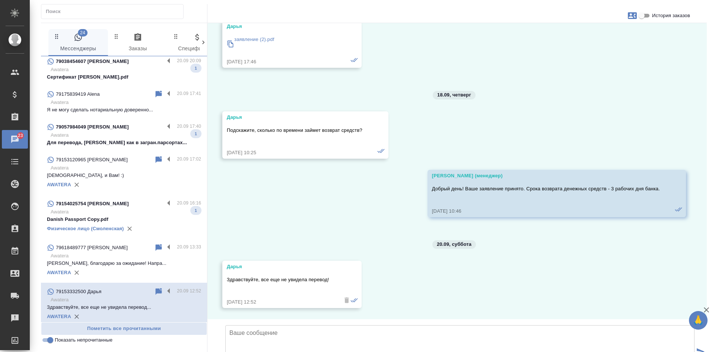
scroll to position [0, 0]
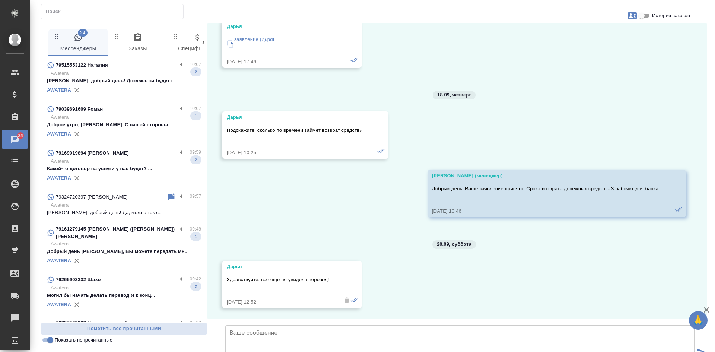
click at [387, 183] on div "13.09, суббота Гудина Александра (менеджер) Дарья, добрый день! Это компания Aw…" at bounding box center [458, 171] width 500 height 296
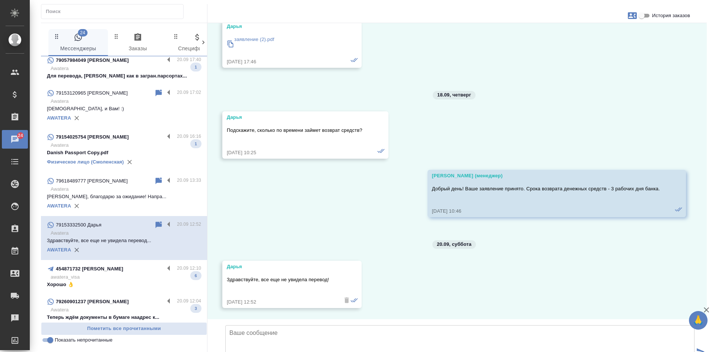
scroll to position [447, 0]
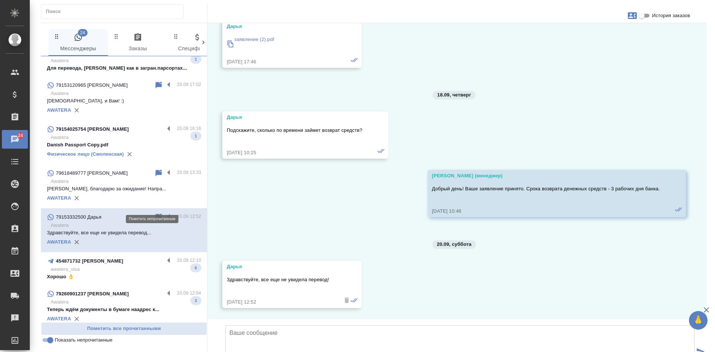
click at [156, 214] on icon at bounding box center [159, 217] width 6 height 7
click at [145, 257] on div "454871732 александра абашеева" at bounding box center [105, 261] width 117 height 9
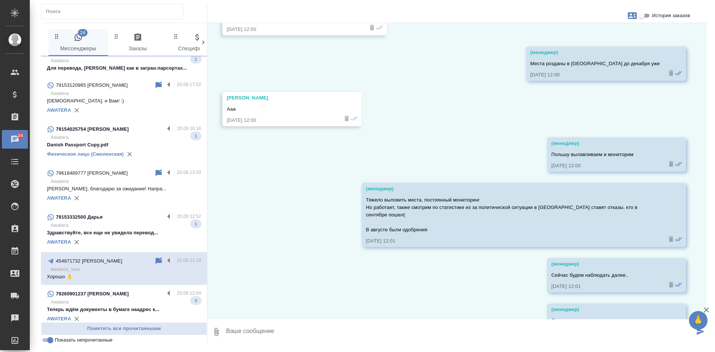
scroll to position [5824, 0]
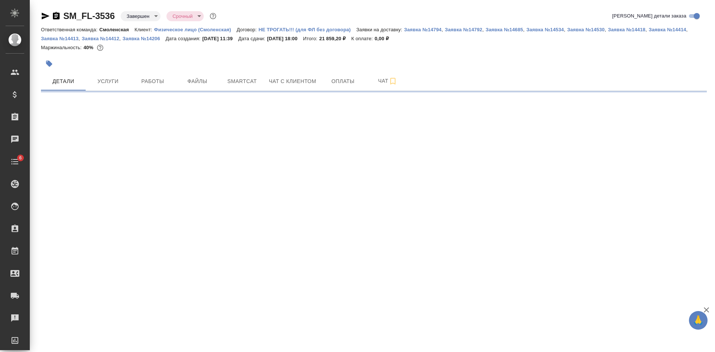
select select "RU"
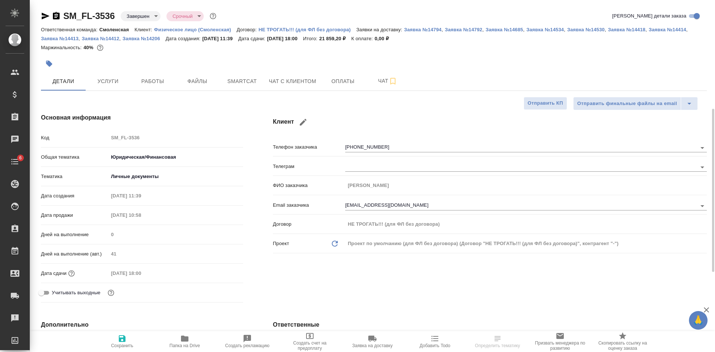
type textarea "x"
click at [57, 17] on icon "button" at bounding box center [56, 15] width 7 height 7
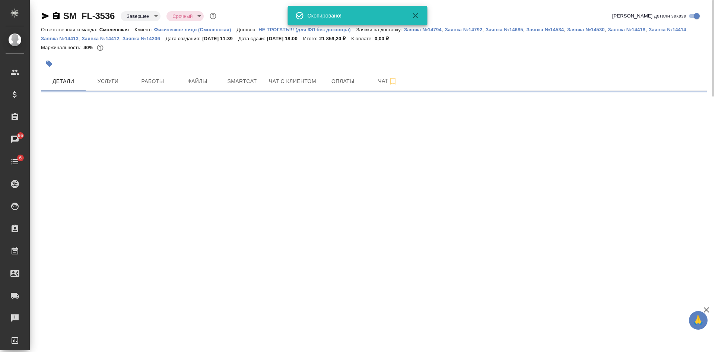
select select "RU"
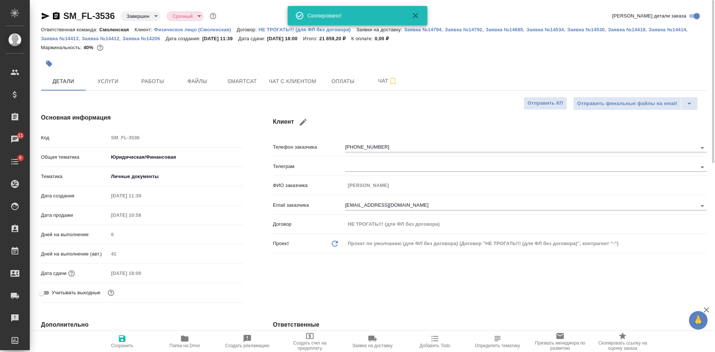
type textarea "x"
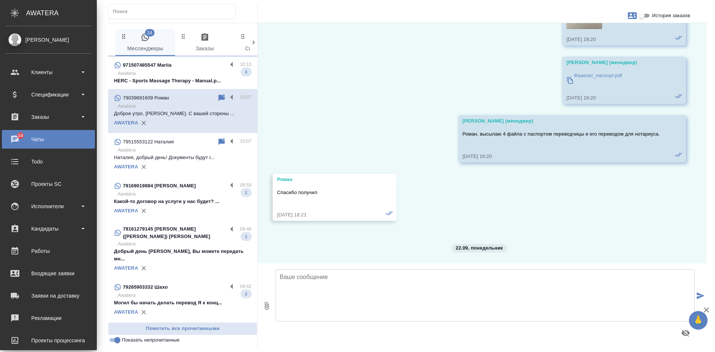
scroll to position [3800, 0]
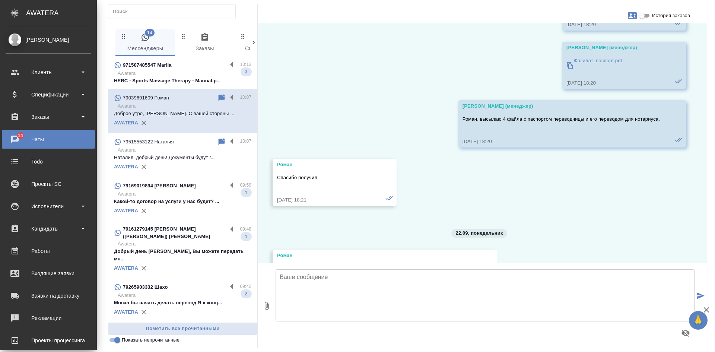
click at [146, 77] on p "HERC - Sports Massage Therapy - Manual.p..." at bounding box center [182, 80] width 137 height 7
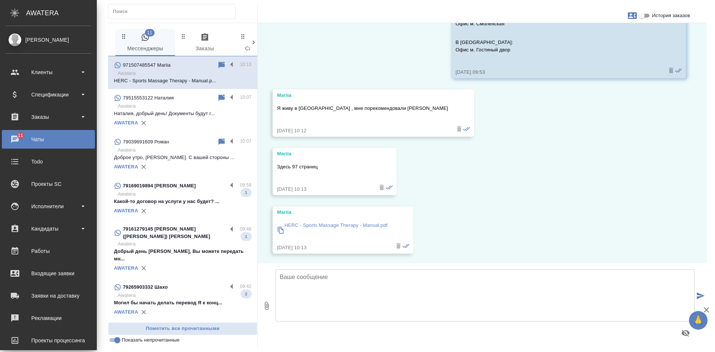
scroll to position [288, 0]
click at [349, 224] on p "HERC - Sports Massage Therapy - Manual.pdf" at bounding box center [336, 223] width 103 height 7
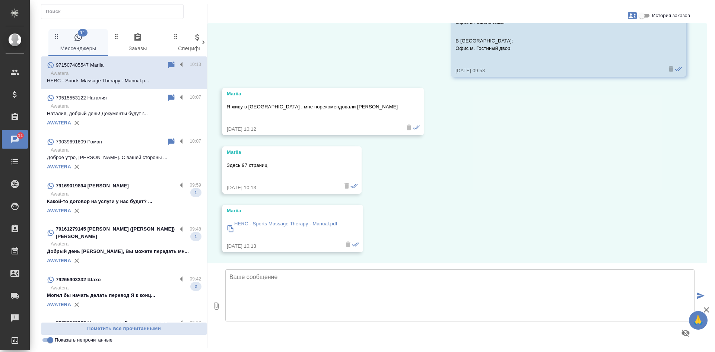
click at [259, 225] on p "HERC - Sports Massage Therapy - Manual.pdf" at bounding box center [285, 223] width 103 height 7
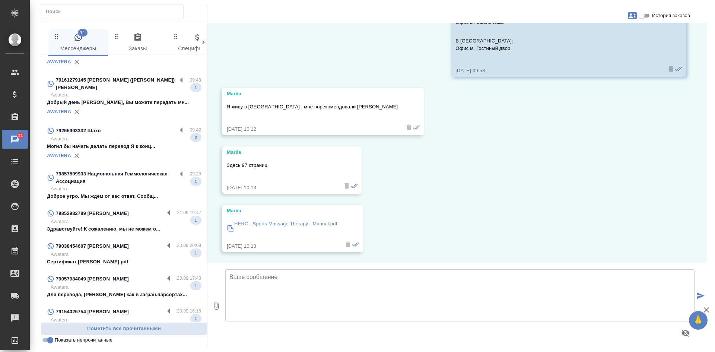
click at [269, 295] on textarea at bounding box center [459, 295] width 469 height 52
click at [291, 276] on textarea "Спасибо, документ" at bounding box center [459, 295] width 469 height 52
click at [368, 275] on textarea "Спасибо, документ для расчёта получили!" at bounding box center [459, 295] width 469 height 52
type textarea "Спасибо, документ для расчёта получили! Уточните, пожалуйста,"
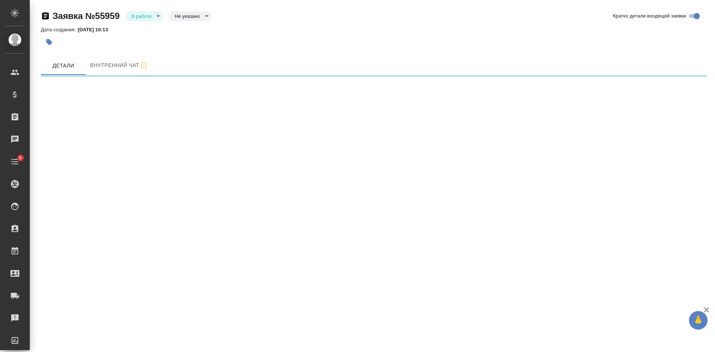
select select "RU"
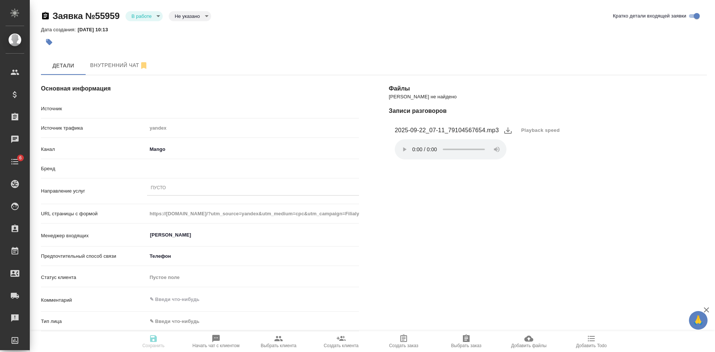
click at [187, 15] on body "🙏 .cls-1 fill:#fff; AWATERA Kasatkina Aleksandra Клиенты Спецификации Заказы Ча…" at bounding box center [357, 176] width 715 height 352
type textarea "x"
click at [186, 30] on button "Целевая" at bounding box center [187, 28] width 24 height 8
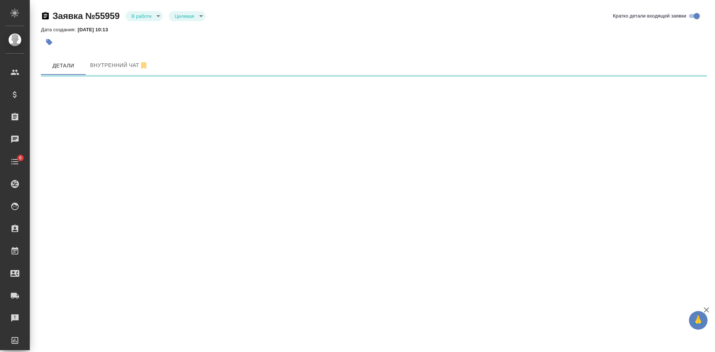
select select "RU"
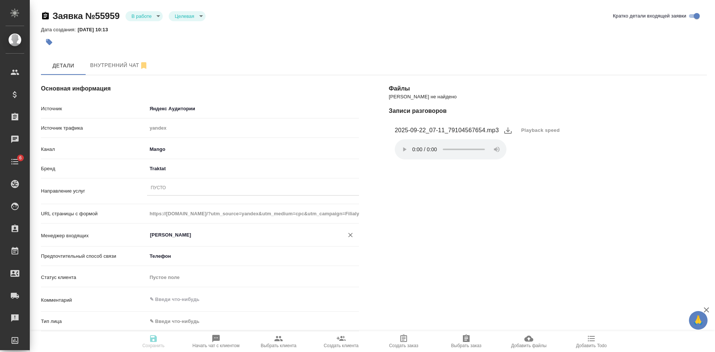
type textarea "x"
click at [170, 188] on div "Пусто" at bounding box center [253, 188] width 212 height 11
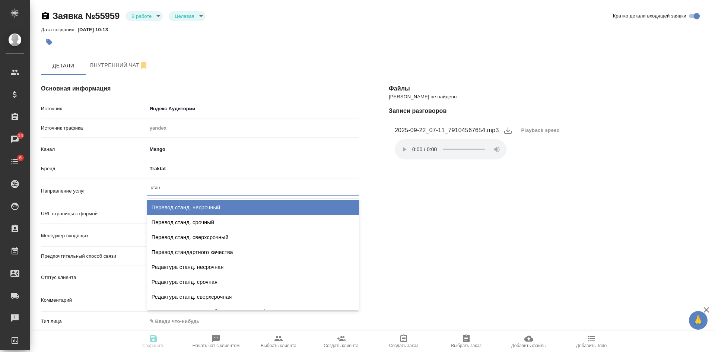
type input "станд"
click at [186, 208] on div "Перевод станд. несрочный" at bounding box center [253, 207] width 212 height 15
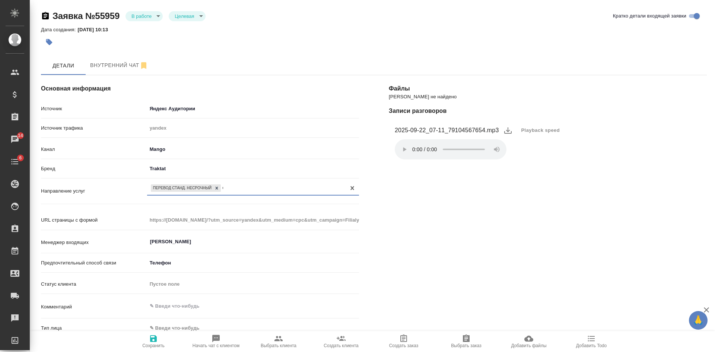
type textarea "x"
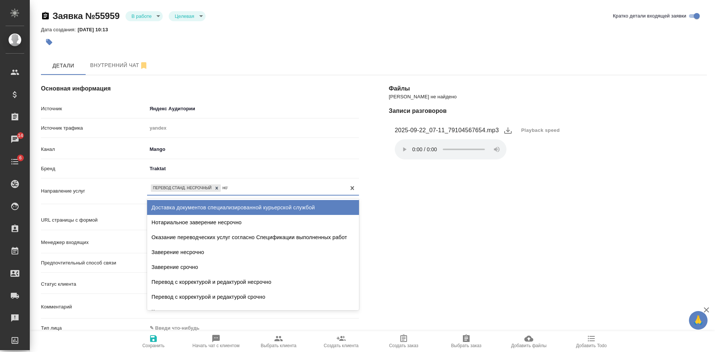
type input "нота"
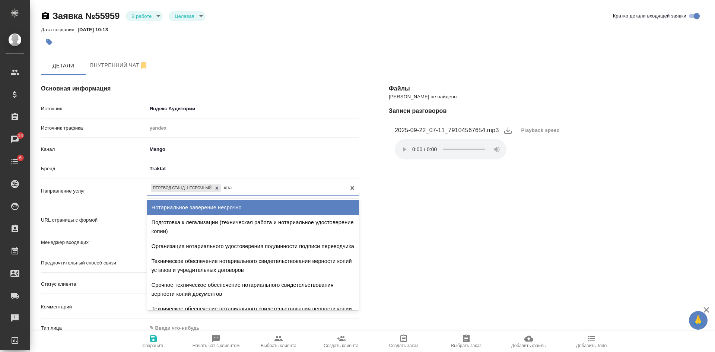
click at [186, 206] on div "Нотариальное заверение несрочно" at bounding box center [253, 207] width 212 height 15
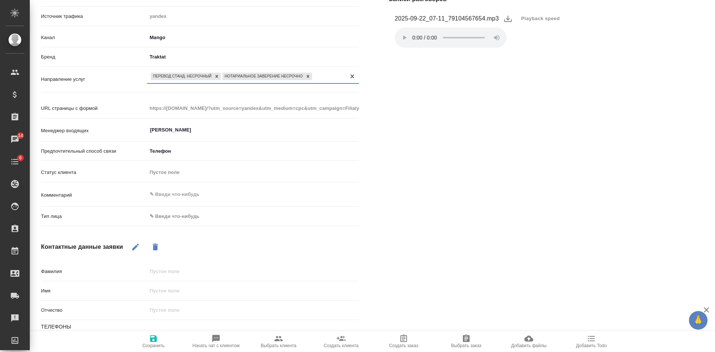
scroll to position [149, 0]
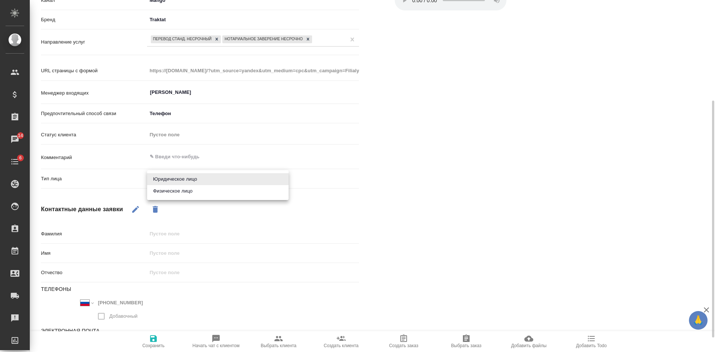
click at [181, 176] on body "🙏 .cls-1 fill:#fff; AWATERA Kasatkina Aleksandra Клиенты Спецификации Заказы 14…" at bounding box center [357, 176] width 715 height 352
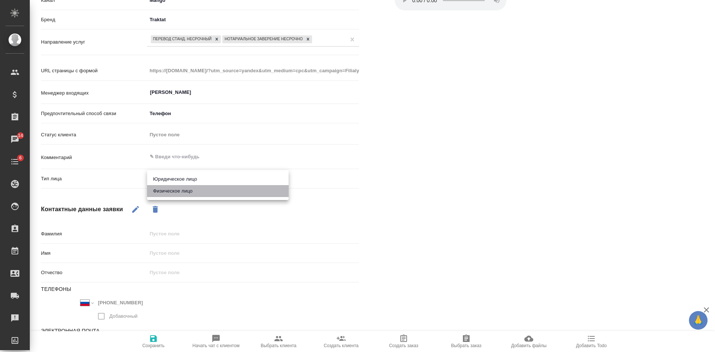
click at [167, 194] on li "Физическое лицо" at bounding box center [218, 191] width 142 height 12
type textarea "x"
type input "private"
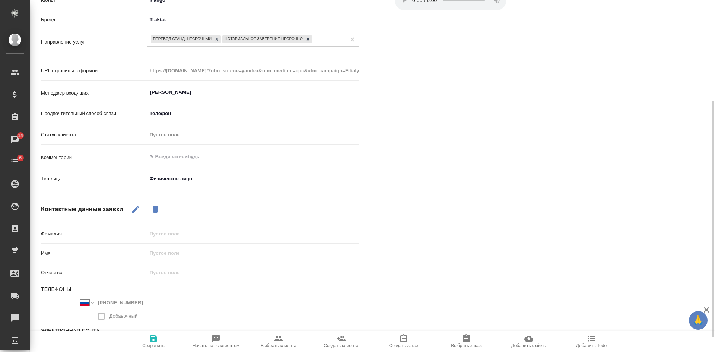
click at [140, 209] on icon "button" at bounding box center [135, 209] width 9 height 9
click at [170, 247] on div "Имя" at bounding box center [200, 253] width 318 height 13
click at [170, 252] on input "text" at bounding box center [253, 253] width 211 height 11
type input "Н"
type textarea "x"
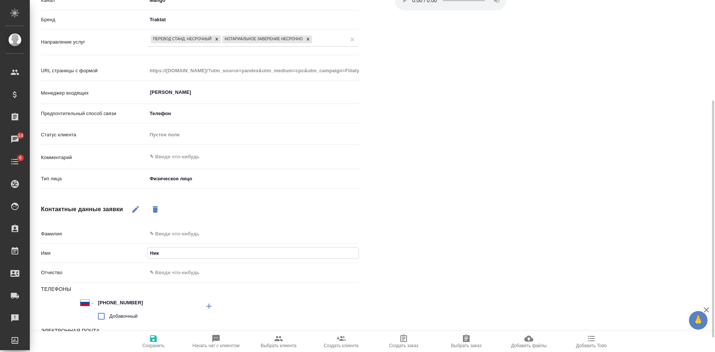
type input "Ники"
type textarea "x"
type input "Никит"
type textarea "x"
type input "Никита"
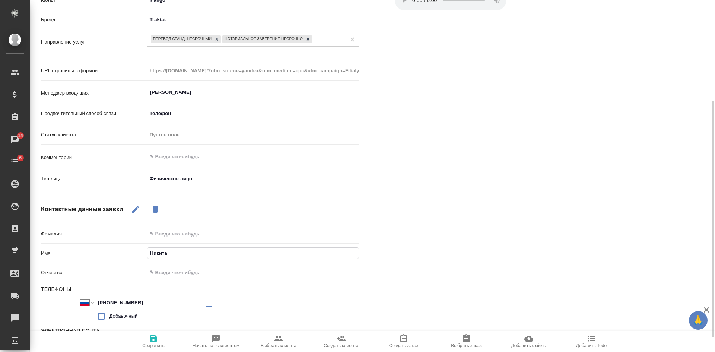
click at [160, 344] on span "Сохранить" at bounding box center [153, 345] width 22 height 5
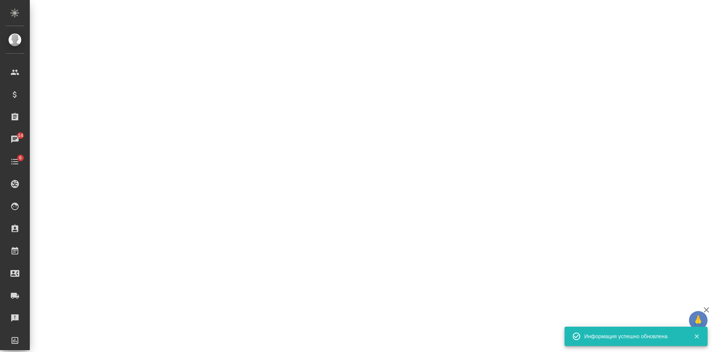
select select "RU"
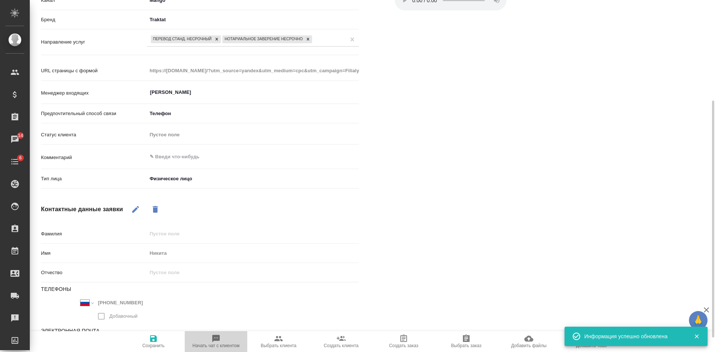
click at [233, 340] on span "Начать чат с клиентом" at bounding box center [216, 341] width 54 height 14
type textarea "x"
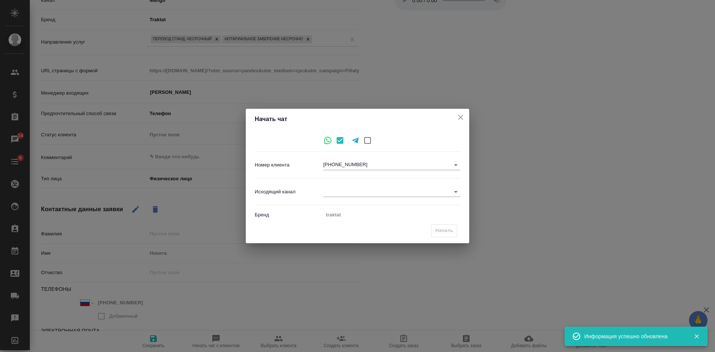
click at [329, 190] on body "🙏 .cls-1 fill:#fff; AWATERA Kasatkina Aleksandra Клиенты Спецификации Заказы 14…" at bounding box center [357, 176] width 715 height 352
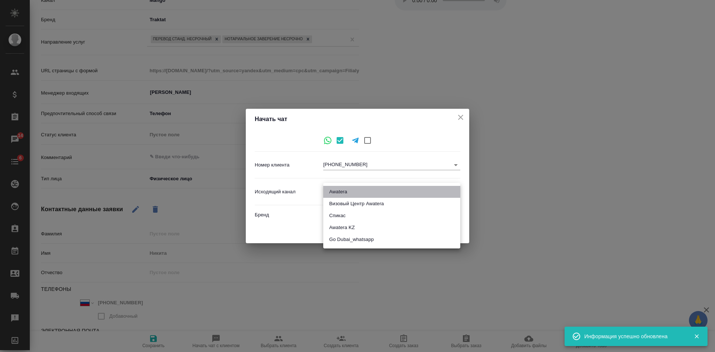
drag, startPoint x: 335, startPoint y: 191, endPoint x: 372, endPoint y: 200, distance: 37.9
click at [335, 193] on li "Awatera" at bounding box center [391, 192] width 137 height 12
type input "2"
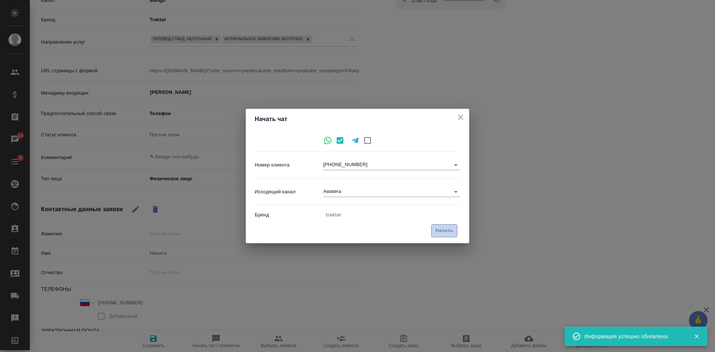
click at [439, 232] on span "Начать" at bounding box center [445, 231] width 18 height 9
type textarea "x"
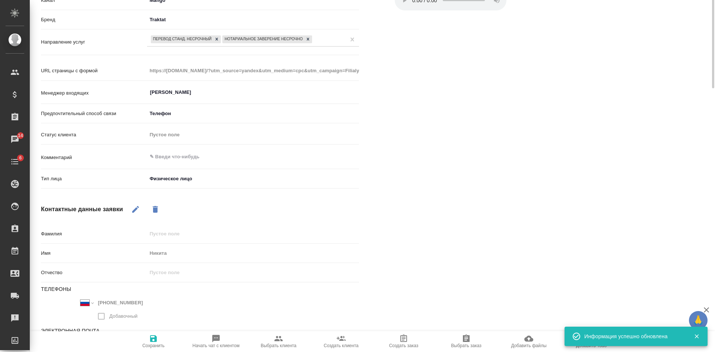
scroll to position [0, 0]
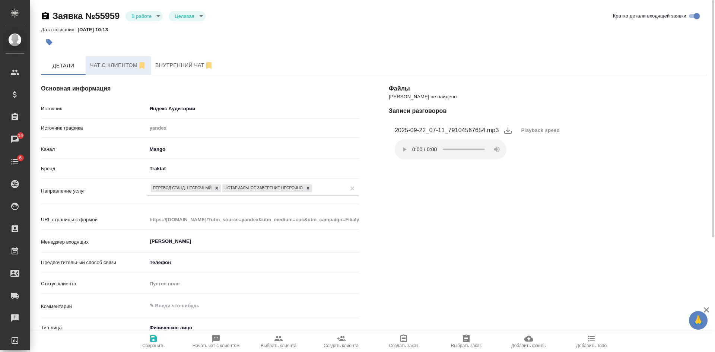
click at [107, 65] on span "Чат с клиентом" at bounding box center [118, 65] width 56 height 9
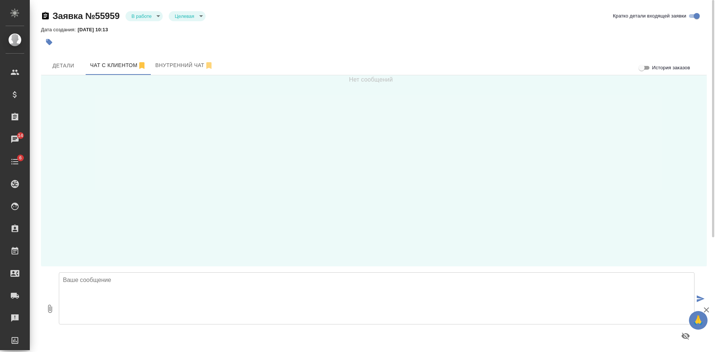
click at [149, 295] on textarea at bounding box center [377, 298] width 636 height 52
paste textarea "Офис Москва Сити на Набережной, Пресненская наб., д.10, Блок С, -1 этаж, зона р…"
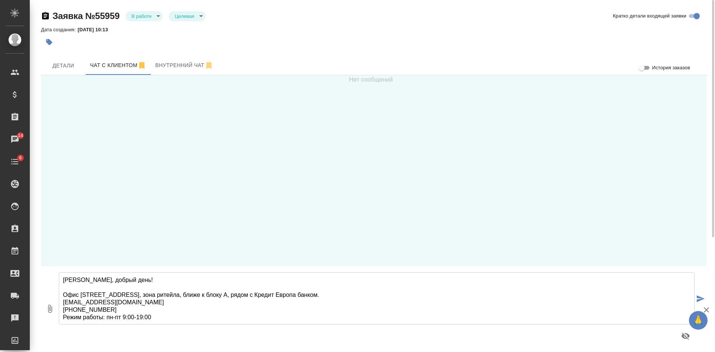
click at [276, 309] on textarea "Никита, добрый день! Офис Москва Сити на Набережной, Пресненская наб., д.10, Бл…" at bounding box center [377, 298] width 636 height 52
type textarea "Никита, добрый день! Офис Москва Сити на Набережной, Пресненская наб., д.10, Бл…"
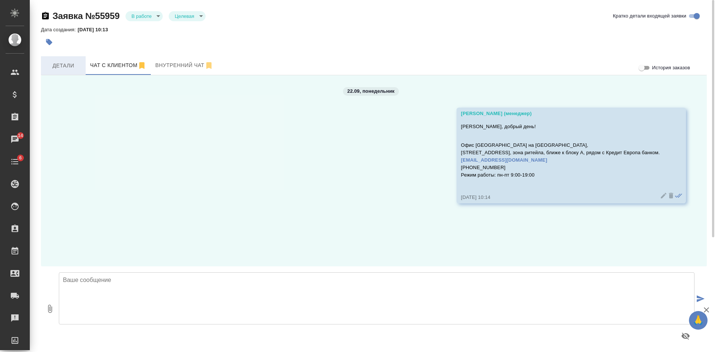
click at [57, 69] on span "Детали" at bounding box center [63, 65] width 36 height 9
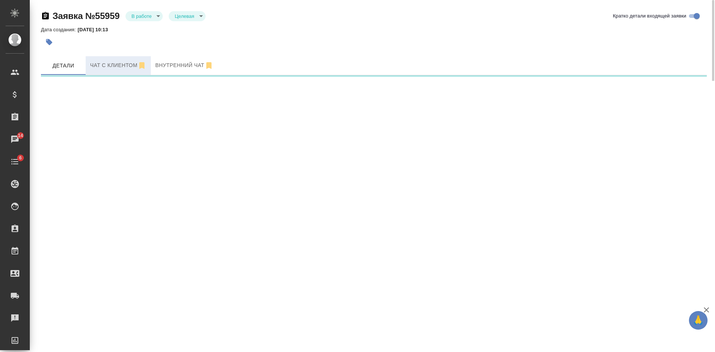
select select "RU"
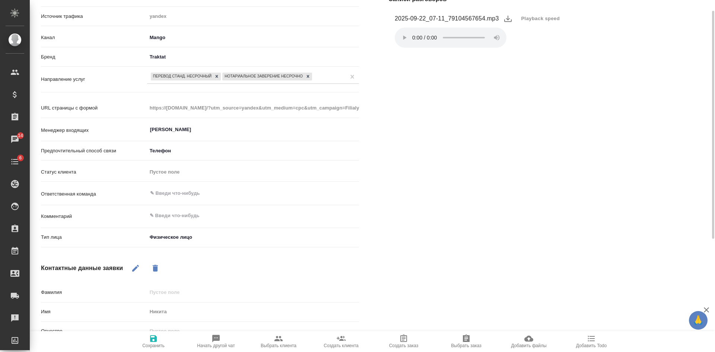
scroll to position [149, 0]
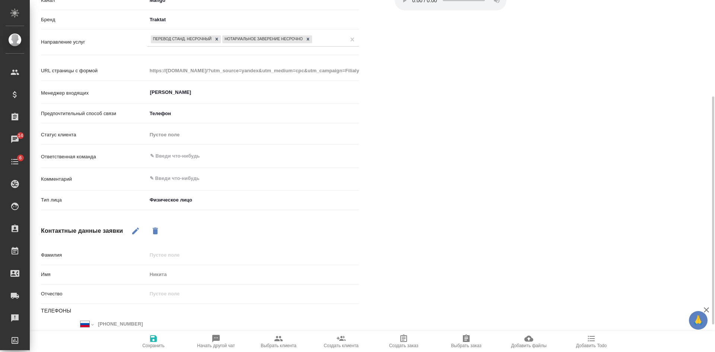
type textarea "x"
click at [169, 176] on textarea at bounding box center [253, 178] width 212 height 13
type textarea "р"
type textarea "x"
type textarea "ру"
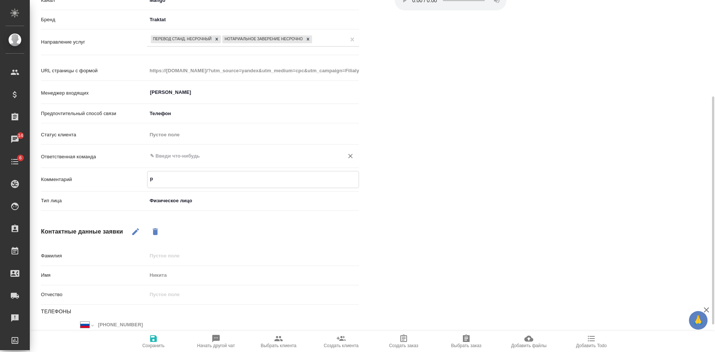
type textarea "x"
type textarea "рус"
type textarea "x"
type textarea "рус"
type textarea "x"
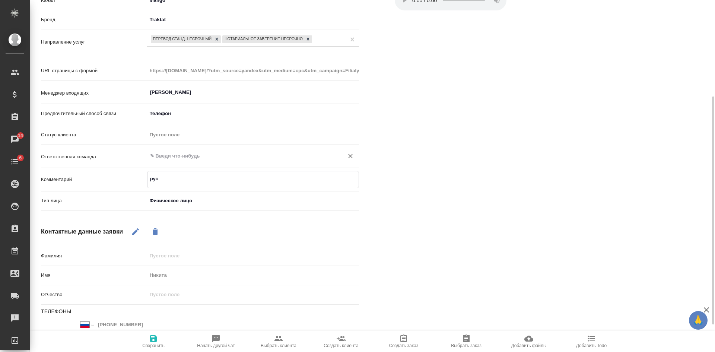
type textarea "рус г"
type textarea "x"
type textarea "рус гр"
type textarea "x"
type textarea "рус гру"
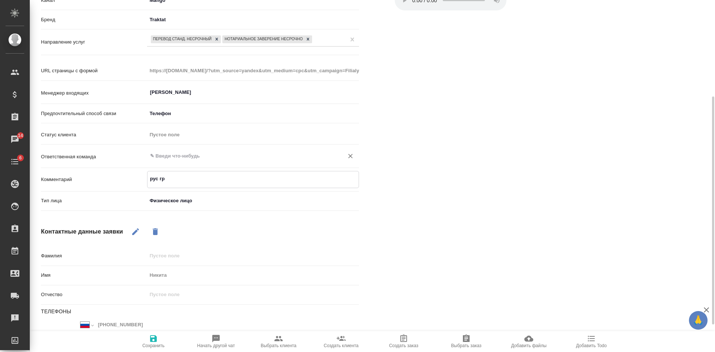
type textarea "x"
type textarea "рус груз"
type textarea "x"
type textarea "рус груз"
type textarea "x"
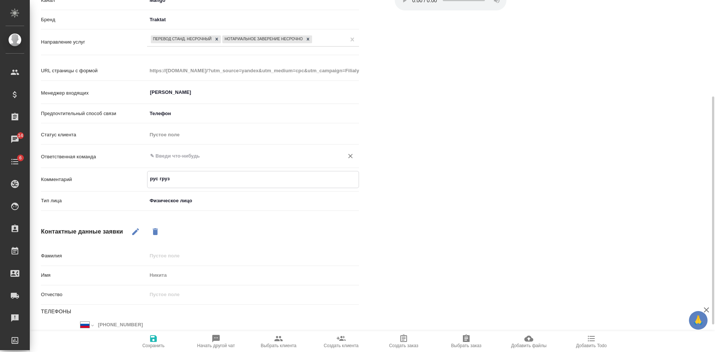
type textarea "рус груз и"
type textarea "x"
type textarea "рус груз ил"
type textarea "x"
type textarea "рус груз или"
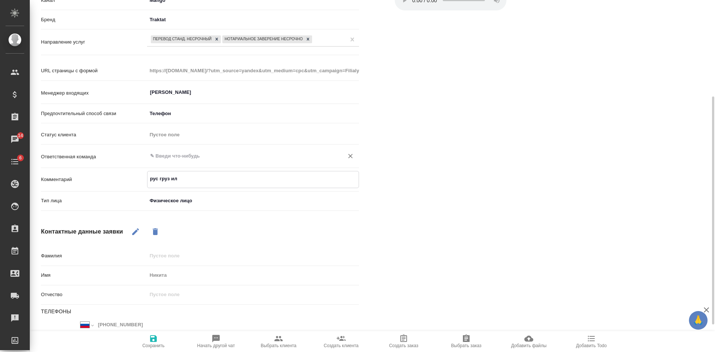
type textarea "x"
type textarea "рус груз или"
type textarea "x"
type textarea "рус груз или а"
type textarea "x"
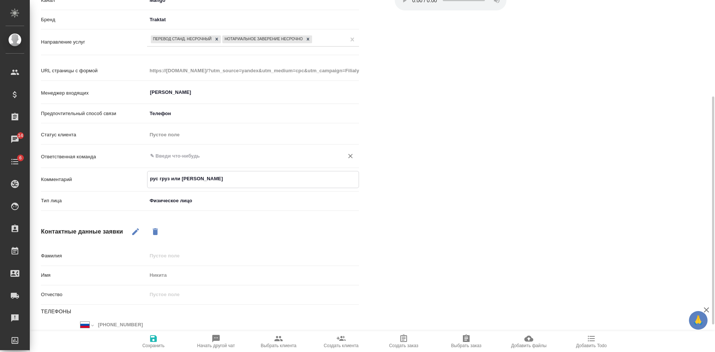
type textarea "рус груз или ан"
type textarea "x"
type textarea "рус груз или анг"
type textarea "x"
type textarea "рус груз или англ"
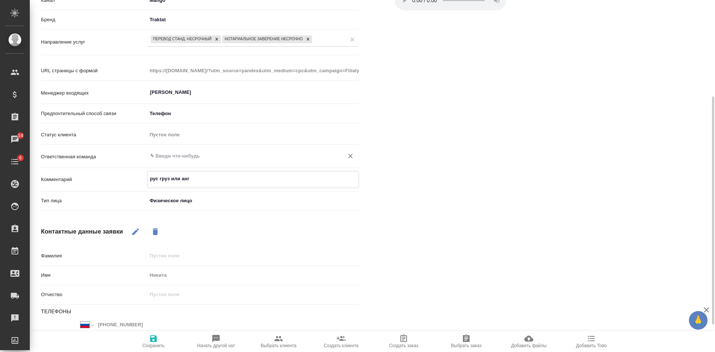
type textarea "x"
type textarea "рус груз или англ"
type textarea "x"
type textarea "рус груз или англ +"
type textarea "x"
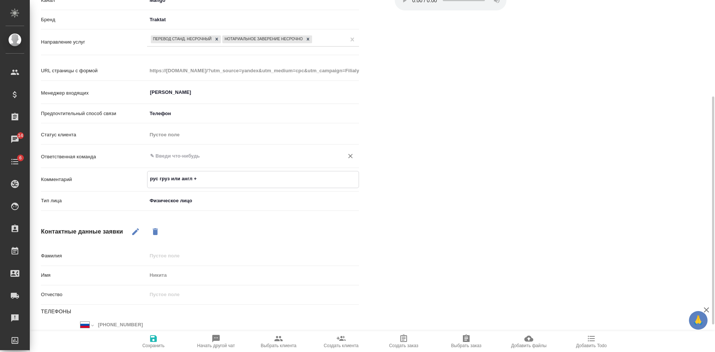
type textarea "рус груз или англ +"
type textarea "x"
type textarea "рус груз или англ + Н"
type textarea "x"
type textarea "рус груз или англ + НЗ"
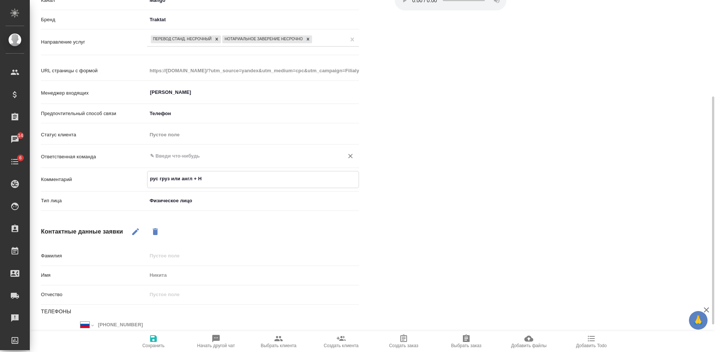
type textarea "x"
type textarea "рус груз или англ + НЗ"
type textarea "x"
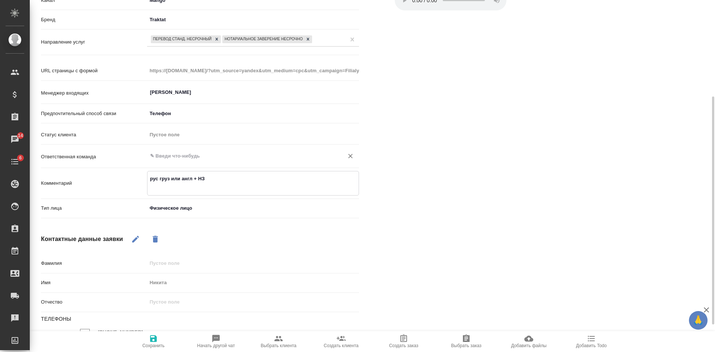
type textarea "рус груз или англ + НЗ с"
type textarea "x"
type textarea "рус груз или англ + НЗ си"
type textarea "x"
type textarea "рус груз или англ + НЗ сит"
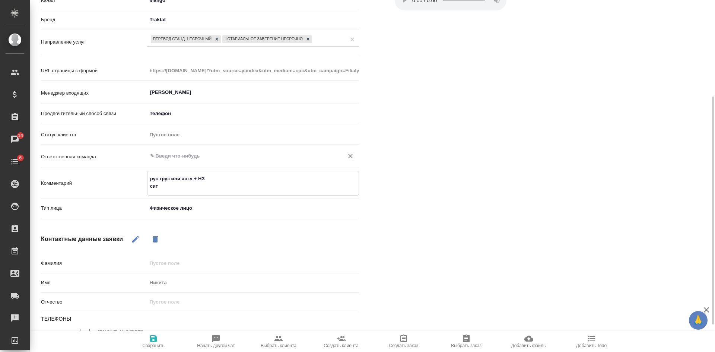
type textarea "x"
type textarea "рус груз или англ + НЗ сити"
type textarea "x"
type textarea "рус груз или англ + НЗ сити1"
type textarea "x"
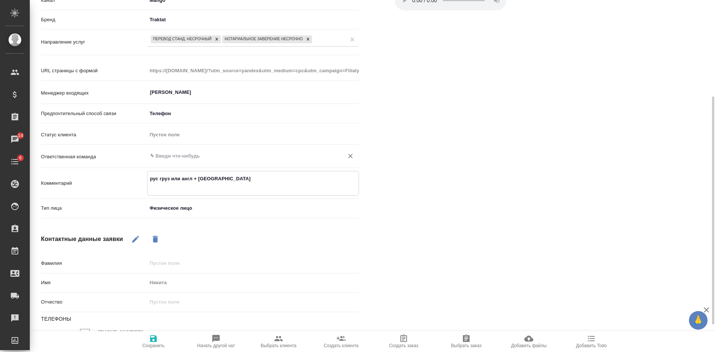
type textarea "рус груз или англ + НЗ сити1"
type textarea "x"
type textarea "рус груз или англ + НЗ сити1 ?"
type textarea "x"
type textarea "рус груз или англ + НЗ сити1 ?"
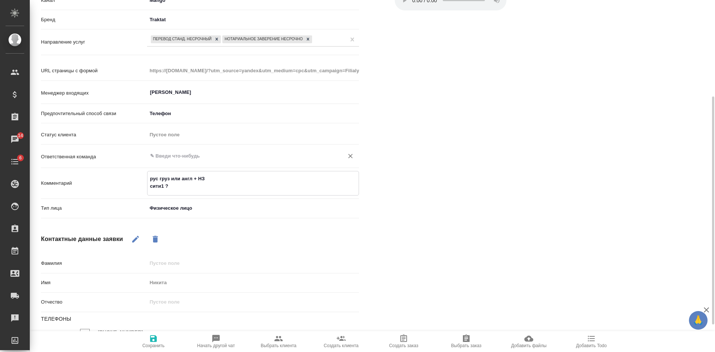
type textarea "x"
type textarea "рус груз или англ + НЗ сити1 ? ж"
type textarea "x"
type textarea "рус груз или англ + НЗ сити1 ? жд"
type textarea "x"
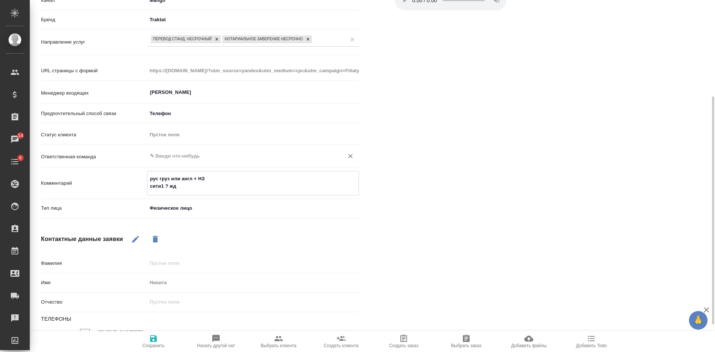
type textarea "рус груз или англ + НЗ сити1 ? жде"
type textarea "x"
type textarea "рус груз или англ + НЗ сити1 ? ждем"
type textarea "x"
type textarea "рус груз или англ + НЗ сити1 ? ждем"
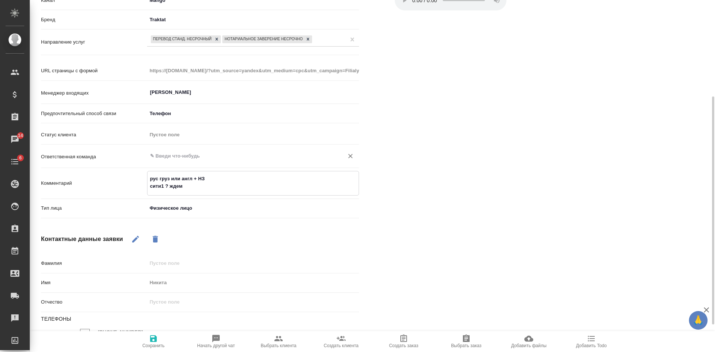
type textarea "x"
type textarea "рус груз или англ + НЗ сити1 ? ждем в"
type textarea "x"
type textarea "рус груз или англ + НЗ сити1 ? ждем в"
type textarea "x"
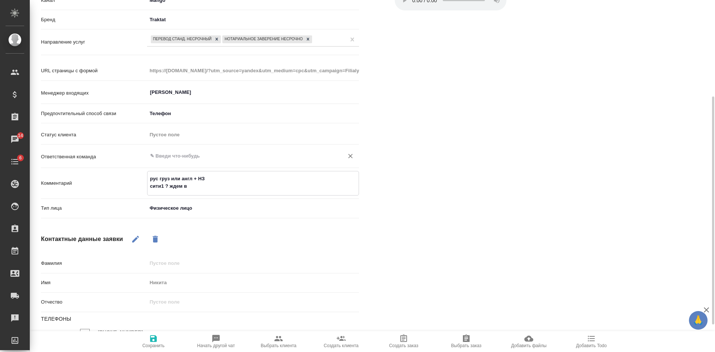
type textarea "рус груз или англ + НЗ сити1 ? ждем в о"
type textarea "x"
type textarea "рус груз или англ + НЗ сити1 ? ждем в офи"
type textarea "x"
type textarea "рус груз или англ + НЗ сити1 ? ждем в офиес"
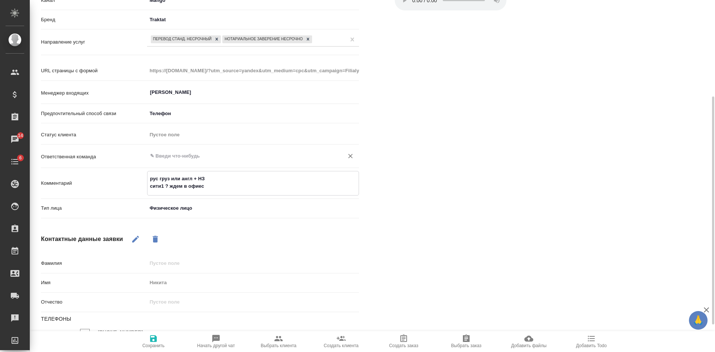
type textarea "x"
type textarea "рус груз или англ + НЗ сити1 ? ждем в офиес,"
type textarea "x"
type textarea "рус груз или англ + НЗ сити1 ? ждем в офиес,"
type textarea "x"
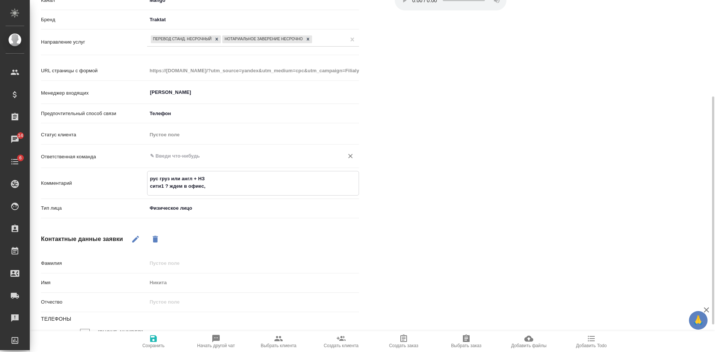
type textarea "рус груз или англ + НЗ сити1 ? ждем в офиес, о"
type textarea "x"
type textarea "рус груз или англ + НЗ сити1 ? ждем в офиес, он"
type textarea "x"
type textarea "рус груз или англ + НЗ сити1 ? ждем в офиес, онл"
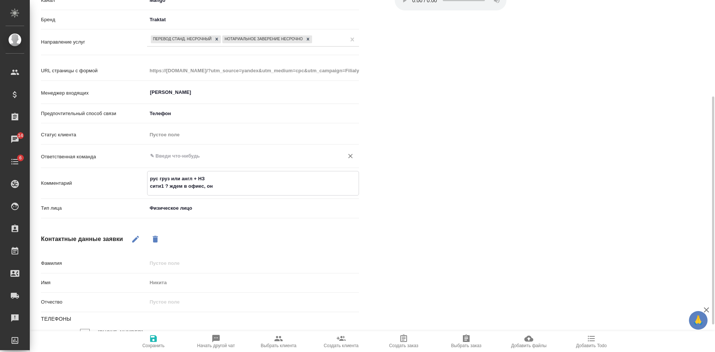
type textarea "x"
type textarea "рус груз или англ + НЗ сити1 ? ждем в офиес, онла"
type textarea "x"
type textarea "рус груз или англ + НЗ сити1 ? ждем в офиес, онлайн"
type textarea "x"
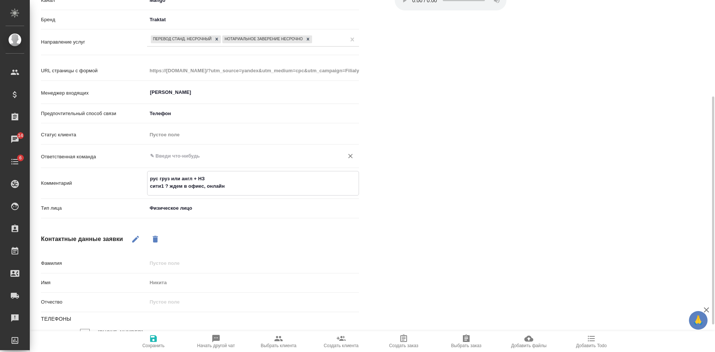
type textarea "рус груз или англ + НЗ сити1 ? ждем в офиес, онлайн"
type textarea "x"
type textarea "рус груз или англ + НЗ сити1 ? ждем в офиес, онлайн н"
type textarea "x"
type textarea "рус груз или англ + НЗ сити1 ? ждем в офиес, онлайн не"
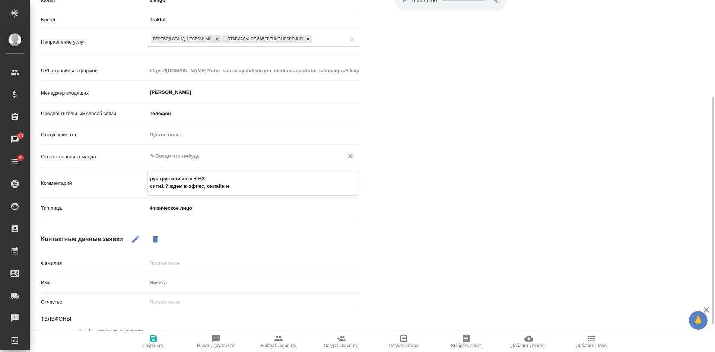
type textarea "x"
type textarea "рус груз или англ + НЗ сити1 ? ждем в офиес, онлайн не"
type textarea "x"
type textarea "рус груз или англ + НЗ сити1 ? ждем в офиес, онлайн не к"
type textarea "x"
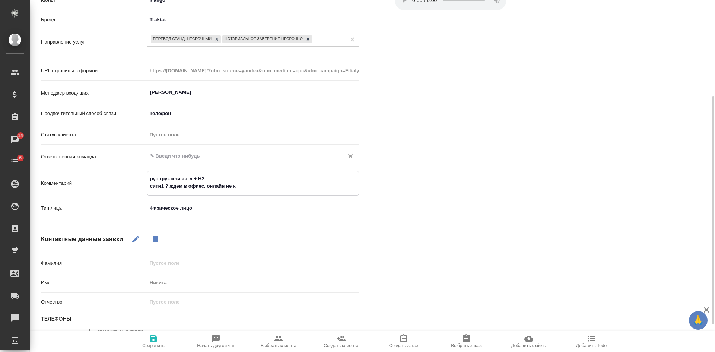
type textarea "рус груз или англ + НЗ сити1 ? ждем в офиес, онлайн не ки"
type textarea "x"
type textarea "рус груз или англ + НЗ сити1 ? ждем в офиес, онлайн не кида"
type textarea "x"
type textarea "рус груз или англ + НЗ сити1 ? ждем в офиес, онлайн не кидае"
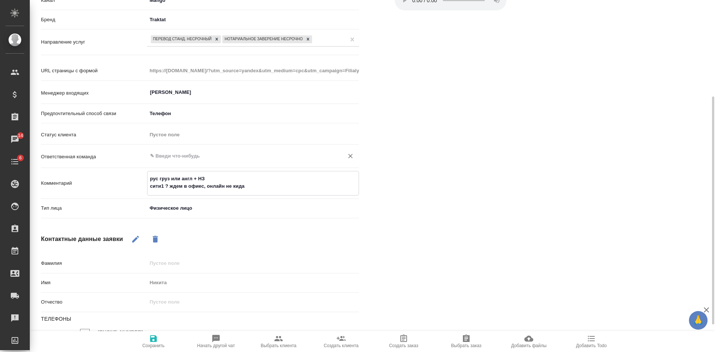
type textarea "x"
type textarea "рус груз или англ + НЗ сити1 ? ждем в офиес, онлайн не кидает"
type textarea "x"
click at [203, 186] on textarea "рус груз или англ + НЗ сити1 ? ждем в офиес, онлайн не кидает" at bounding box center [253, 183] width 211 height 20
type textarea "рус груз или англ + НЗ сити1 ? ждем в офие, онлайн не кидает"
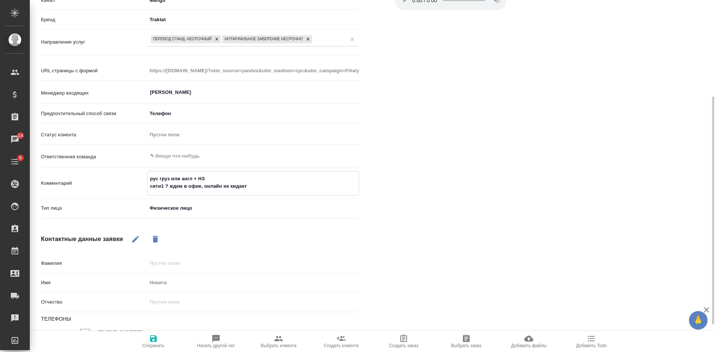
type textarea "x"
type textarea "рус груз или англ + НЗ сити1 ? ждем в офи, онлайн не кидает"
type textarea "x"
type textarea "рус груз или англ + НЗ сити1 ? ждем в офис, онлайн не кидает"
type textarea "x"
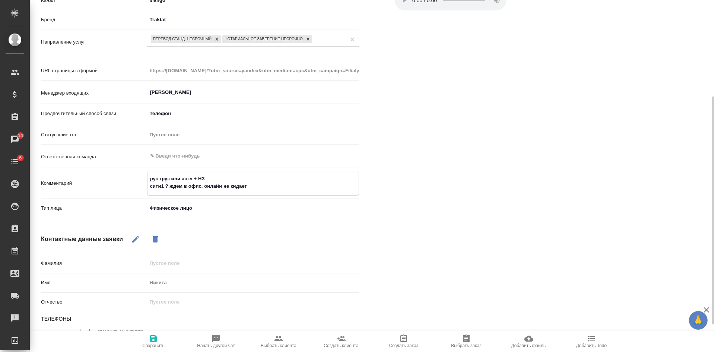
type textarea "рус груз или англ + НЗ сити1 ? ждем в офисе, онлайн не кидает"
type textarea "x"
type textarea "рус груз или англ + НЗ сити1 ? ждем в офисе, онлайн не кидает"
type textarea "x"
click at [159, 343] on span "Сохранить" at bounding box center [153, 345] width 22 height 5
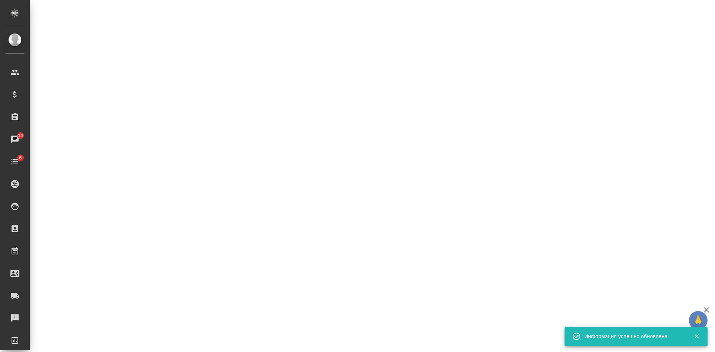
select select "RU"
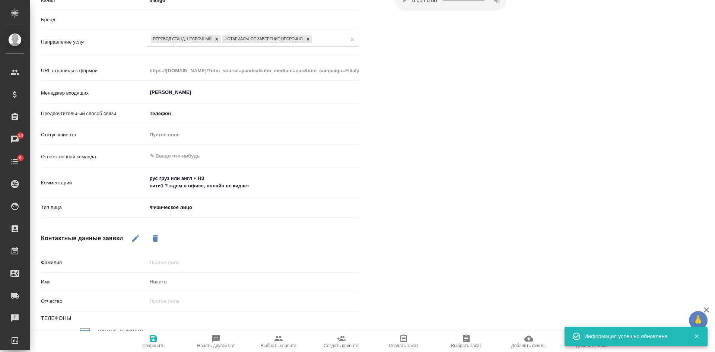
type textarea "x"
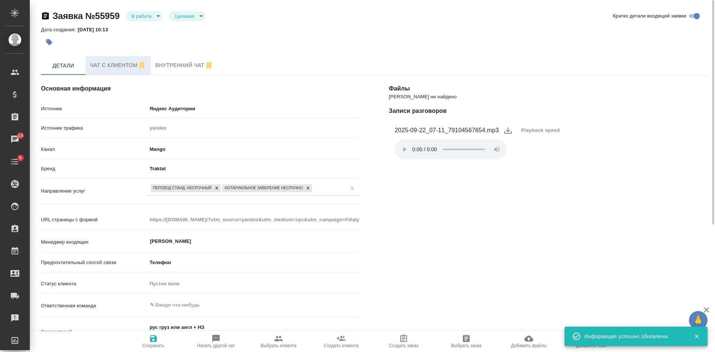
click at [97, 72] on button "Чат с клиентом" at bounding box center [118, 65] width 65 height 19
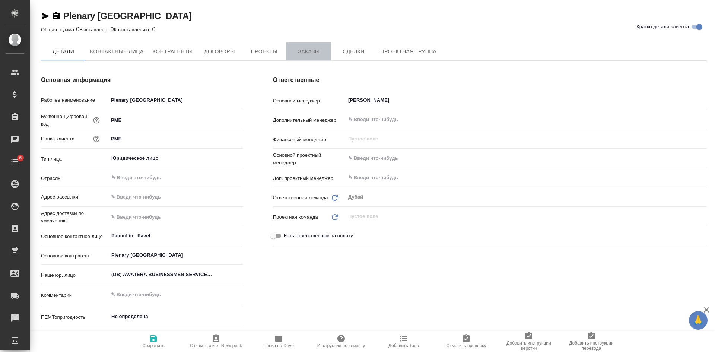
click at [308, 50] on span "Заказы" at bounding box center [309, 51] width 36 height 9
type textarea "x"
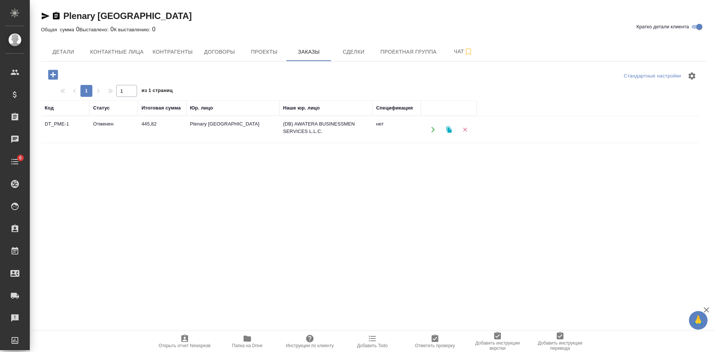
click at [245, 131] on td "Plenary [GEOGRAPHIC_DATA]" at bounding box center [232, 130] width 93 height 26
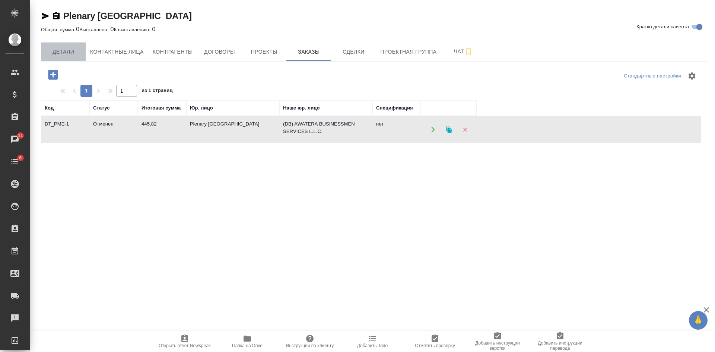
click at [64, 53] on span "Детали" at bounding box center [63, 51] width 36 height 9
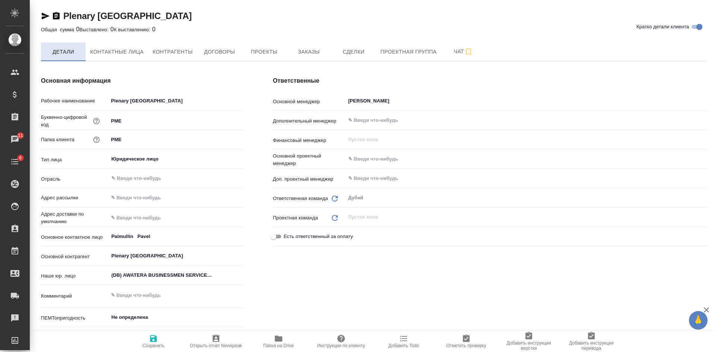
type textarea "x"
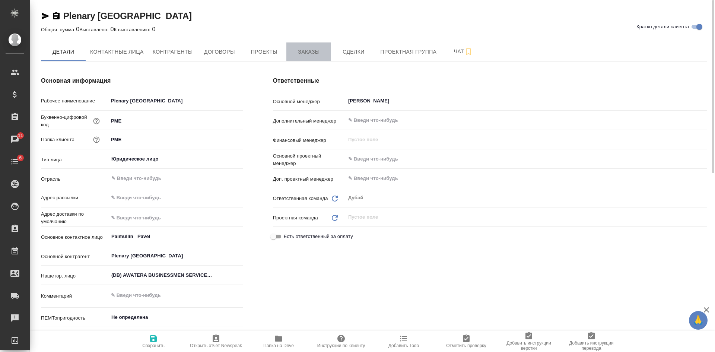
click at [306, 51] on span "Заказы" at bounding box center [309, 51] width 36 height 9
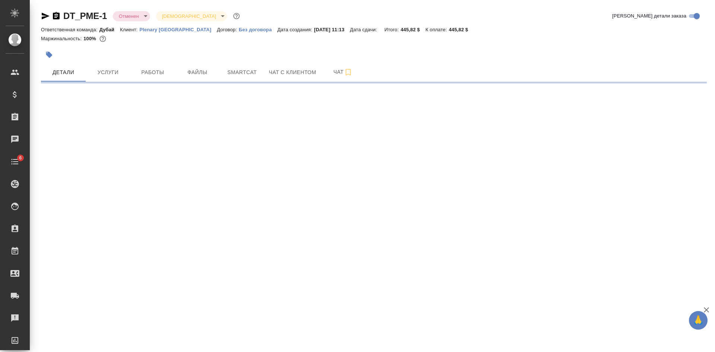
select select "RU"
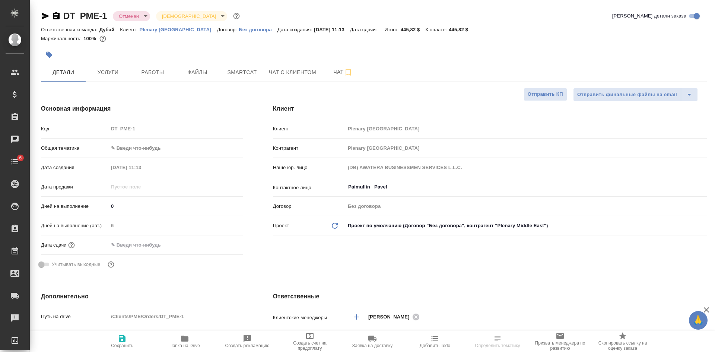
type textarea "x"
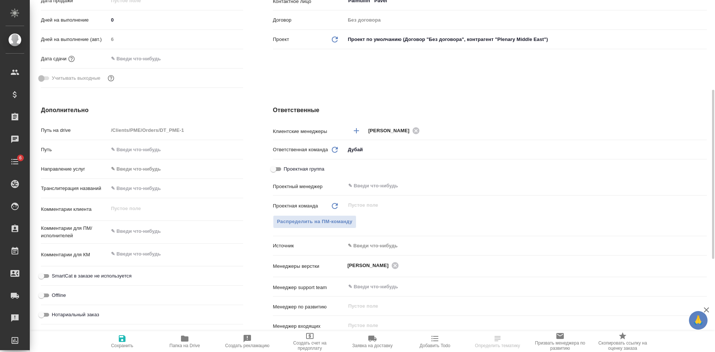
scroll to position [224, 0]
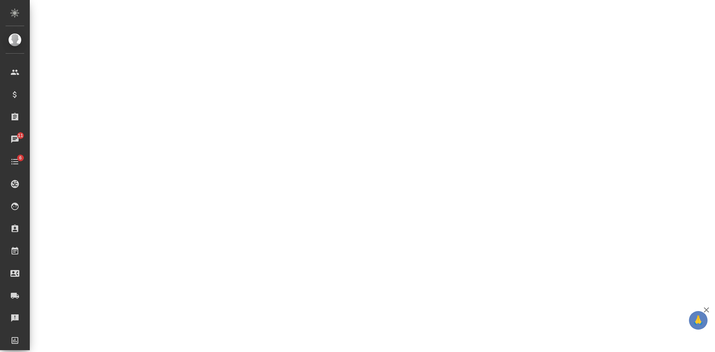
select select "RU"
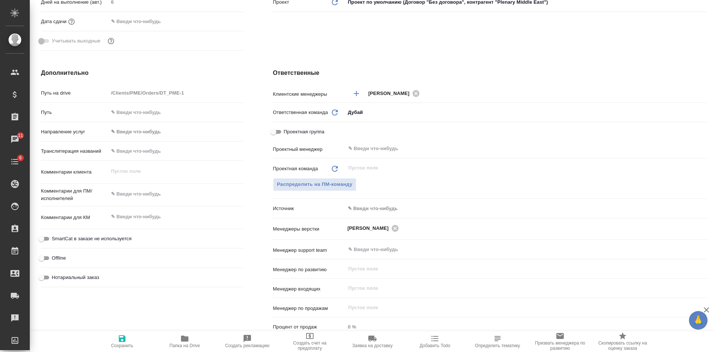
type textarea "x"
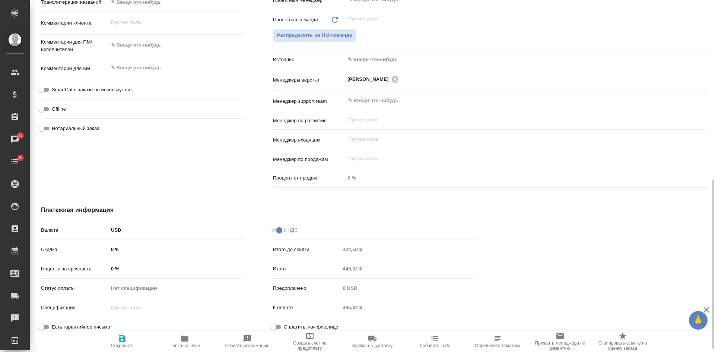
scroll to position [379, 0]
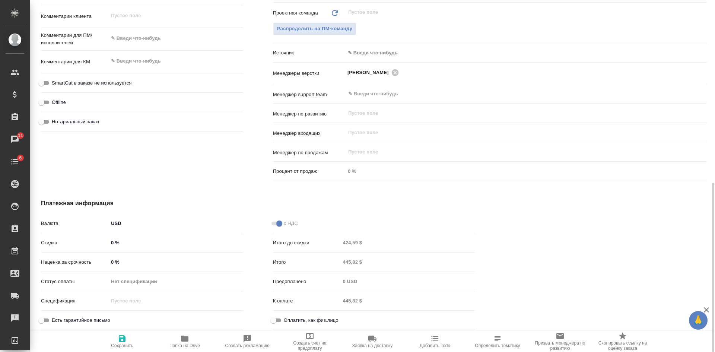
type textarea "x"
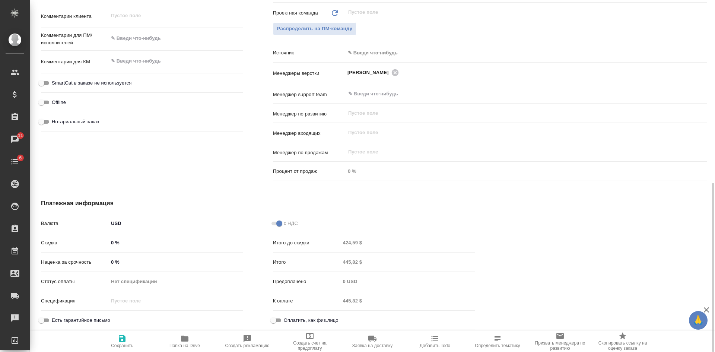
type textarea "x"
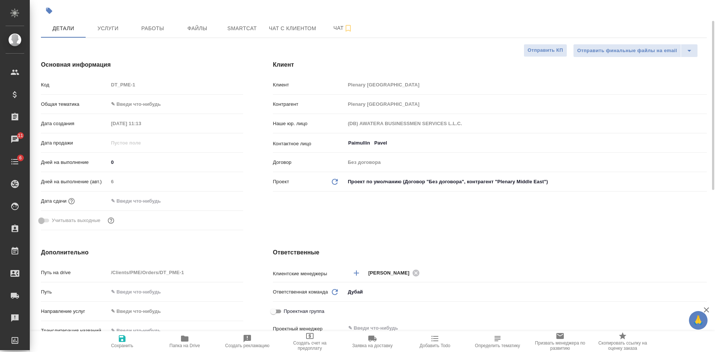
scroll to position [0, 0]
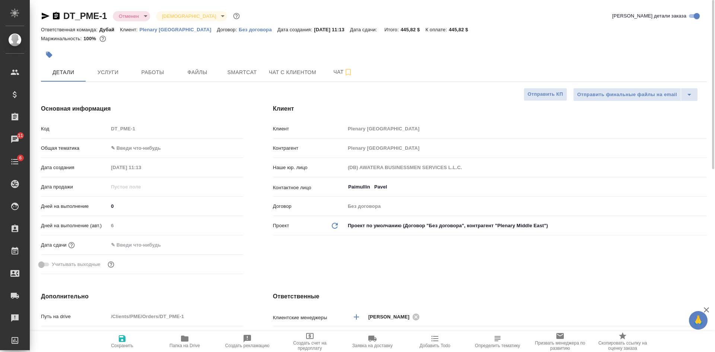
type textarea "x"
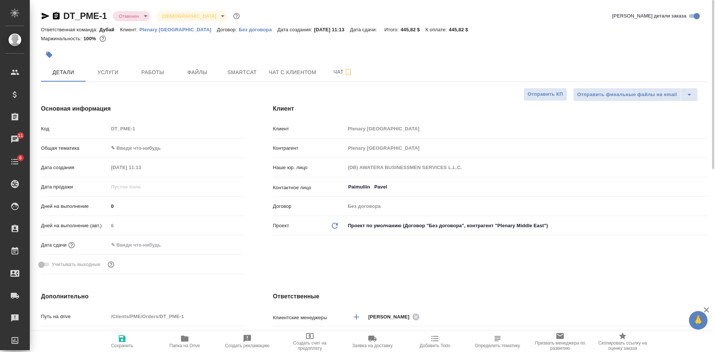
type textarea "x"
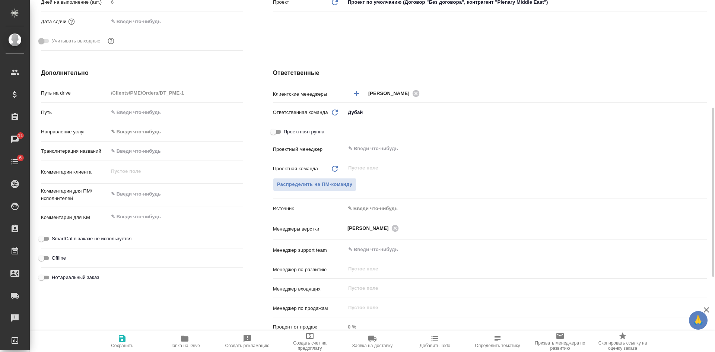
scroll to position [112, 0]
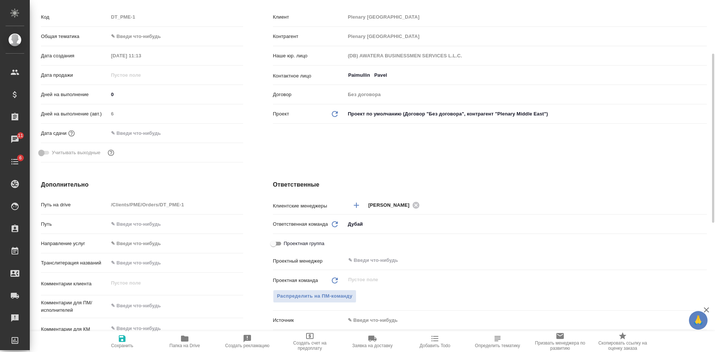
type textarea "x"
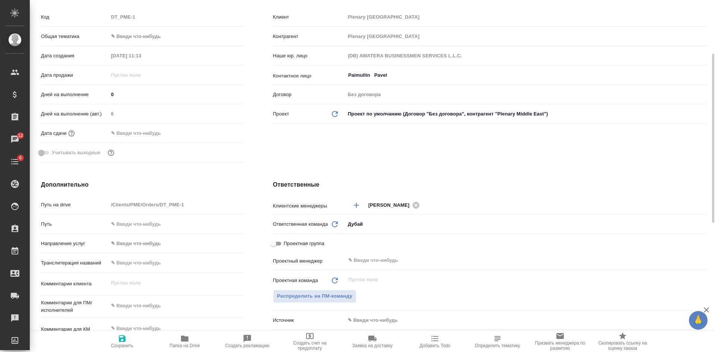
type textarea "x"
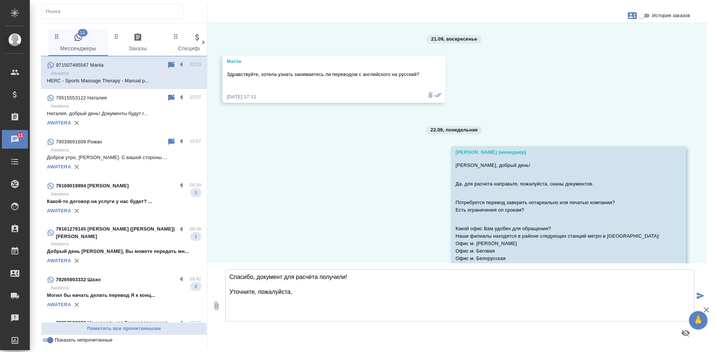
scroll to position [288, 0]
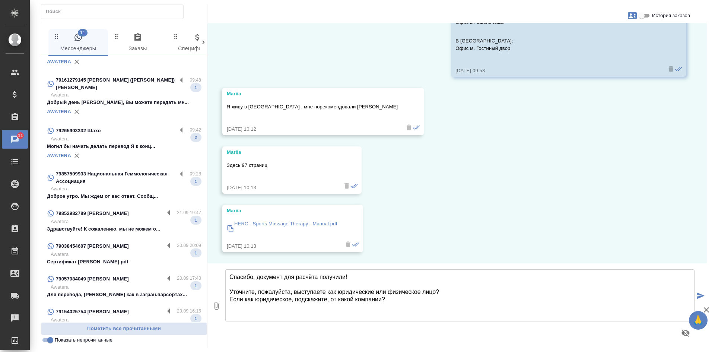
click at [403, 301] on textarea "Спасибо, документ для расчёта получили! Уточните, пожалуйста, выступаете как юр…" at bounding box center [459, 295] width 469 height 52
click at [399, 302] on textarea "Спасибо, документ для расчёта получили! Уточните, пожалуйста, выступаете как юр…" at bounding box center [459, 295] width 469 height 52
click at [364, 278] on textarea "Спасибо, документ для расчёта получили! Уточните, пожалуйста, выступаете как юр…" at bounding box center [459, 295] width 469 height 52
click at [497, 302] on textarea "Спасибо, документ для расчёта получили! Направляю на оценку. Уточните, пожалуйс…" at bounding box center [459, 295] width 469 height 52
type textarea "Спасибо, документ для расчёта получили! Направляю на оценку. Уточните, пожалуйс…"
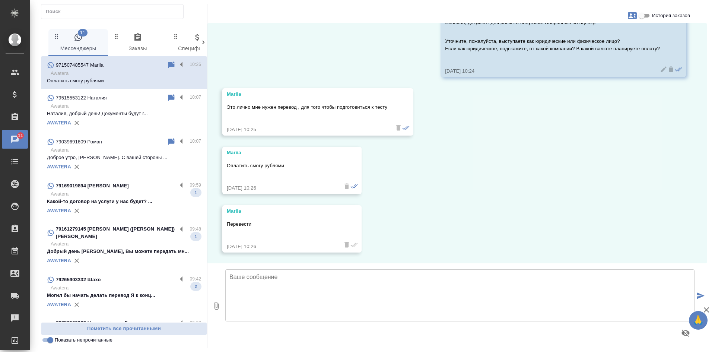
scroll to position [548, 0]
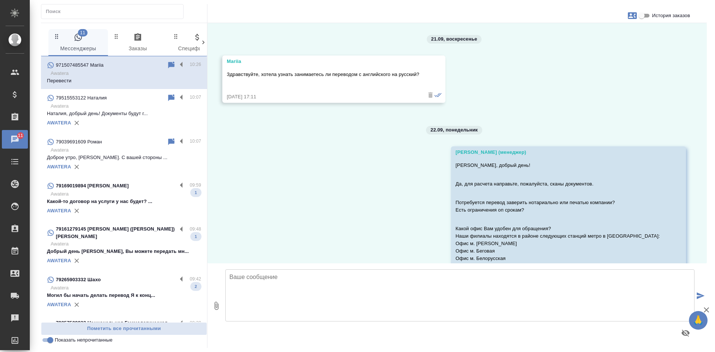
scroll to position [548, 0]
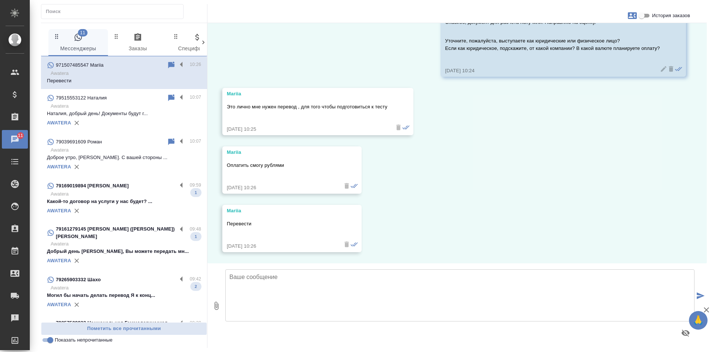
click at [276, 295] on textarea at bounding box center [459, 295] width 469 height 52
type textarea "П"
type textarea "Спасибо за уточнение! Менеджер направит расчет в этот чат."
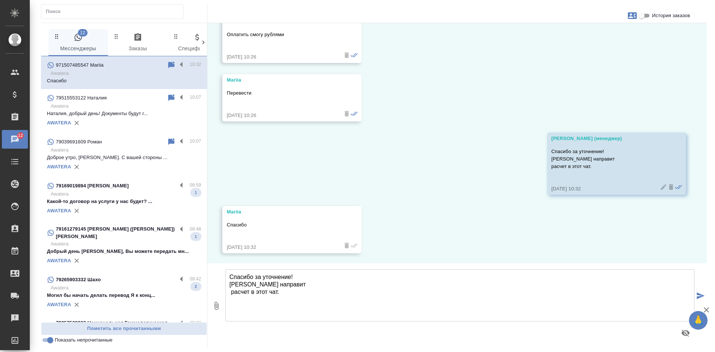
scroll to position [680, 0]
click at [638, 14] on input "История заказов" at bounding box center [642, 15] width 27 height 9
checkbox input "true"
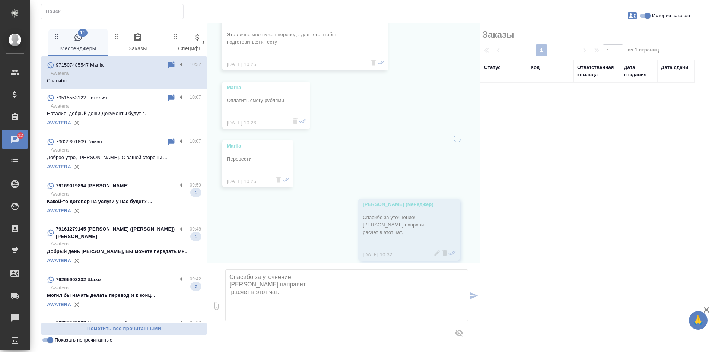
scroll to position [740, 0]
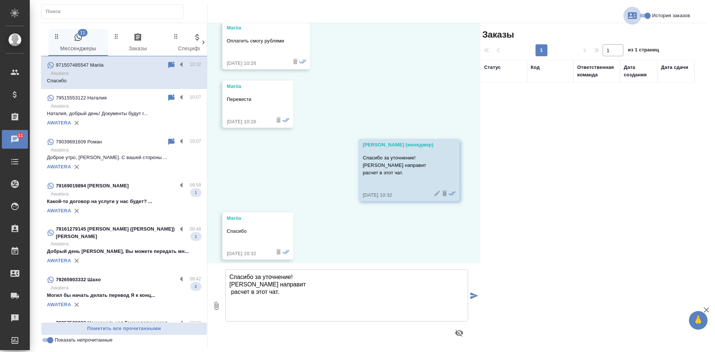
click at [630, 12] on icon "button" at bounding box center [632, 15] width 9 height 7
click at [599, 50] on span "Заявка №55956" at bounding box center [599, 51] width 37 height 7
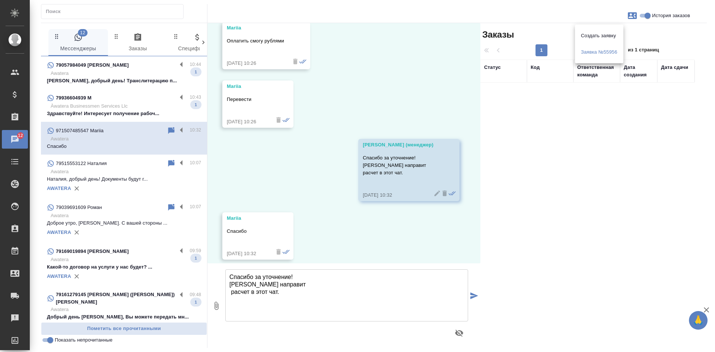
click at [348, 77] on div at bounding box center [357, 176] width 715 height 352
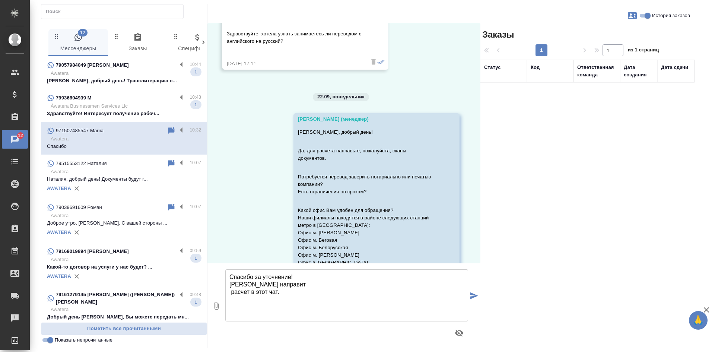
scroll to position [0, 0]
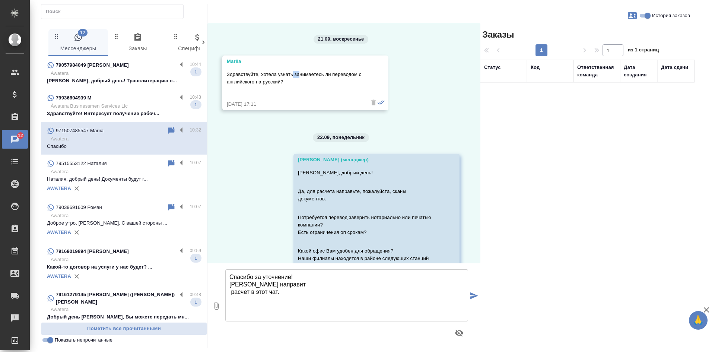
drag, startPoint x: 294, startPoint y: 74, endPoint x: 301, endPoint y: 74, distance: 7.5
click at [301, 74] on p "Здравствуйте, хотела узнать занимаетесь ли переводом с английского на русский?" at bounding box center [295, 78] width 136 height 15
drag, startPoint x: 226, startPoint y: 82, endPoint x: 284, endPoint y: 81, distance: 57.4
click at [284, 81] on div "Mariia Здравствуйте, хотела узнать занимаетесь ли переводом с английского на ру…" at bounding box center [305, 83] width 166 height 55
copy p "с английского на русский"
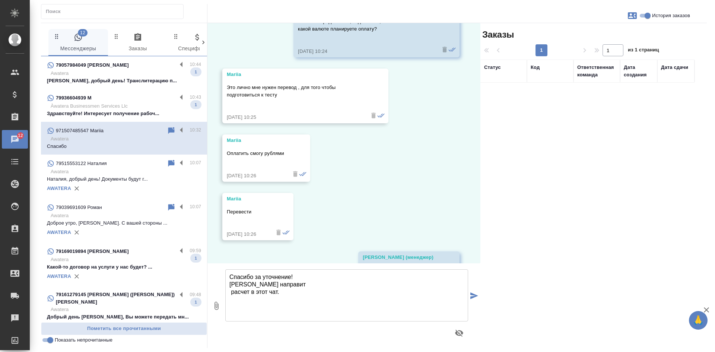
scroll to position [633, 0]
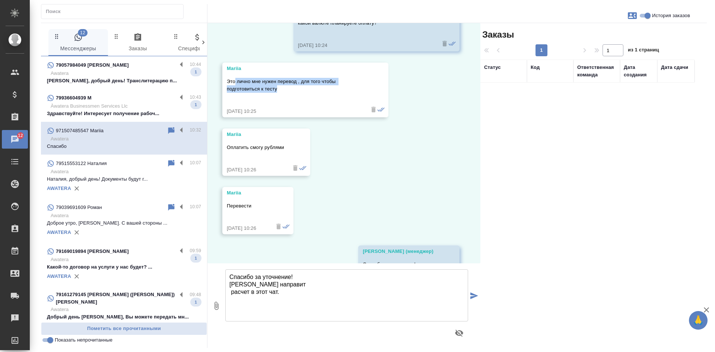
drag, startPoint x: 235, startPoint y: 72, endPoint x: 281, endPoint y: 79, distance: 47.1
click at [284, 79] on p "Это лично мне нужен перевод , для того чтобы подготовиться к тесту" at bounding box center [295, 85] width 136 height 15
copy p "лично мне нужен перевод , для того чтобы подготовиться к тесту"
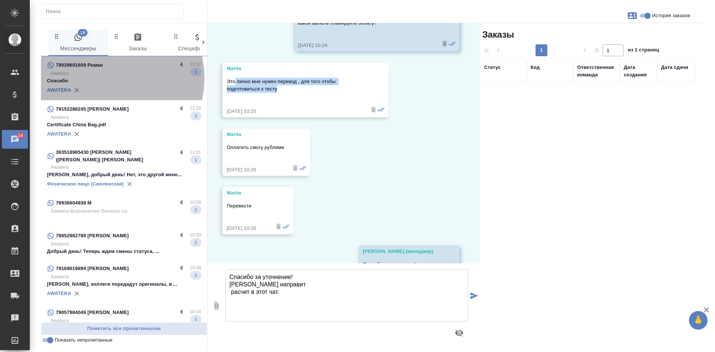
click at [106, 78] on p "Спасибо" at bounding box center [124, 80] width 154 height 7
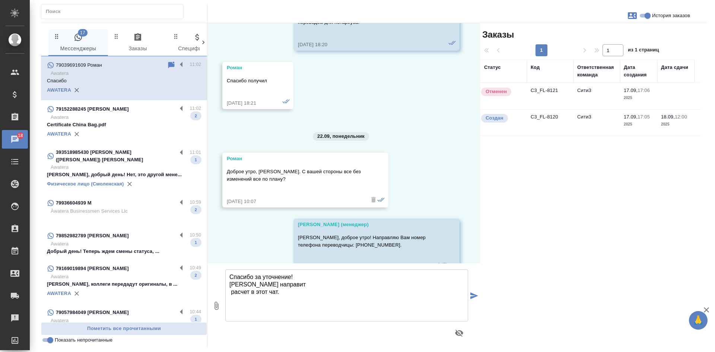
scroll to position [4341, 0]
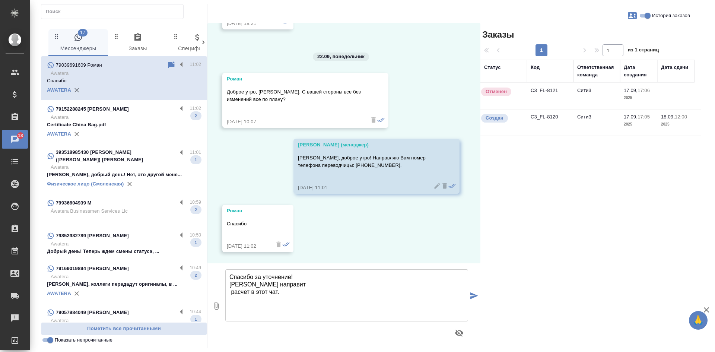
click at [131, 164] on p "Awatera" at bounding box center [126, 167] width 151 height 7
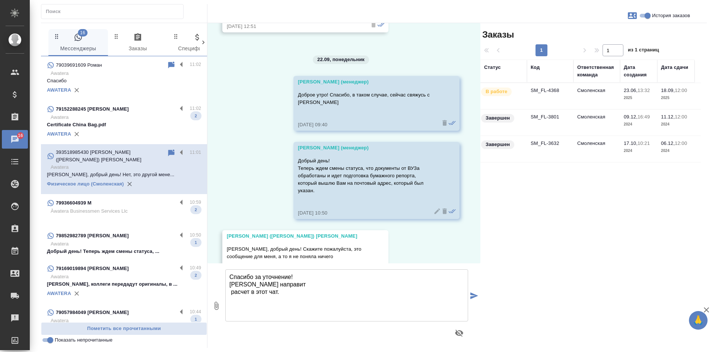
scroll to position [23421, 0]
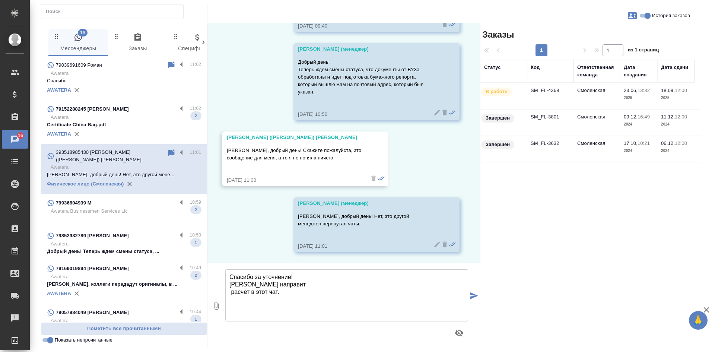
click at [123, 122] on p "Certificate China Bag.pdf" at bounding box center [124, 124] width 154 height 7
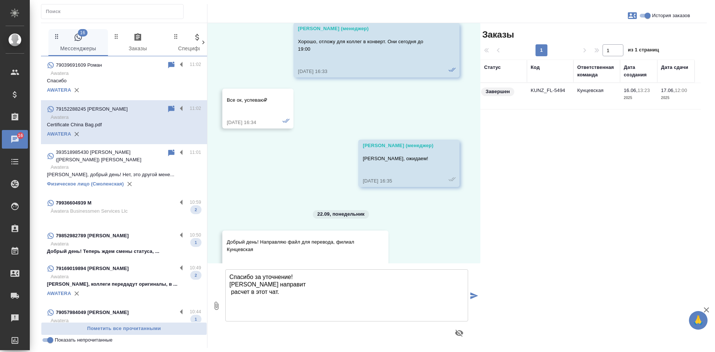
scroll to position [785, 0]
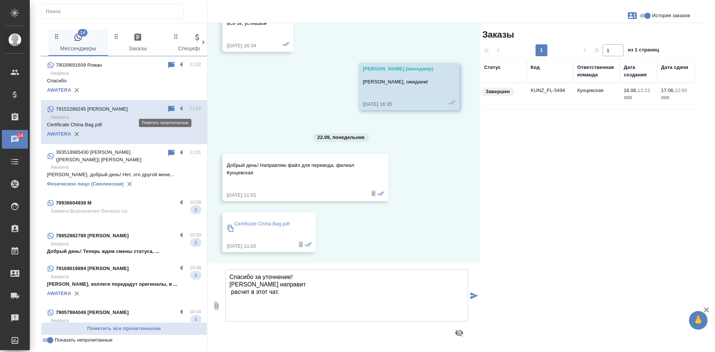
click at [167, 108] on icon at bounding box center [171, 109] width 9 height 9
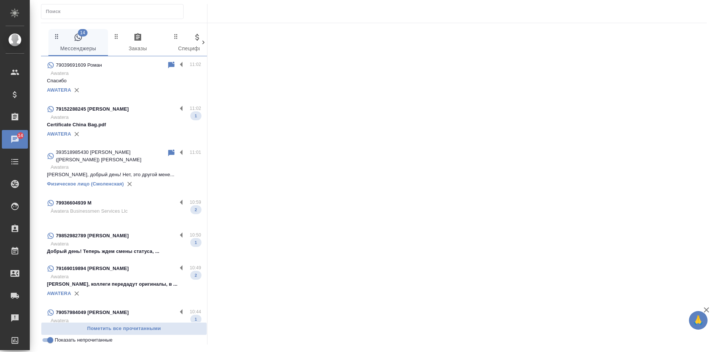
click at [110, 129] on div "AWATERA" at bounding box center [124, 134] width 154 height 11
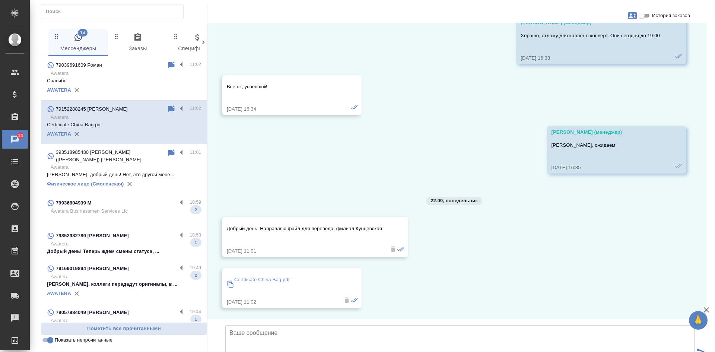
scroll to position [711, 0]
click at [167, 106] on icon at bounding box center [171, 109] width 9 height 9
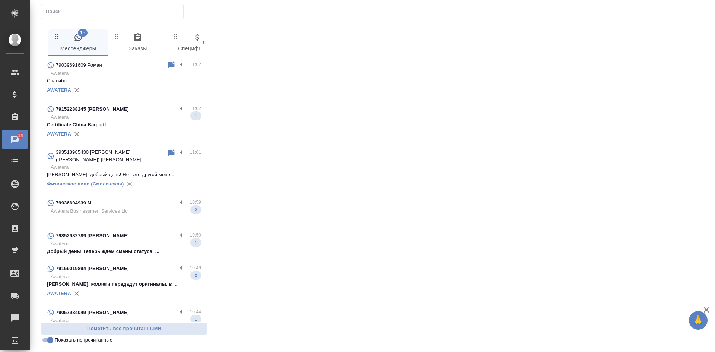
click at [154, 194] on div "79936604939 M 10:59 Àwatera Businessmen Services Llc 2" at bounding box center [124, 210] width 166 height 33
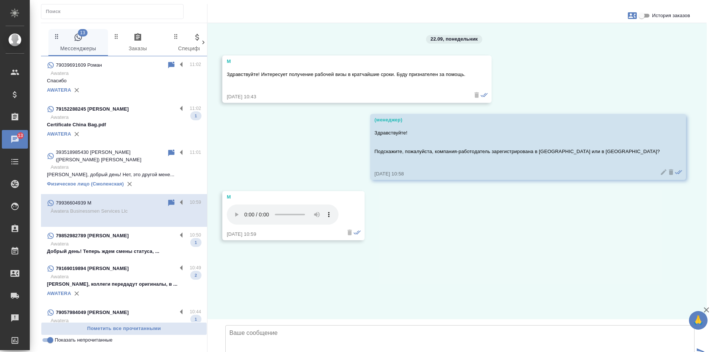
click at [641, 11] on input "История заказов" at bounding box center [642, 15] width 27 height 9
checkbox input "true"
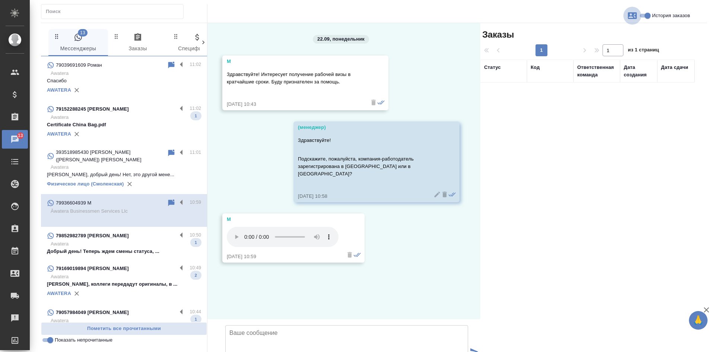
click at [631, 15] on icon "button" at bounding box center [632, 15] width 9 height 9
drag, startPoint x: 634, startPoint y: 177, endPoint x: 629, endPoint y: 177, distance: 5.6
click at [634, 177] on div at bounding box center [357, 176] width 715 height 352
click at [629, 16] on icon "button" at bounding box center [632, 15] width 9 height 7
click at [602, 32] on span "Создать заявку" at bounding box center [600, 35] width 35 height 7
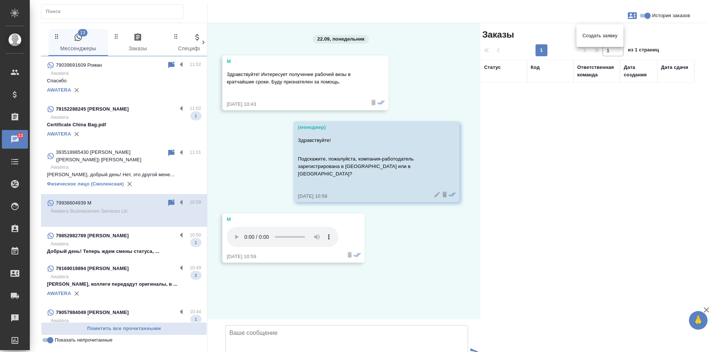
select select "RU"
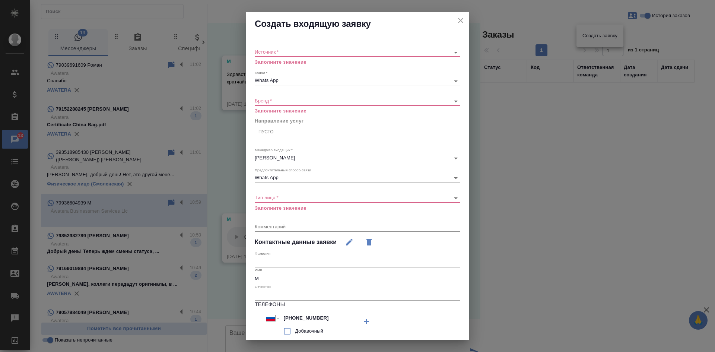
click at [327, 49] on body "🙏 .cls-1 fill:#fff; AWATERA Kasatkina Aleksandra Клиенты Спецификации Заказы 13…" at bounding box center [357, 176] width 715 height 352
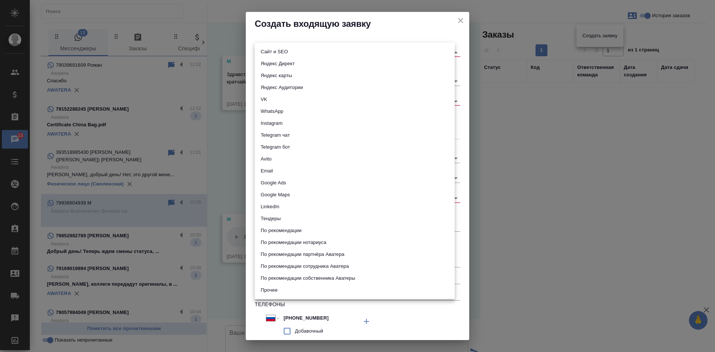
click at [314, 49] on li "Сайт и SEO" at bounding box center [355, 52] width 200 height 12
type input "seo"
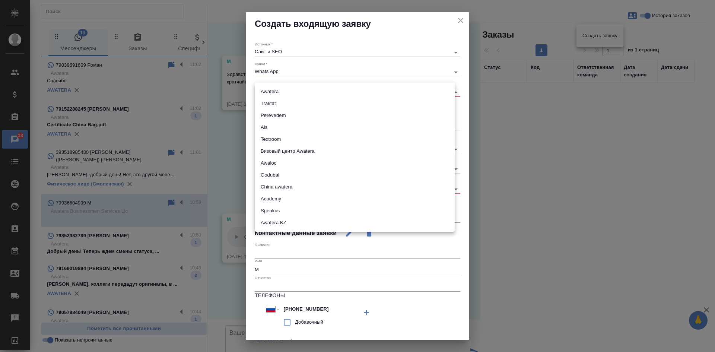
click at [284, 89] on body "🙏 .cls-1 fill:#fff; AWATERA Kasatkina Aleksandra Клиенты Спецификации Заказы 13…" at bounding box center [357, 176] width 715 height 352
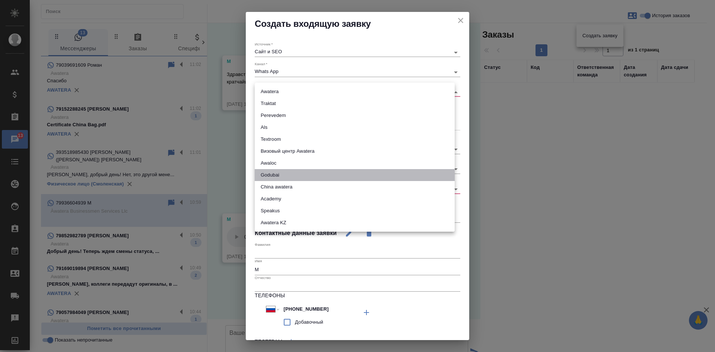
click at [295, 174] on li "Godubai" at bounding box center [355, 175] width 200 height 12
type input "godubai"
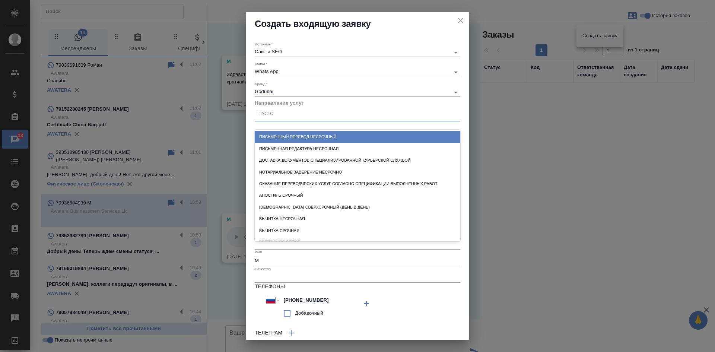
click at [289, 116] on div "Пусто" at bounding box center [358, 114] width 206 height 11
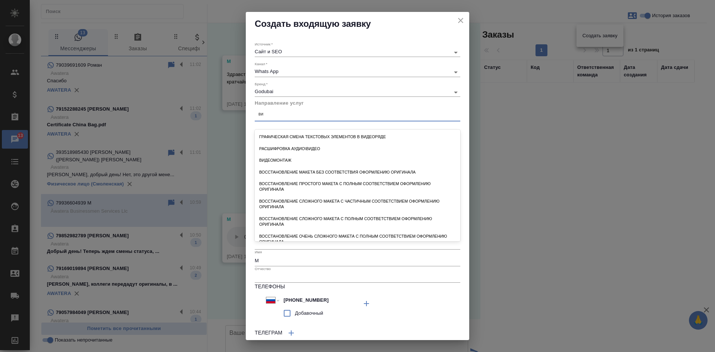
type input "в"
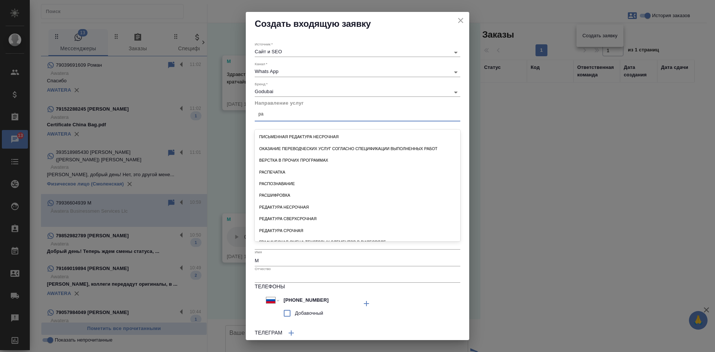
type input "р"
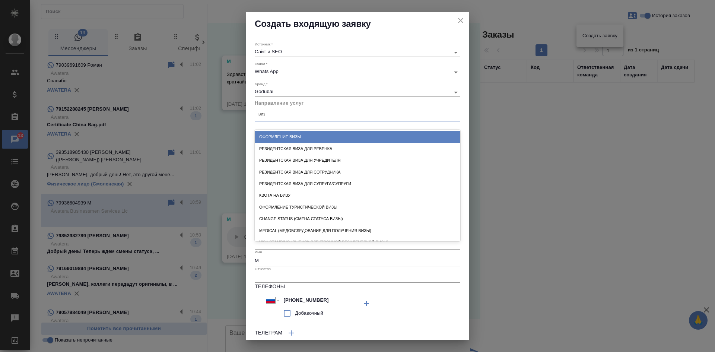
type input "виза"
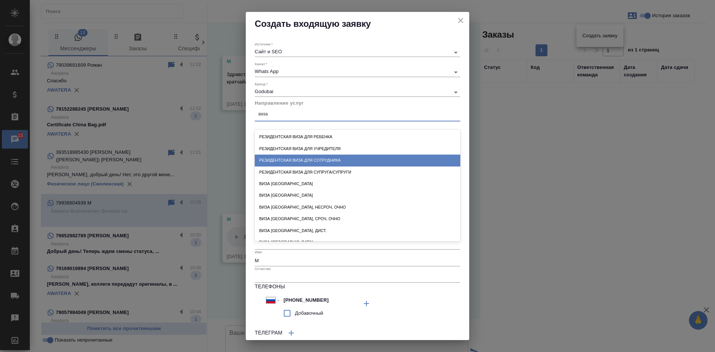
click at [316, 159] on div "Резидентская виза для сотрудника" at bounding box center [358, 161] width 206 height 12
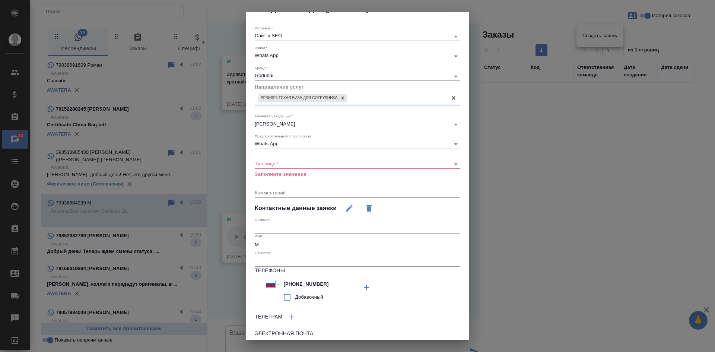
scroll to position [37, 0]
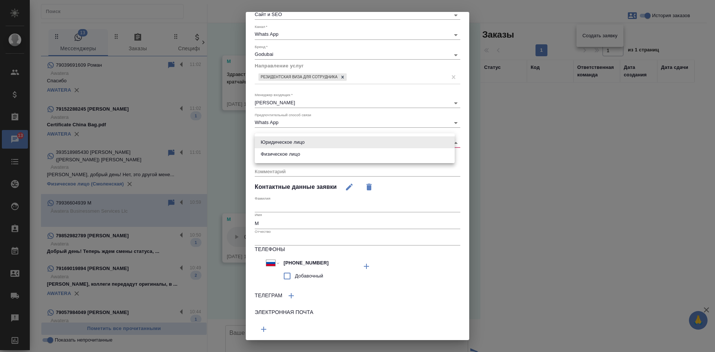
click at [289, 141] on body "🙏 .cls-1 fill:#fff; AWATERA Kasatkina Aleksandra Клиенты Спецификации Заказы 13…" at bounding box center [357, 176] width 715 height 352
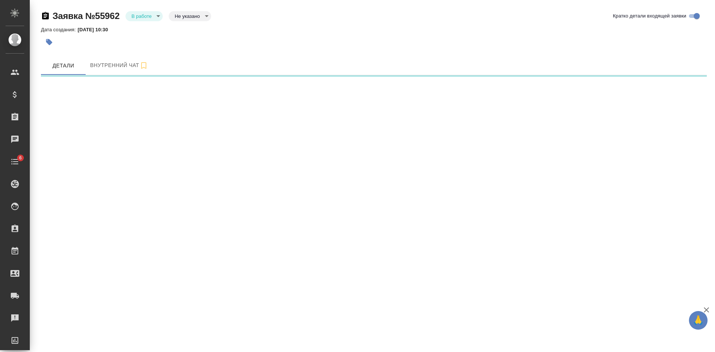
select select "RU"
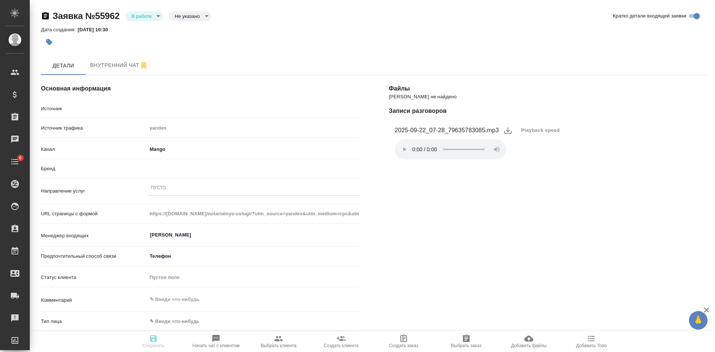
click at [190, 18] on body "🙏 .cls-1 fill:#fff; AWATERA [PERSON_NAME] Спецификации Заказы Чаты 6 Todo Проек…" at bounding box center [357, 176] width 715 height 352
type textarea "x"
click at [187, 28] on button "Целевая" at bounding box center [187, 28] width 24 height 8
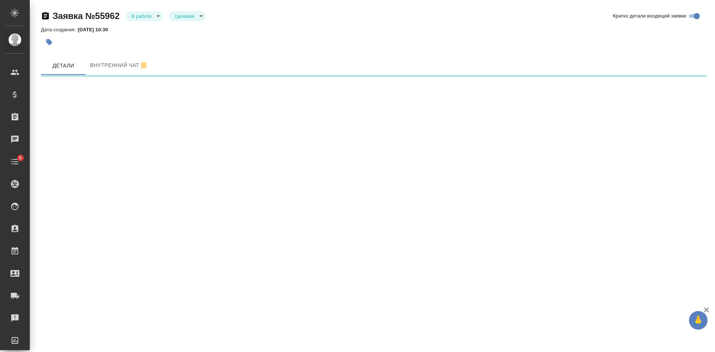
select select "RU"
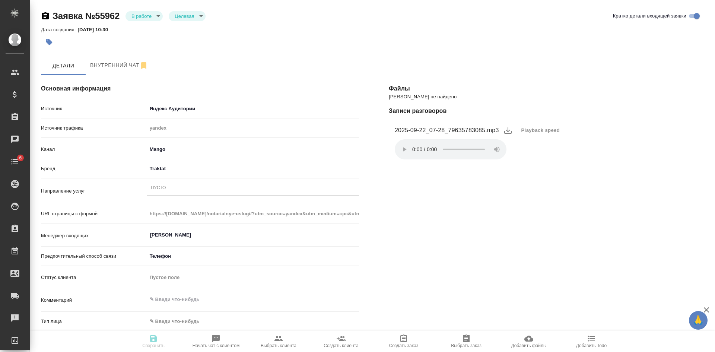
type textarea "x"
click at [157, 188] on div "Пусто" at bounding box center [158, 188] width 15 height 6
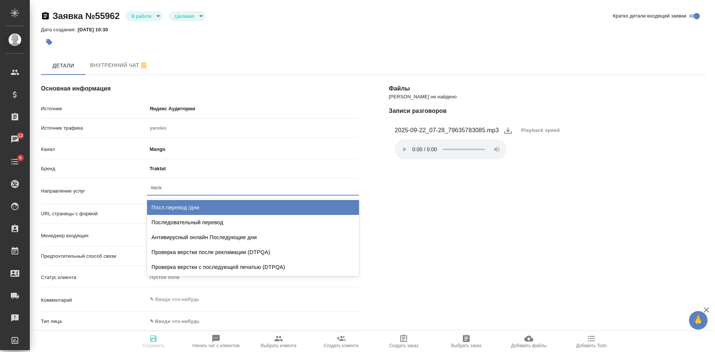
type input "послед"
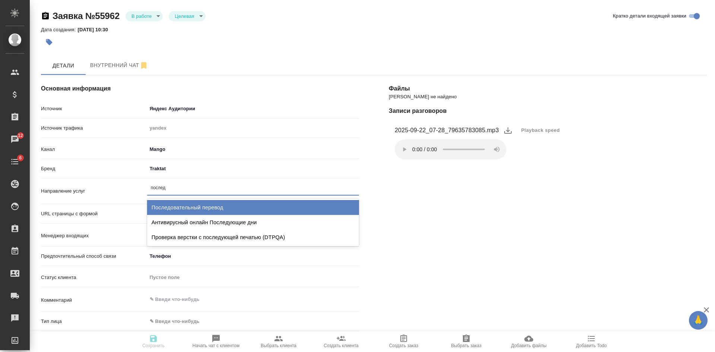
click at [198, 204] on div "Последовательный перевод" at bounding box center [253, 207] width 212 height 15
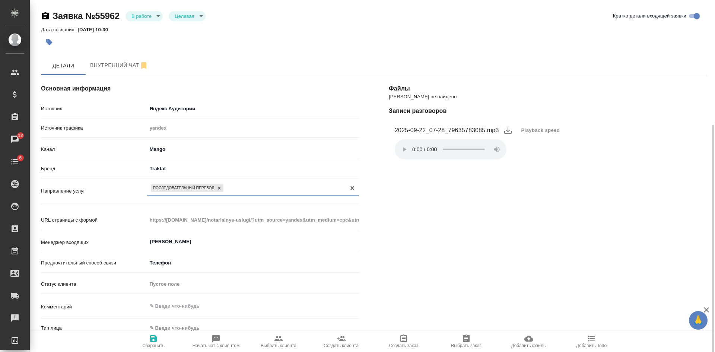
scroll to position [112, 0]
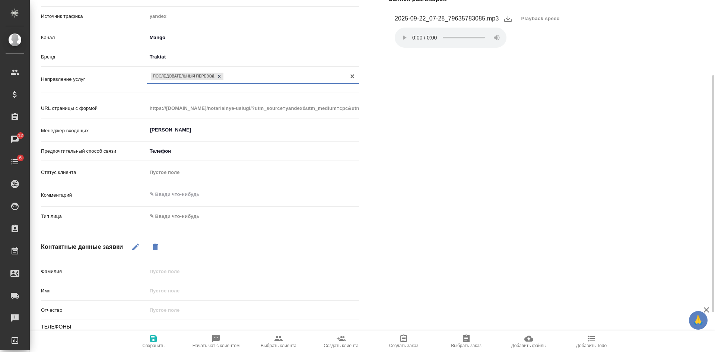
click at [184, 214] on body "🙏 .cls-1 fill:#fff; AWATERA [PERSON_NAME] Спецификации Заказы 12 Чаты 6 Todo Пр…" at bounding box center [357, 176] width 715 height 352
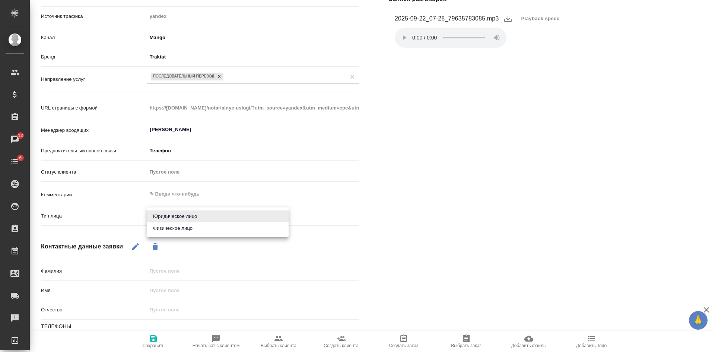
click at [171, 227] on li "Физическое лицо" at bounding box center [218, 228] width 142 height 12
type textarea "x"
type input "private"
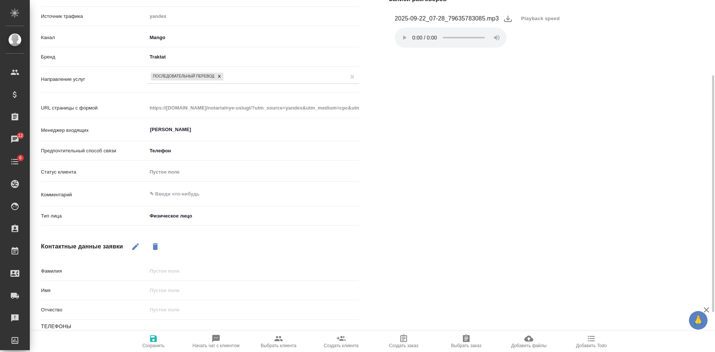
drag, startPoint x: 132, startPoint y: 240, endPoint x: 147, endPoint y: 260, distance: 25.0
click at [132, 241] on button "button" at bounding box center [136, 247] width 18 height 18
click at [167, 296] on div "Имя" at bounding box center [200, 290] width 318 height 13
drag, startPoint x: 167, startPoint y: 293, endPoint x: 165, endPoint y: 288, distance: 4.8
click at [167, 293] on input "text" at bounding box center [253, 290] width 212 height 11
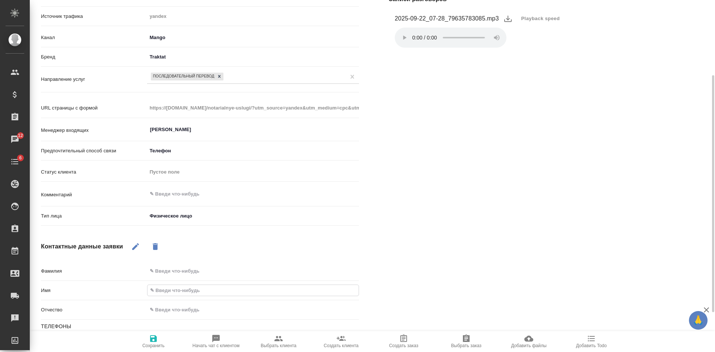
type textarea "x"
type input "С"
type textarea "x"
type input "Сфо"
type textarea "x"
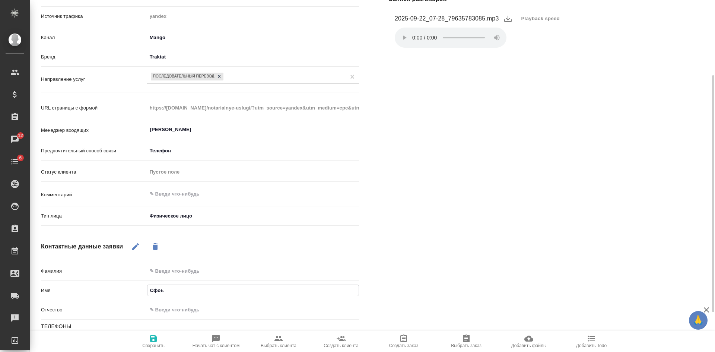
type input "Сфоья"
type textarea "x"
type input "Сфоь"
type textarea "x"
type input "Сфо"
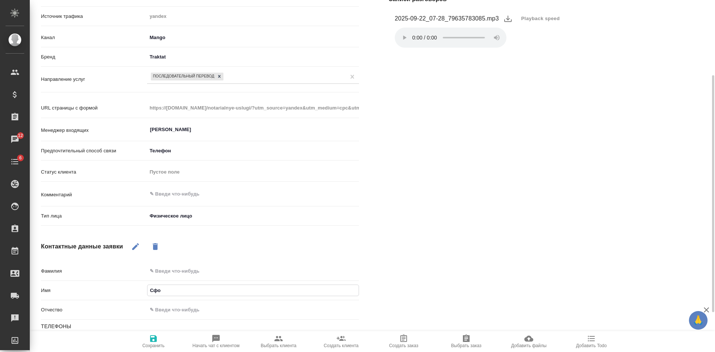
type textarea "x"
type input "Сф"
type textarea "x"
type input "Со"
type textarea "x"
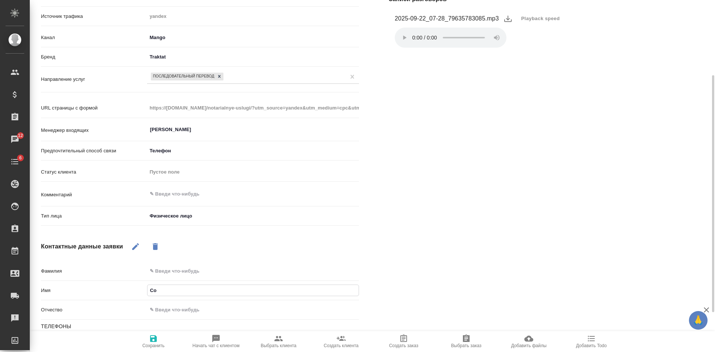
type input "Соф"
type textarea "x"
type input "[PERSON_NAME]"
type textarea "x"
type input "Софья"
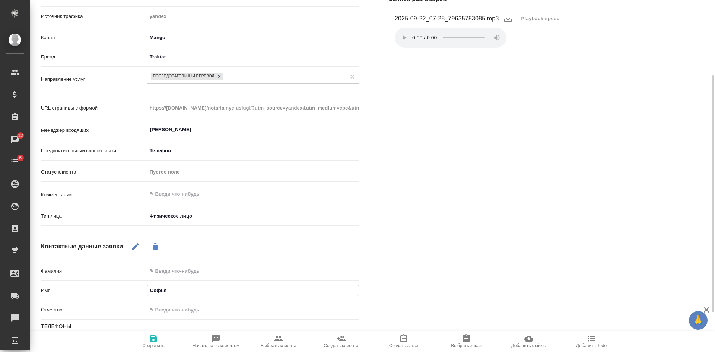
click at [175, 218] on body "🙏 .cls-1 fill:#fff; AWATERA [PERSON_NAME] Спецификации Заказы 12 Чаты 6 Todo Пр…" at bounding box center [357, 176] width 715 height 352
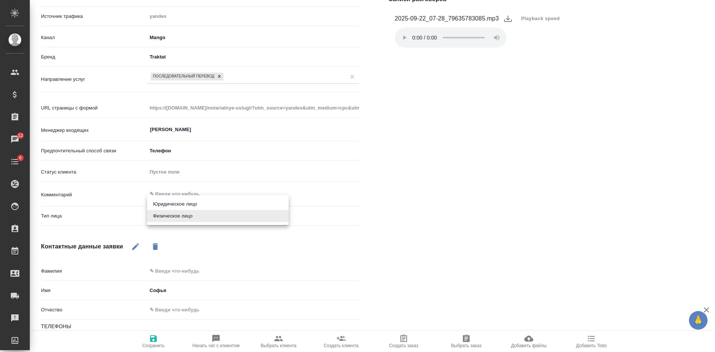
click at [183, 208] on li "Юридическое лицо" at bounding box center [218, 204] width 142 height 12
type textarea "x"
type input "company"
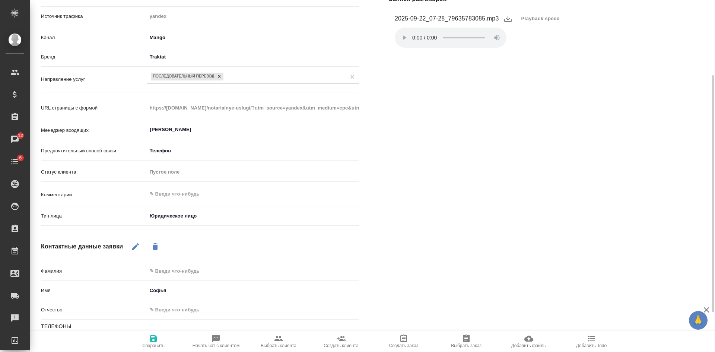
click at [147, 339] on span "Сохранить" at bounding box center [154, 341] width 54 height 14
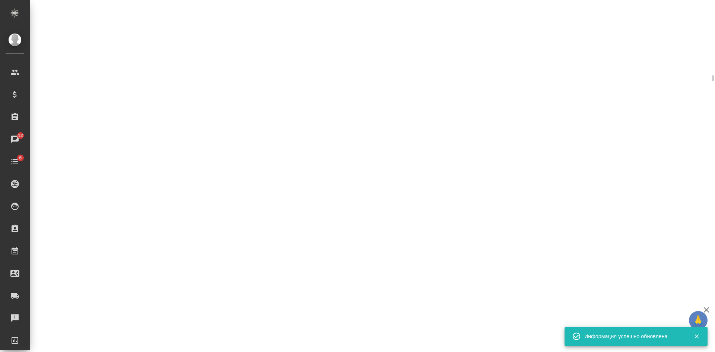
select select "RU"
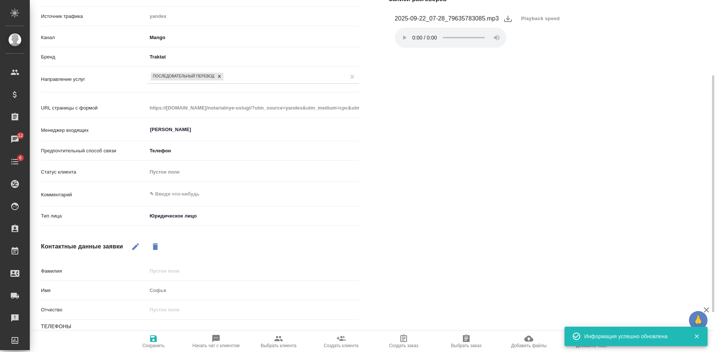
type textarea "x"
click at [546, 18] on span "Playback speed" at bounding box center [541, 18] width 39 height 7
click at [527, 84] on li "1.75" at bounding box center [530, 86] width 27 height 12
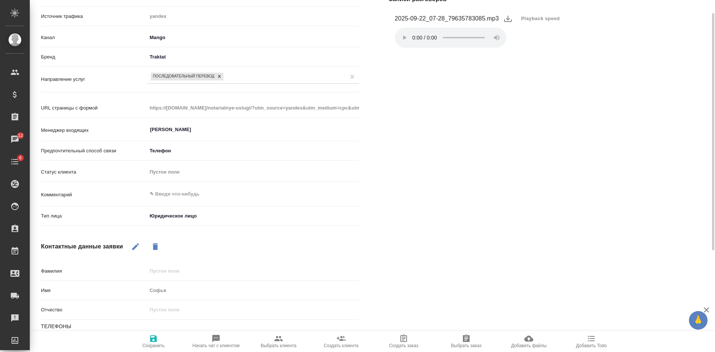
scroll to position [0, 0]
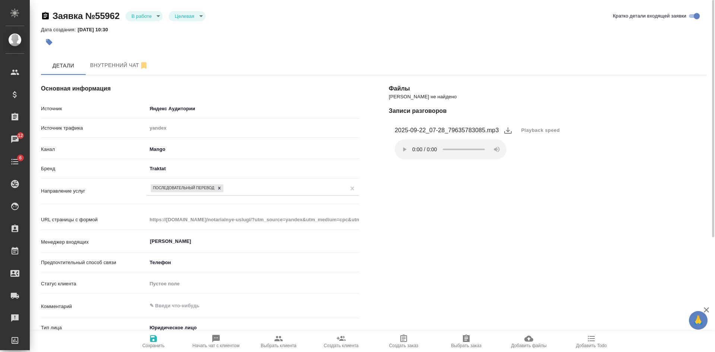
click at [147, 344] on span "Сохранить" at bounding box center [153, 345] width 22 height 5
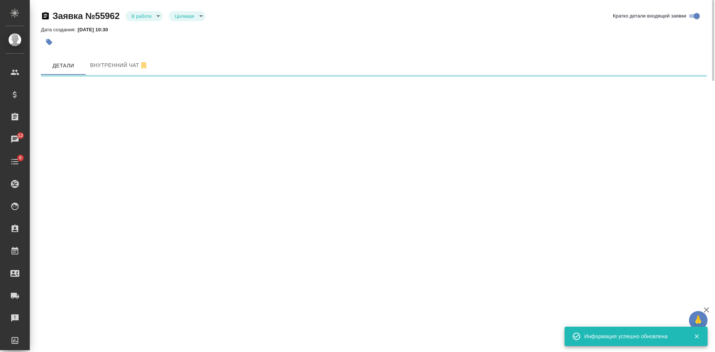
select select "RU"
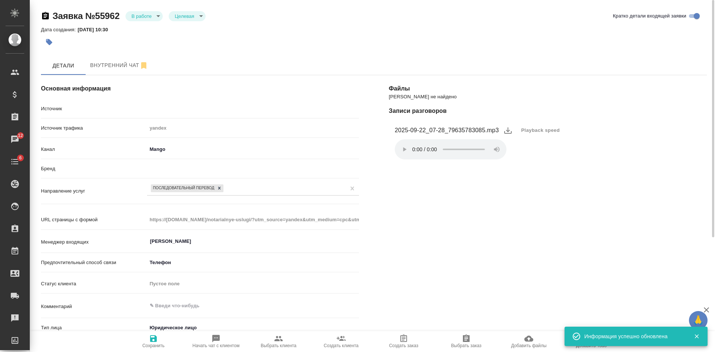
type textarea "x"
click at [529, 127] on span "Playback speed" at bounding box center [541, 130] width 39 height 7
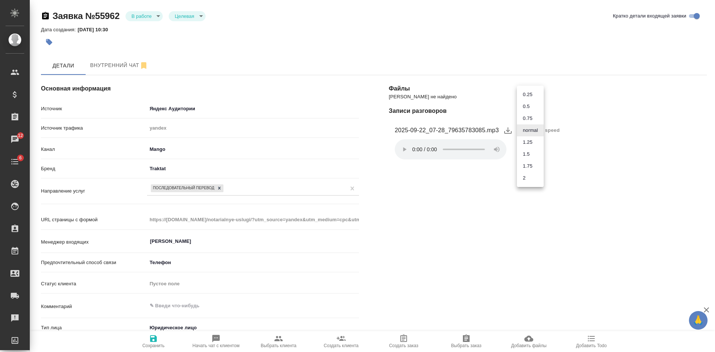
click at [531, 152] on li "1.5" at bounding box center [530, 154] width 27 height 12
click at [146, 341] on span "Сохранить" at bounding box center [154, 341] width 54 height 14
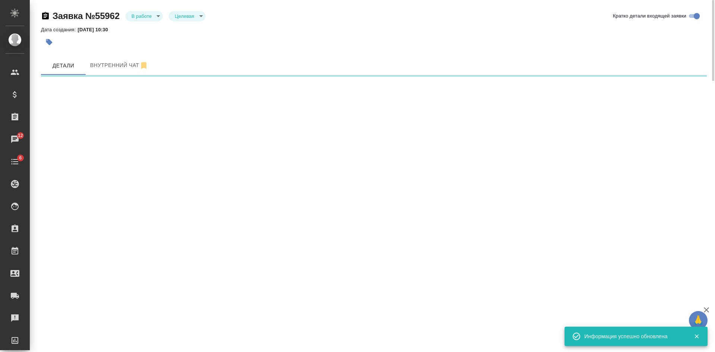
select select "RU"
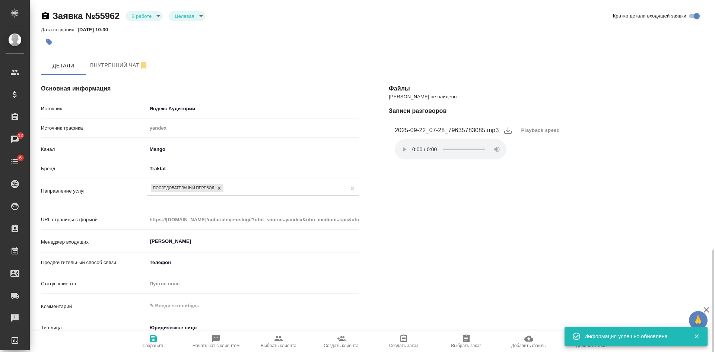
scroll to position [149, 0]
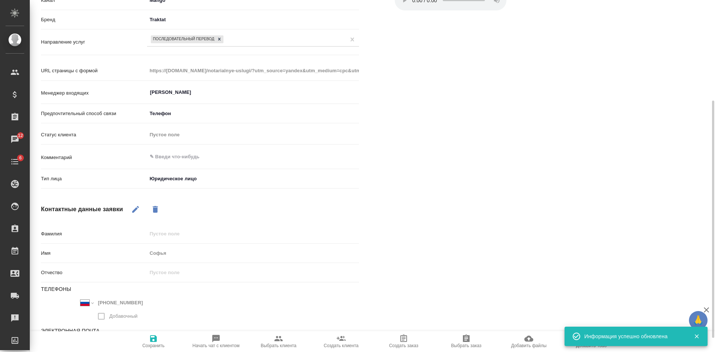
drag, startPoint x: 535, startPoint y: 186, endPoint x: 521, endPoint y: 187, distance: 14.5
click at [535, 186] on div "[PERSON_NAME] не найдено Записи разговоров 2025-09-22_07-28_79635783085.mp3 Pla…" at bounding box center [548, 142] width 348 height 462
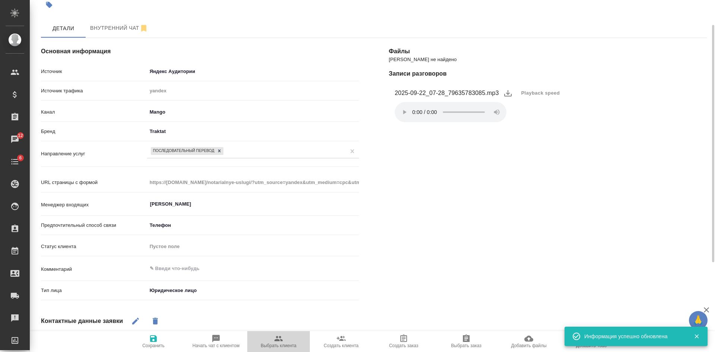
click at [272, 342] on span "Выбрать клиента" at bounding box center [279, 341] width 54 height 14
type textarea "x"
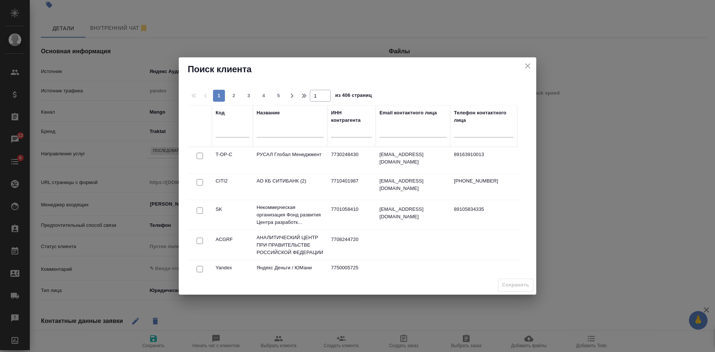
click at [263, 133] on input "text" at bounding box center [290, 132] width 67 height 9
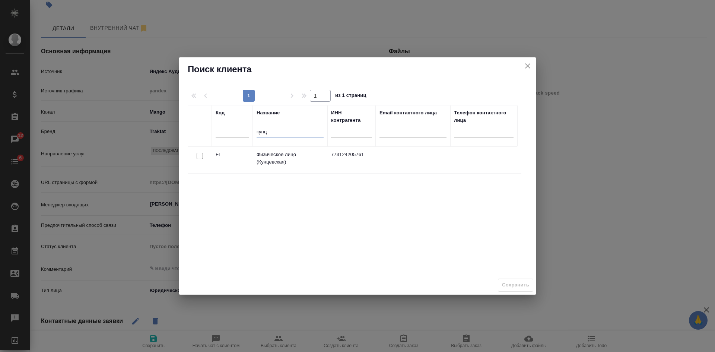
type input "кунц"
click at [201, 154] on input "checkbox" at bounding box center [200, 156] width 6 height 6
checkbox input "true"
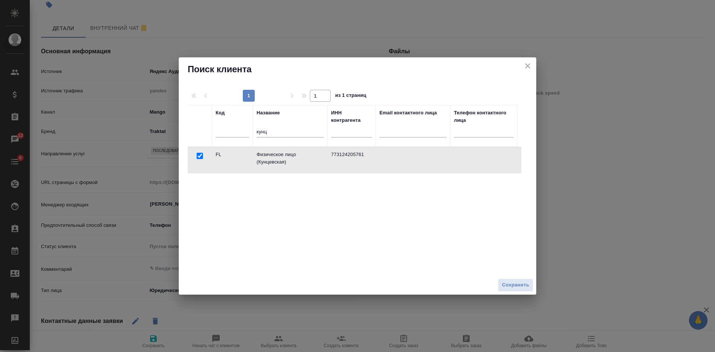
click at [523, 291] on button "Сохранить" at bounding box center [515, 285] width 35 height 13
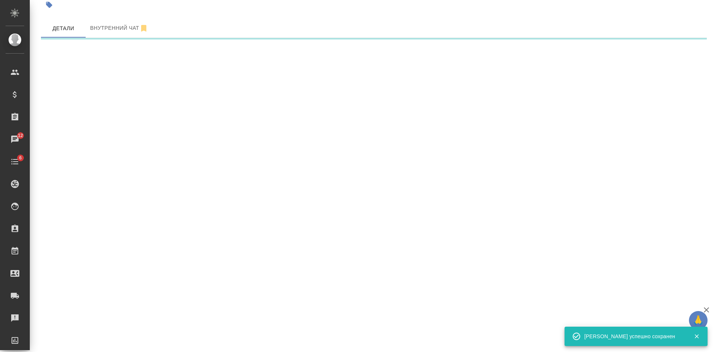
select select "RU"
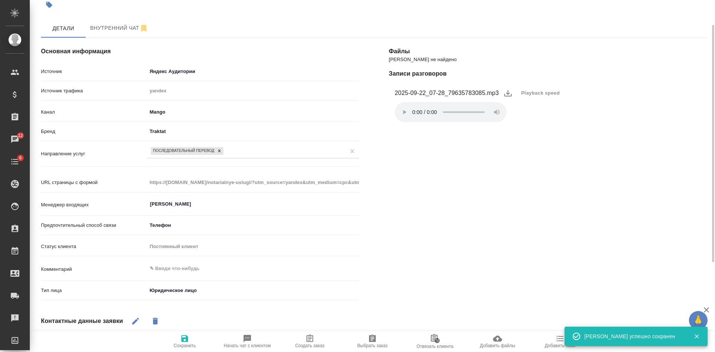
click at [314, 342] on span "Создать заказ" at bounding box center [310, 341] width 54 height 14
type textarea "x"
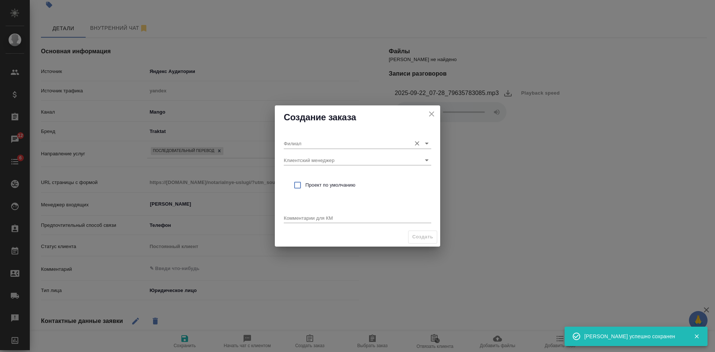
click at [292, 144] on input "Филиал" at bounding box center [346, 143] width 124 height 10
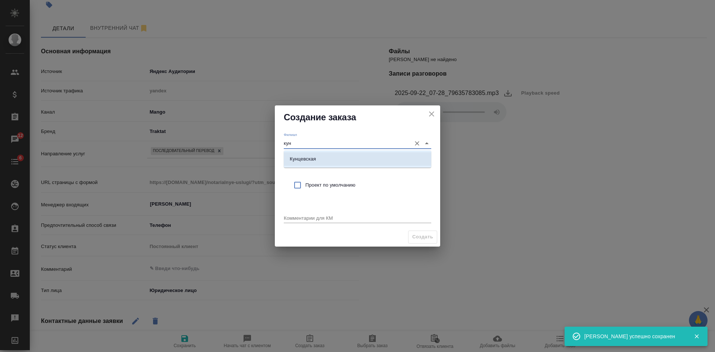
click at [297, 156] on p "Кунцевская" at bounding box center [303, 158] width 26 height 7
type input "Кунцевская"
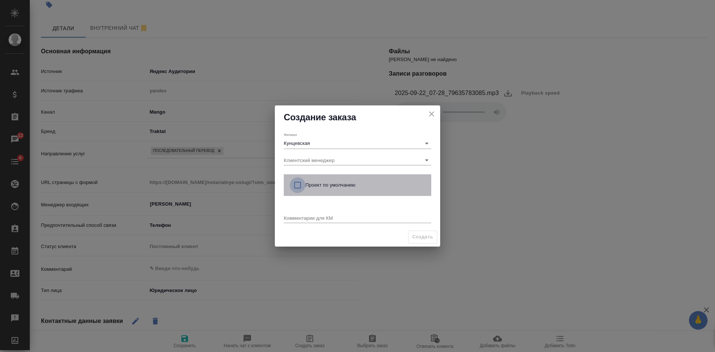
drag, startPoint x: 298, startPoint y: 182, endPoint x: 302, endPoint y: 202, distance: 20.9
click at [298, 183] on input "checkbox" at bounding box center [298, 185] width 16 height 16
checkbox input "true"
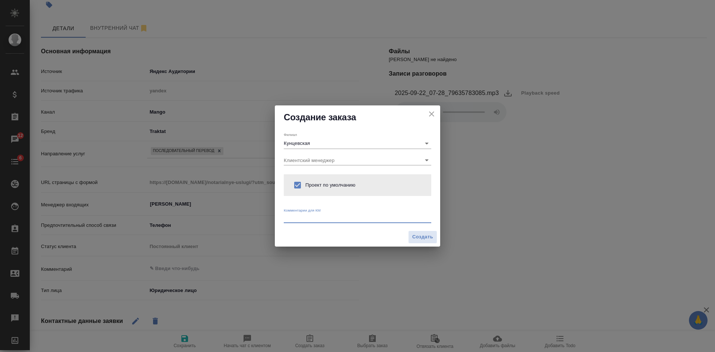
click at [302, 217] on textarea at bounding box center [358, 218] width 148 height 6
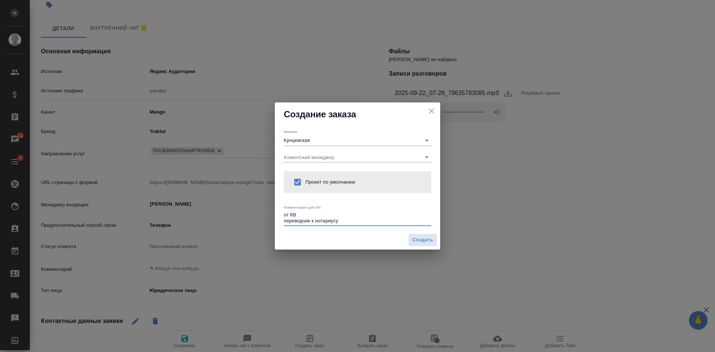
type textarea "от КВ переводчик к нотариусу"
click at [431, 113] on icon "close" at bounding box center [431, 111] width 9 height 9
type textarea "x"
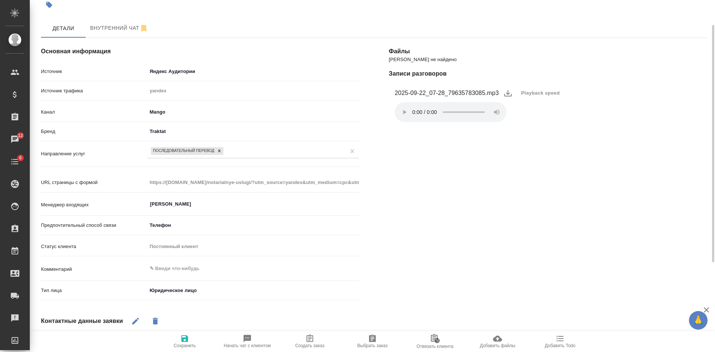
click at [499, 139] on div "[PERSON_NAME] не найдено Записи разговоров 2025-09-22_07-28_79635783085.mp3 Pla…" at bounding box center [548, 254] width 348 height 462
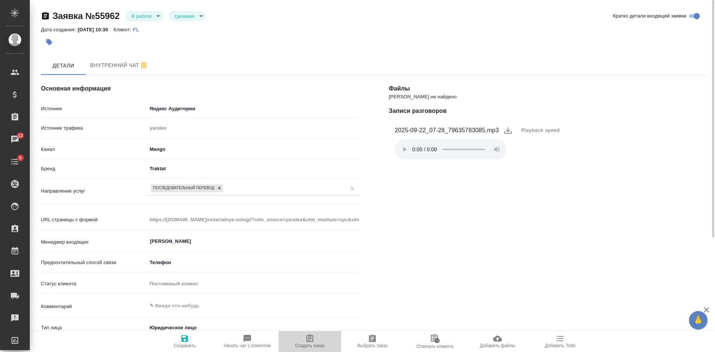
click at [318, 349] on button "Создать заказ" at bounding box center [310, 341] width 63 height 21
type textarea "x"
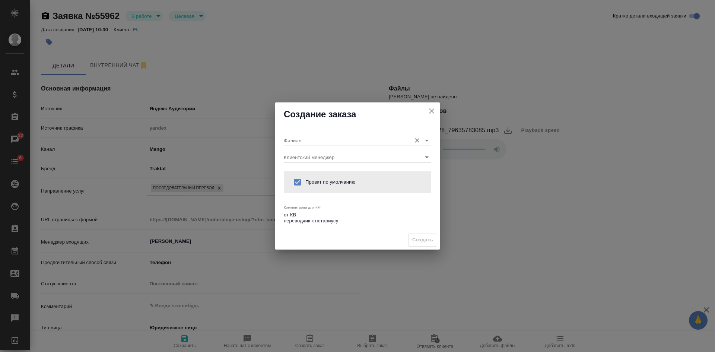
click at [294, 137] on input "Филиал" at bounding box center [346, 140] width 124 height 10
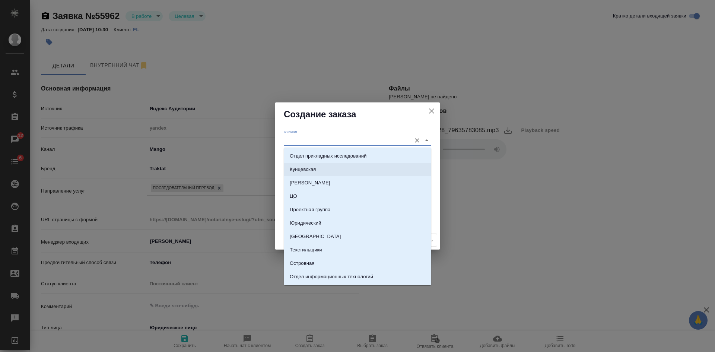
click at [298, 171] on p "Кунцевская" at bounding box center [303, 169] width 26 height 7
type input "Кунцевская"
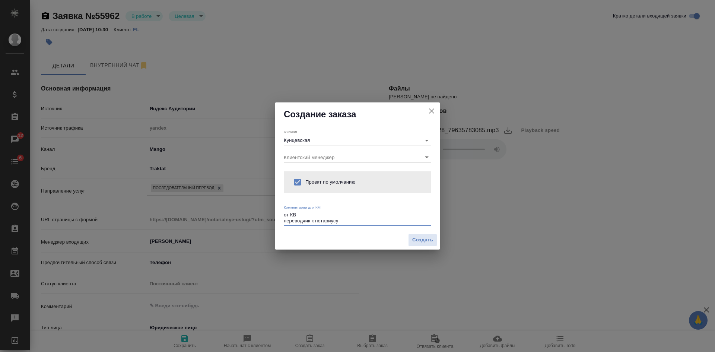
drag, startPoint x: 350, startPoint y: 221, endPoint x: 281, endPoint y: 228, distance: 68.9
click at [281, 228] on div "[PERSON_NAME] Клиентский менеджер Проект по умолчанию Комментарии для КМ от КВ …" at bounding box center [357, 178] width 165 height 104
click at [296, 224] on div "от КВ поадача документов для налоговой x" at bounding box center [358, 218] width 148 height 15
click at [295, 222] on textarea "от КВ поадача документов для налоговой" at bounding box center [358, 218] width 148 height 12
type textarea "от КВ подаача документов для налоговой"
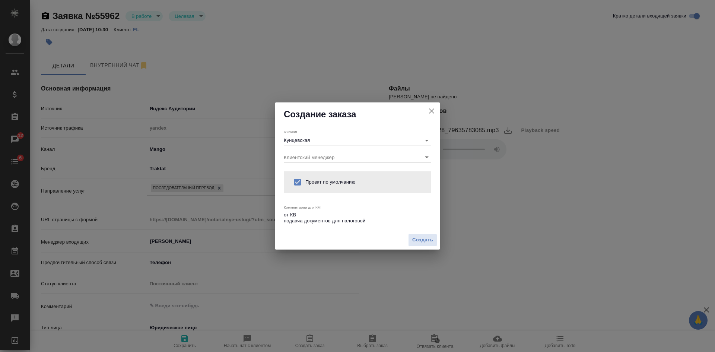
type textarea "x"
click at [370, 226] on div "от КВ подача документов для налоговой x" at bounding box center [358, 218] width 148 height 15
click at [371, 218] on textarea "от КВ подача документов для налоговой" at bounding box center [358, 218] width 148 height 12
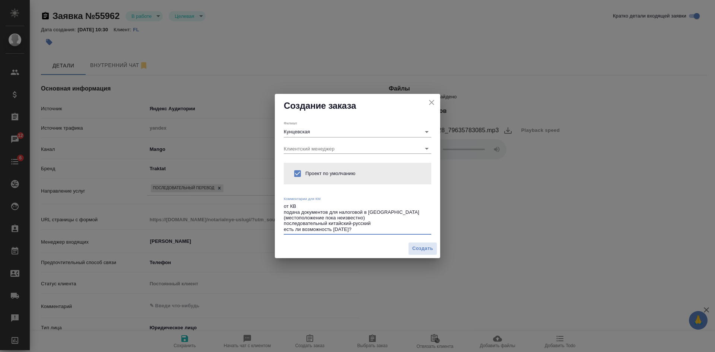
click at [322, 216] on textarea "от КВ подача документов для налоговой в [GEOGRAPHIC_DATA] (местоположение пока …" at bounding box center [358, 217] width 148 height 29
click at [366, 228] on textarea "от КВ подача документов для налоговой в [GEOGRAPHIC_DATA] (местоположение пока …" at bounding box center [358, 217] width 148 height 29
click at [378, 220] on textarea "от КВ подача документов для налоговой в [GEOGRAPHIC_DATA] (местоположение пока …" at bounding box center [358, 217] width 148 height 29
click at [375, 222] on textarea "от КВ подача документов для налоговой в [GEOGRAPHIC_DATA] (местоположение пока …" at bounding box center [358, 217] width 148 height 29
click at [285, 230] on textarea "от КВ подача документов для налоговой в [GEOGRAPHIC_DATA] (местоположение пока …" at bounding box center [358, 217] width 148 height 29
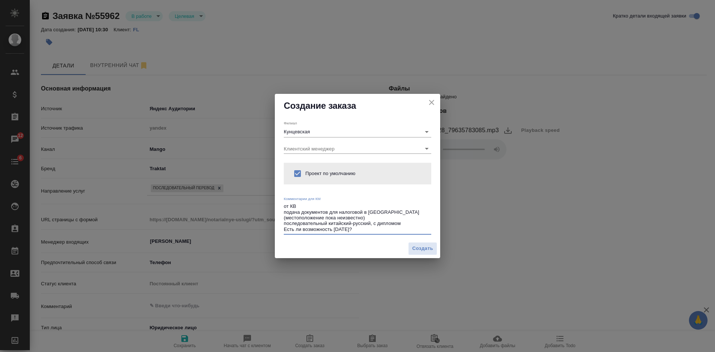
click at [352, 229] on textarea "от КВ подача документов для налоговой в [GEOGRAPHIC_DATA] (местоположение пока …" at bounding box center [358, 217] width 148 height 29
type textarea "от КВ подача документов для налоговой в [GEOGRAPHIC_DATA] (местоположение пока …"
click at [417, 252] on span "Создать" at bounding box center [422, 248] width 21 height 9
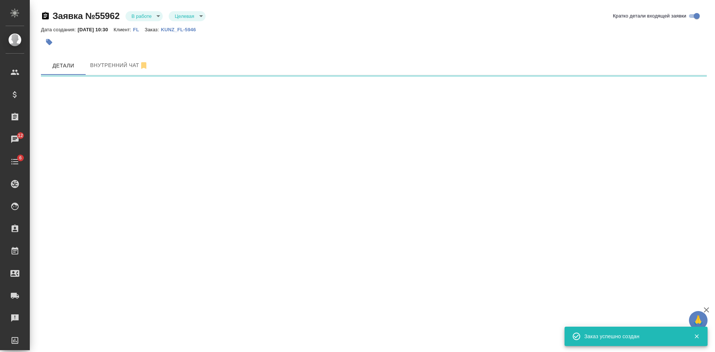
select select "RU"
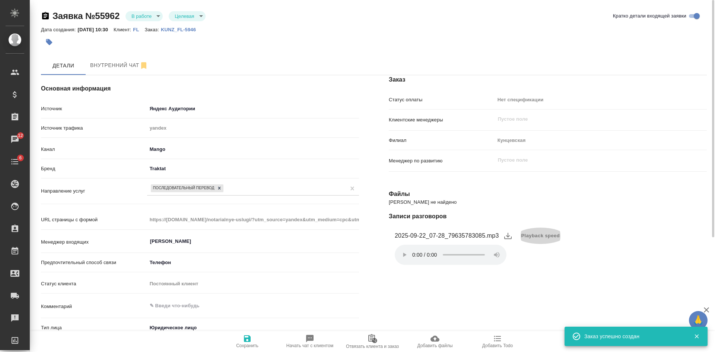
click at [549, 237] on span "Playback speed" at bounding box center [541, 235] width 39 height 7
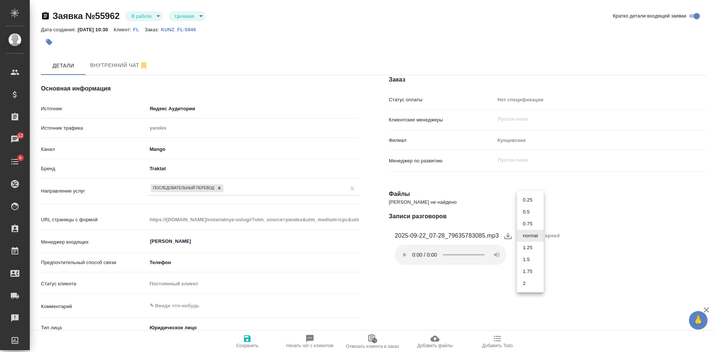
click at [529, 268] on li "1.75" at bounding box center [530, 272] width 27 height 12
type textarea "x"
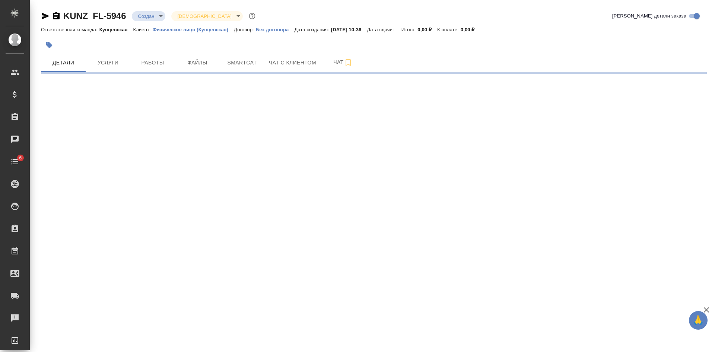
select select "RU"
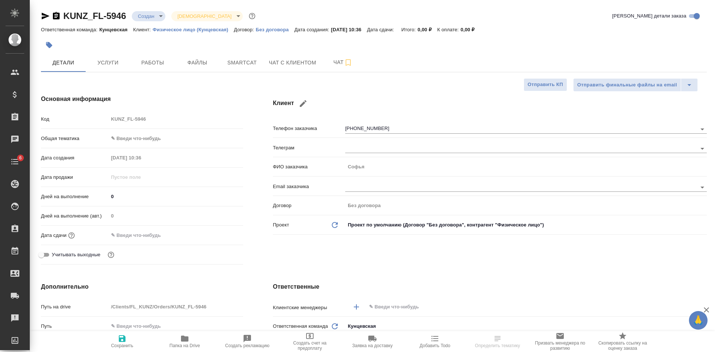
type textarea "x"
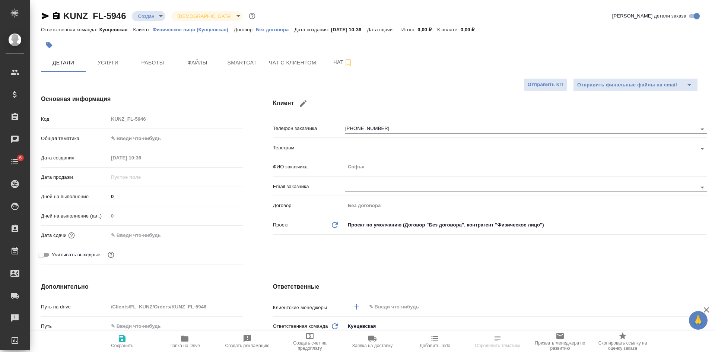
type textarea "x"
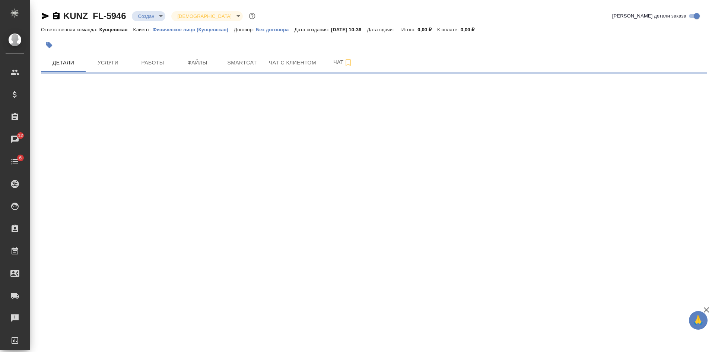
click at [45, 16] on icon "button" at bounding box center [46, 16] width 8 height 7
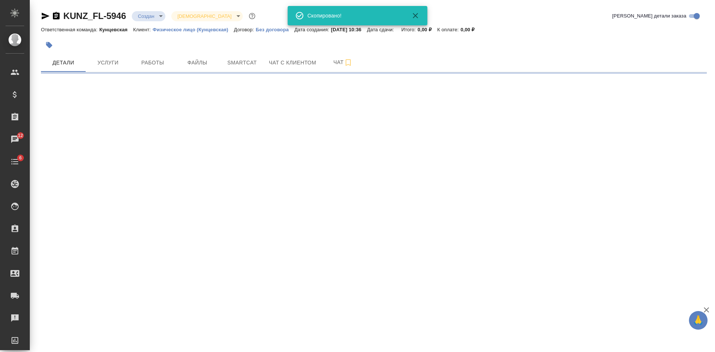
select select "RU"
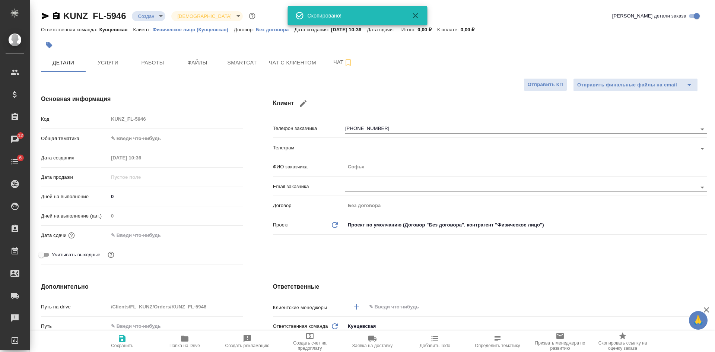
type textarea "x"
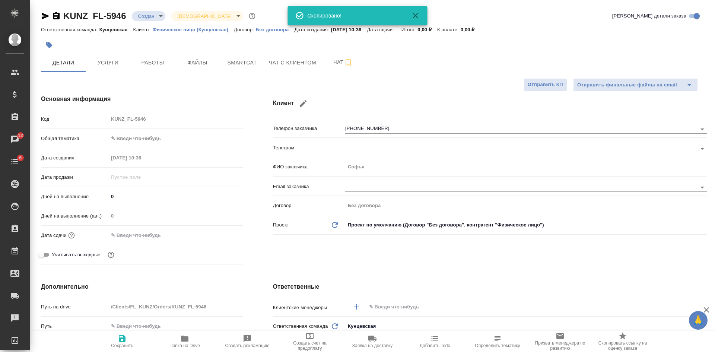
type textarea "x"
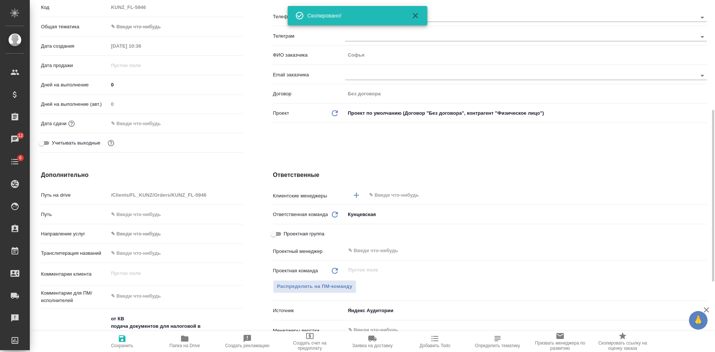
scroll to position [149, 0]
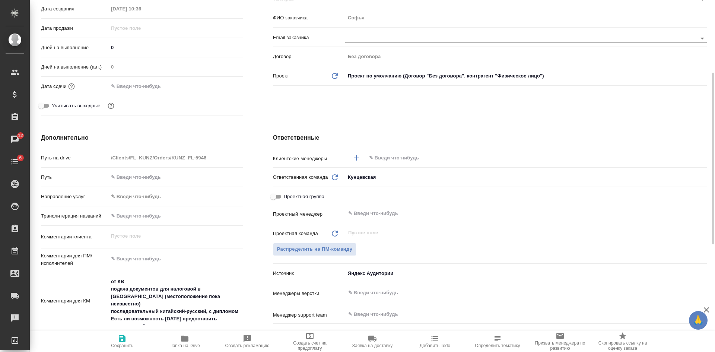
type textarea "x"
click at [130, 285] on textarea "от КВ подача документов для налоговой в Москве (местоположение пока неизвестно)…" at bounding box center [176, 301] width 134 height 50
type textarea "от КВ подача документов для налоговой в Москве (местоположение пока неизвестно)…"
type textarea "x"
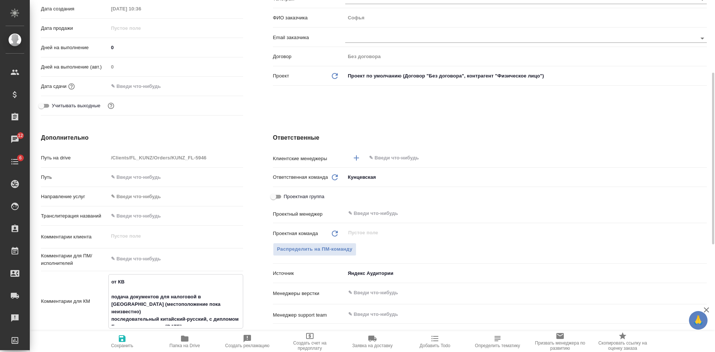
type textarea "x"
type textarea "от КВ п подача документов для налоговой в Москве (местоположение пока неизвестн…"
type textarea "x"
type textarea "от КВ пе подача документов для налоговой в Москве (местоположение пока неизвест…"
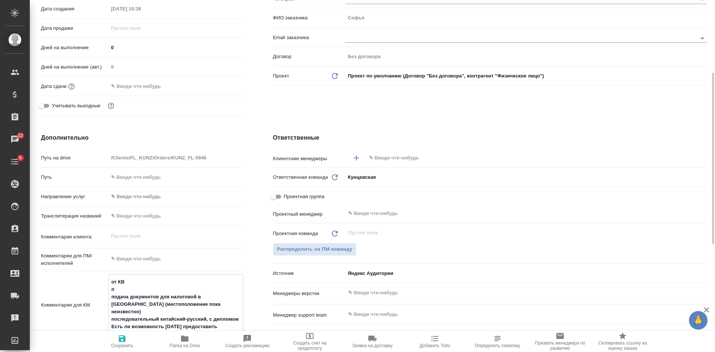
type textarea "x"
type textarea "от КВ пере подача документов для налоговой в Москве (местоположение пока неизве…"
type textarea "x"
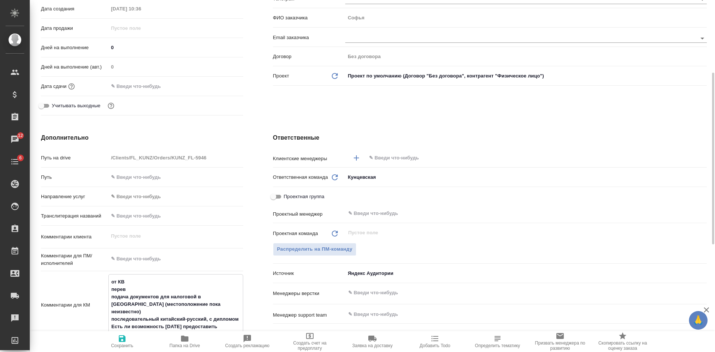
type textarea "от КВ перево подача документов для налоговой в Москве (местоположение пока неиз…"
type textarea "x"
type textarea "от КВ перевод подача документов для налоговой в Москве (местоположение пока неи…"
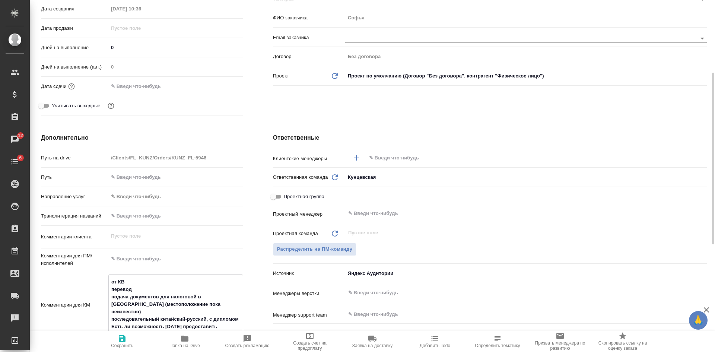
type textarea "x"
type textarea "от КВ переводч подача документов для налоговой в Москве (местоположение пока не…"
type textarea "x"
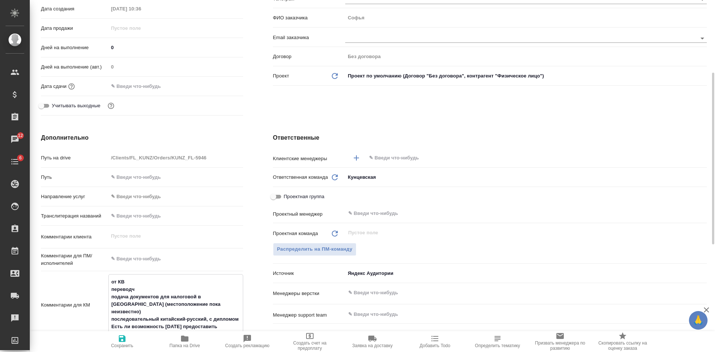
type textarea "x"
type textarea "от КВ переводчи подача документов для налоговой в Москве (местоположение пока н…"
type textarea "x"
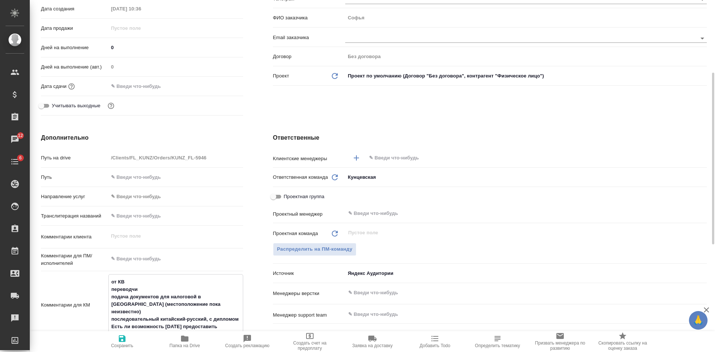
type textarea "x"
type textarea "от КВ переводчик подача документов для налоговой в Москве (местоположение пока …"
type textarea "x"
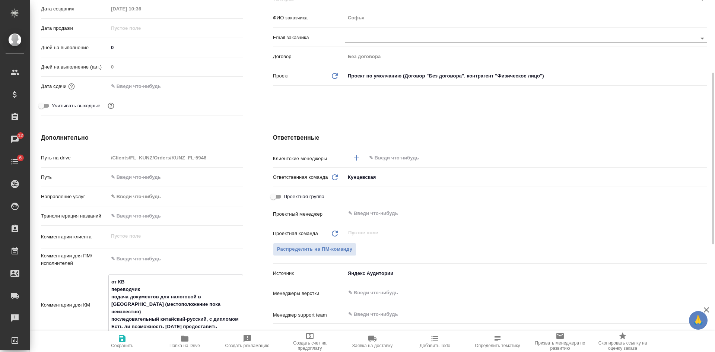
type textarea "от КВ переводчик подача документов для налоговой в Москве (местоположение пока …"
type textarea "x"
type textarea "от КВ переводчик к подача документов для налоговой в Москве (местоположение пок…"
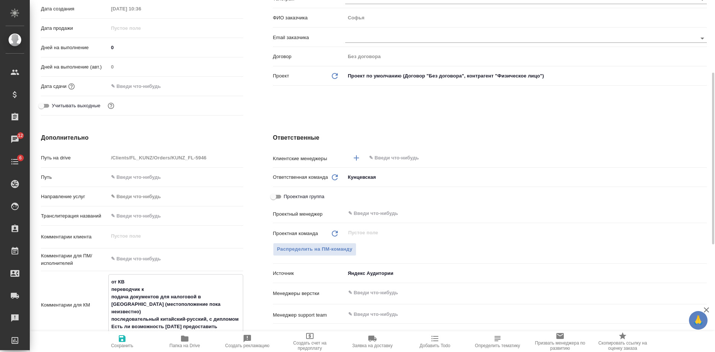
type textarea "x"
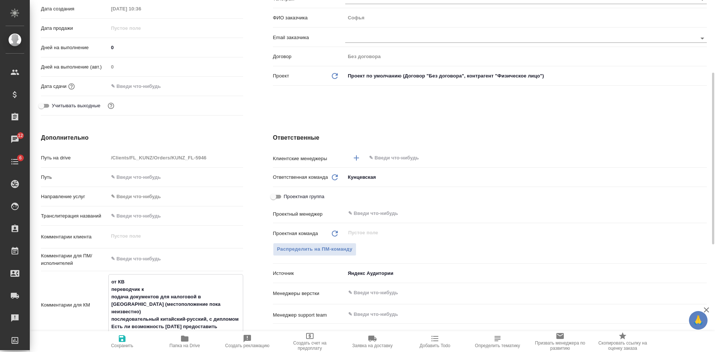
type textarea "от КВ переводчик к н подача документов для налоговой в Москве (местоположение п…"
type textarea "x"
type textarea "от КВ переводчик к но подача документов для налоговой в Москве (местоположение …"
type textarea "x"
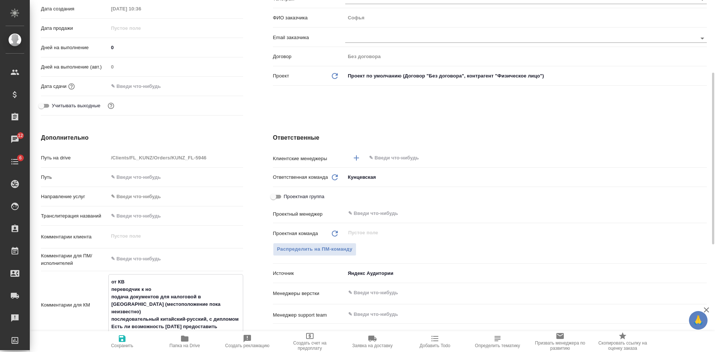
type textarea "x"
type textarea "от КВ переводчик к нот подача документов для налоговой в Москве (местоположение…"
type textarea "x"
type textarea "от КВ переводчик к нота подача документов для налоговой в Москве (местоположени…"
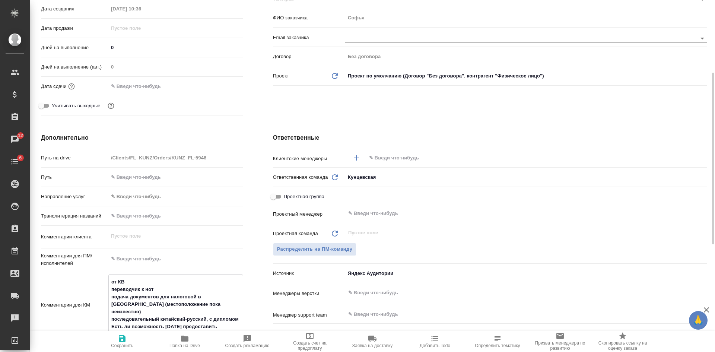
type textarea "x"
type textarea "от КВ переводчик к нотар подача документов для налоговой в Москве (местоположен…"
type textarea "x"
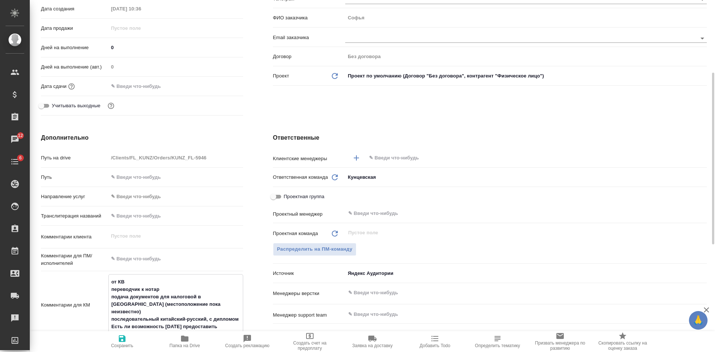
type textarea "x"
type textarea "от КВ переводчик к нотари подача документов для налоговой в Москве (местоположе…"
type textarea "x"
type textarea "от КВ переводчик к нотариу подача документов для налоговой в Москве (местополож…"
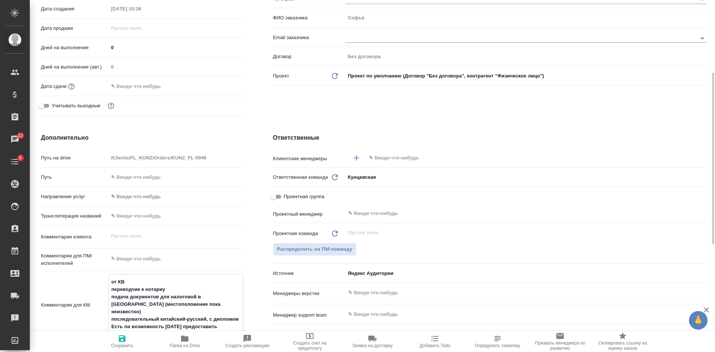
type textarea "x"
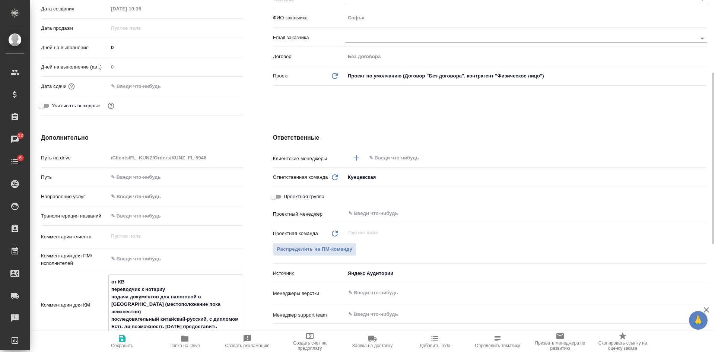
type textarea "от КВ переводчик к нотариус подача документов для налоговой в Москве (местополо…"
type textarea "x"
type textarea "от КВ переводчик к нотариусу подача документов для налоговой в Москве (местопол…"
type textarea "x"
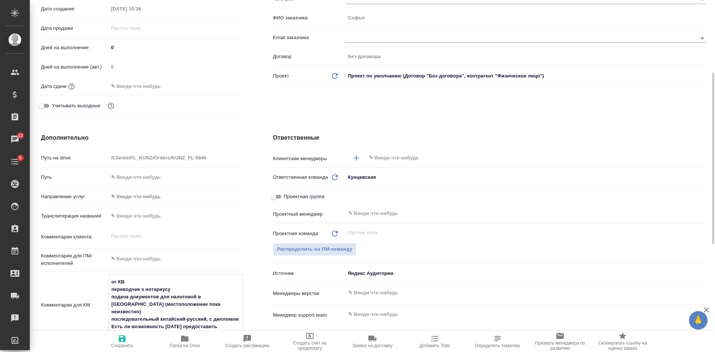
type textarea "x"
drag, startPoint x: 201, startPoint y: 304, endPoint x: 109, endPoint y: 305, distance: 91.7
click at [109, 305] on textarea "от КВ переводчик к нотариусу подача документов для налоговой в Москве (местопол…" at bounding box center [176, 304] width 134 height 57
type textarea "x"
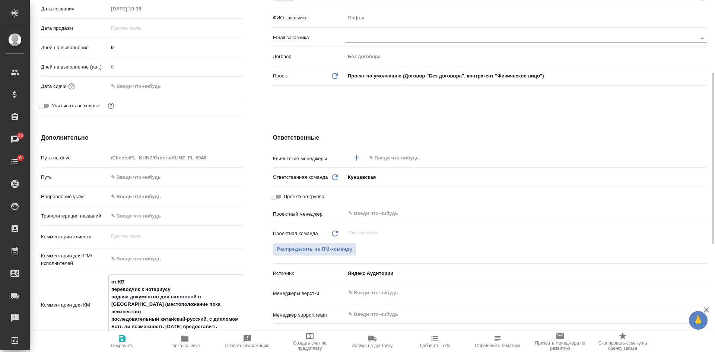
type textarea "от КВ переводчик к нотариусу подача документов для налоговой в Москве последова…"
type textarea "x"
click at [182, 287] on textarea "от КВ переводчик к нотариусу подача документов для налоговой в Москве последова…" at bounding box center [176, 301] width 134 height 50
type textarea "от КВ переводчик к нотариусу подача документов для налоговой в Москве последова…"
type textarea "x"
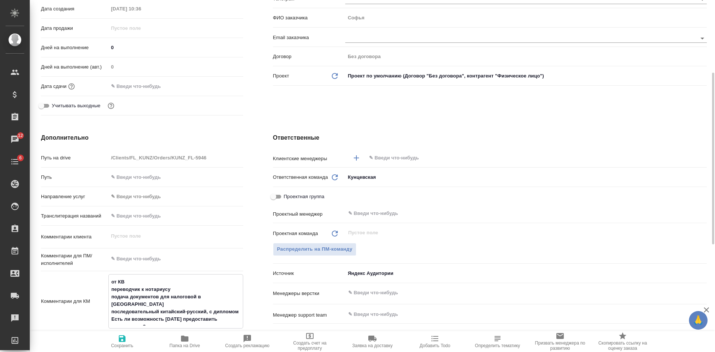
type textarea "x"
paste textarea "(местоположение пока неизвестно)"
type textarea "от КВ переводчик к нотариусу (местоположение пока неизвестно) подача документов…"
type textarea "x"
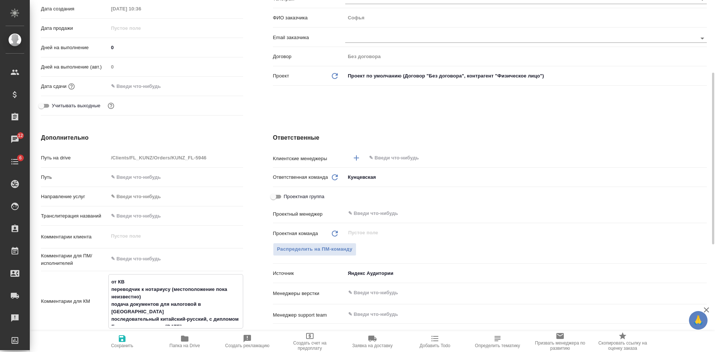
type textarea "x"
click at [221, 306] on textarea "от КВ переводчик к нотариусу (местоположение пока неизвестно) подача документов…" at bounding box center [176, 304] width 134 height 57
type textarea "от КВ переводчик к нотариусу (местоположение пока неизвестно) подача документов…"
type textarea "x"
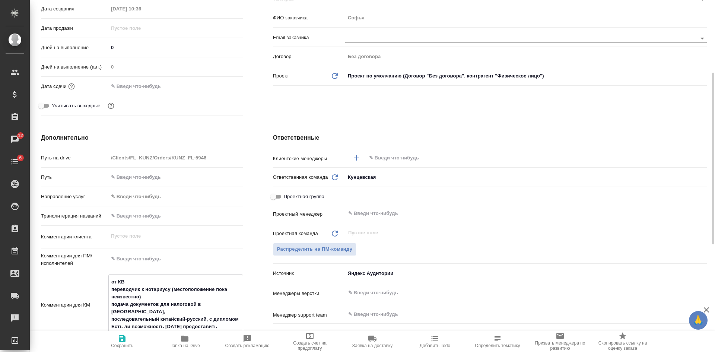
type textarea "x"
type textarea "от КВ переводчик к нотариусу (местоположение пока неизвестно) подача документов…"
type textarea "x"
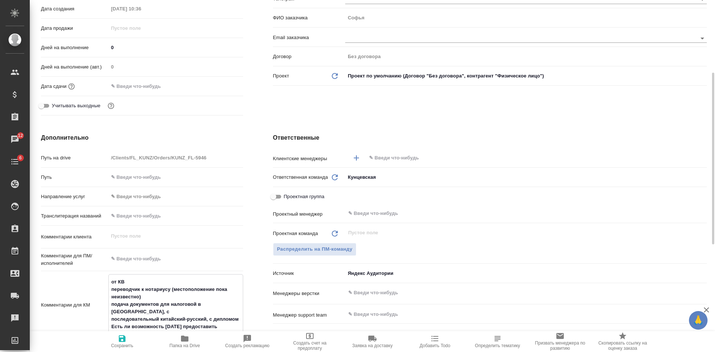
type textarea "x"
type textarea "от КВ переводчик к нотариусу (местоположение пока неизвестно) подача документов…"
type textarea "x"
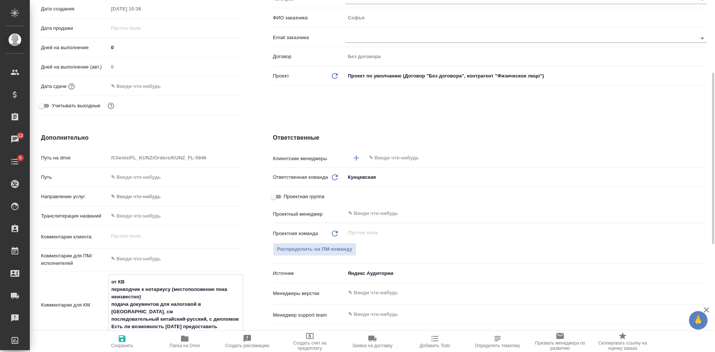
type textarea "x"
type textarea "от КВ переводчик к нотариусу (местоположение пока неизвестно) подача документов…"
type textarea "x"
type textarea "от КВ переводчик к нотариусу (местоположение пока неизвестно) подача документов…"
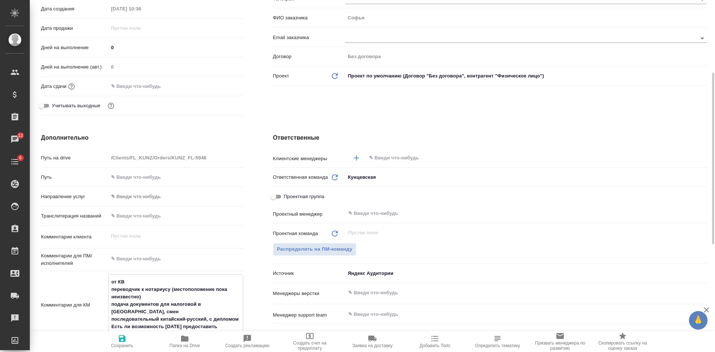
type textarea "x"
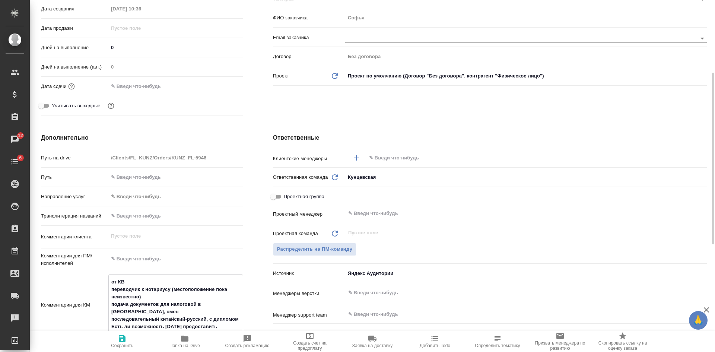
type textarea "от КВ переводчик к нотариусу (местоположение пока неизвестно) подача документов…"
type textarea "x"
type textarea "от КВ переводчик к нотариусу (местоположение пока неизвестно) подача документов…"
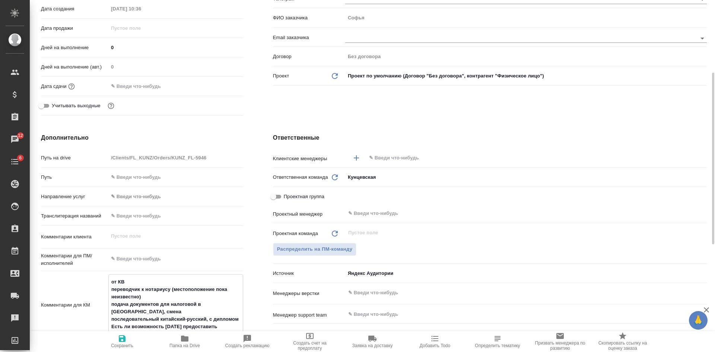
type textarea "x"
type textarea "от КВ переводчик к нотариусу (местоположение пока неизвестно) подача документов…"
type textarea "x"
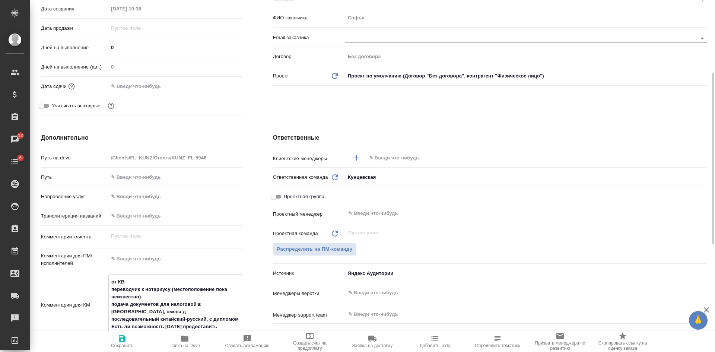
type textarea "от КВ переводчик к нотариусу (местоположение пока неизвестно) подача документов…"
type textarea "x"
type textarea "от КВ переводчик к нотариусу (местоположение пока неизвестно) подача документов…"
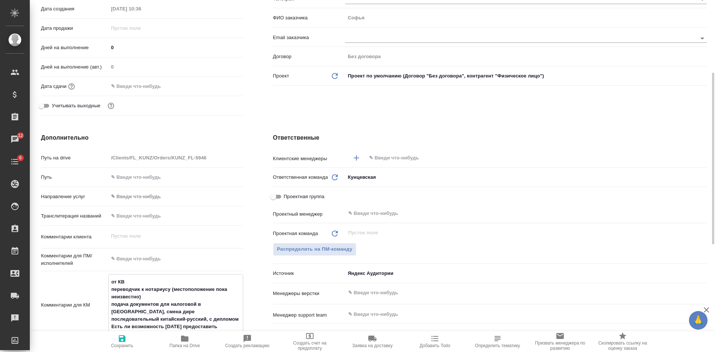
type textarea "x"
type textarea "от КВ переводчик к нотариусу (местоположение пока неизвестно) подача документов…"
type textarea "x"
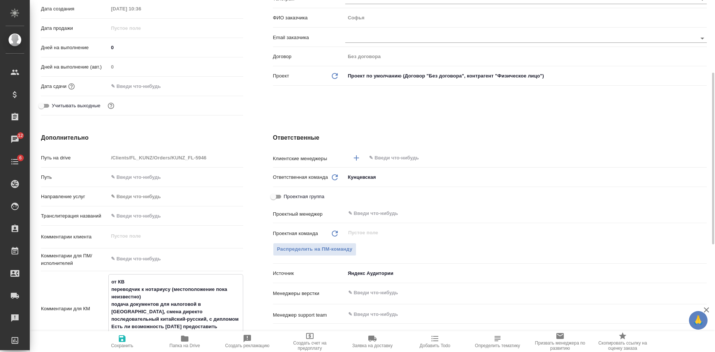
type textarea "x"
type textarea "от КВ переводчик к нотариусу (местоположение пока неизвестно) подача документов…"
type textarea "x"
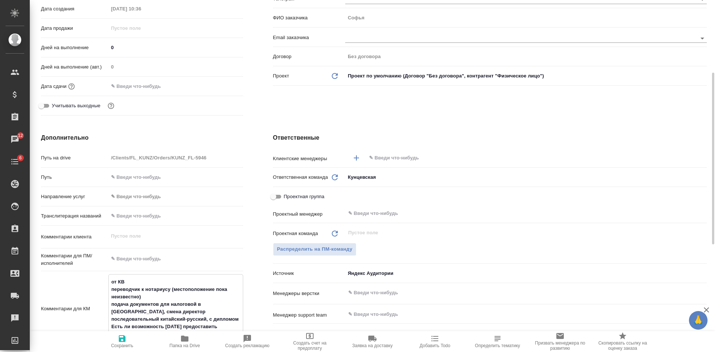
type textarea "x"
type textarea "от КВ переводчик к нотариусу (местоположение пока неизвестно) подача документов…"
type textarea "x"
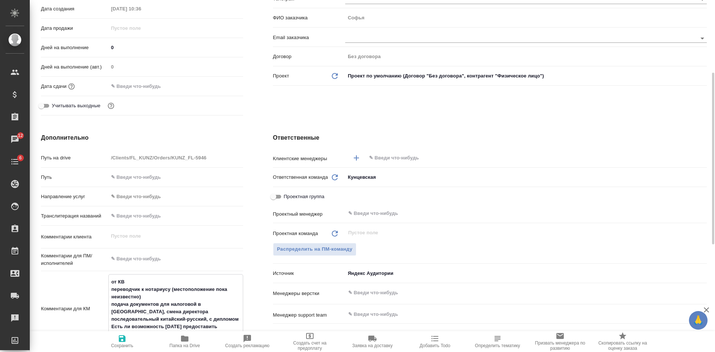
click at [238, 305] on textarea "от КВ переводчик к нотариусу (местоположение пока неизвестно) подача документов…" at bounding box center [176, 308] width 134 height 65
type textarea "от КВ переводчик к нотариусу (местоположение пока неизвестно) подача документов…"
type textarea "x"
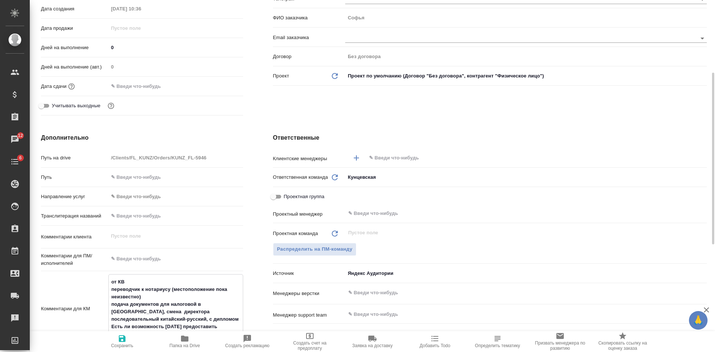
type textarea "x"
type textarea "от КВ переводчик к нотариусу (местоположение пока неизвестно) подача документов…"
type textarea "x"
type textarea "от КВ переводчик к нотариусу (местоположение пока неизвестно) подача документов…"
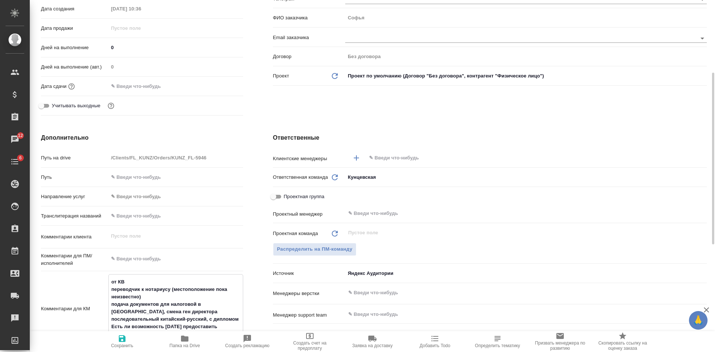
type textarea "x"
type textarea "от КВ переводчик к нотариусу (местоположение пока неизвестно) подача документов…"
type textarea "x"
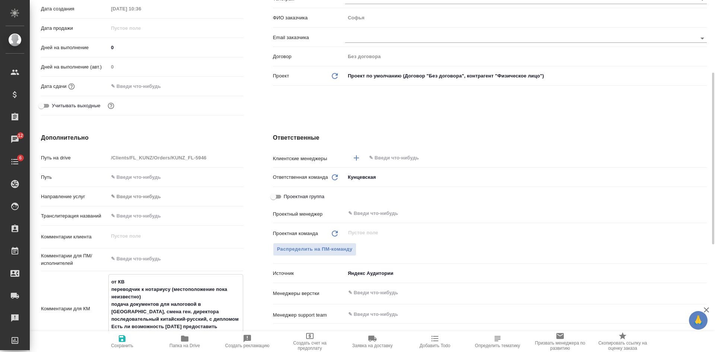
type textarea "x"
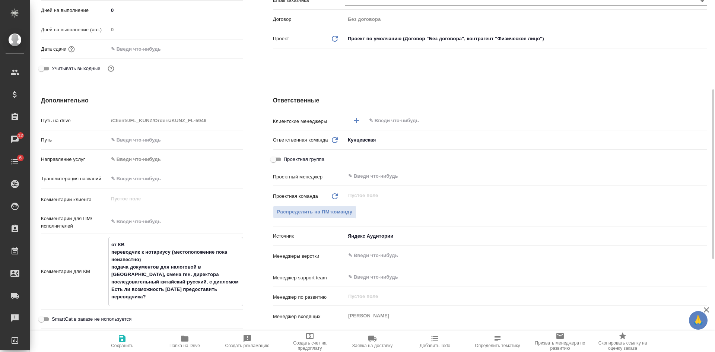
type textarea "от КВ переводчик к нотариусу (местоположение пока неизвестно) подача документов…"
type textarea "x"
click at [124, 346] on span "Сохранить" at bounding box center [122, 345] width 22 height 5
type textarea "x"
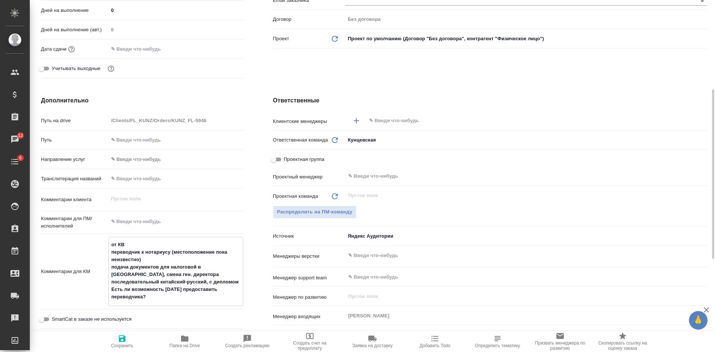
type textarea "x"
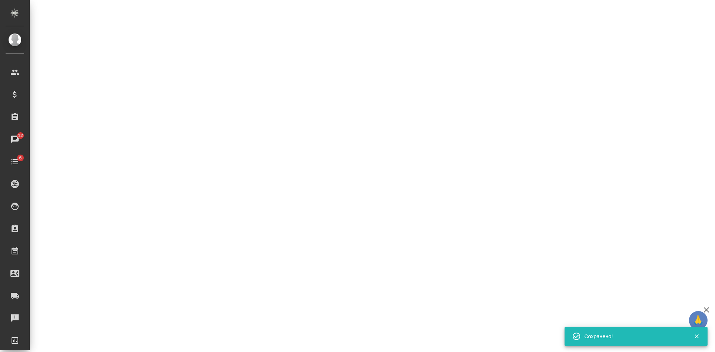
select select "RU"
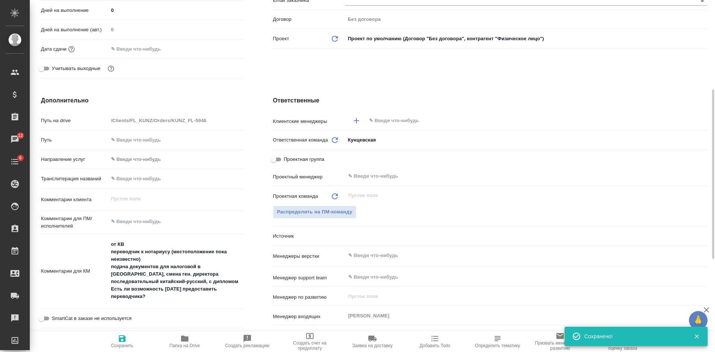
type textarea "x"
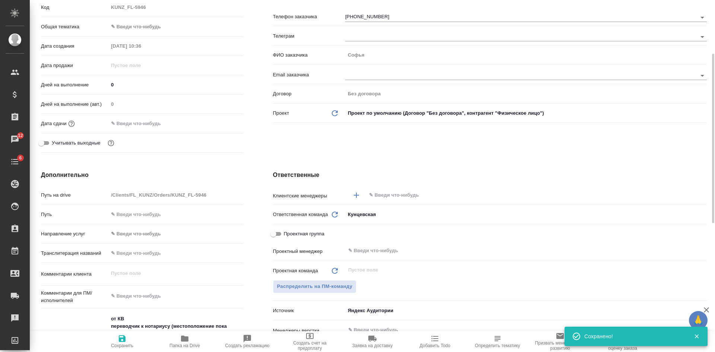
scroll to position [0, 0]
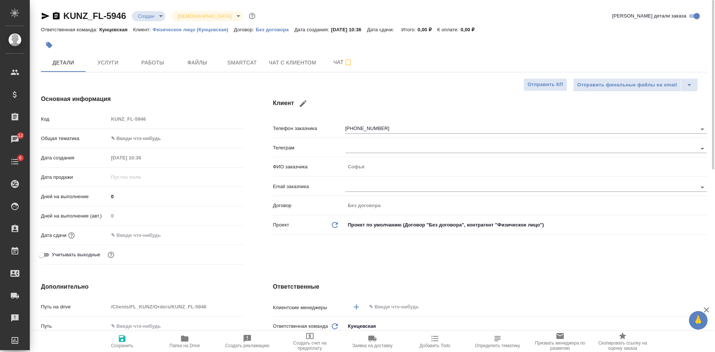
click at [44, 13] on icon "button" at bounding box center [45, 16] width 9 height 9
drag, startPoint x: 55, startPoint y: 18, endPoint x: 64, endPoint y: 14, distance: 10.4
click at [55, 18] on icon "button" at bounding box center [56, 16] width 9 height 9
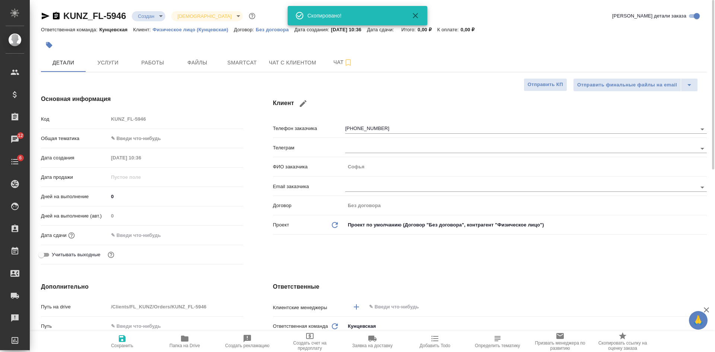
type textarea "x"
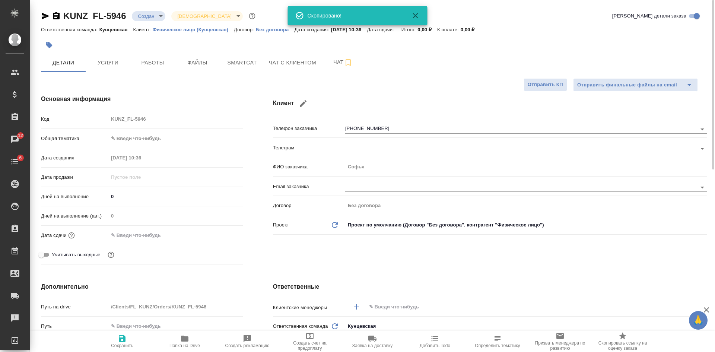
type textarea "x"
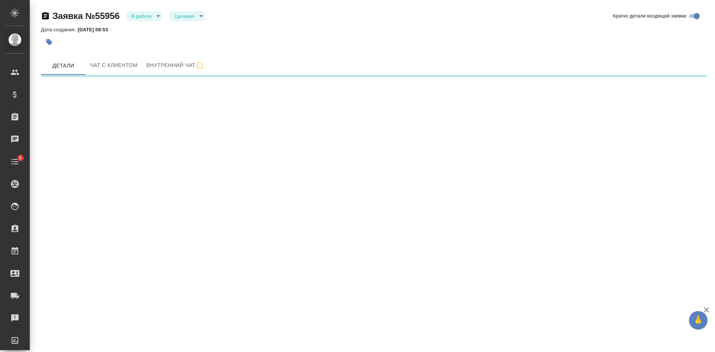
select select "RU"
select select "AE"
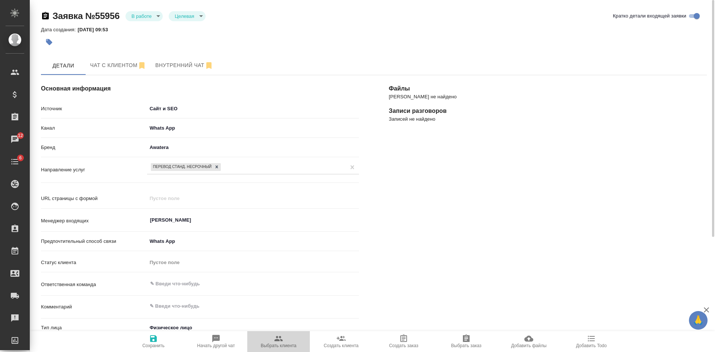
click at [274, 340] on icon "button" at bounding box center [278, 338] width 9 height 9
type textarea "x"
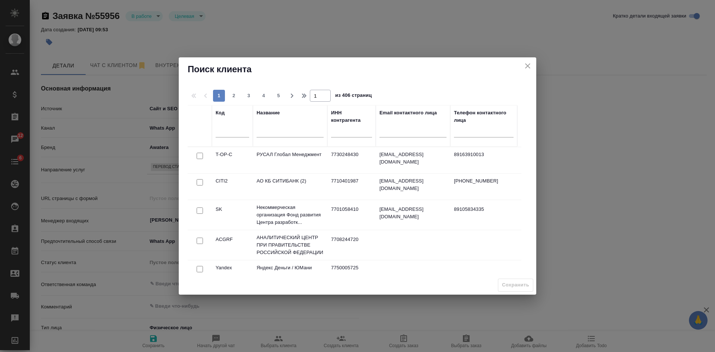
click at [259, 132] on input "text" at bounding box center [290, 132] width 67 height 9
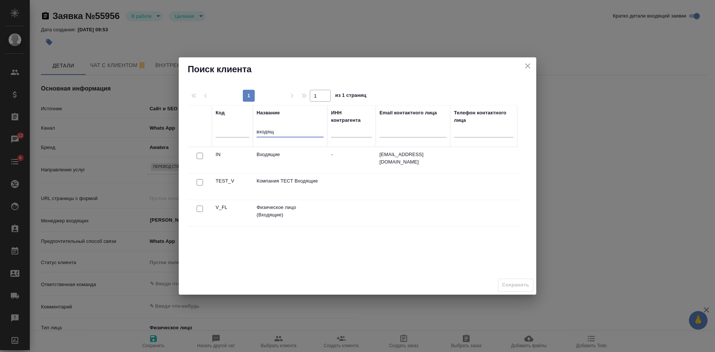
type input "входящ"
click at [201, 212] on div at bounding box center [200, 209] width 17 height 10
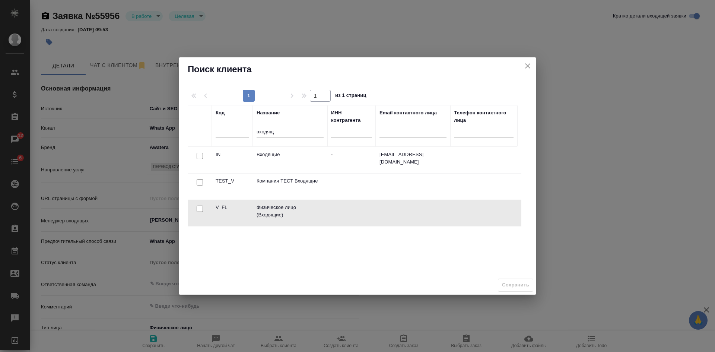
drag, startPoint x: 202, startPoint y: 207, endPoint x: 204, endPoint y: 211, distance: 4.5
click at [202, 208] on input "checkbox" at bounding box center [200, 209] width 6 height 6
checkbox input "true"
click at [523, 281] on span "Сохранить" at bounding box center [515, 285] width 27 height 9
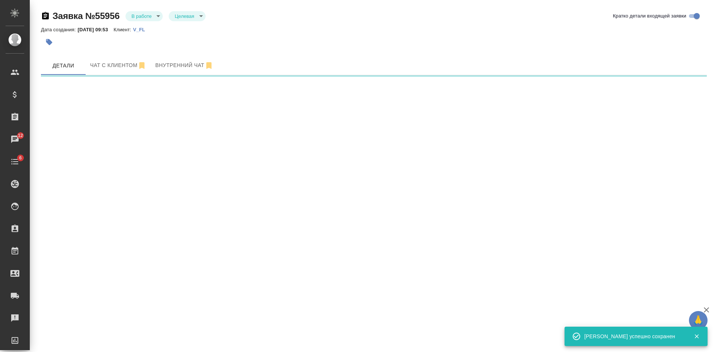
select select "RU"
select select "AE"
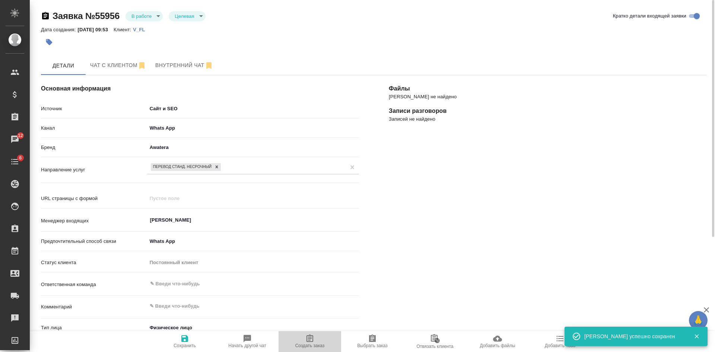
click at [312, 341] on icon "button" at bounding box center [310, 338] width 7 height 7
type textarea "x"
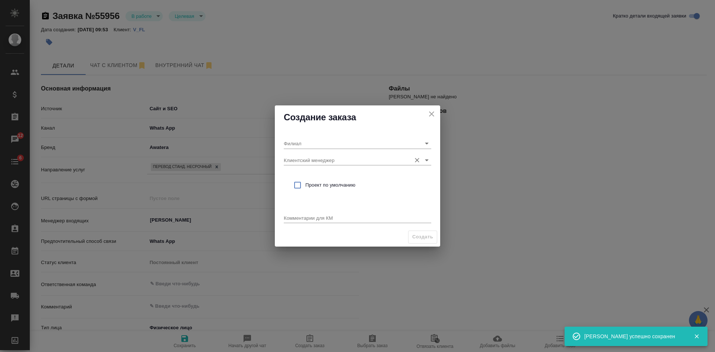
click at [317, 159] on input "Клиентский менеджер" at bounding box center [346, 160] width 124 height 10
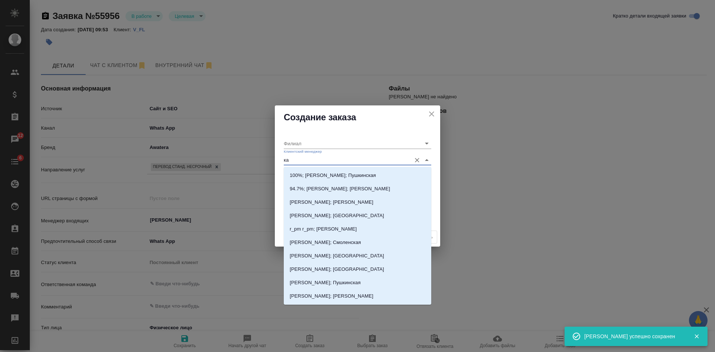
type input "кас"
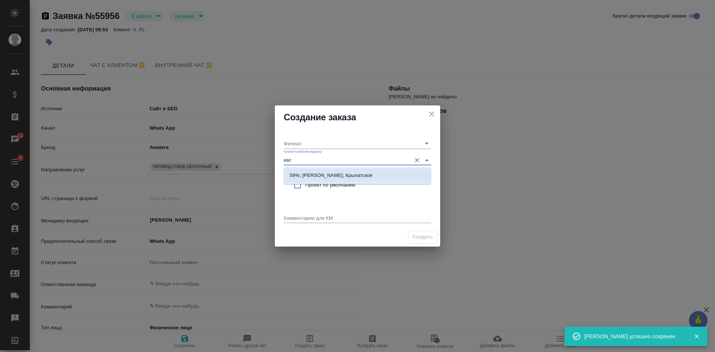
click at [314, 179] on p "59%; Касымов Тимур; Крылатское" at bounding box center [331, 175] width 83 height 7
type input "Крылатское"
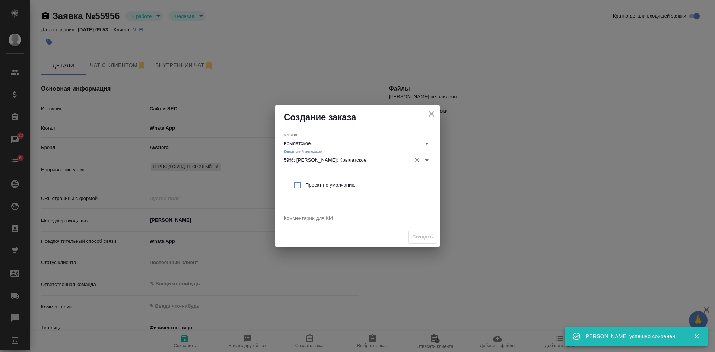
type input "59%; Касымов Тимур; Крылатское"
click at [312, 187] on span "Проект по умолчанию" at bounding box center [366, 184] width 120 height 7
checkbox input "true"
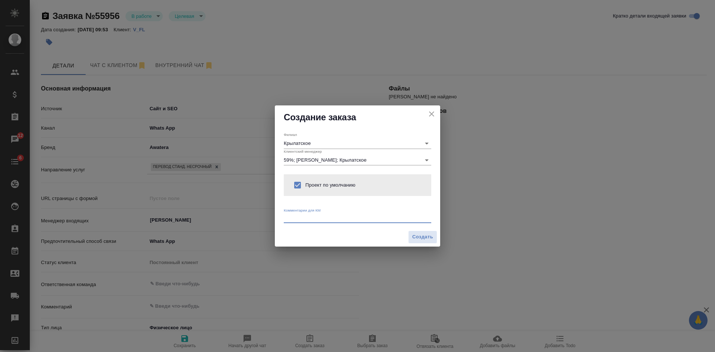
click at [313, 215] on textarea at bounding box center [358, 218] width 148 height 6
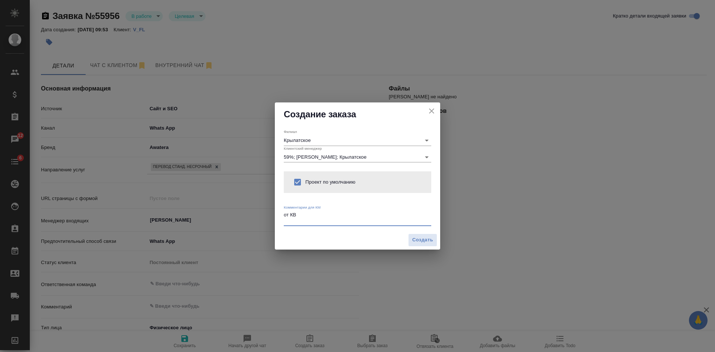
type textarea "от КВ"
type textarea "x"
paste textarea "с английского на русский"
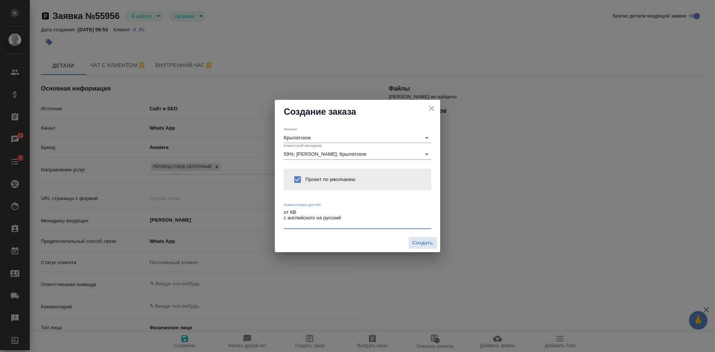
type textarea "от КВ с английского на русский"
type textarea "x"
paste textarea "лично мне нужен перевод , для того чтобы подготовиться к тесту"
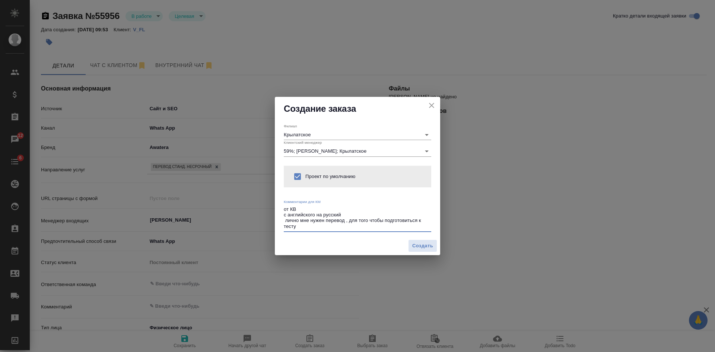
click at [285, 221] on textarea "от КВ с английского на русский лично мне нужен перевод , для того чтобы подгото…" at bounding box center [358, 217] width 148 height 23
click at [354, 226] on textarea "от КВ с английского на русский от клиента: лично мне нужен перевод , для того ч…" at bounding box center [358, 217] width 148 height 23
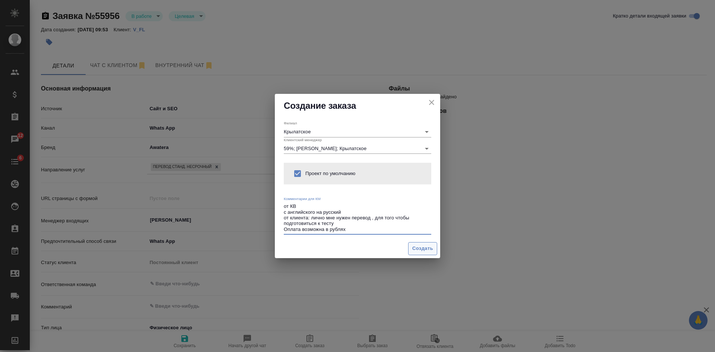
type textarea "от КВ с английского на русский от клиента: лично мне нужен перевод , для того ч…"
click at [420, 250] on span "Создать" at bounding box center [422, 248] width 21 height 9
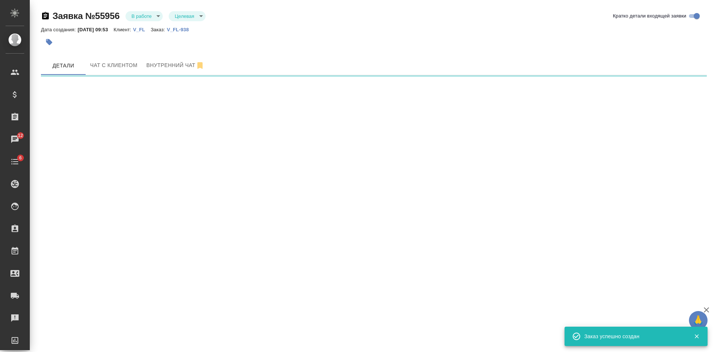
select select "RU"
select select "AE"
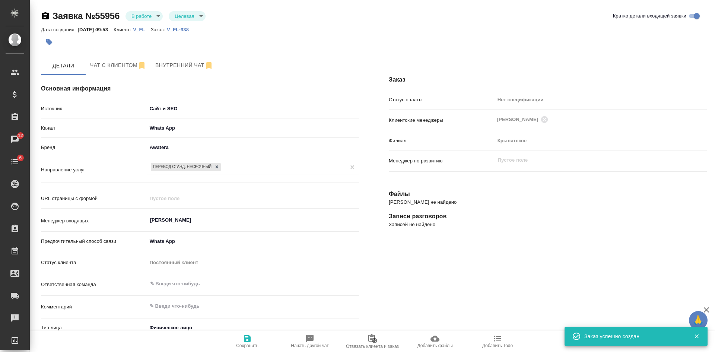
type textarea "x"
click at [172, 128] on body "🙏 .cls-1 fill:#fff; AWATERA Kasatkina Aleksandra Клиенты Спецификации Заказы 13…" at bounding box center [357, 176] width 715 height 352
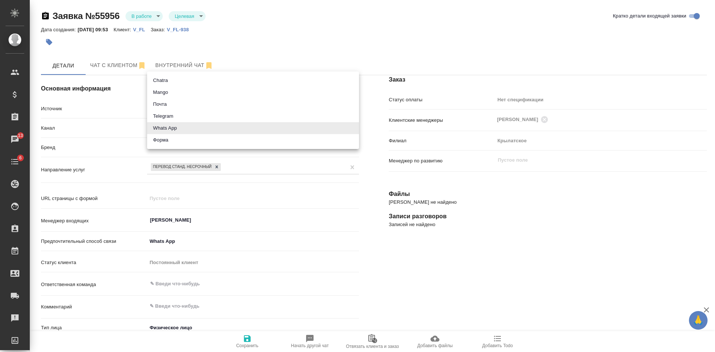
click at [126, 127] on div at bounding box center [357, 176] width 715 height 352
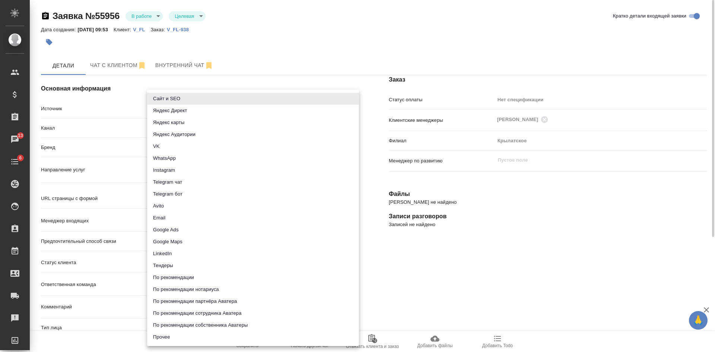
click at [158, 112] on body "🙏 .cls-1 fill:#fff; AWATERA Kasatkina Aleksandra Клиенты Спецификации Заказы 13…" at bounding box center [357, 176] width 715 height 352
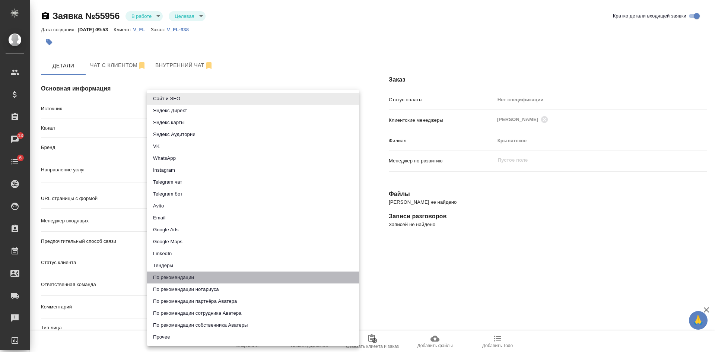
click at [192, 278] on li "По рекомендации" at bounding box center [253, 278] width 212 height 12
type input "recommendation"
type textarea "x"
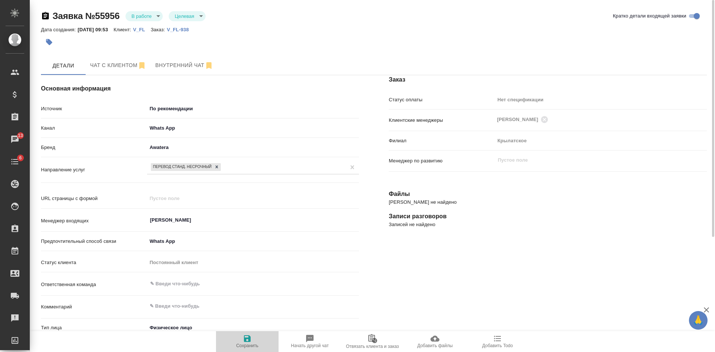
click at [242, 342] on span "Сохранить" at bounding box center [248, 341] width 54 height 14
select select "RU"
select select "AE"
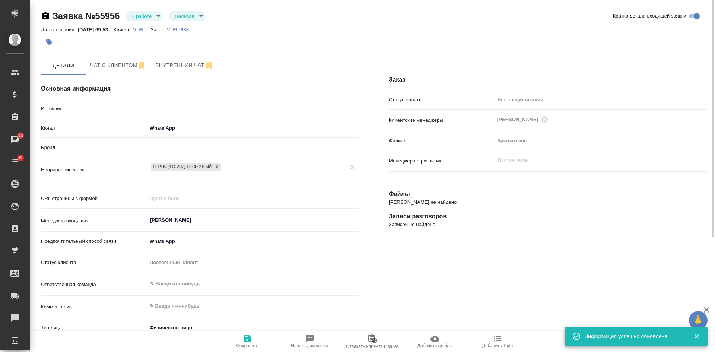
type textarea "x"
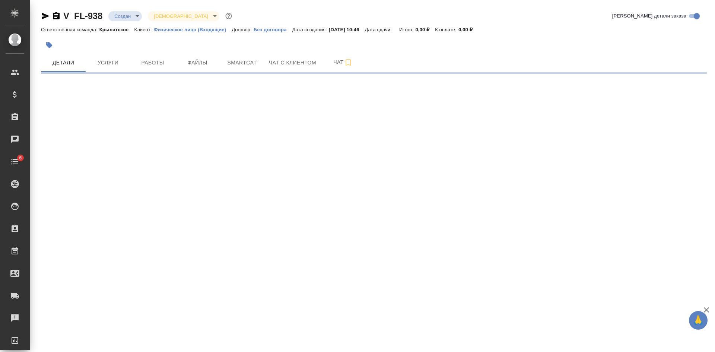
select select "RU"
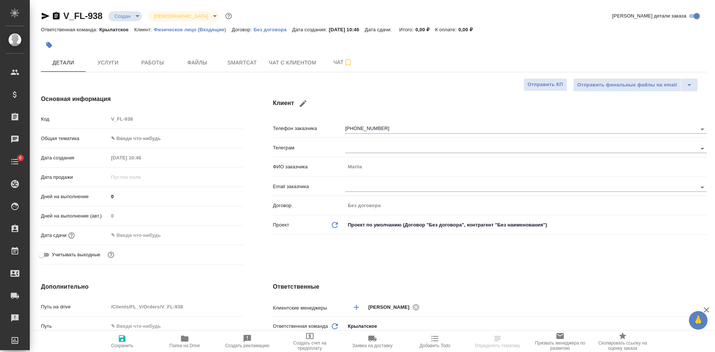
type textarea "x"
click at [221, 99] on h4 "Основная информация" at bounding box center [142, 99] width 202 height 9
click at [207, 66] on span "Файлы" at bounding box center [198, 62] width 36 height 9
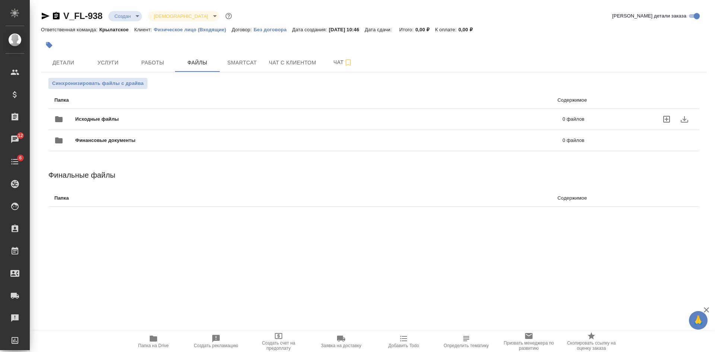
click at [666, 121] on icon "uploadFiles" at bounding box center [667, 119] width 9 height 9
click at [0, 0] on input "uploadFiles" at bounding box center [0, 0] width 0 height 0
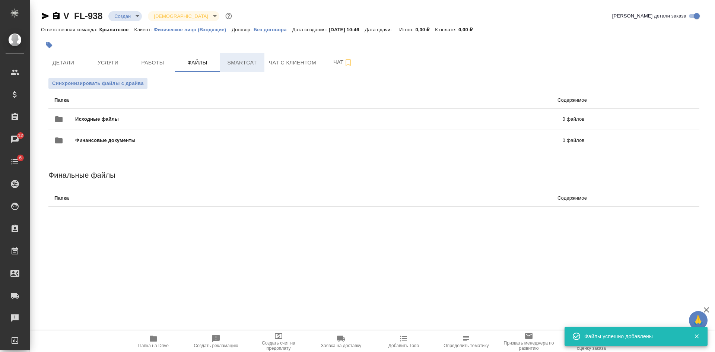
click at [238, 70] on button "Smartcat" at bounding box center [242, 62] width 45 height 19
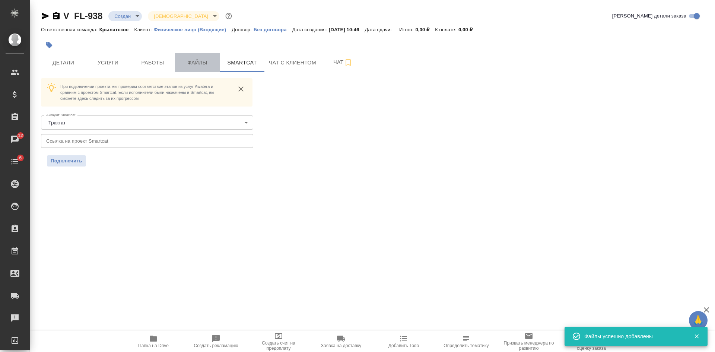
click at [198, 69] on button "Файлы" at bounding box center [197, 62] width 45 height 19
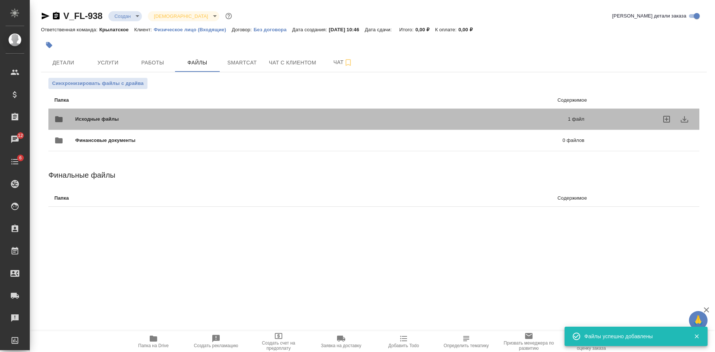
click at [124, 117] on span "Исходные файлы" at bounding box center [209, 119] width 268 height 7
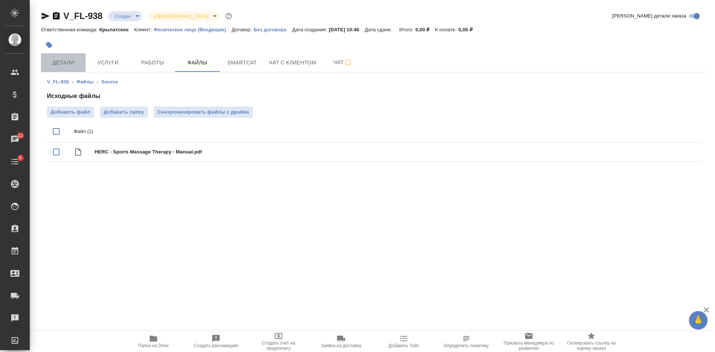
click at [66, 60] on span "Детали" at bounding box center [63, 62] width 36 height 9
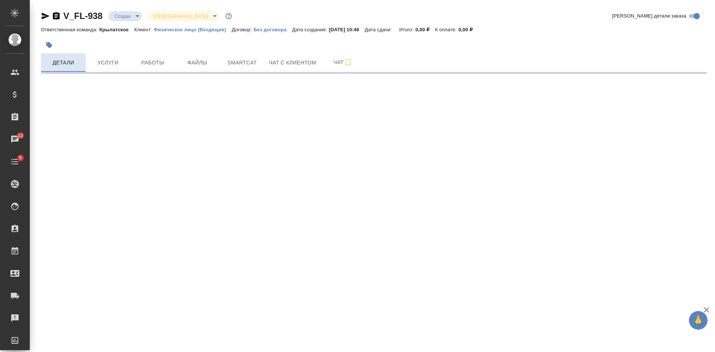
select select "RU"
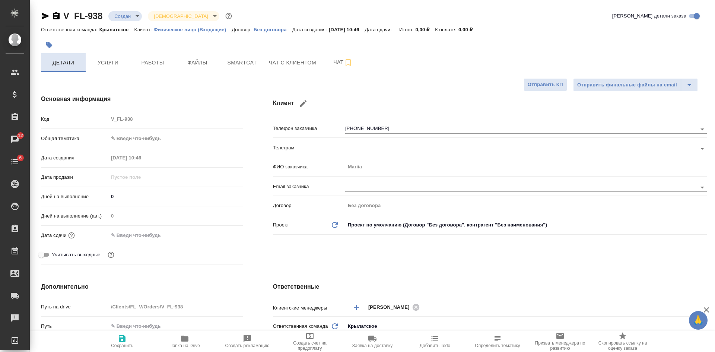
type textarea "x"
click at [268, 66] on button "Чат с клиентом" at bounding box center [293, 62] width 56 height 19
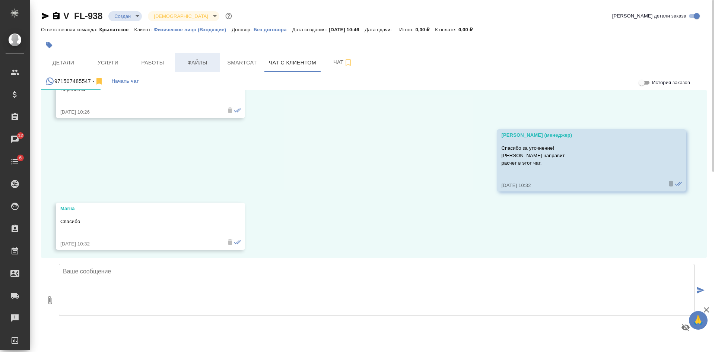
scroll to position [753, 0]
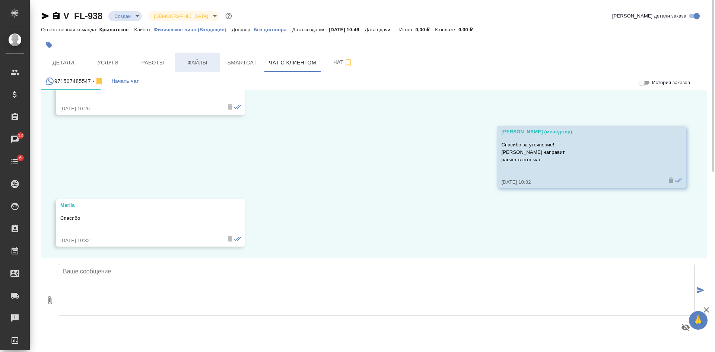
click at [197, 66] on span "Файлы" at bounding box center [198, 62] width 36 height 9
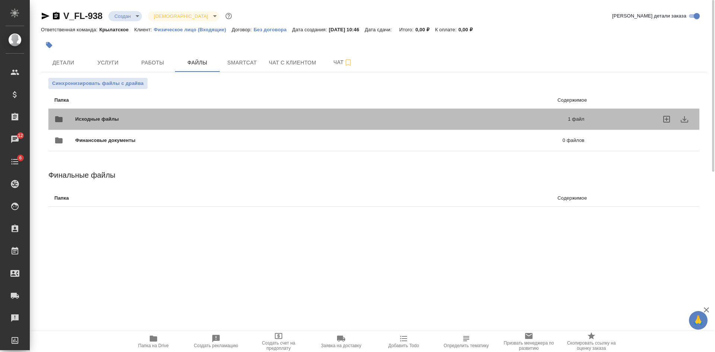
click at [240, 114] on div "Исходные файлы 1 файл" at bounding box center [319, 119] width 530 height 18
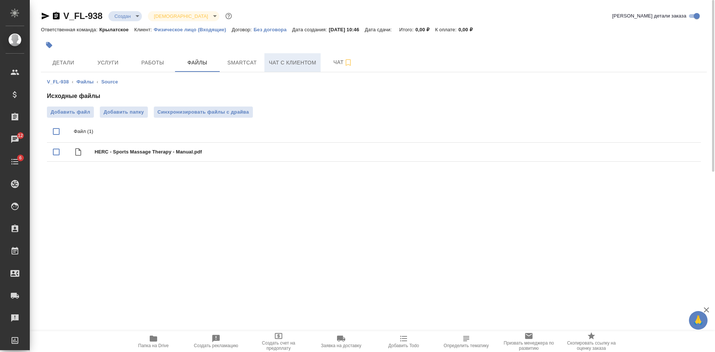
click at [285, 62] on span "Чат с клиентом" at bounding box center [292, 62] width 47 height 9
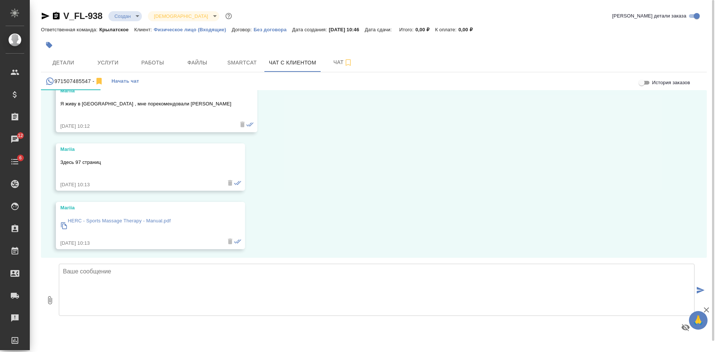
scroll to position [380, 0]
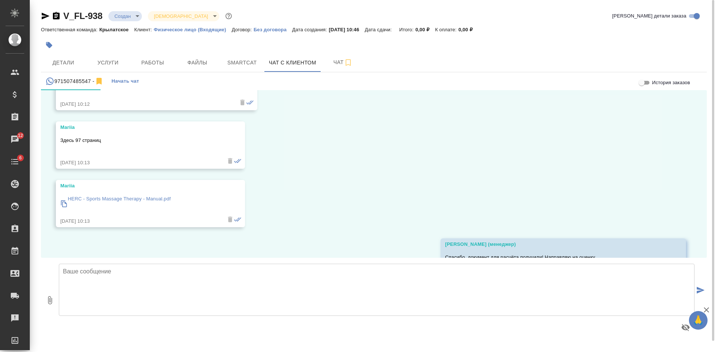
click at [45, 15] on icon "button" at bounding box center [46, 16] width 8 height 7
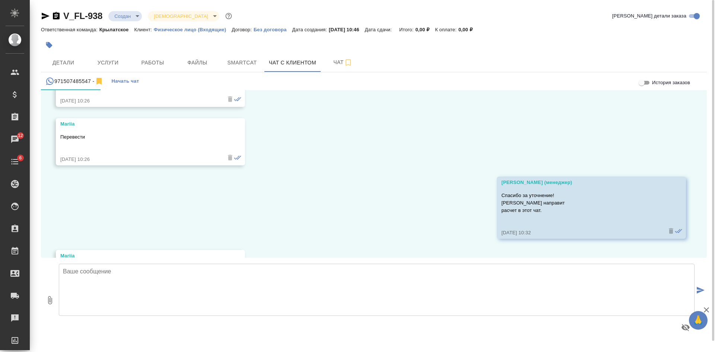
scroll to position [753, 0]
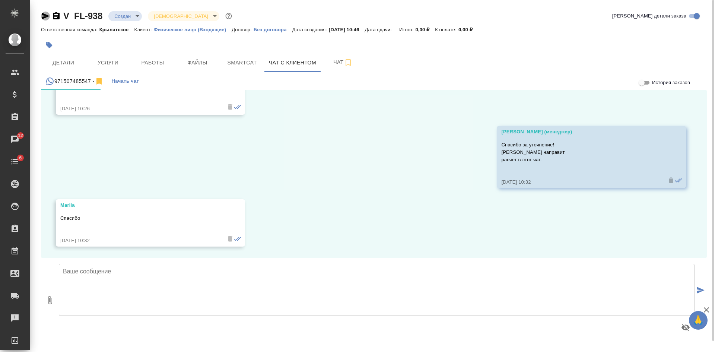
click at [42, 18] on icon "button" at bounding box center [46, 16] width 8 height 7
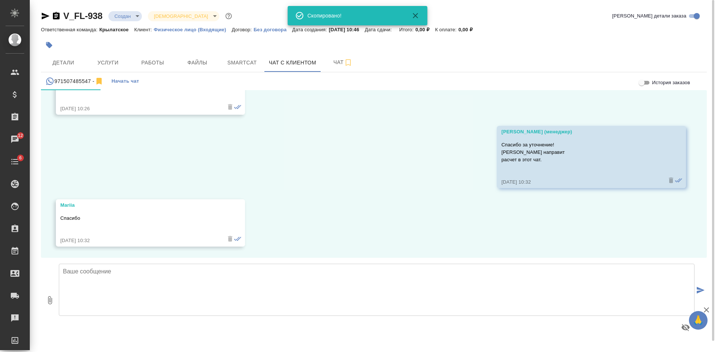
click at [51, 15] on div at bounding box center [51, 16] width 20 height 9
click at [56, 15] on icon "button" at bounding box center [56, 16] width 9 height 9
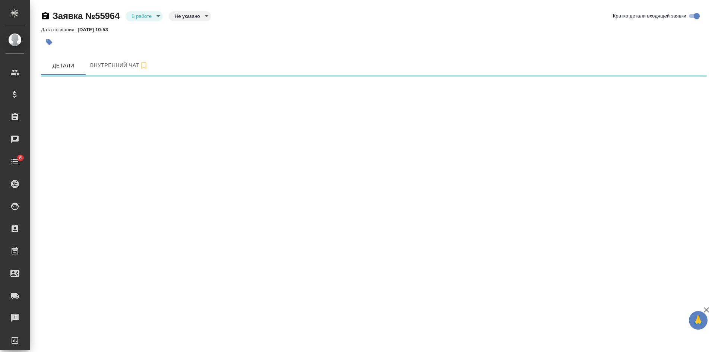
select select "RU"
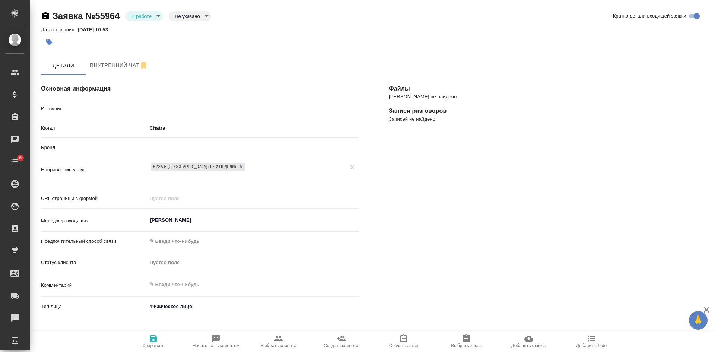
click at [176, 17] on body "🙏 .cls-1 fill:#fff; AWATERA [PERSON_NAME] Спецификации Заказы Чаты 6 Todo Проек…" at bounding box center [357, 176] width 715 height 352
type textarea "x"
click at [178, 27] on button "Целевая" at bounding box center [187, 28] width 24 height 8
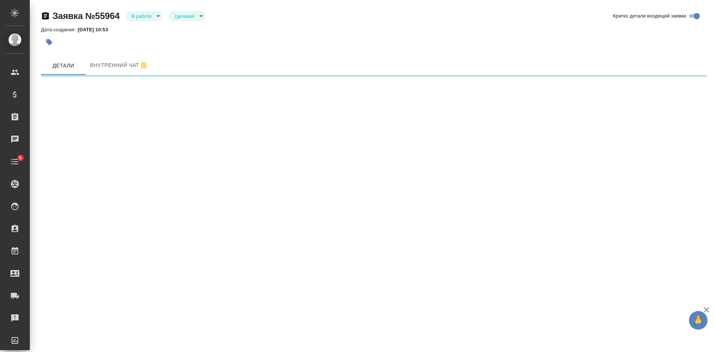
select select "RU"
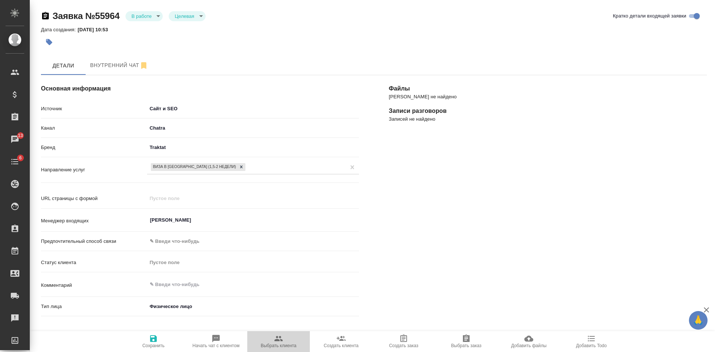
click at [281, 345] on span "Выбрать клиента" at bounding box center [279, 345] width 36 height 5
type textarea "x"
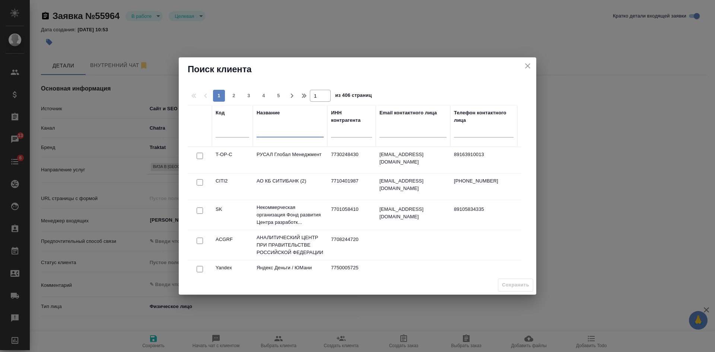
click at [282, 133] on input "text" at bounding box center [290, 132] width 67 height 9
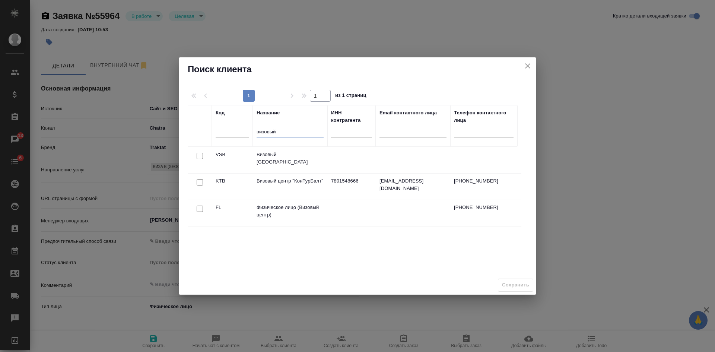
type input "визовый"
click at [198, 212] on input "checkbox" at bounding box center [200, 209] width 6 height 6
checkbox input "true"
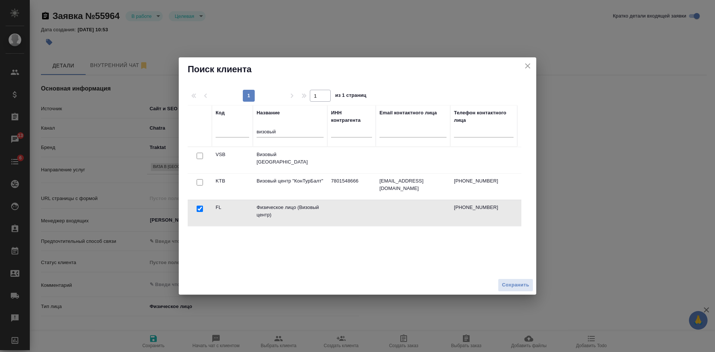
click at [524, 287] on span "Сохранить" at bounding box center [515, 285] width 27 height 9
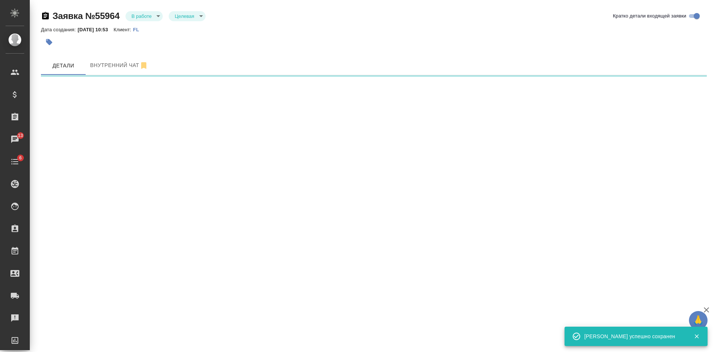
select select "RU"
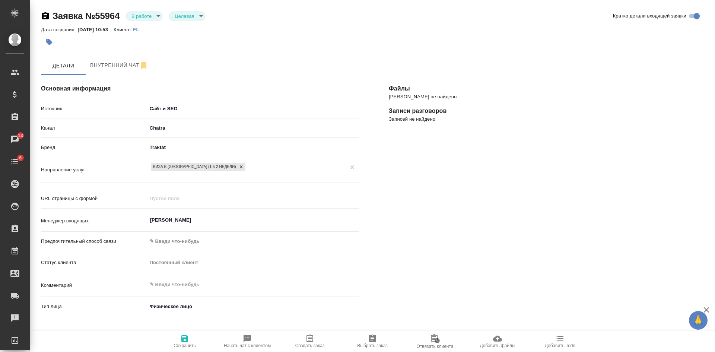
click at [329, 345] on span "Создать заказ" at bounding box center [310, 341] width 54 height 14
type textarea "x"
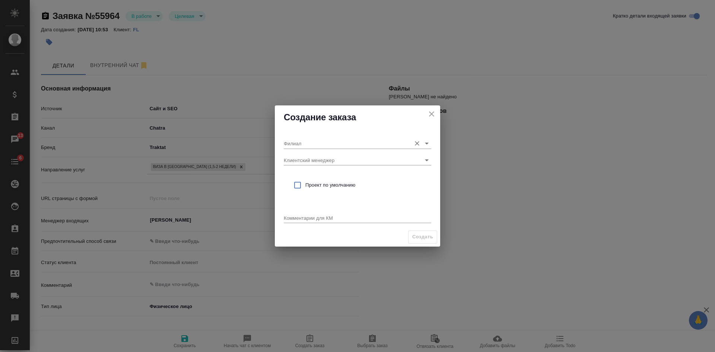
click at [316, 145] on input "Филиал" at bounding box center [346, 143] width 124 height 10
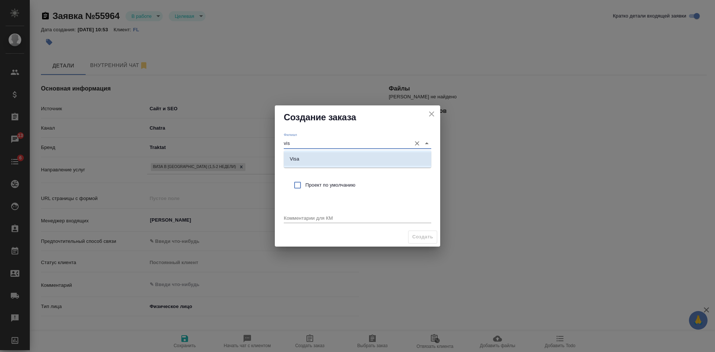
type input "vis"
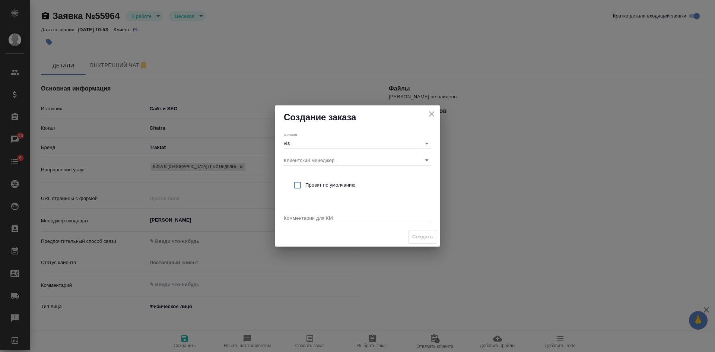
type textarea "x"
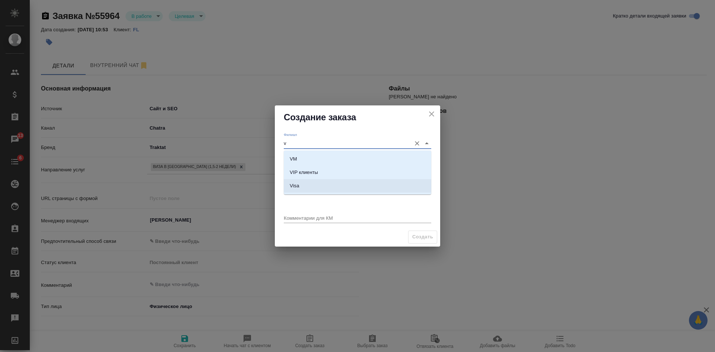
click at [296, 187] on p "Visa" at bounding box center [295, 185] width 10 height 7
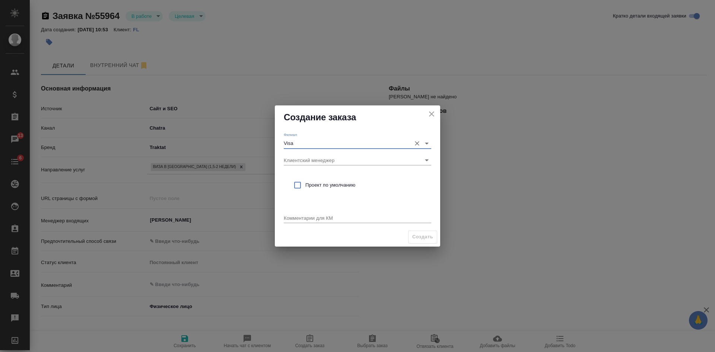
type input "Visa"
click at [295, 214] on div "x" at bounding box center [358, 218] width 148 height 9
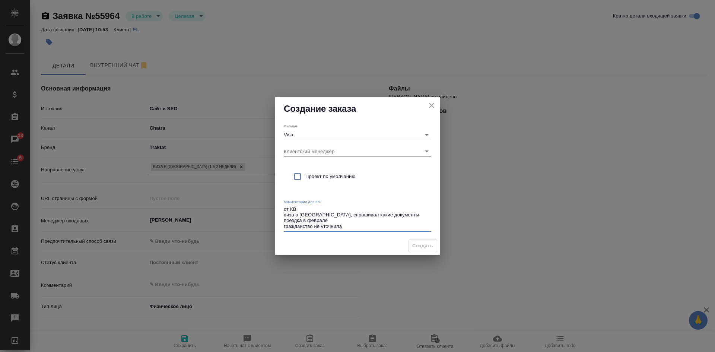
click at [394, 215] on textarea "от КВ виза в Японию, спрашивал какие документы поездка в феврале гражданство не…" at bounding box center [358, 217] width 148 height 23
drag, startPoint x: 330, startPoint y: 221, endPoint x: 309, endPoint y: 219, distance: 21.3
click at [309, 219] on textarea "от КВ виза в Японию, спрашивал какие документы нужны поездка в феврале гражданс…" at bounding box center [358, 217] width 148 height 23
type textarea "от КВ виза в Японию, спрашивал какие документы нужны поездка в октябре гражданс…"
type textarea "x"
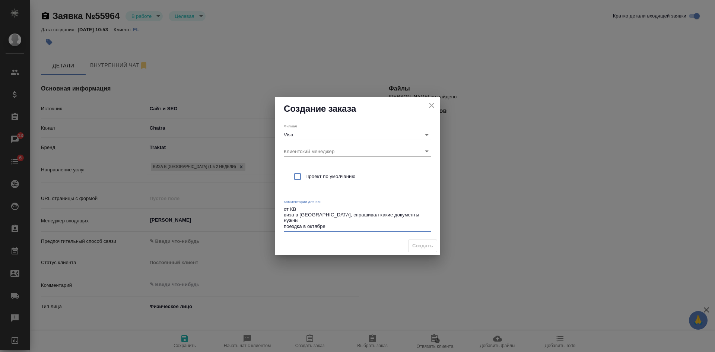
click at [354, 229] on div "от КВ виза в Японию, спрашивал какие документы нужны поездка в октябре гражданс…" at bounding box center [358, 218] width 148 height 27
click at [347, 221] on textarea "от КВ виза в Японию, спрашивал какие документы нужны поездка в октябре гражданс…" at bounding box center [358, 217] width 148 height 23
click at [344, 225] on textarea "от КВ виза в Японию, спрашивал какие документы нужны поездка в октябре гражданс…" at bounding box center [358, 217] width 148 height 23
type textarea "от КВ виза в Японию, спрашивал какие документы нужны поездка в октябре гражданс…"
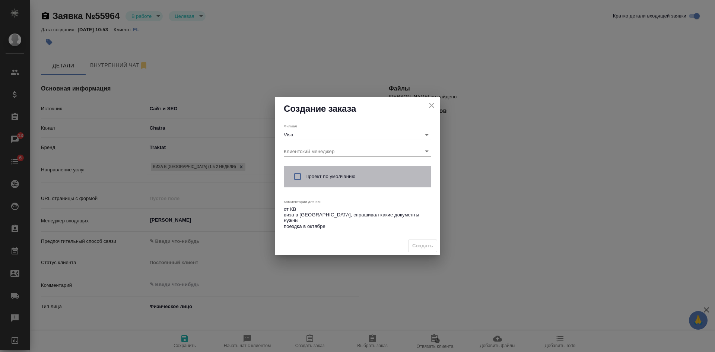
click at [322, 173] on span "Проект по умолчанию" at bounding box center [366, 176] width 120 height 7
checkbox input "true"
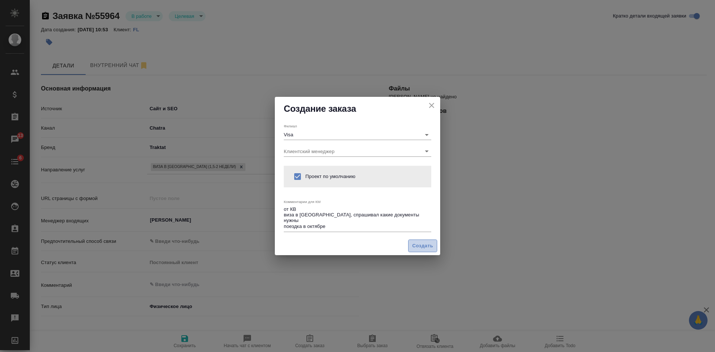
click at [419, 244] on span "Создать" at bounding box center [422, 246] width 21 height 9
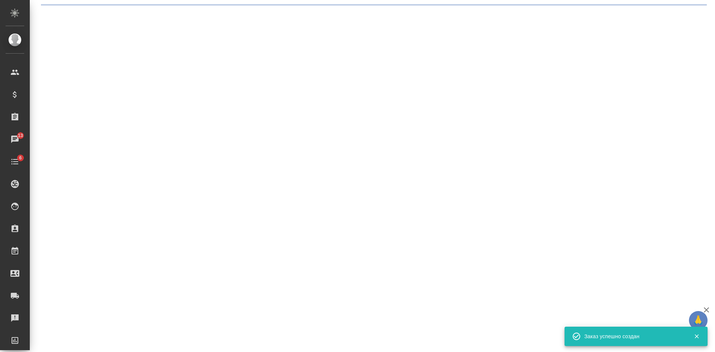
select select "RU"
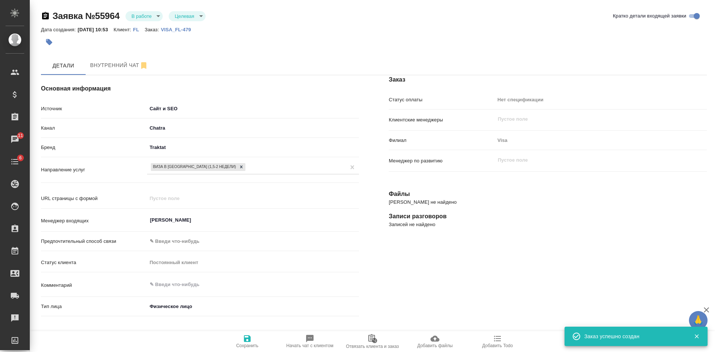
type textarea "x"
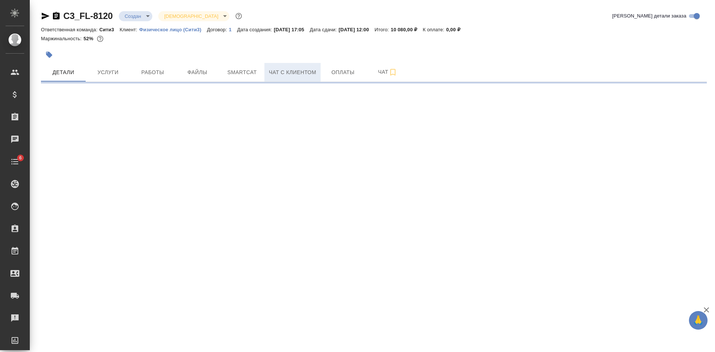
select select "RU"
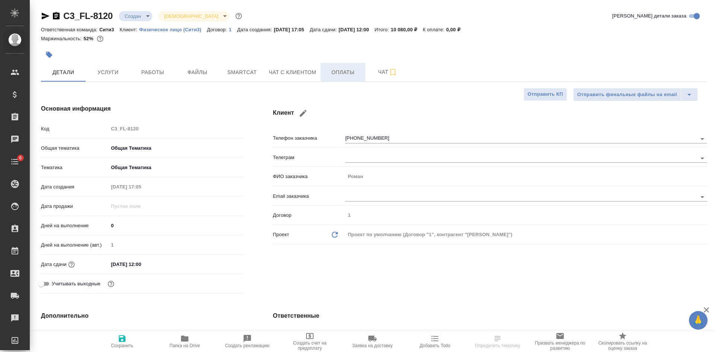
type textarea "x"
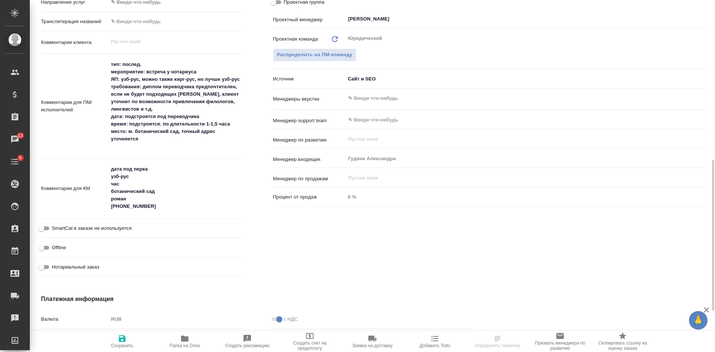
scroll to position [298, 0]
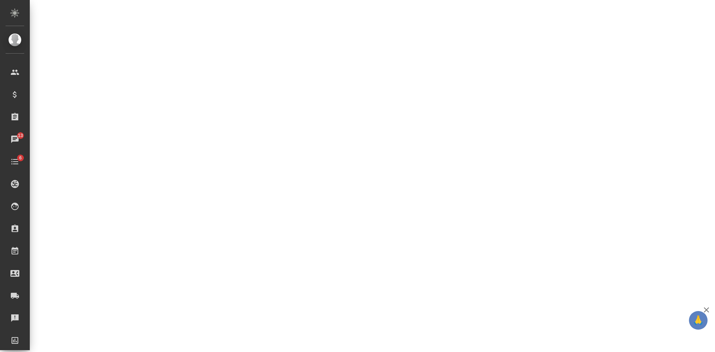
select select "RU"
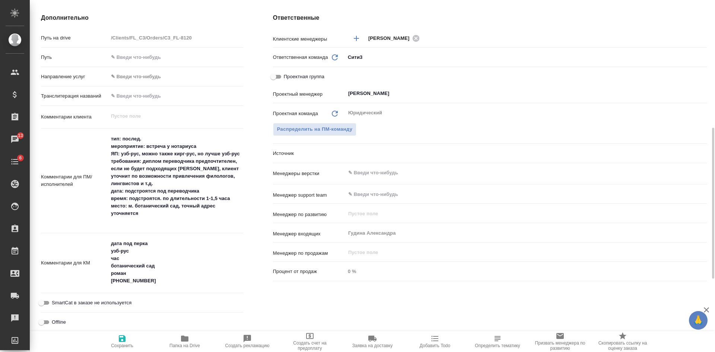
type textarea "x"
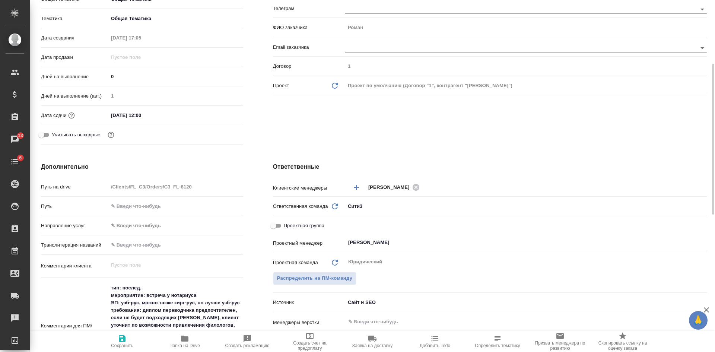
scroll to position [186, 0]
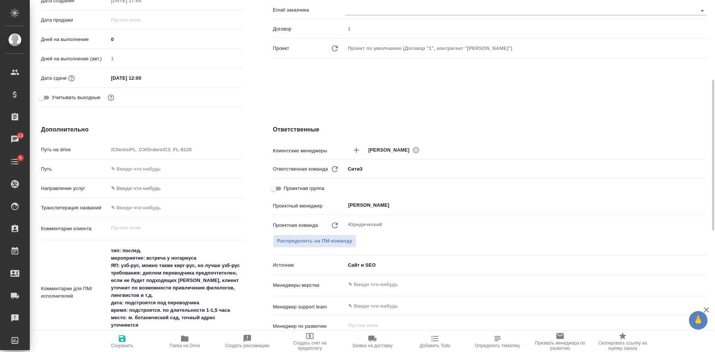
type textarea "x"
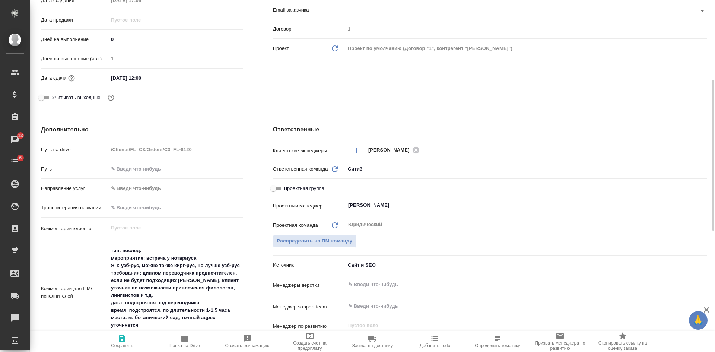
type textarea "x"
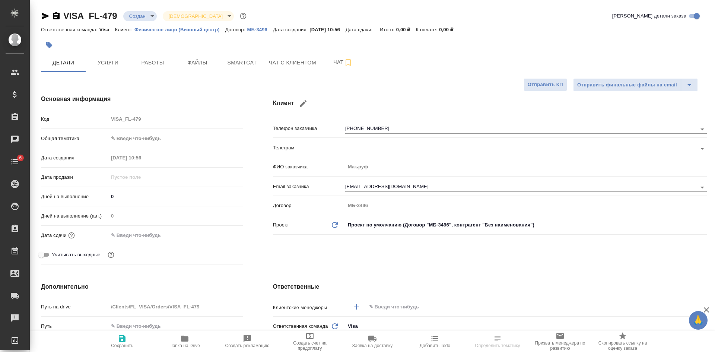
select select "RU"
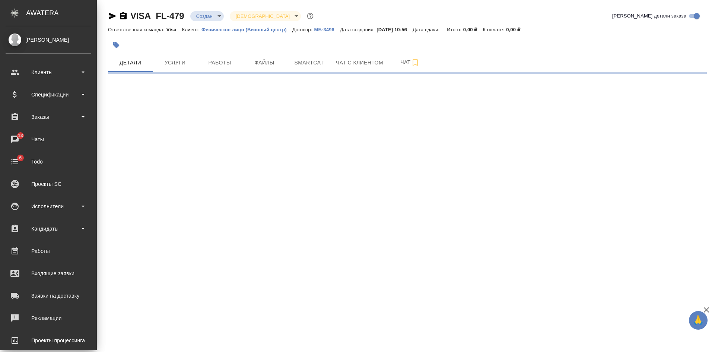
select select "RU"
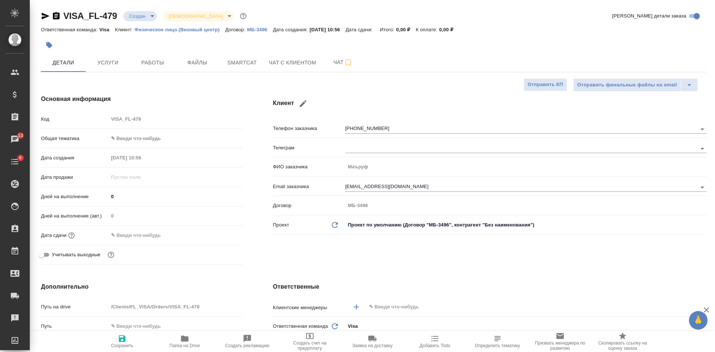
type textarea "x"
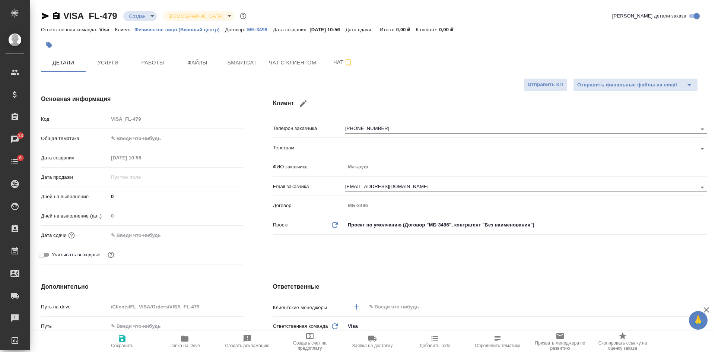
type textarea "x"
click at [44, 16] on icon "button" at bounding box center [45, 16] width 9 height 9
type textarea "x"
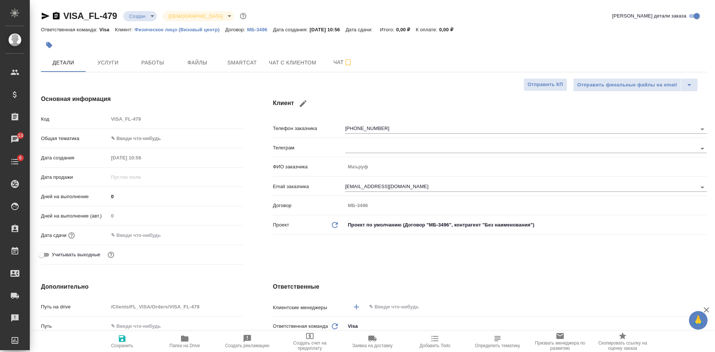
type textarea "x"
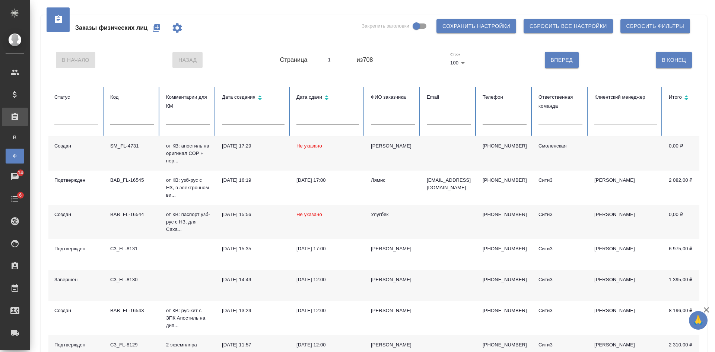
click at [493, 118] on input "text" at bounding box center [505, 119] width 44 height 10
paste input "79262340879"
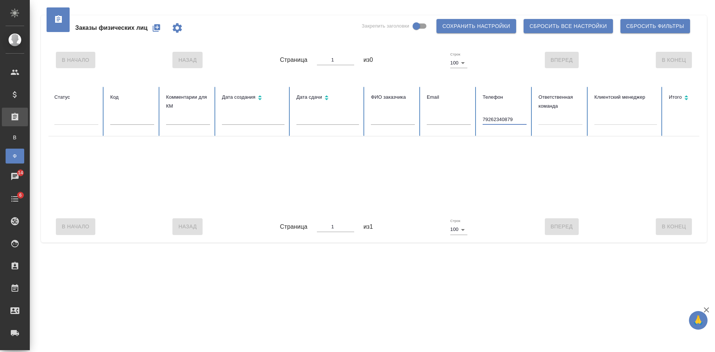
click at [486, 119] on input "79262340879" at bounding box center [505, 119] width 44 height 10
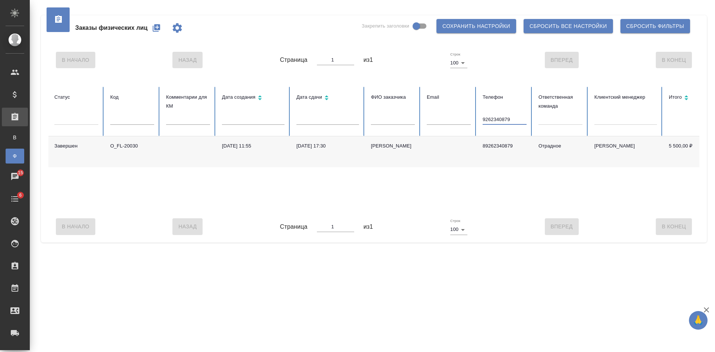
type input "9262340879"
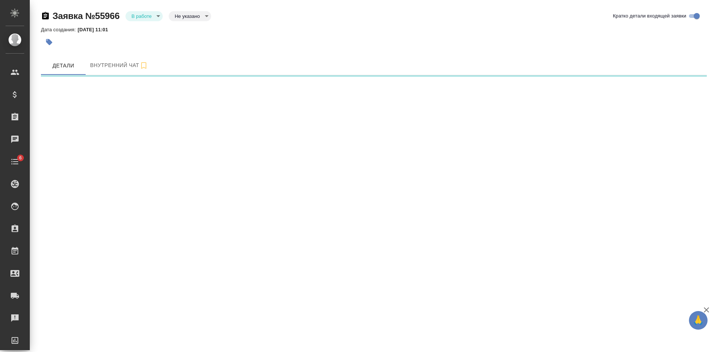
select select "RU"
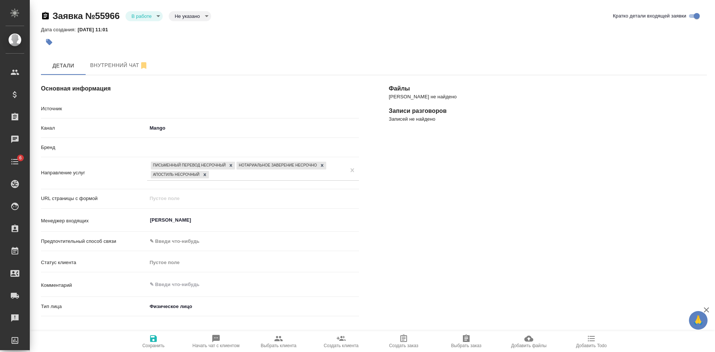
click at [181, 14] on body "🙏 .cls-1 fill:#fff; AWATERA [PERSON_NAME] Спецификации Заказы Чаты 6 Todo Проек…" at bounding box center [357, 176] width 715 height 352
type textarea "x"
click at [182, 28] on button "Целевая" at bounding box center [187, 28] width 24 height 8
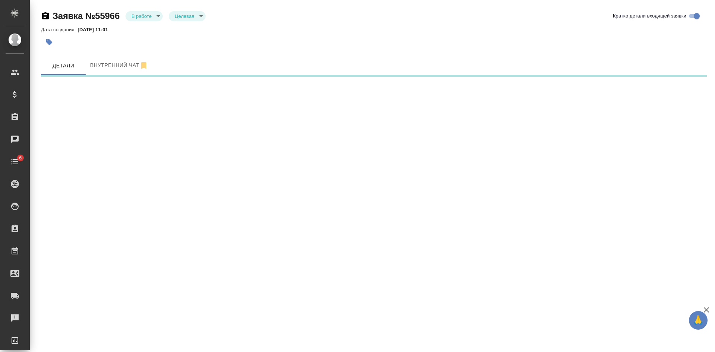
select select "RU"
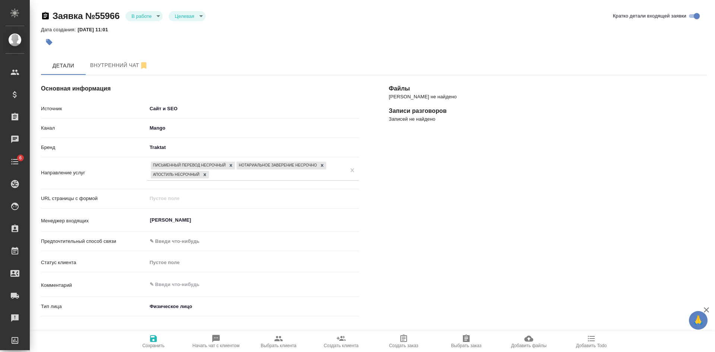
type textarea "x"
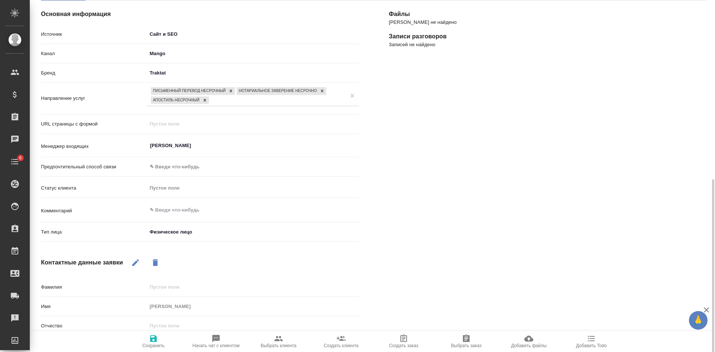
scroll to position [149, 0]
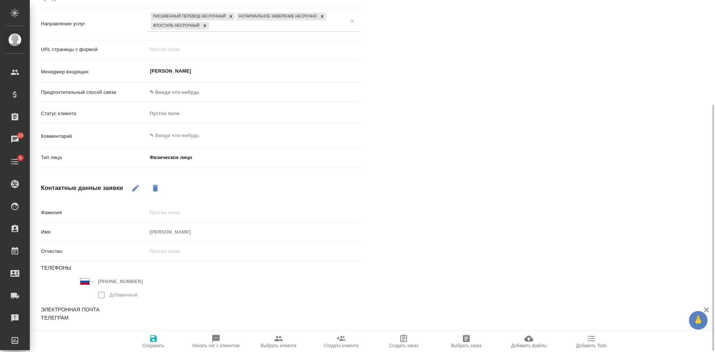
click at [165, 342] on span "Сохранить" at bounding box center [154, 341] width 54 height 14
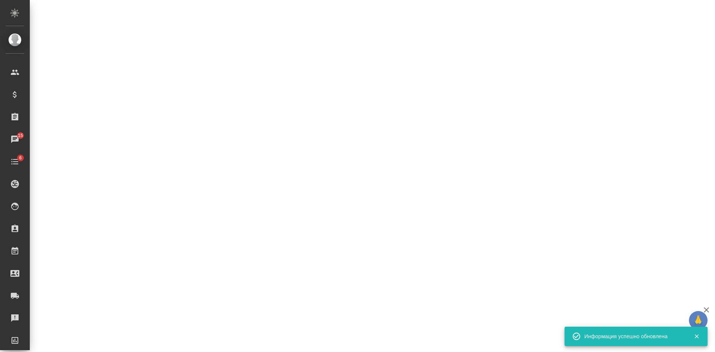
select select "RU"
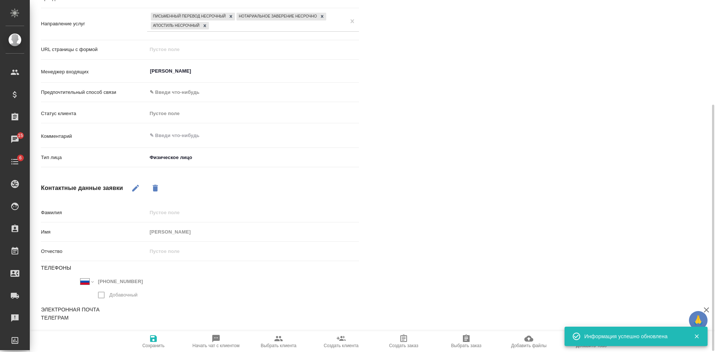
click at [244, 339] on button "Начать чат с клиентом" at bounding box center [216, 341] width 63 height 21
type textarea "x"
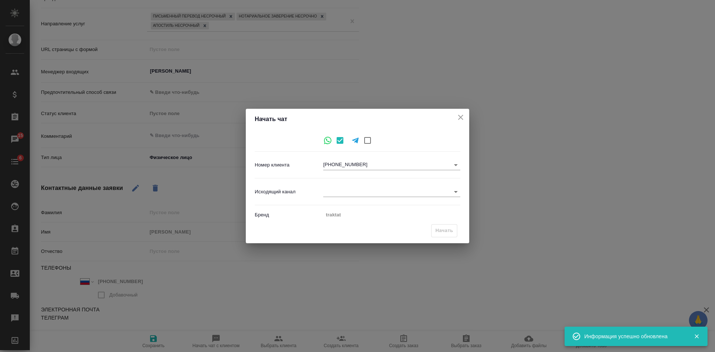
click at [333, 186] on div "Исходящий канал ​" at bounding box center [358, 191] width 206 height 20
click at [337, 193] on body "🙏 .cls-1 fill:#fff; AWATERA [PERSON_NAME] Спецификации Заказы 15 Чаты 6 Todo Пр…" at bounding box center [357, 176] width 715 height 352
click at [339, 193] on li "Awatera" at bounding box center [391, 192] width 137 height 12
type input "2"
click at [440, 231] on span "Начать" at bounding box center [445, 231] width 18 height 9
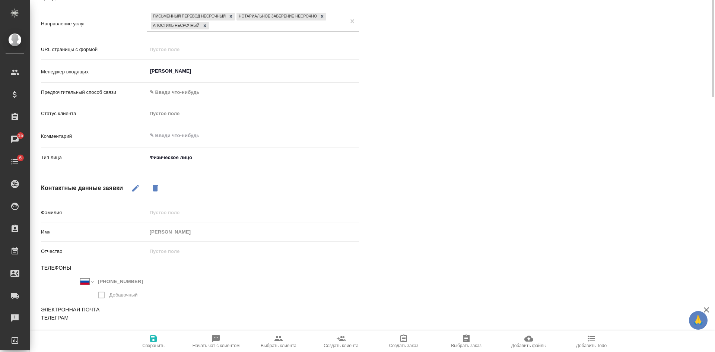
scroll to position [0, 0]
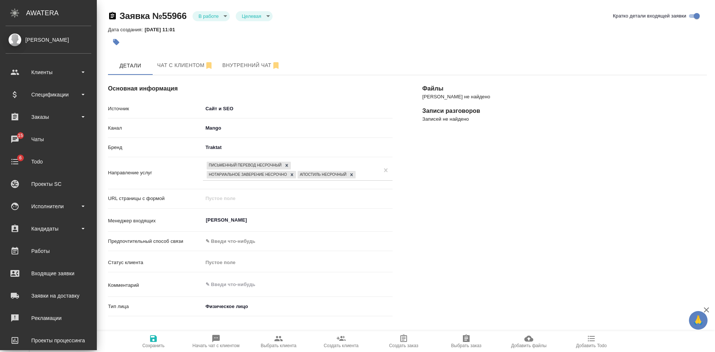
type textarea "x"
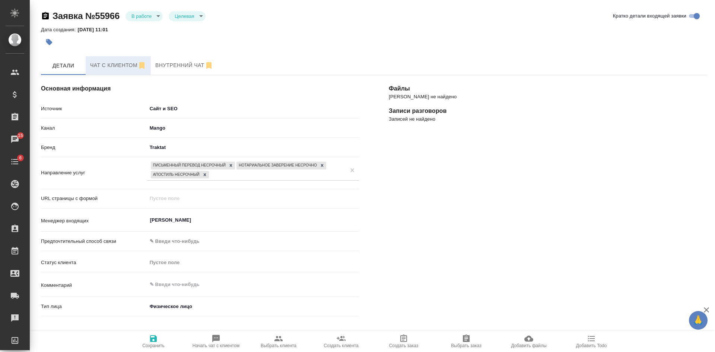
click at [117, 67] on span "Чат с клиентом" at bounding box center [118, 65] width 56 height 9
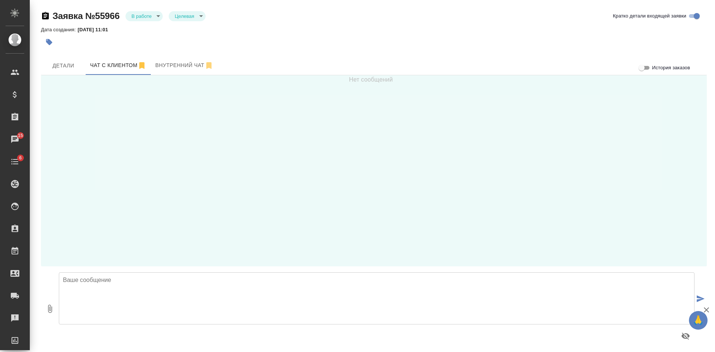
click at [126, 290] on textarea at bounding box center [377, 298] width 636 height 52
paste textarea "[PERSON_NAME] [EMAIL_ADDRESS][DOMAIN_NAME] Тел.: [PHONE_NUMBER] [STREET_ADDRESS…"
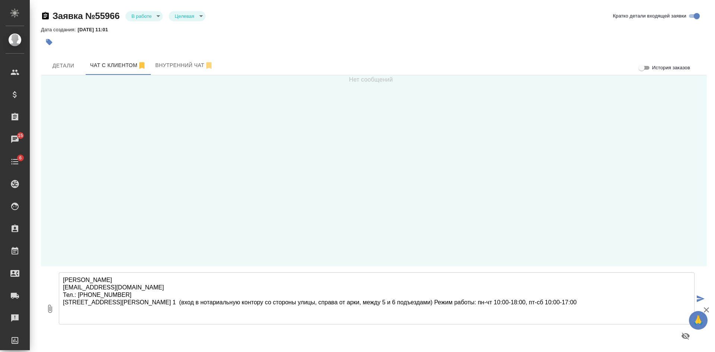
click at [64, 280] on textarea "[PERSON_NAME] [EMAIL_ADDRESS][DOMAIN_NAME] Тел.: [PHONE_NUMBER] [STREET_ADDRESS…" at bounding box center [377, 298] width 636 height 52
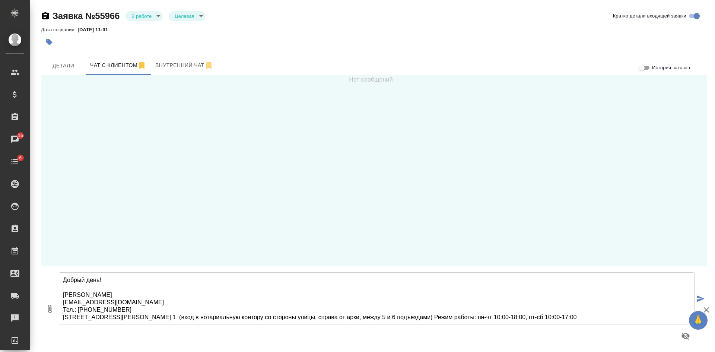
type textarea "Добрый день! [PERSON_NAME] [EMAIL_ADDRESS][DOMAIN_NAME] Тел.: [PHONE_NUMBER] [S…"
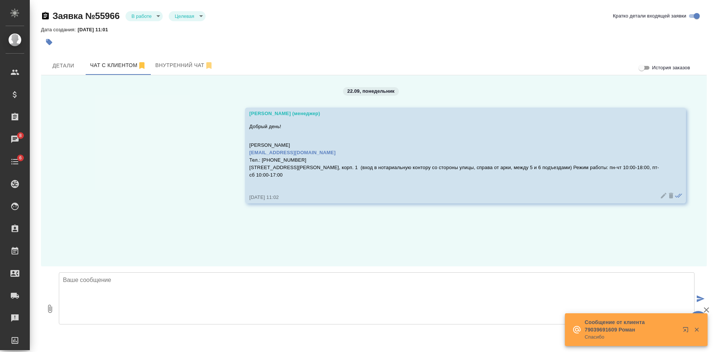
scroll to position [3, 0]
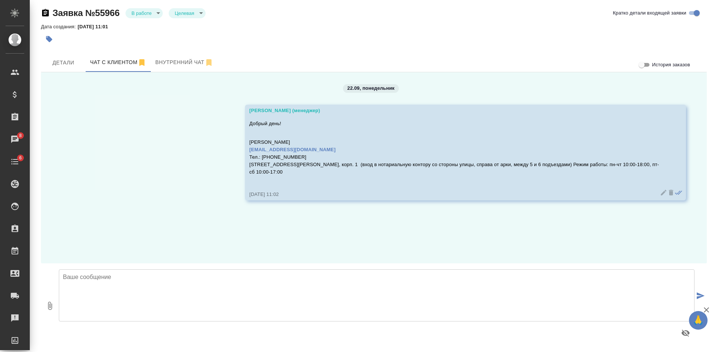
click at [580, 246] on div "22.09, [DATE] [PERSON_NAME] (менеджер) Добрый день! [PERSON_NAME] [EMAIL_ADDRES…" at bounding box center [374, 167] width 666 height 191
click at [227, 295] on textarea at bounding box center [377, 295] width 636 height 52
click at [116, 277] on textarea "По всем вопросам можно связаться по указанному номеру, это прямой номер офиса." at bounding box center [377, 295] width 636 height 52
click at [314, 274] on textarea "По всем вопросам можно связаться по указанному номеру, это прямой номер офиса." at bounding box center [377, 295] width 636 height 52
type textarea "По всем вопросам можно связаться по указанному номеру, это прямой номер офиса."
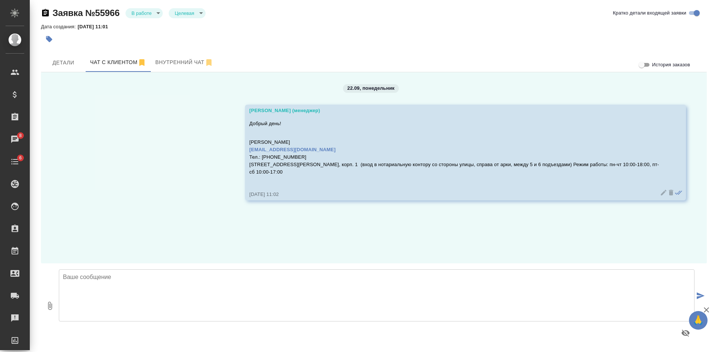
scroll to position [7, 0]
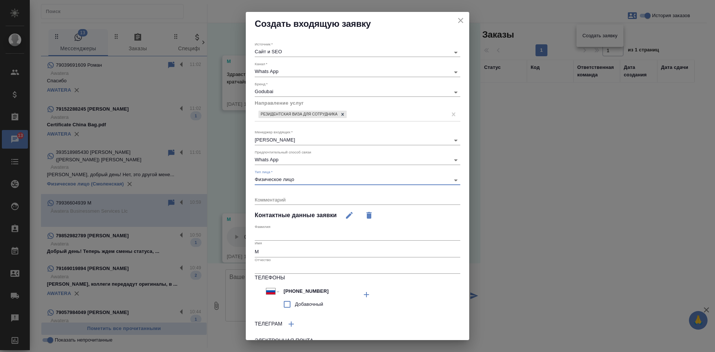
select select "RU"
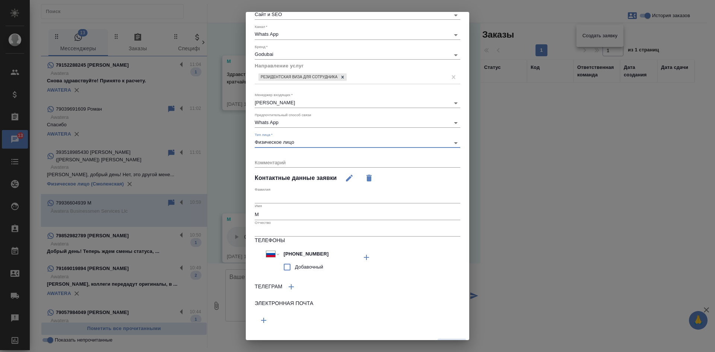
scroll to position [51, 0]
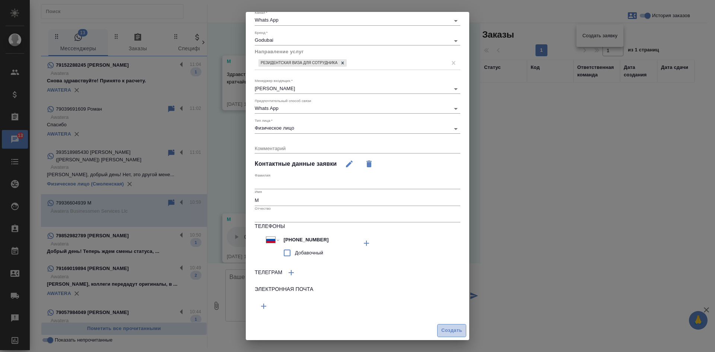
click at [456, 333] on span "Создать" at bounding box center [452, 330] width 21 height 9
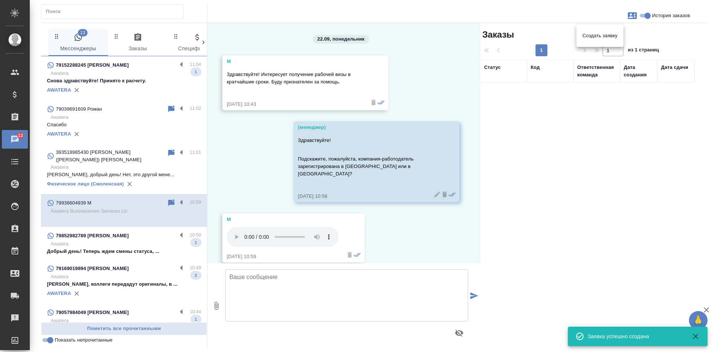
click at [111, 80] on div at bounding box center [357, 176] width 715 height 352
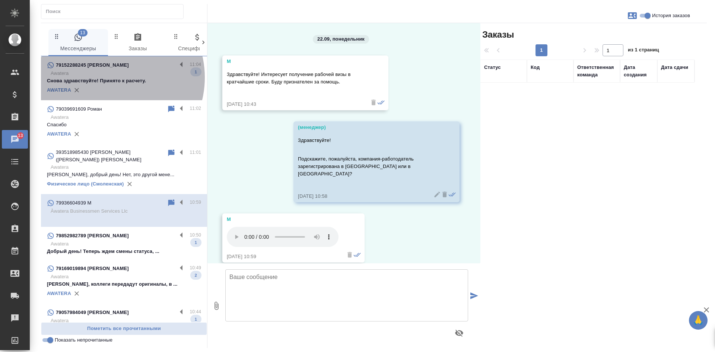
click at [109, 78] on p "Снова здравствуйте! Принято к расчету." at bounding box center [124, 80] width 154 height 7
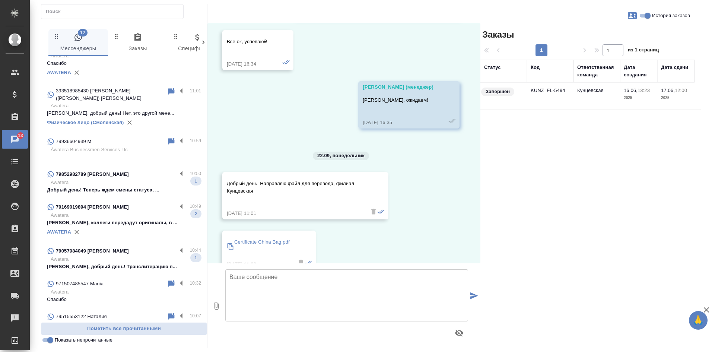
scroll to position [75, 0]
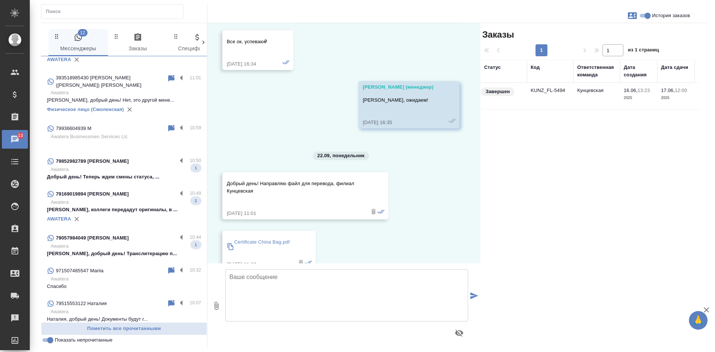
click at [127, 206] on p "[PERSON_NAME], коллеги передадут оригиналы, в ..." at bounding box center [124, 209] width 154 height 7
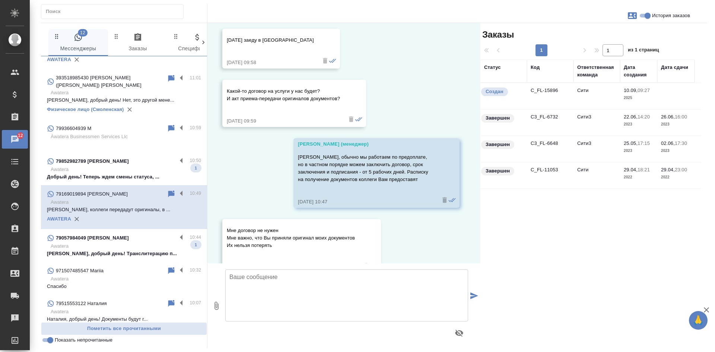
scroll to position [4907, 0]
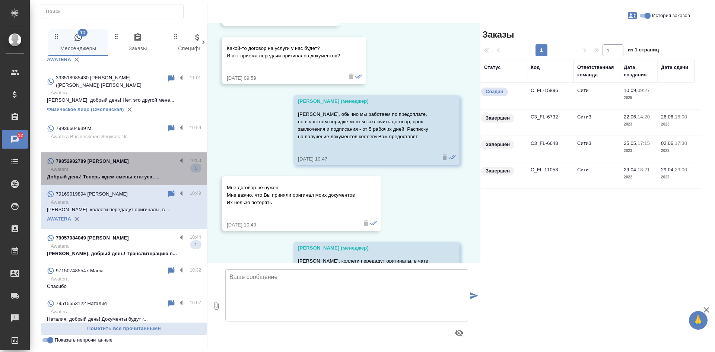
click at [124, 166] on p "Awatera" at bounding box center [126, 169] width 151 height 7
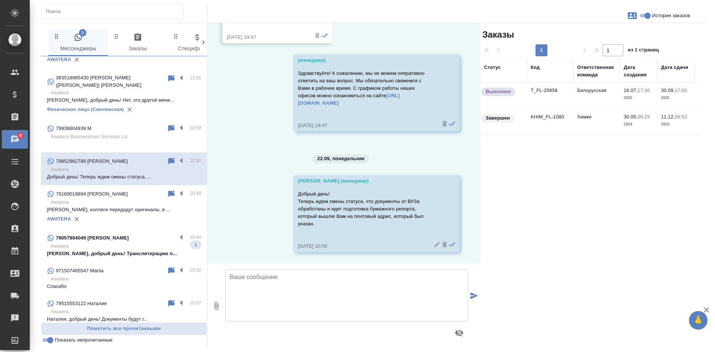
scroll to position [112, 0]
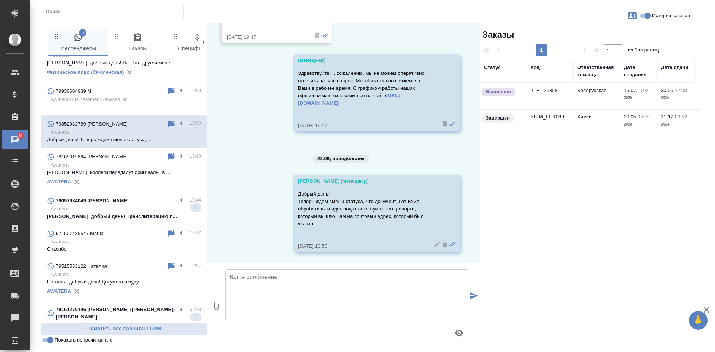
click at [119, 197] on div "79057984049 [PERSON_NAME]" at bounding box center [112, 200] width 130 height 9
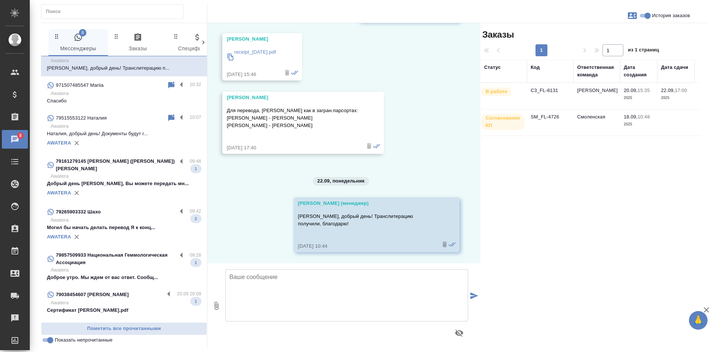
scroll to position [261, 0]
click at [44, 340] on input "Показать непрочитанные" at bounding box center [50, 340] width 27 height 9
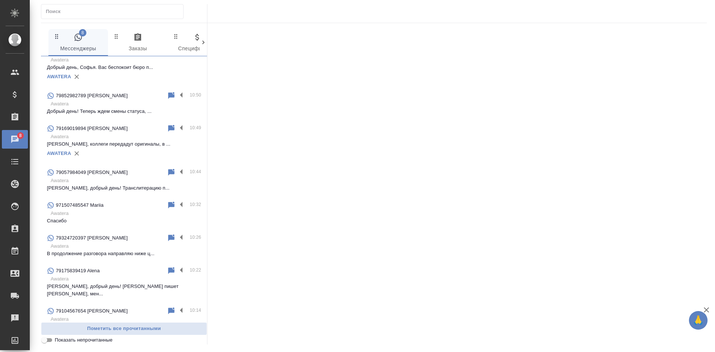
scroll to position [382, 0]
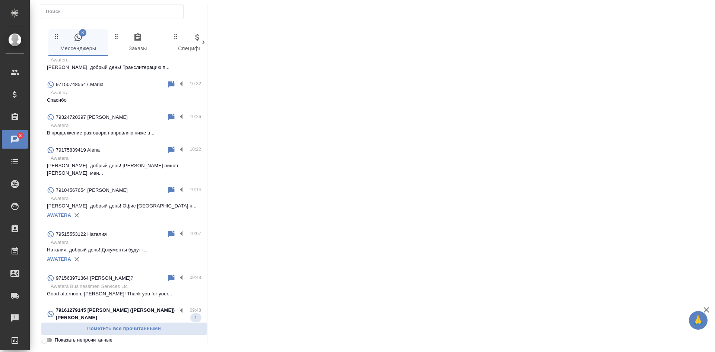
click at [44, 340] on input "Показать непрочитанные" at bounding box center [44, 340] width 27 height 9
checkbox input "true"
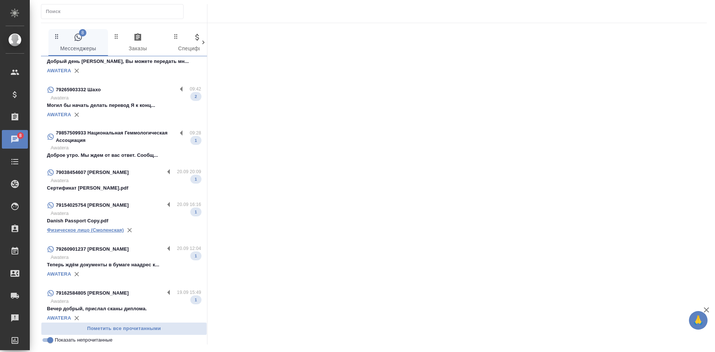
scroll to position [0, 0]
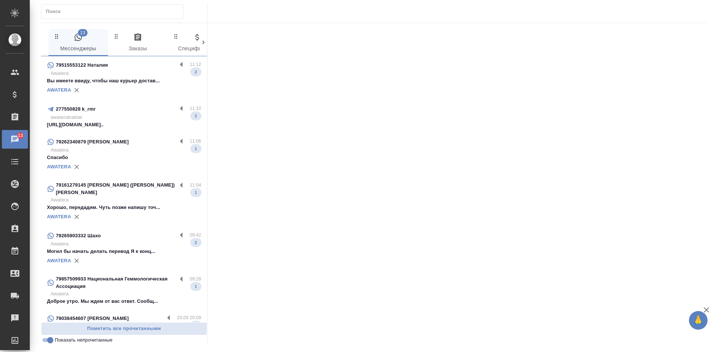
click at [127, 123] on p "[URL][DOMAIN_NAME].." at bounding box center [124, 124] width 154 height 7
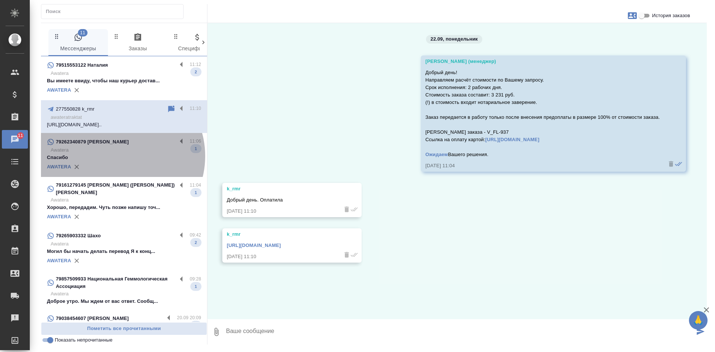
click at [118, 156] on p "Спасибо" at bounding box center [124, 157] width 154 height 7
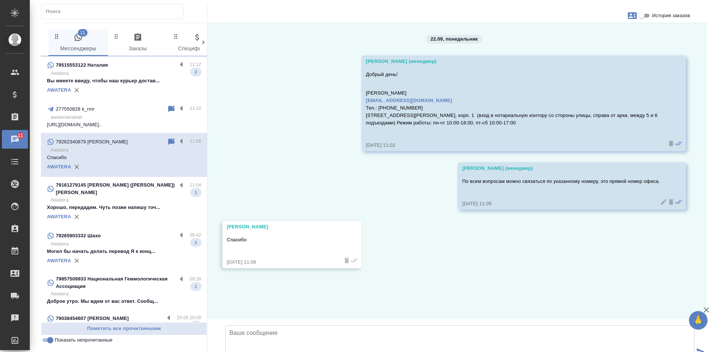
scroll to position [16, 0]
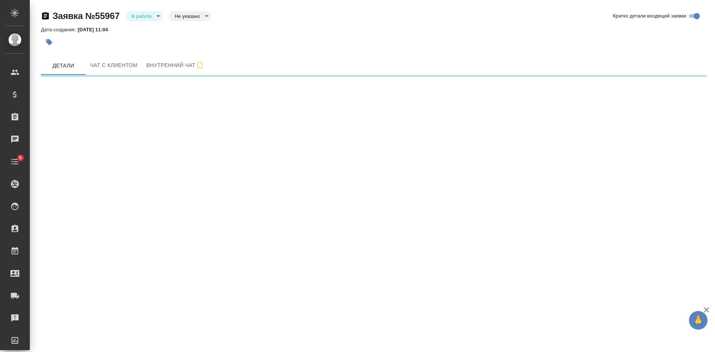
select select "RU"
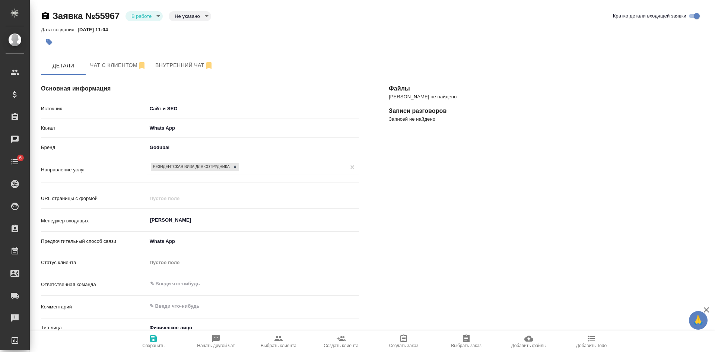
type textarea "x"
click at [183, 16] on body "🙏 .cls-1 fill:#fff; AWATERA [PERSON_NAME] Спецификации Заказы Чаты 6 Todo Проек…" at bounding box center [357, 176] width 715 height 352
click at [182, 26] on button "Целевая" at bounding box center [187, 28] width 24 height 8
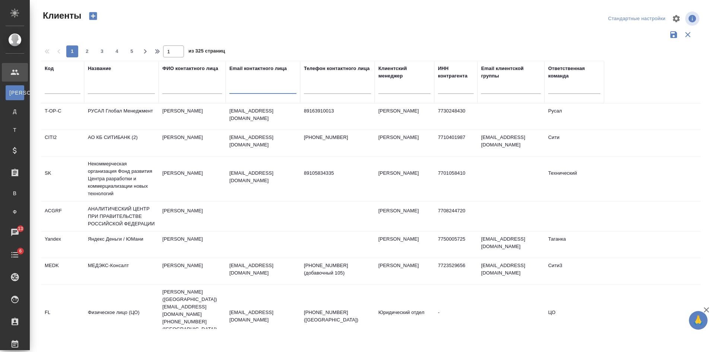
select select "RU"
